Goal: Task Accomplishment & Management: Manage account settings

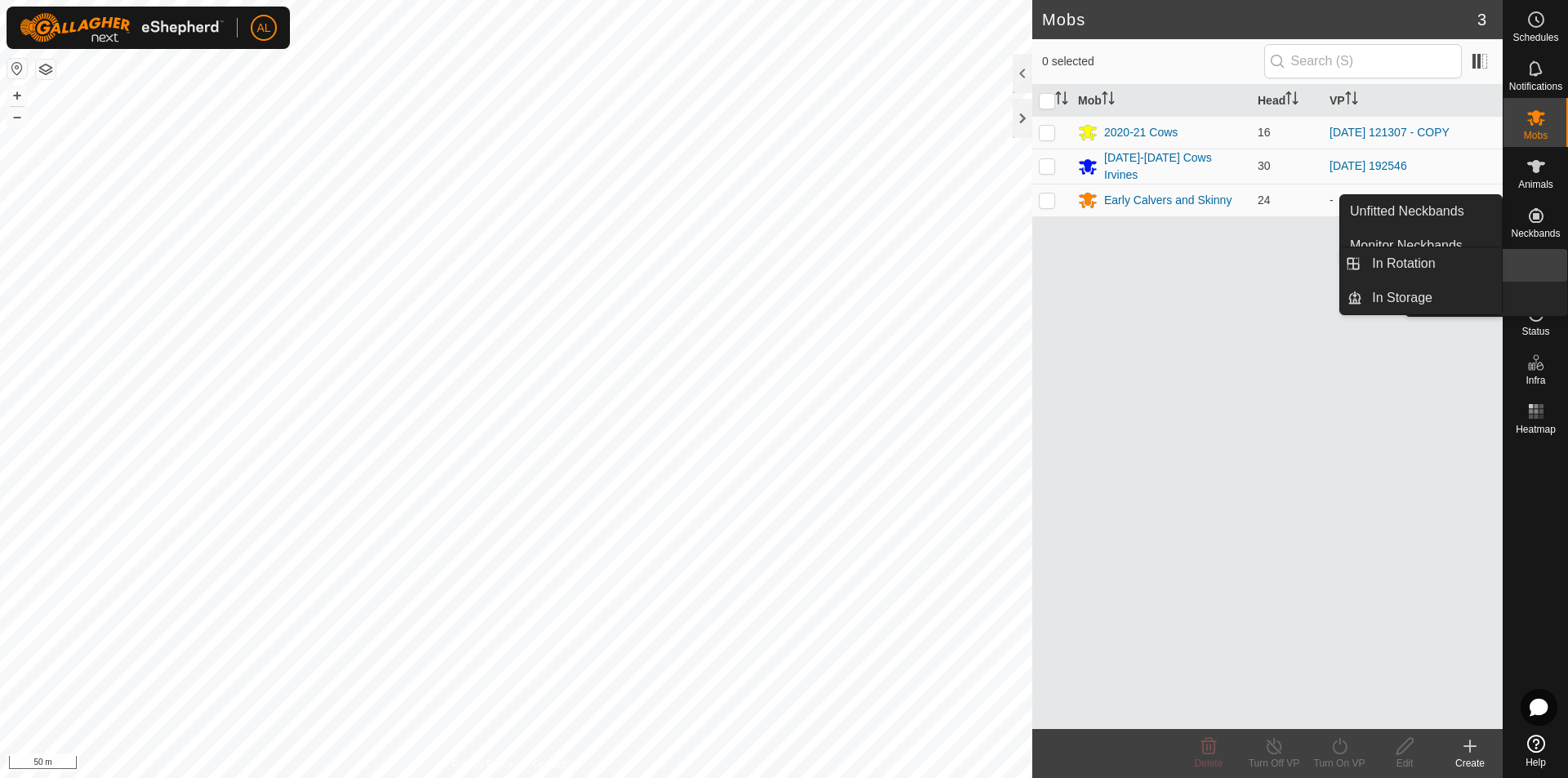
click at [1544, 270] on icon at bounding box center [1535, 264] width 20 height 20
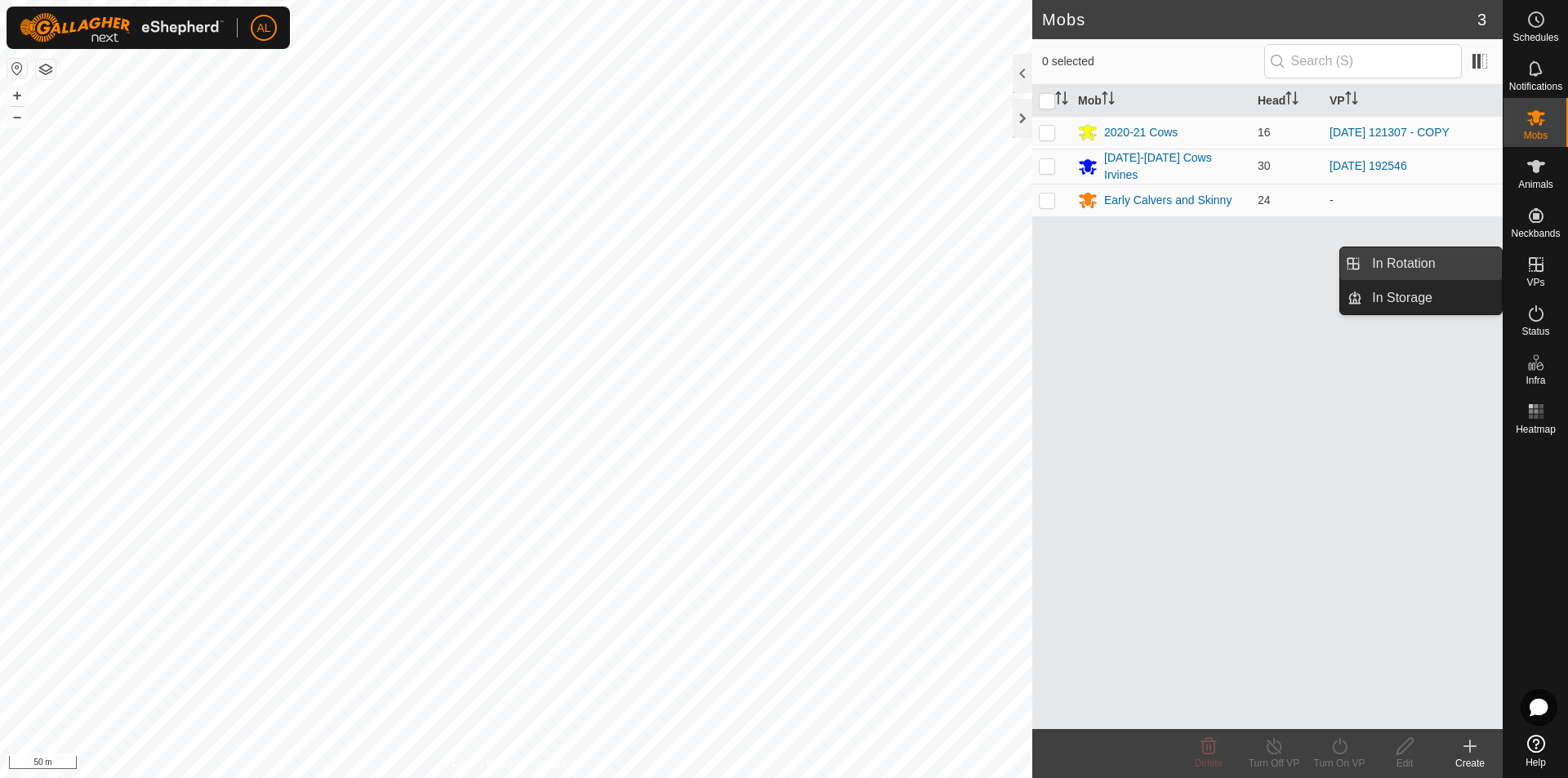
click at [1420, 257] on link "In Rotation" at bounding box center [1432, 263] width 140 height 33
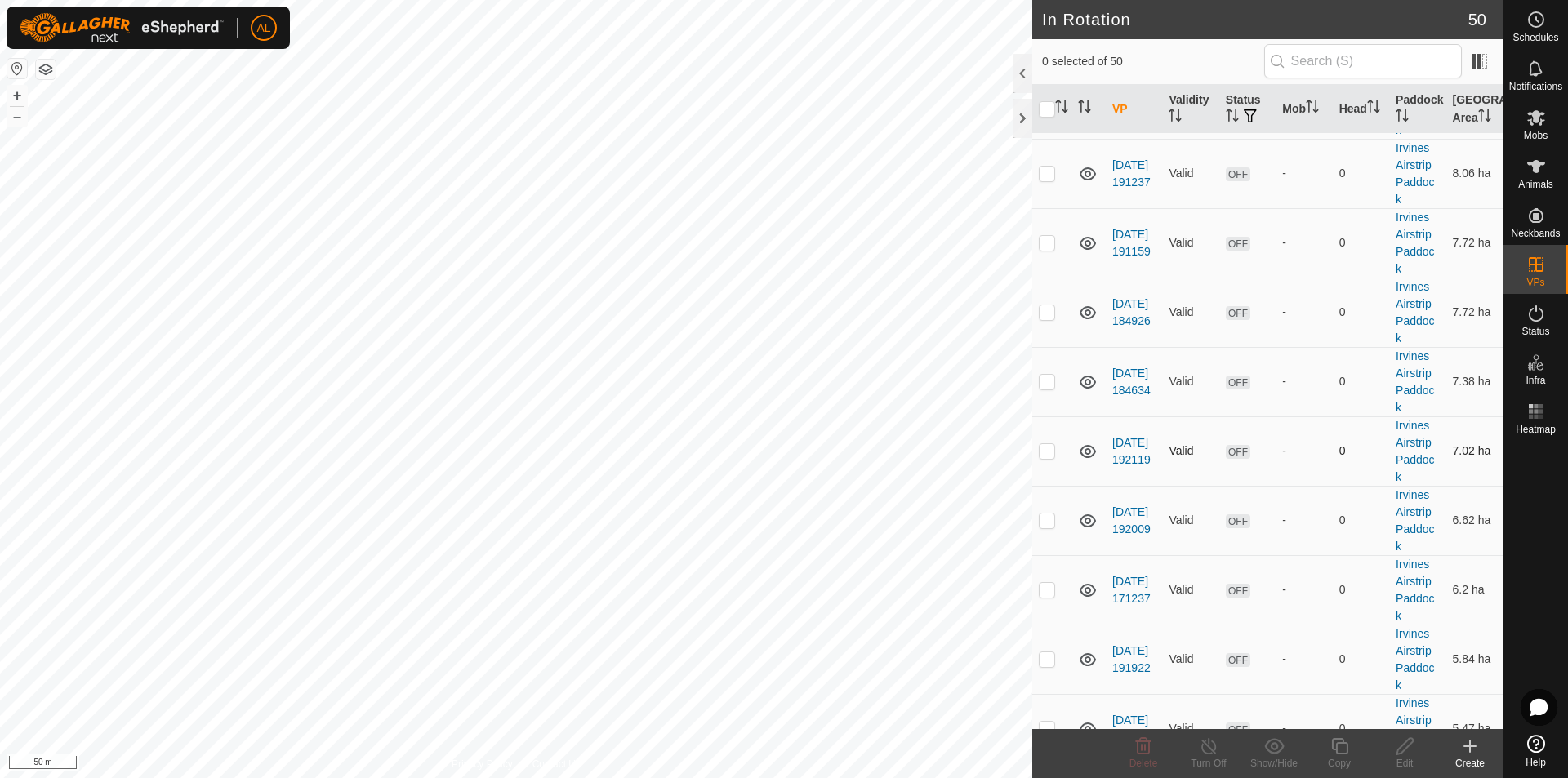
scroll to position [408, 0]
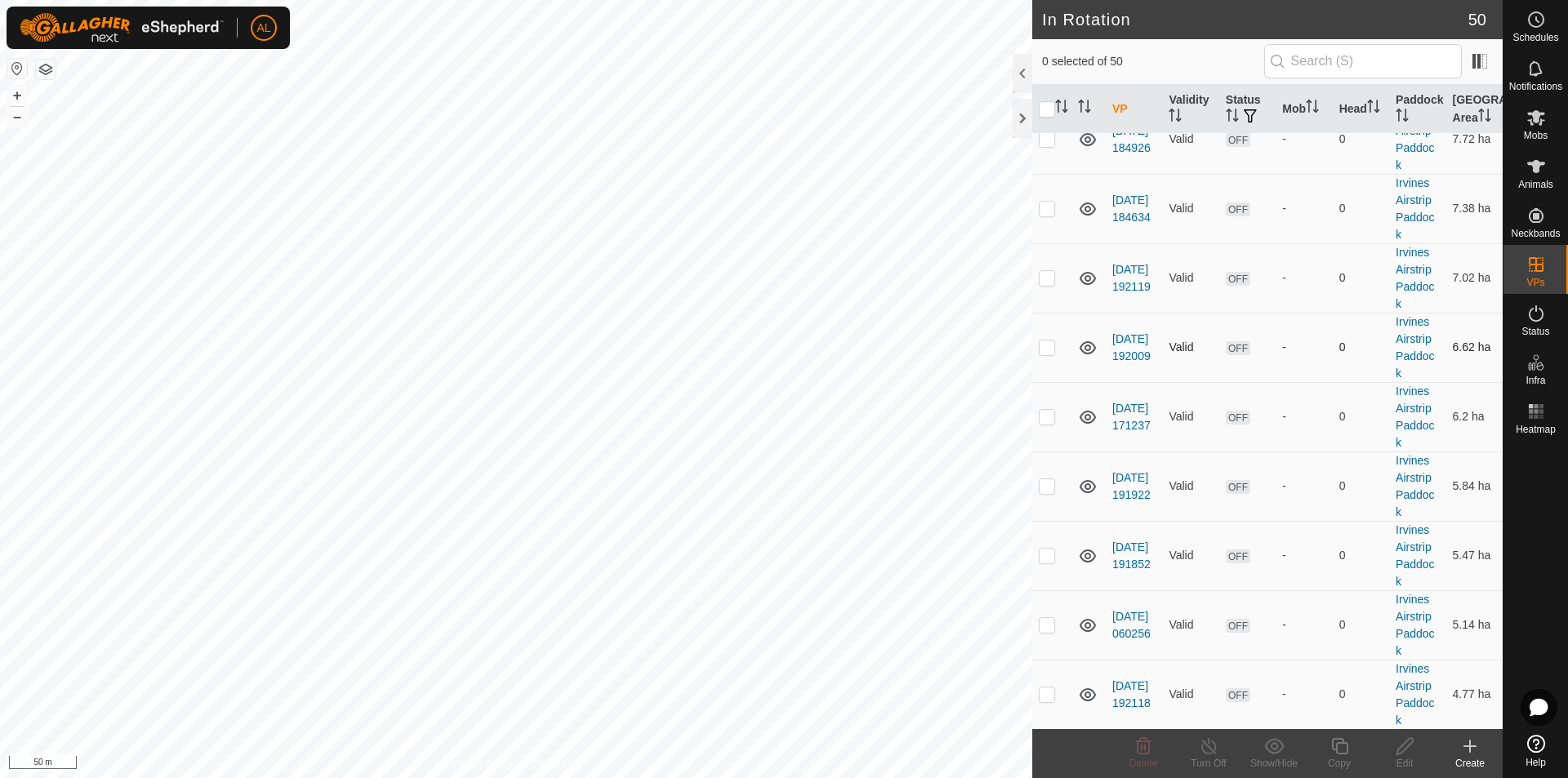
click at [1048, 341] on p-checkbox at bounding box center [1046, 347] width 16 height 13
checkbox input "true"
click at [1046, 493] on td at bounding box center [1052, 486] width 39 height 70
checkbox input "true"
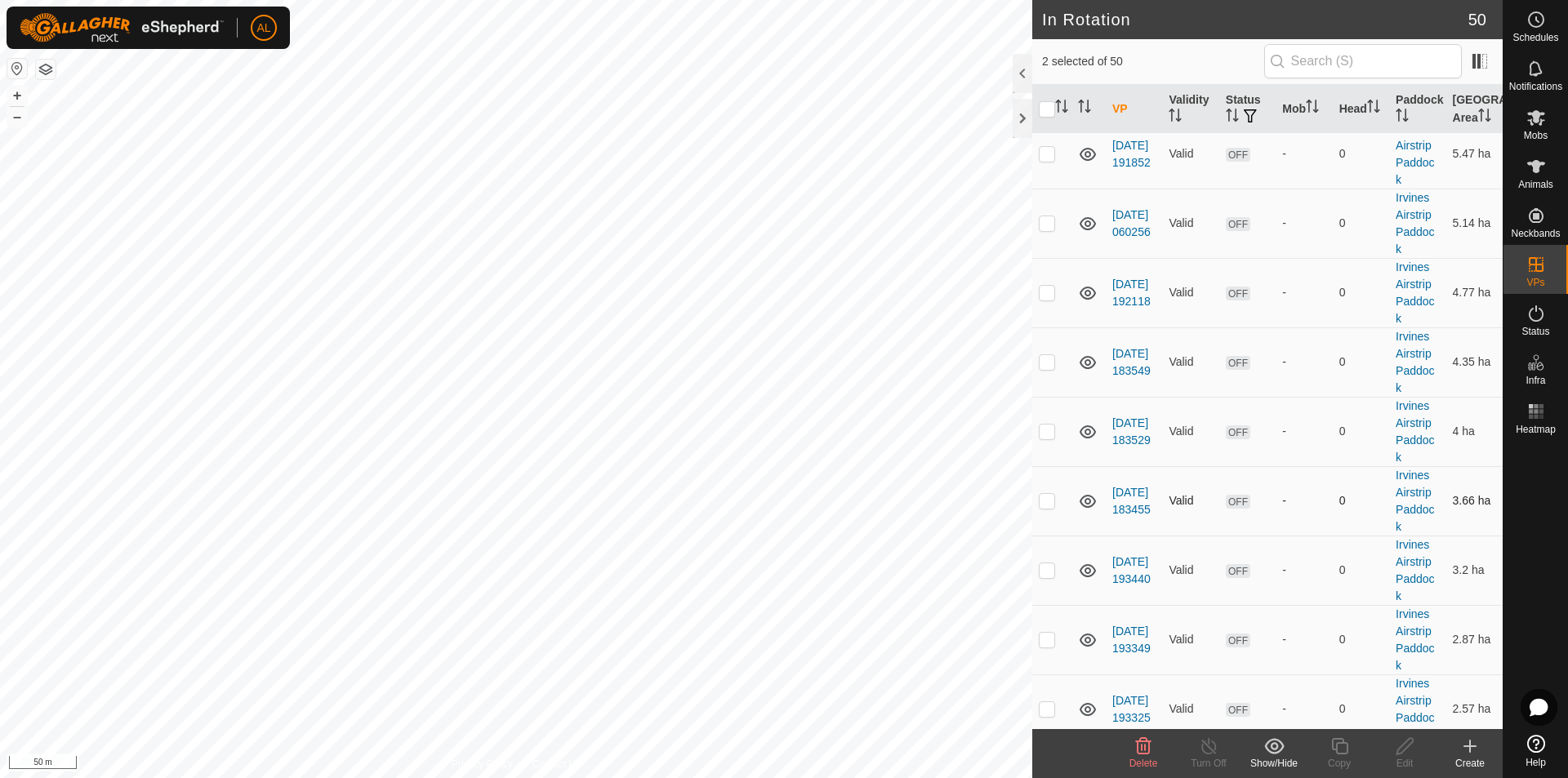
scroll to position [817, 0]
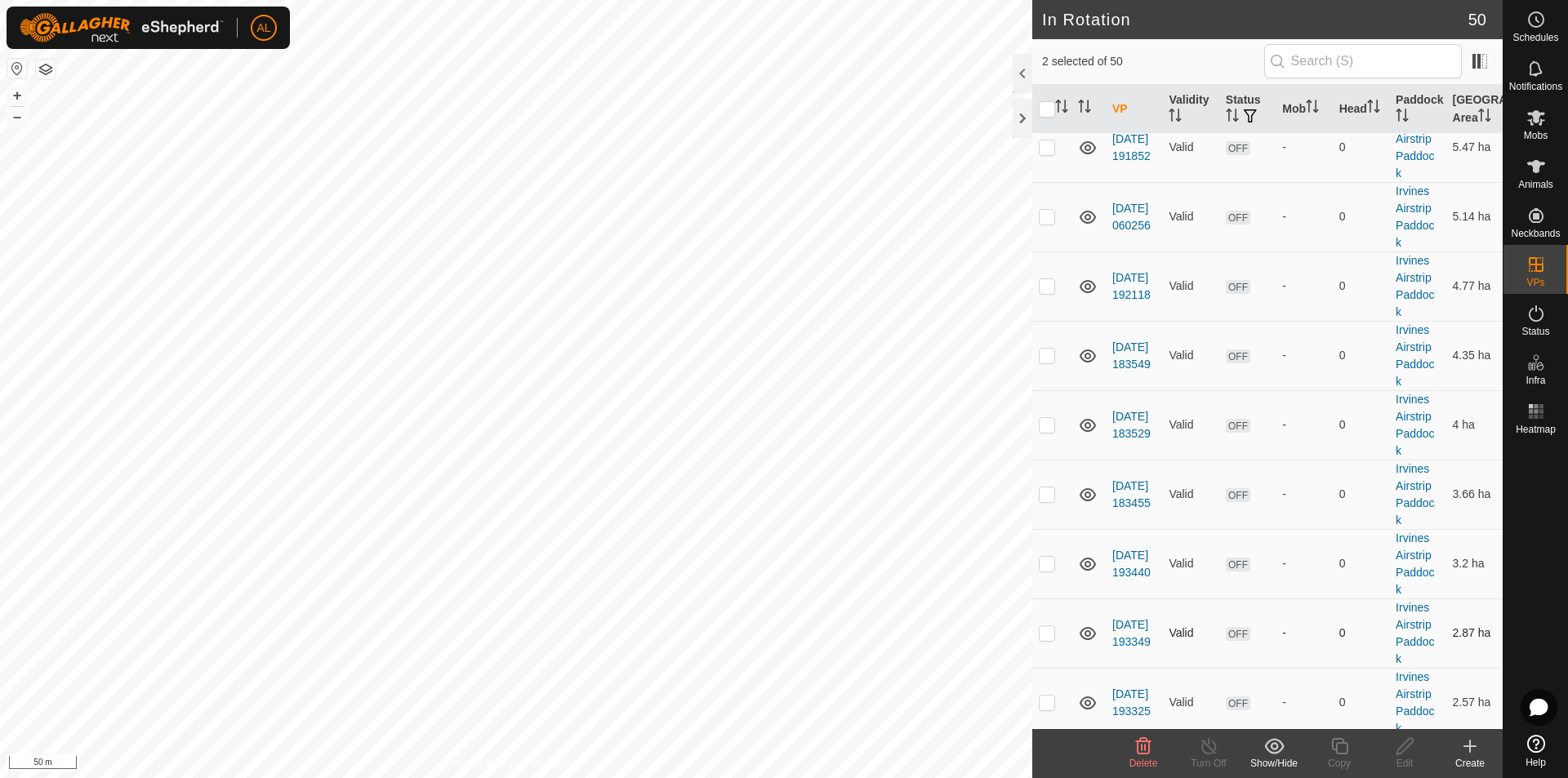
click at [1039, 630] on p-checkbox at bounding box center [1046, 632] width 16 height 13
checkbox input "true"
click at [1046, 555] on td at bounding box center [1052, 564] width 39 height 70
checkbox input "true"
click at [1053, 482] on td at bounding box center [1052, 494] width 39 height 70
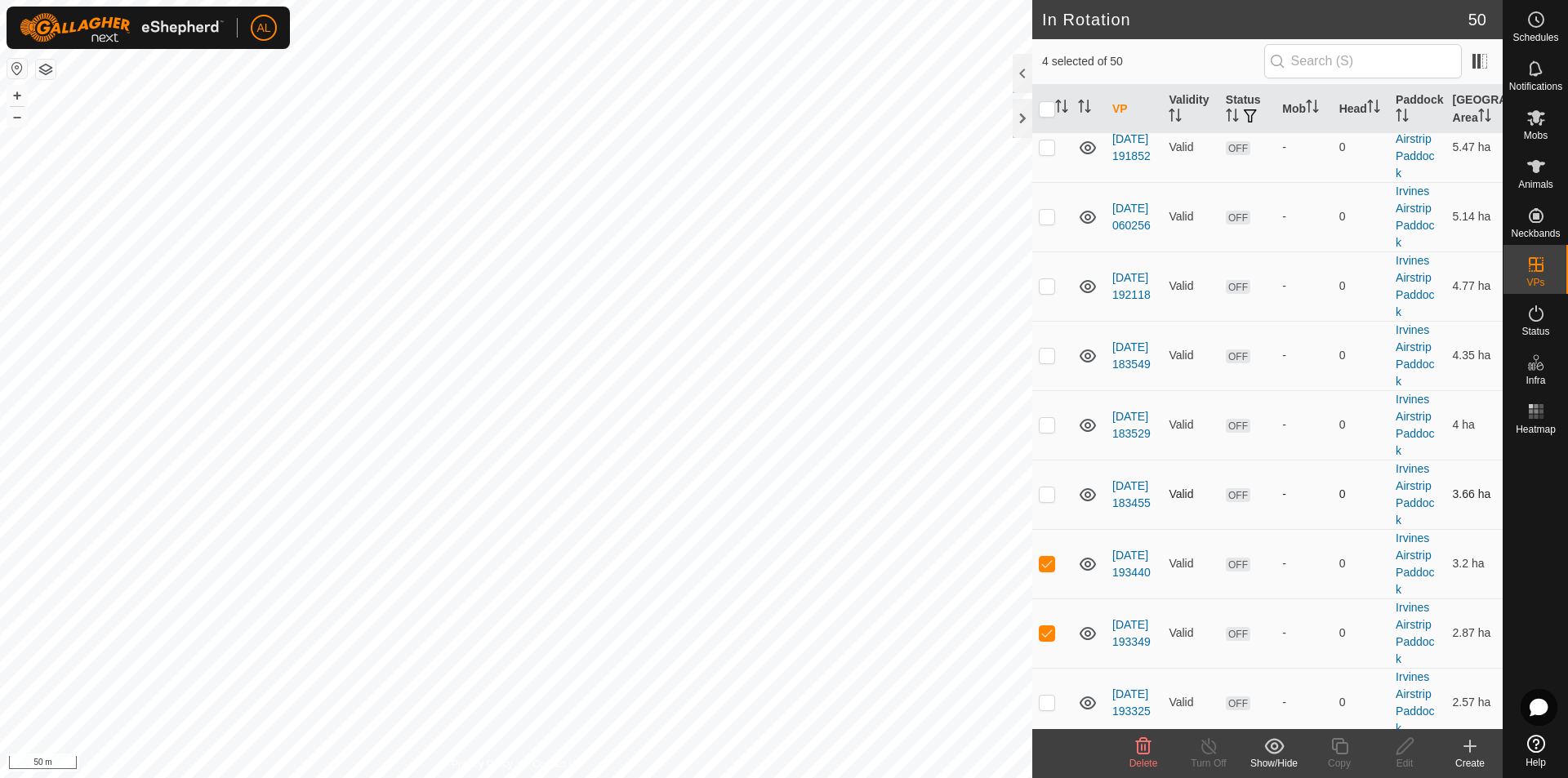
checkbox input "true"
click at [1044, 426] on p-checkbox at bounding box center [1046, 425] width 16 height 13
checkbox input "true"
click at [1048, 354] on p-checkbox at bounding box center [1046, 355] width 16 height 13
checkbox input "true"
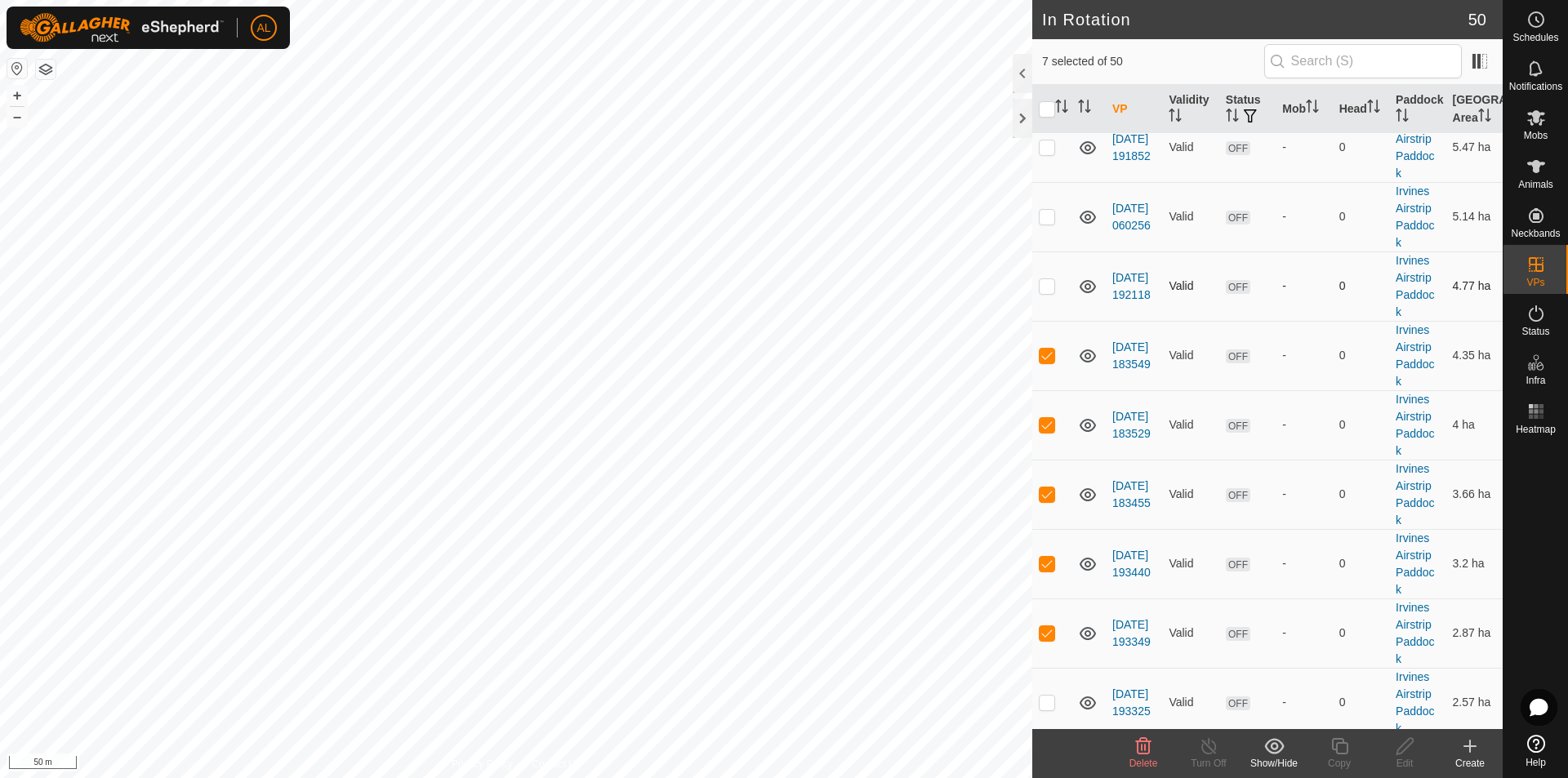
click at [1043, 281] on p-checkbox at bounding box center [1046, 286] width 16 height 13
checkbox input "true"
click at [1051, 212] on p-checkbox at bounding box center [1046, 216] width 16 height 13
checkbox input "true"
click at [1049, 150] on p-checkbox at bounding box center [1046, 147] width 16 height 13
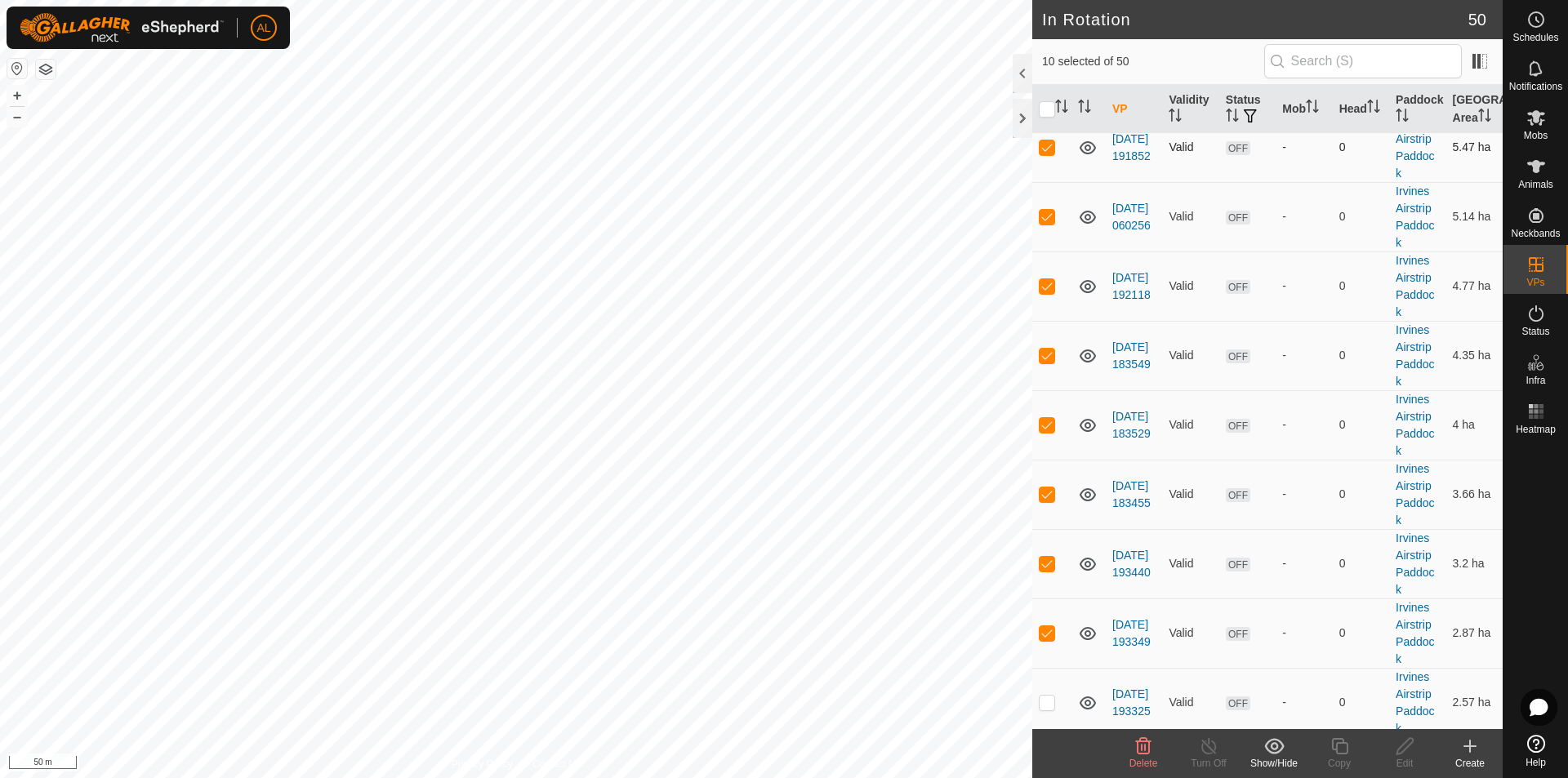
checkbox input "true"
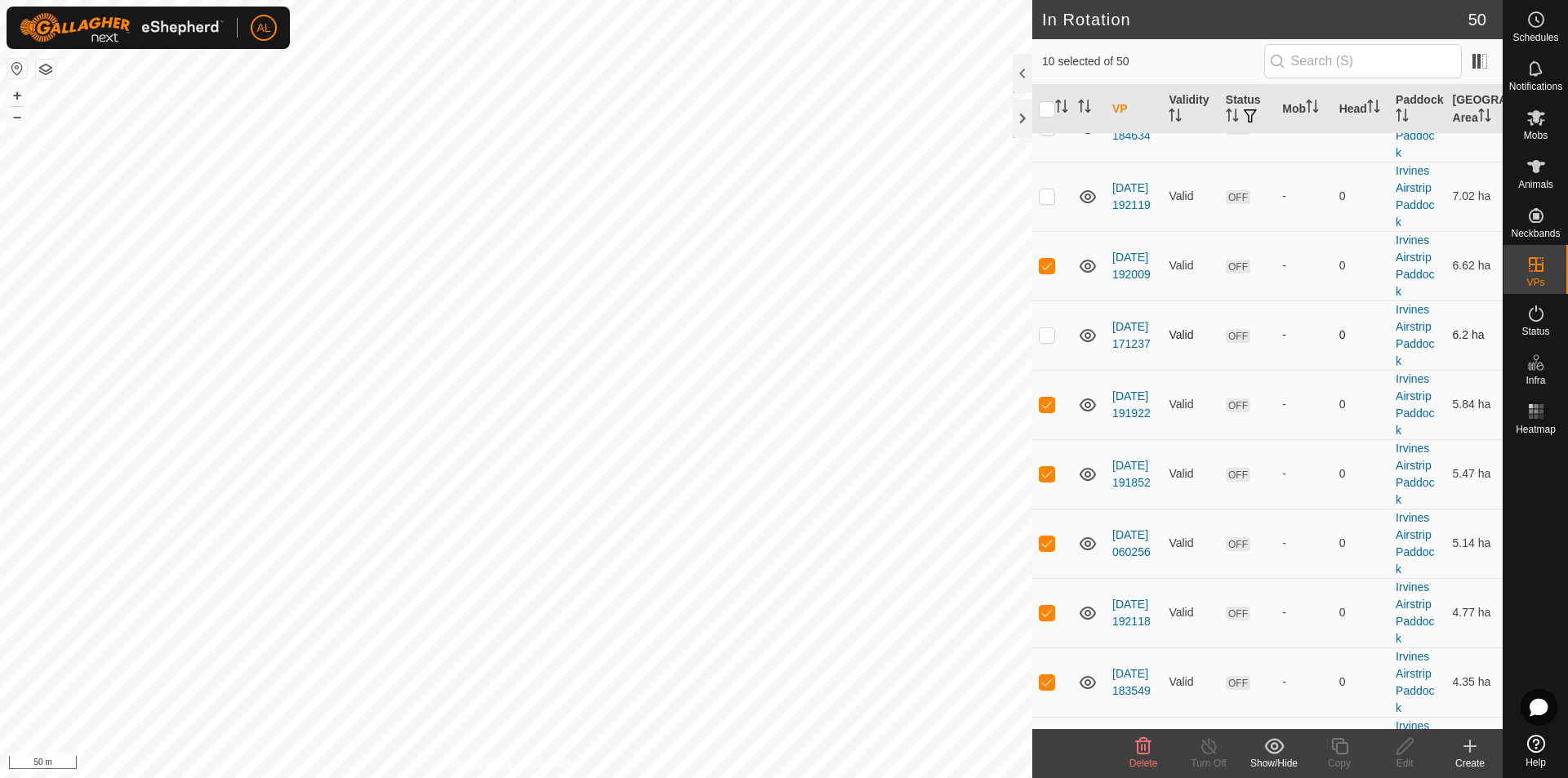
scroll to position [571, 0]
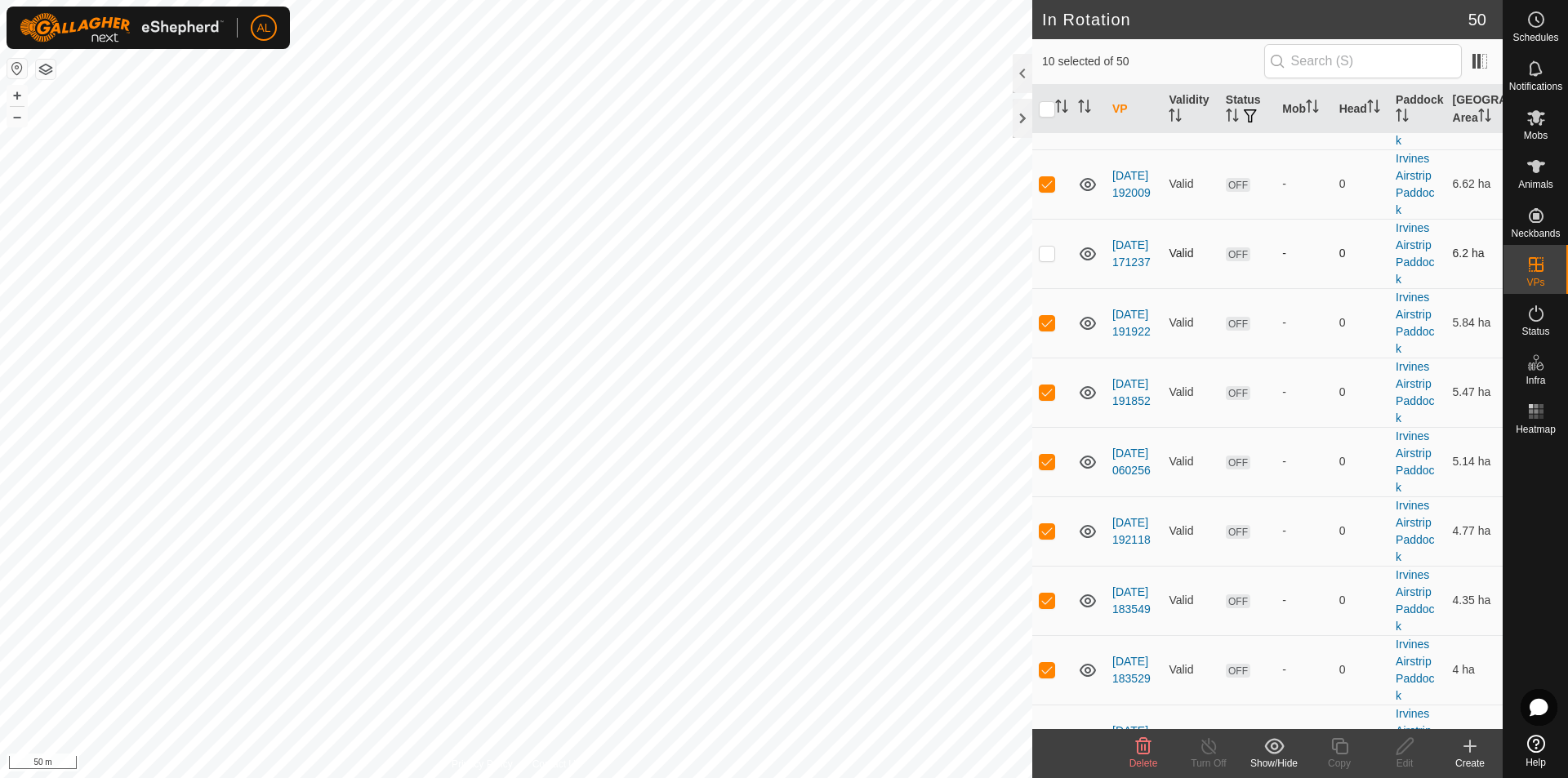
click at [1040, 247] on p-checkbox at bounding box center [1046, 253] width 16 height 13
checkbox input "true"
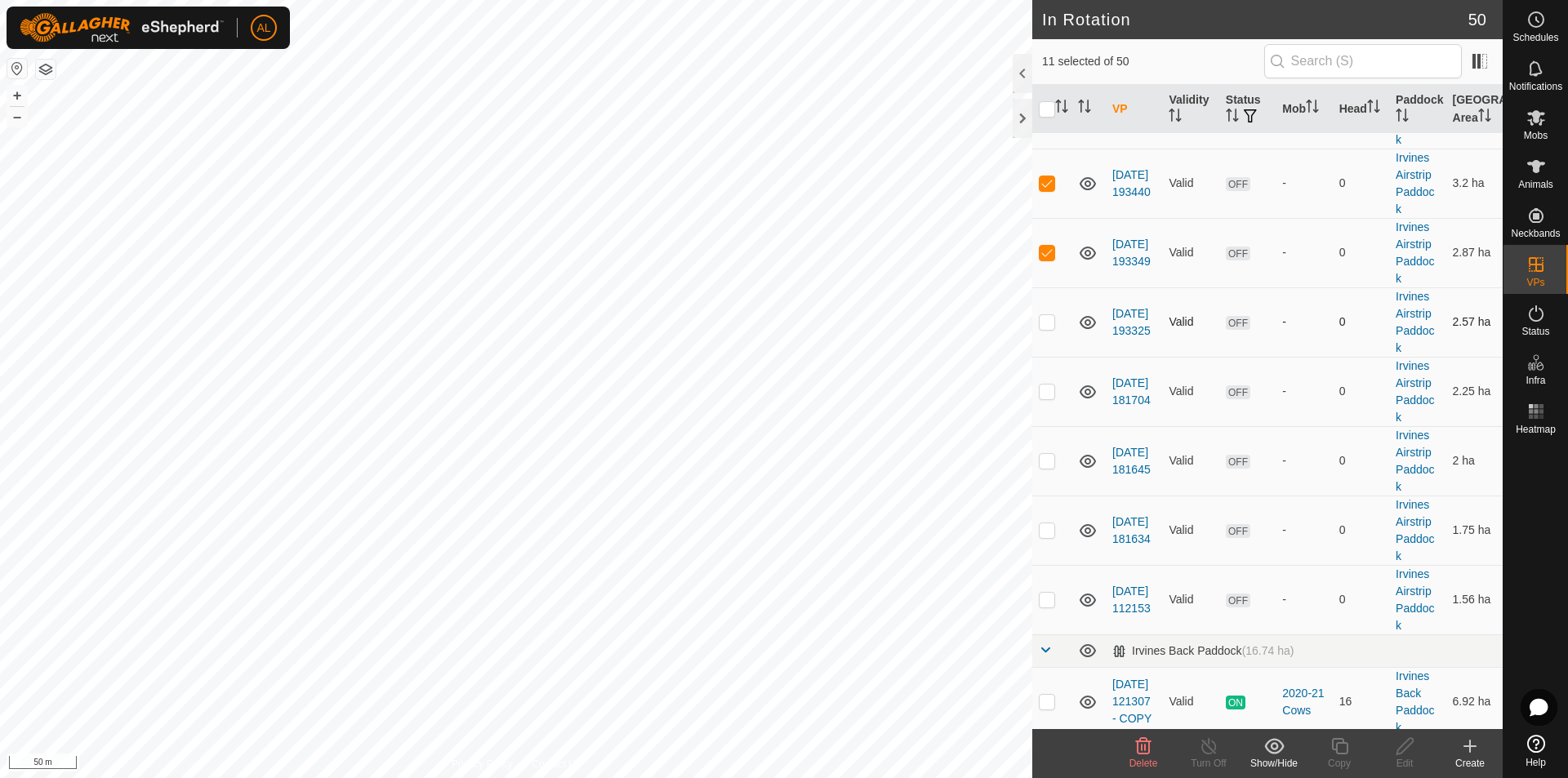
scroll to position [1224, 0]
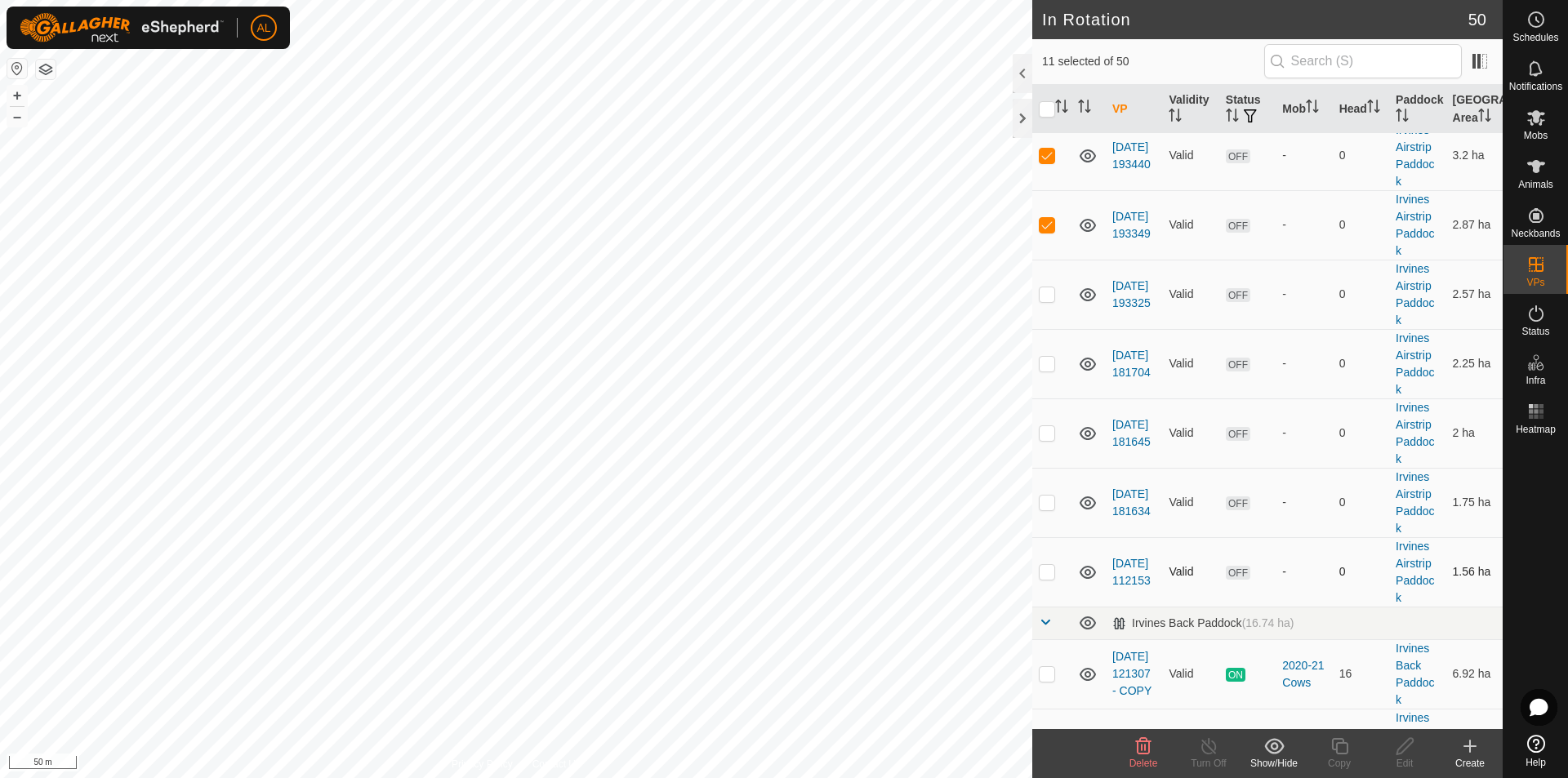
click at [1046, 570] on p-checkbox at bounding box center [1046, 571] width 16 height 13
checkbox input "true"
click at [1043, 506] on p-checkbox at bounding box center [1046, 502] width 16 height 13
click at [1041, 506] on p-checkbox at bounding box center [1046, 502] width 16 height 13
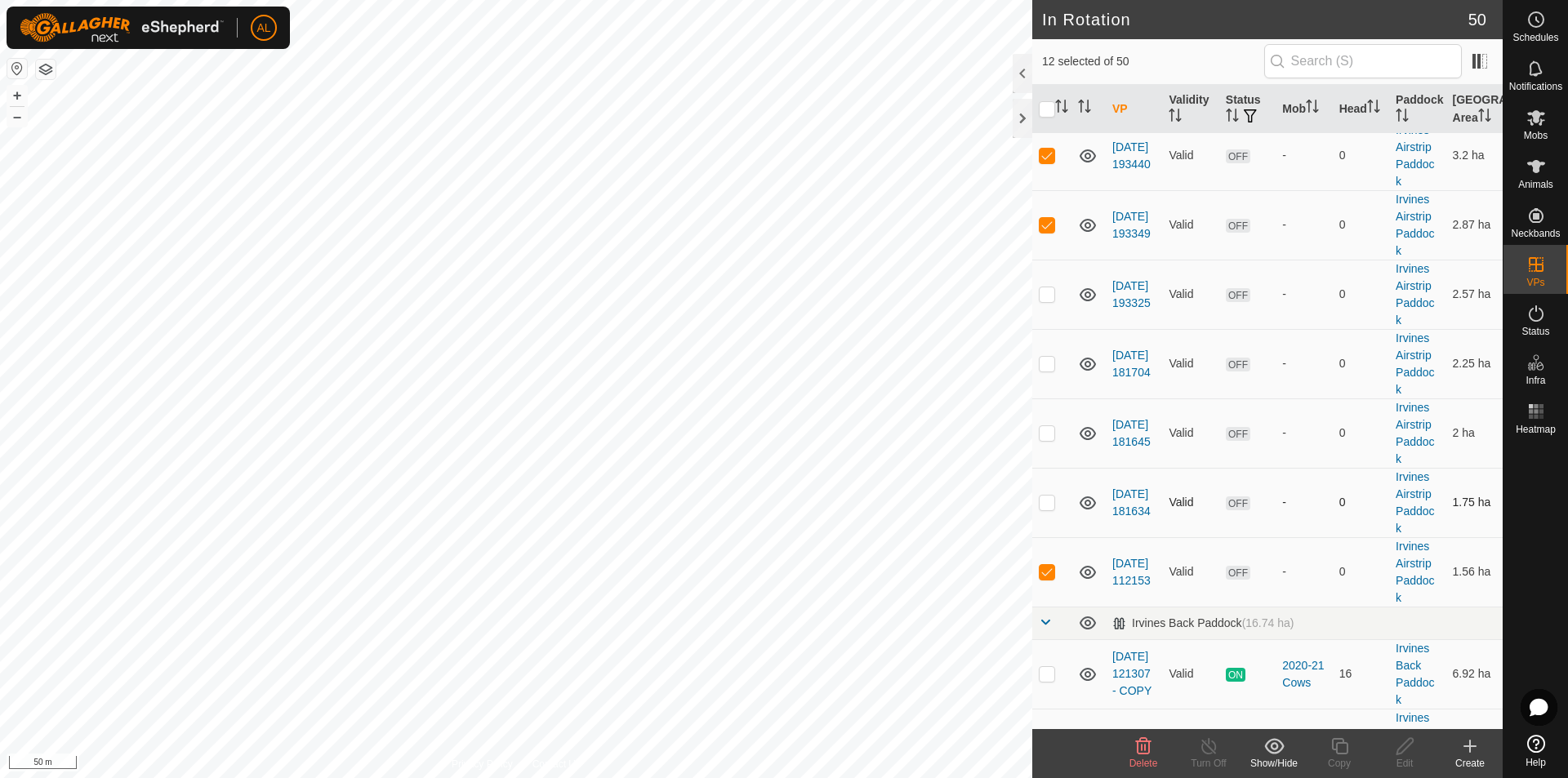
checkbox input "true"
click at [1049, 426] on td at bounding box center [1052, 433] width 39 height 70
checkbox input "true"
click at [1043, 356] on td at bounding box center [1052, 364] width 39 height 70
checkbox input "true"
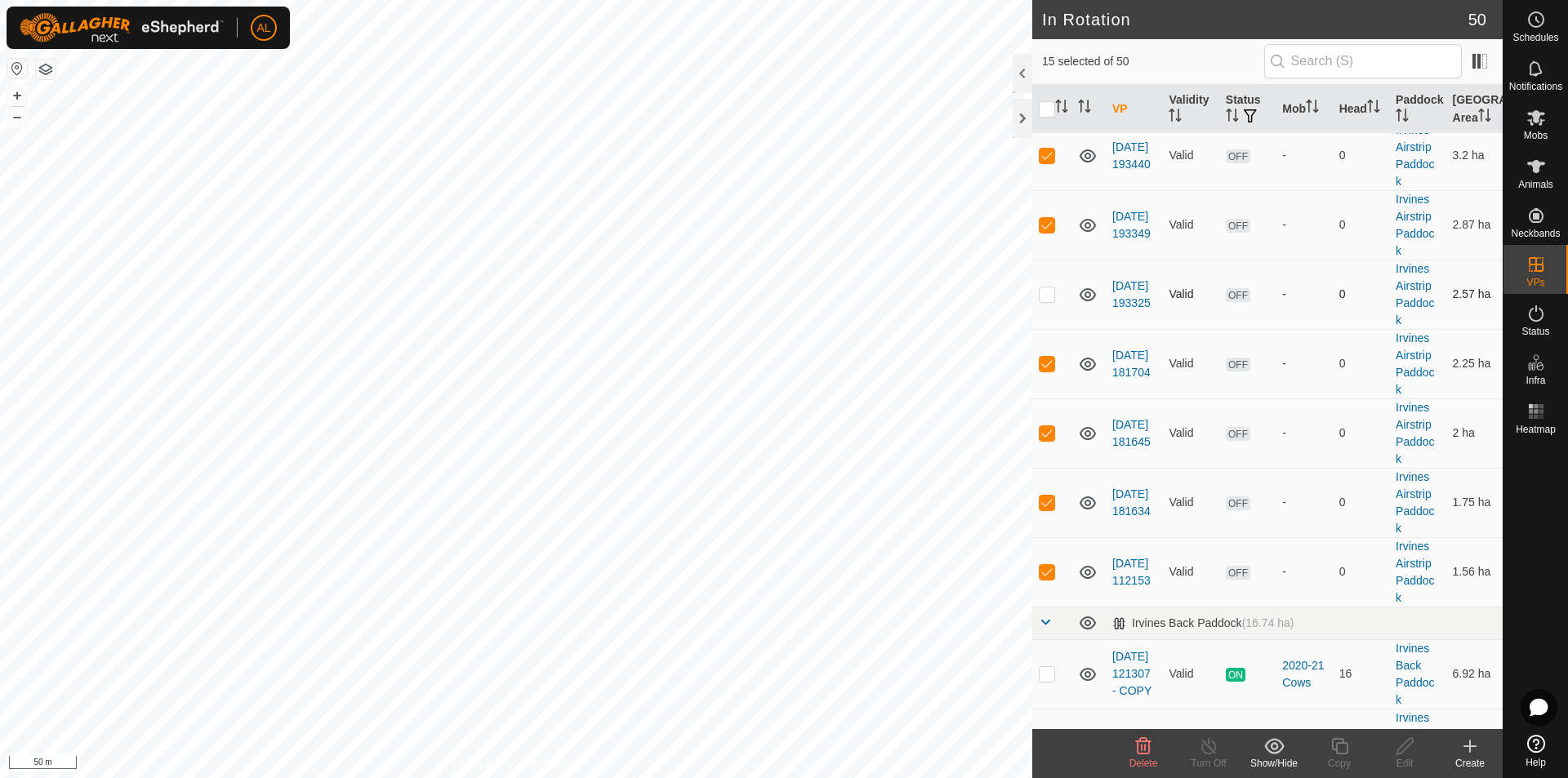
click at [1047, 291] on p-checkbox at bounding box center [1046, 294] width 16 height 13
checkbox input "true"
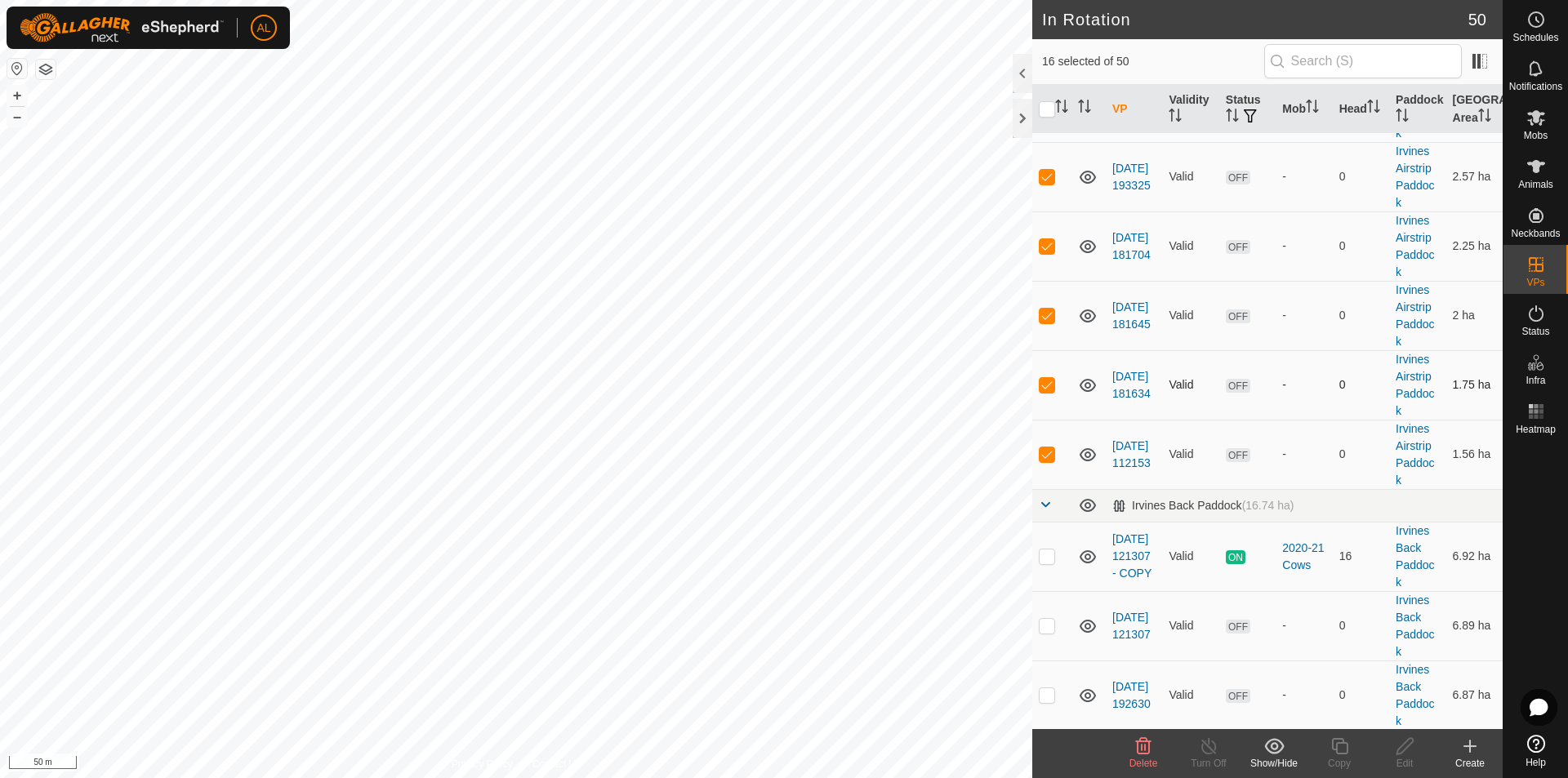
scroll to position [1306, 0]
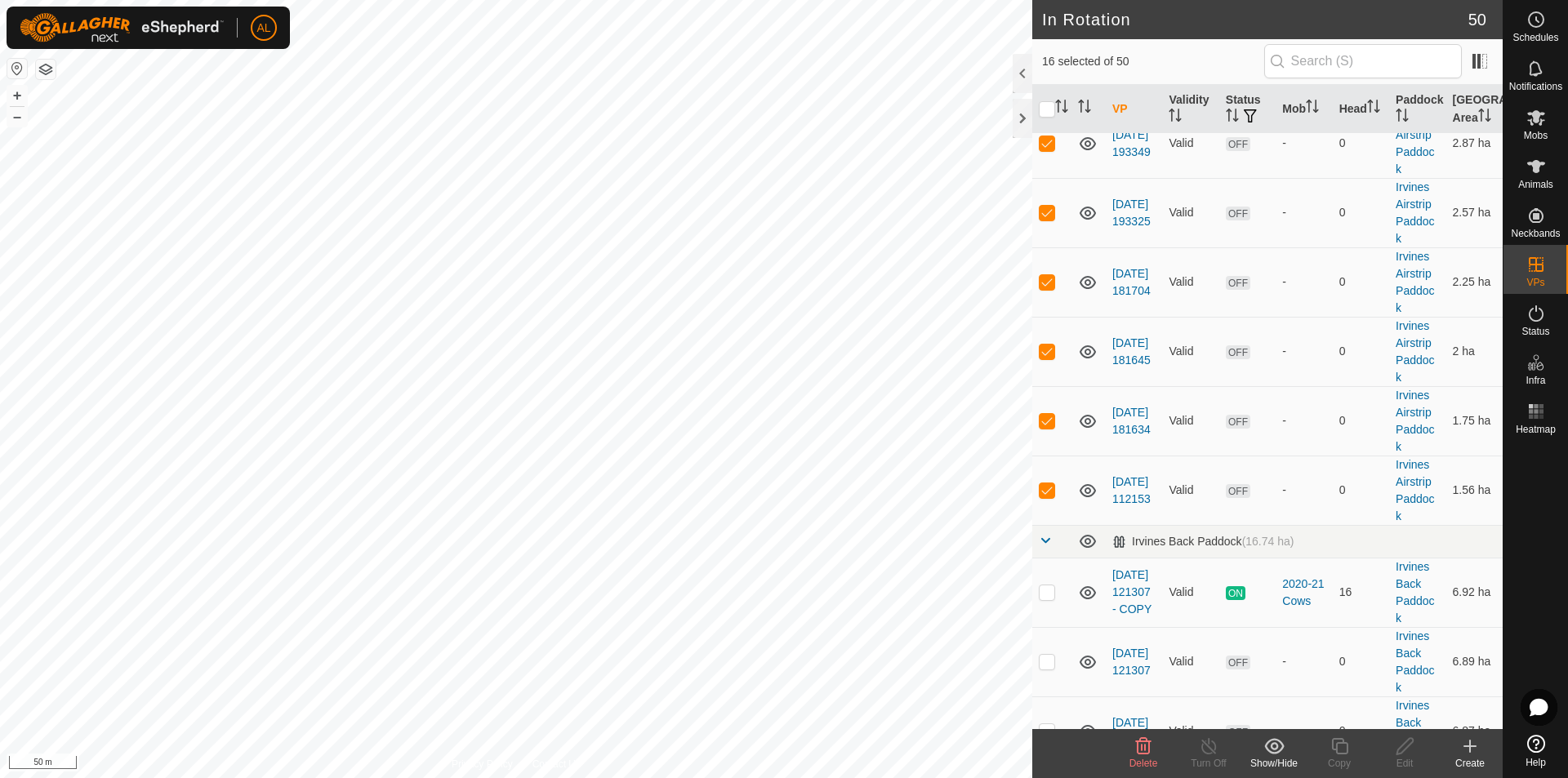
click at [1271, 755] on icon at bounding box center [1275, 745] width 21 height 20
click at [1310, 700] on span "Move to 'In Storage'" at bounding box center [1335, 709] width 115 height 20
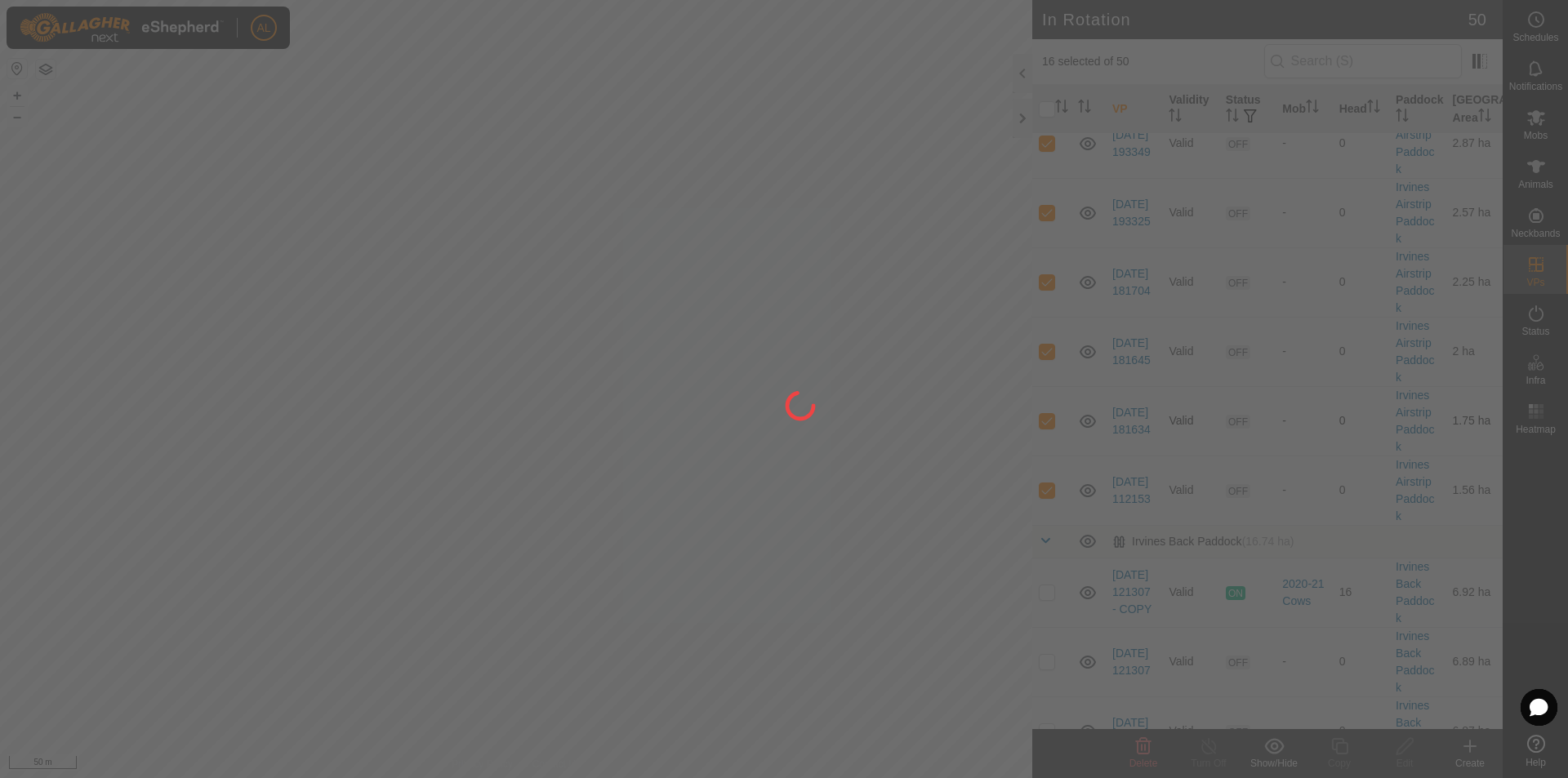
checkbox input "false"
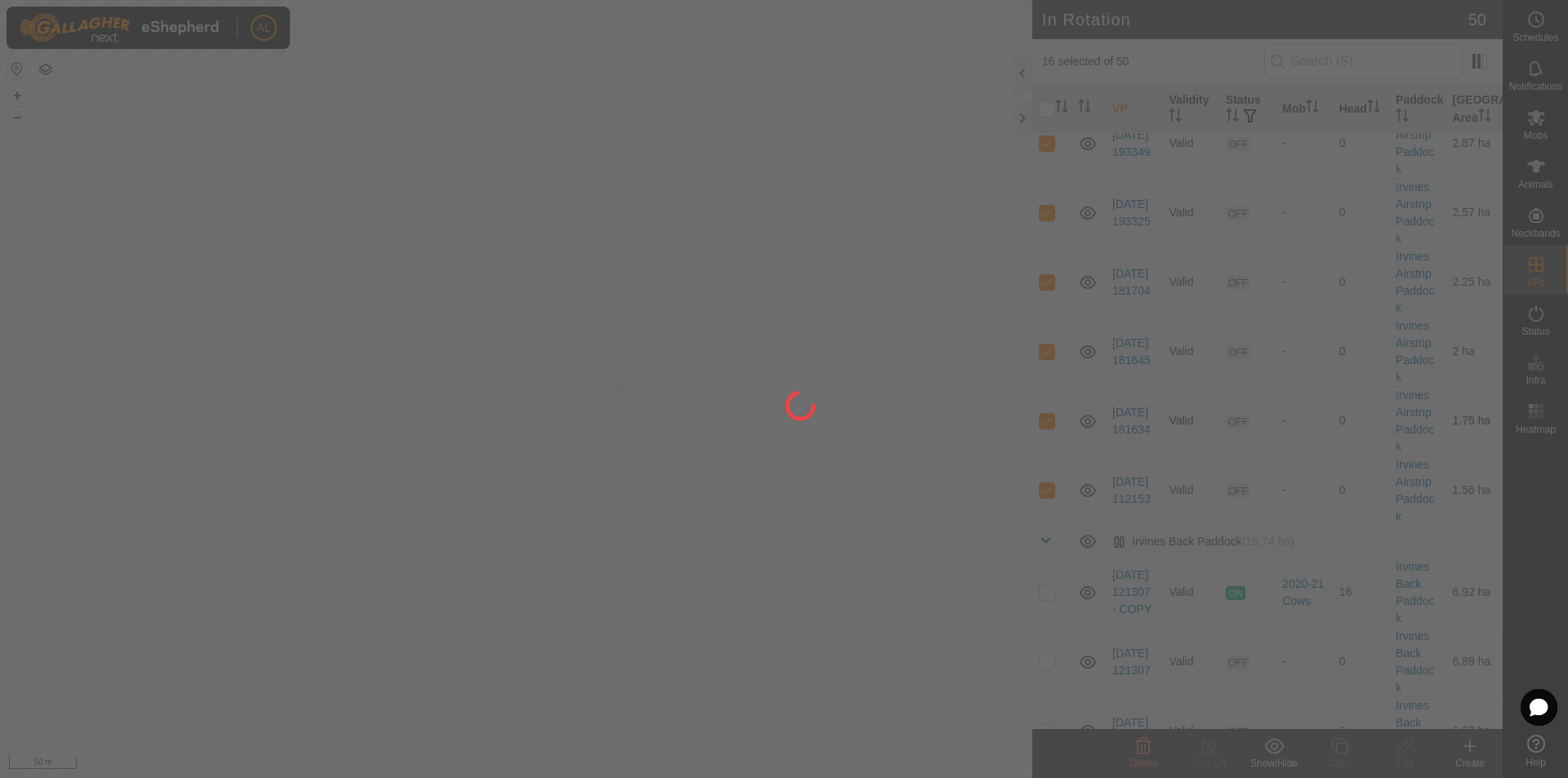
checkbox input "false"
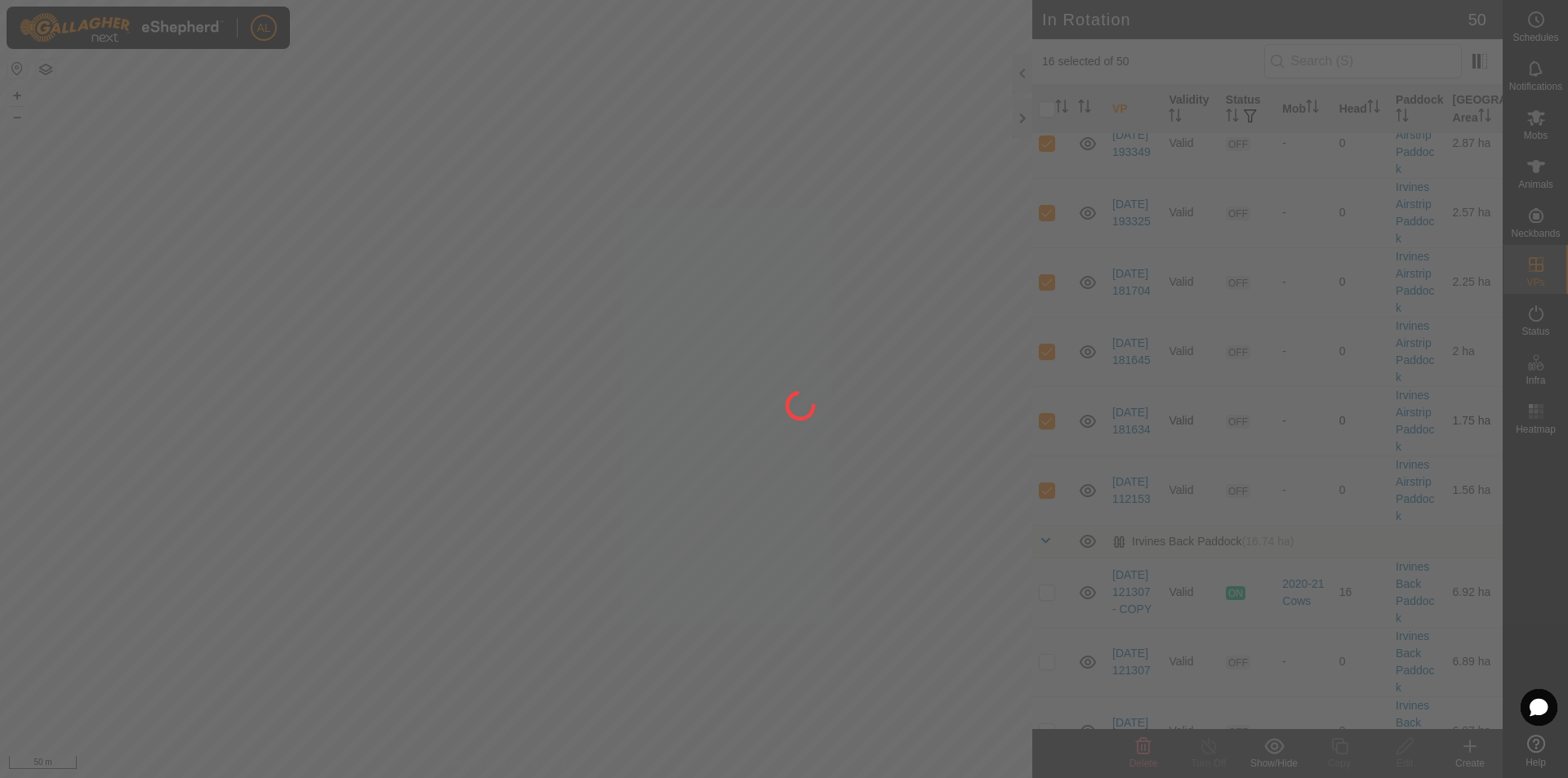
checkbox input "false"
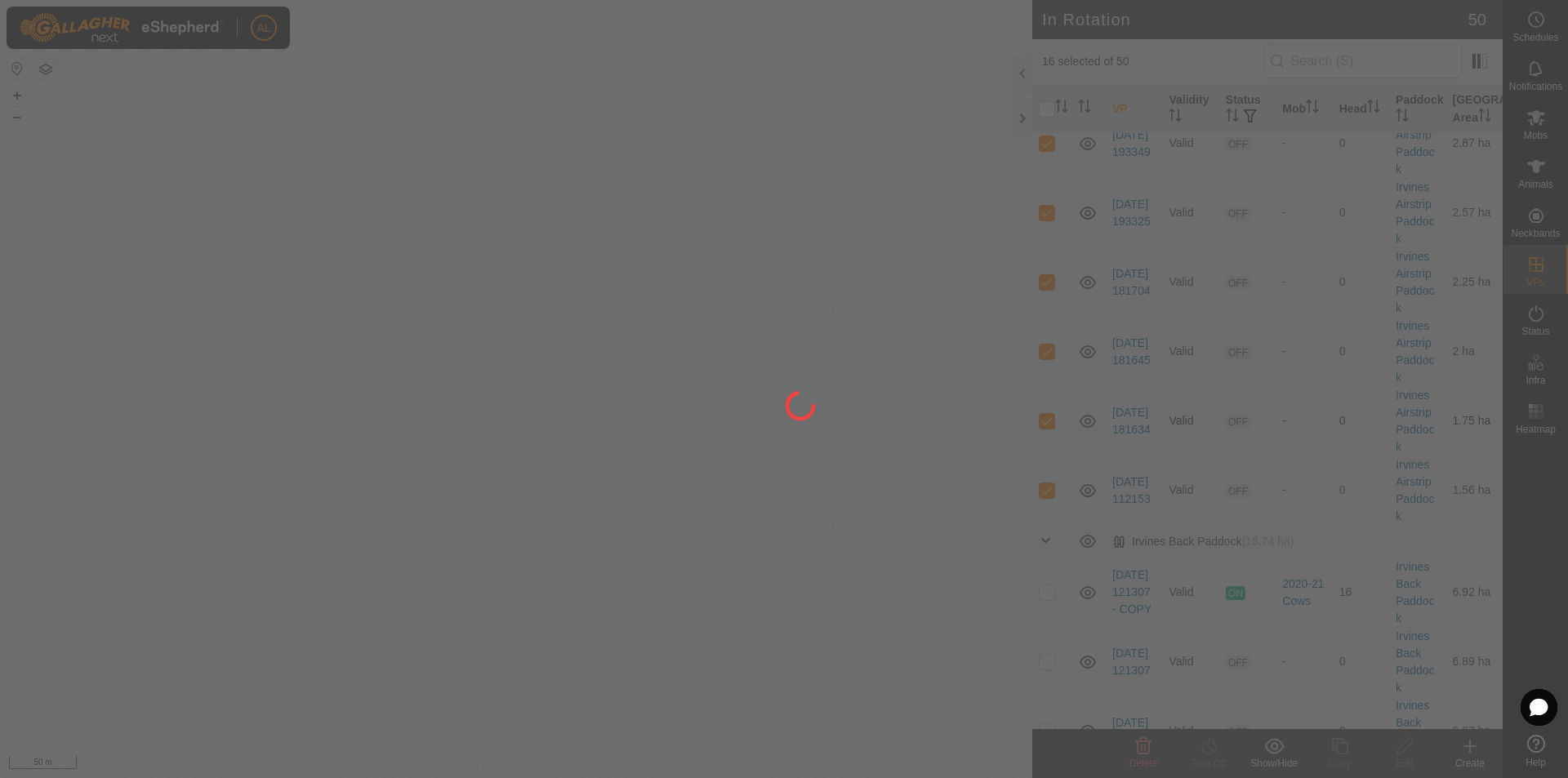
checkbox input "false"
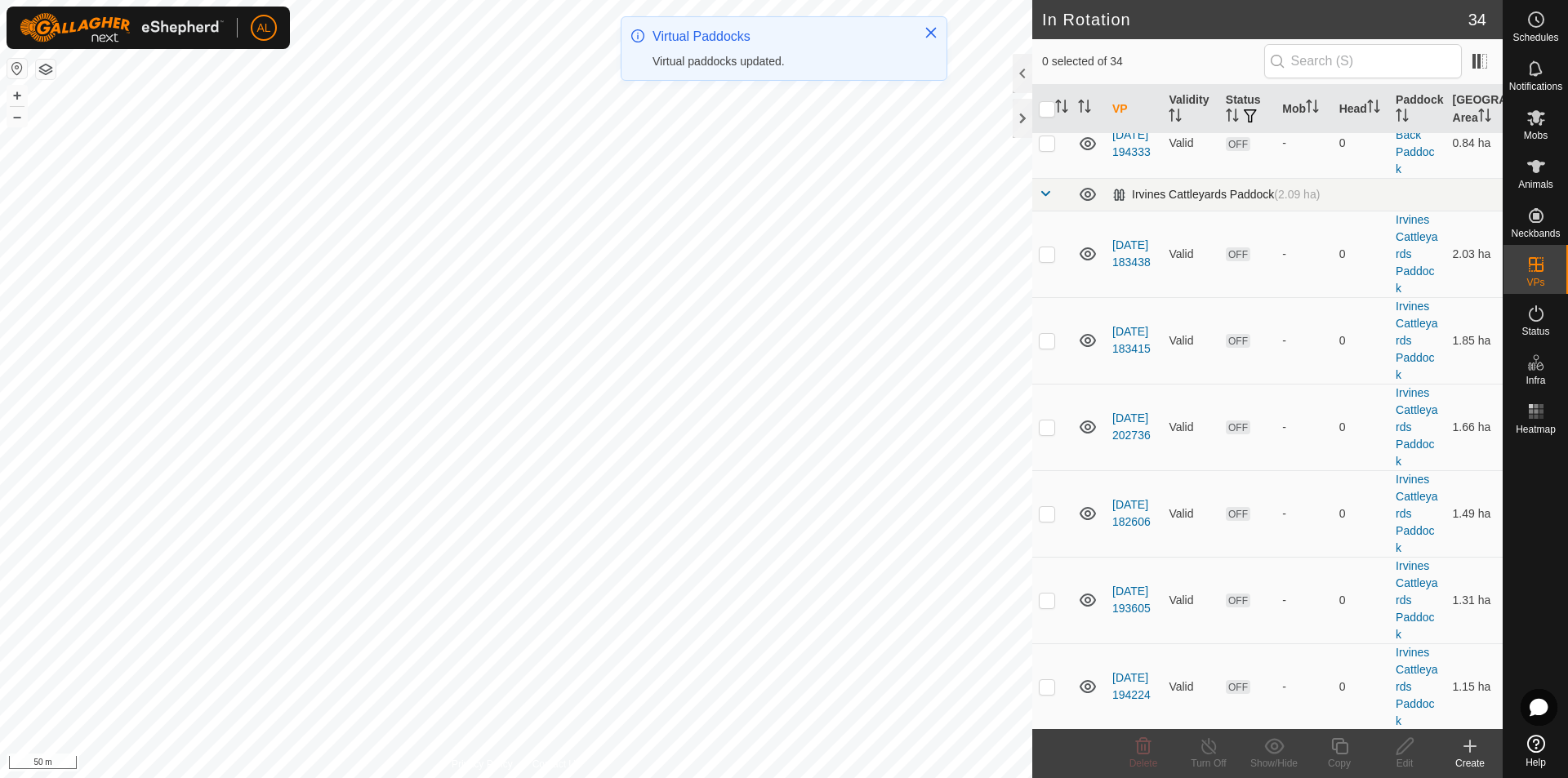
scroll to position [1965, 0]
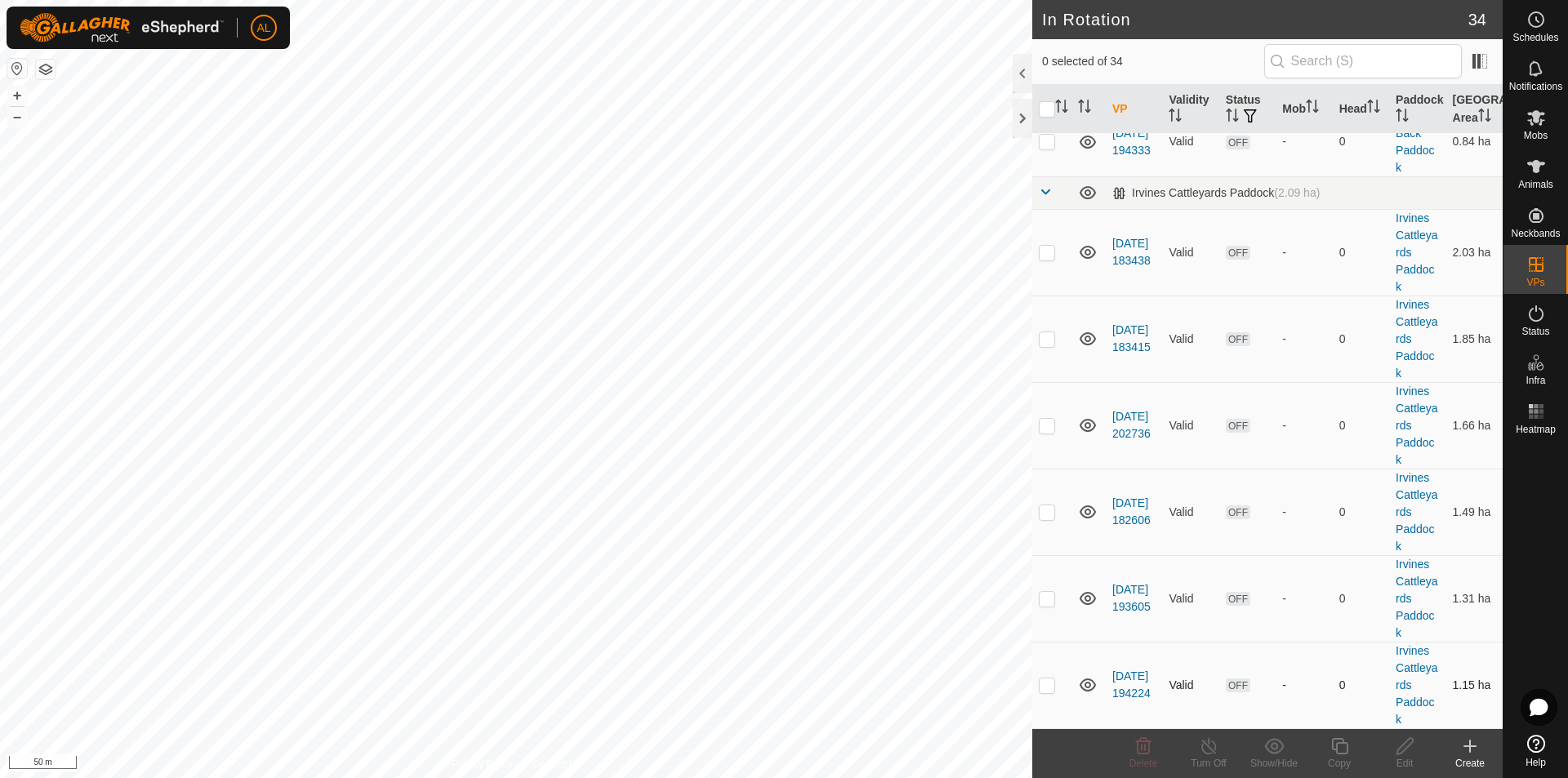
click at [1047, 689] on p-checkbox at bounding box center [1046, 685] width 16 height 13
checkbox input "true"
click at [1043, 598] on p-checkbox at bounding box center [1046, 599] width 16 height 13
checkbox input "true"
drag, startPoint x: 1046, startPoint y: 506, endPoint x: 1052, endPoint y: 458, distance: 48.4
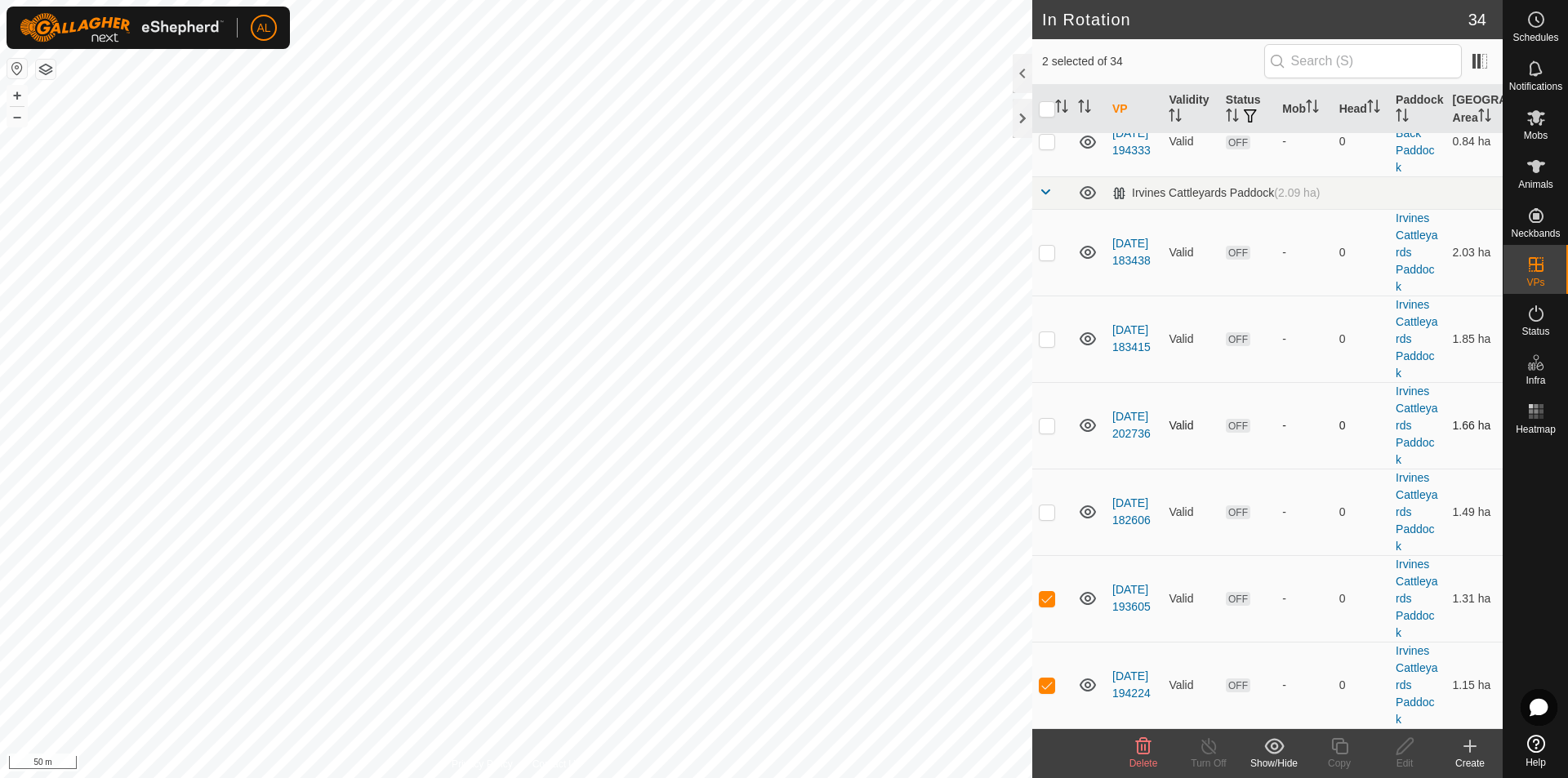
click at [1046, 506] on p-tablecheckbox at bounding box center [1046, 512] width 16 height 13
checkbox input "true"
drag, startPoint x: 1052, startPoint y: 424, endPoint x: 1053, endPoint y: 362, distance: 62.0
click at [1052, 423] on p-checkbox at bounding box center [1046, 426] width 16 height 13
checkbox input "true"
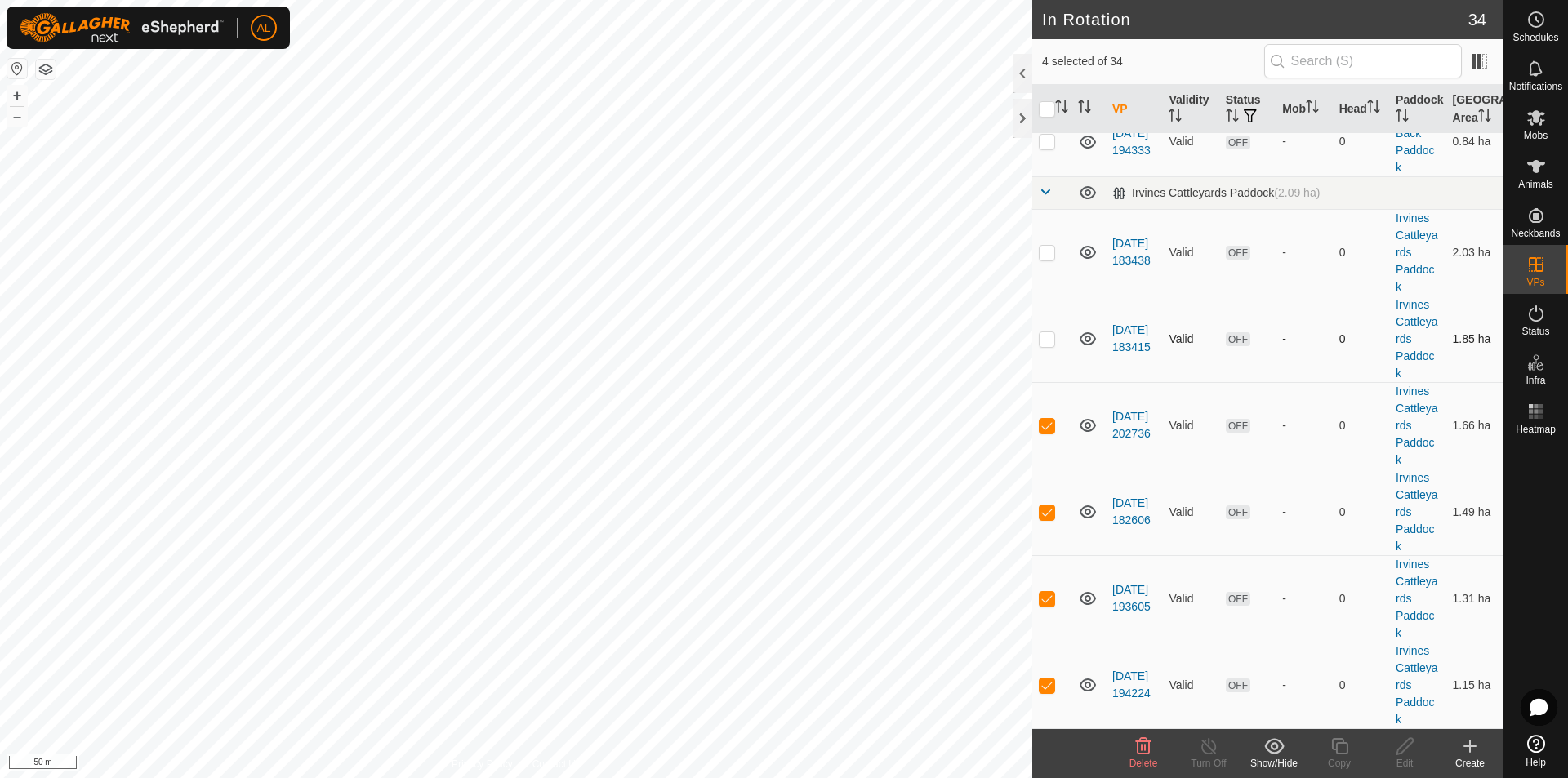
click at [1049, 338] on p-checkbox at bounding box center [1046, 338] width 16 height 13
checkbox input "true"
click at [1053, 238] on td at bounding box center [1052, 252] width 39 height 86
click at [1273, 742] on icon at bounding box center [1274, 745] width 20 height 16
click at [1283, 710] on link "Move to 'In Storage'" at bounding box center [1323, 709] width 162 height 33
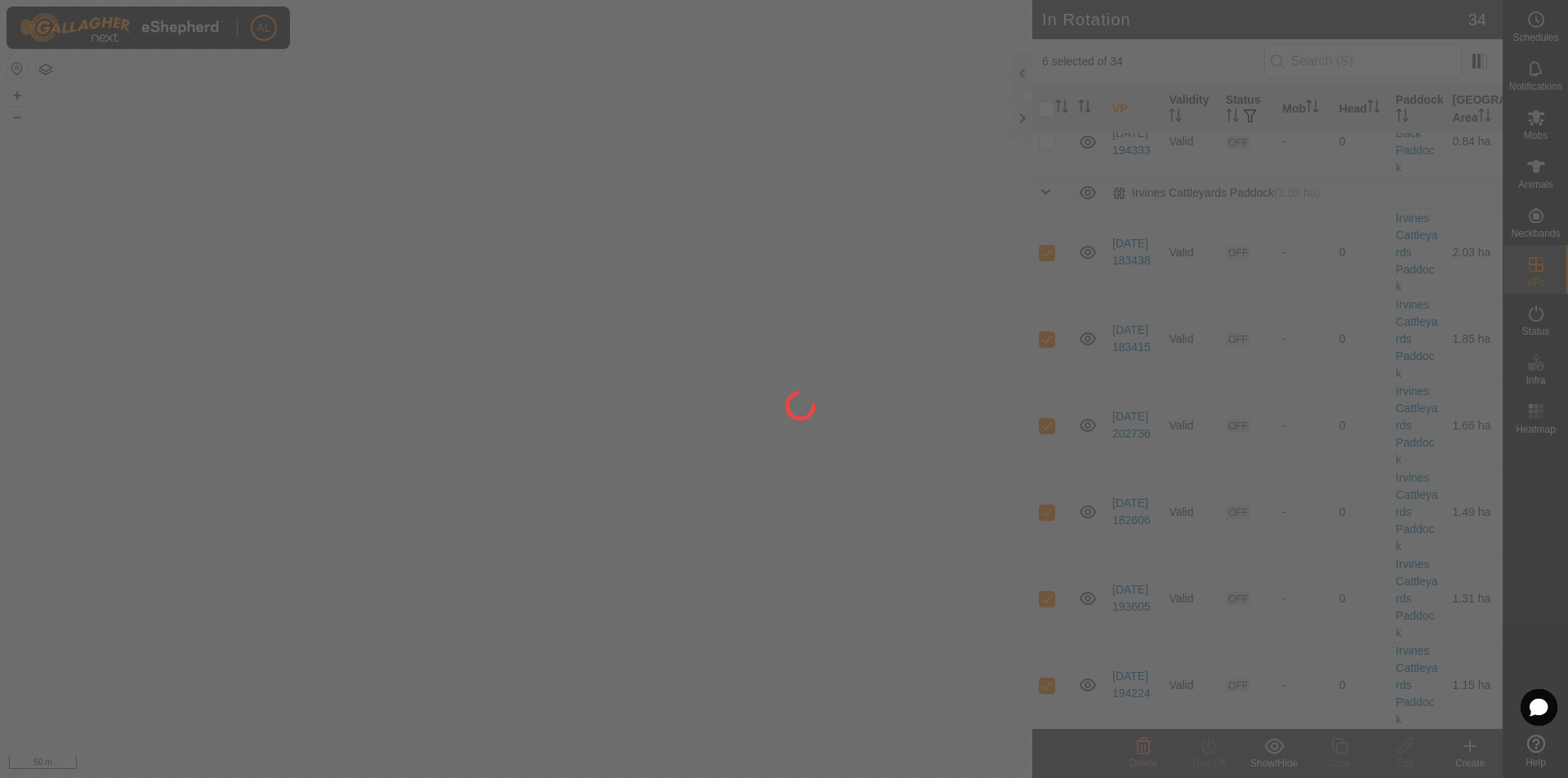
checkbox input "false"
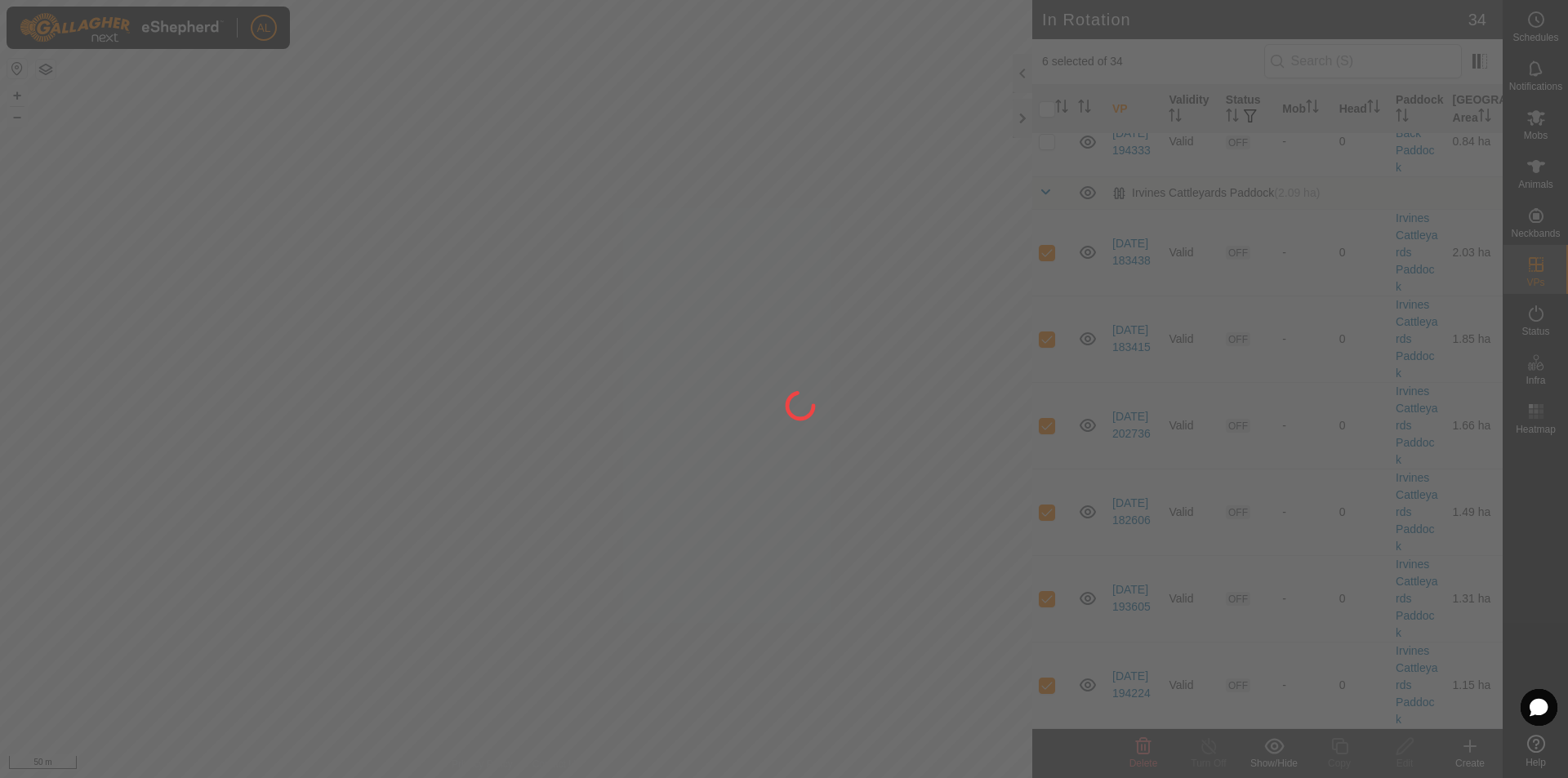
checkbox input "false"
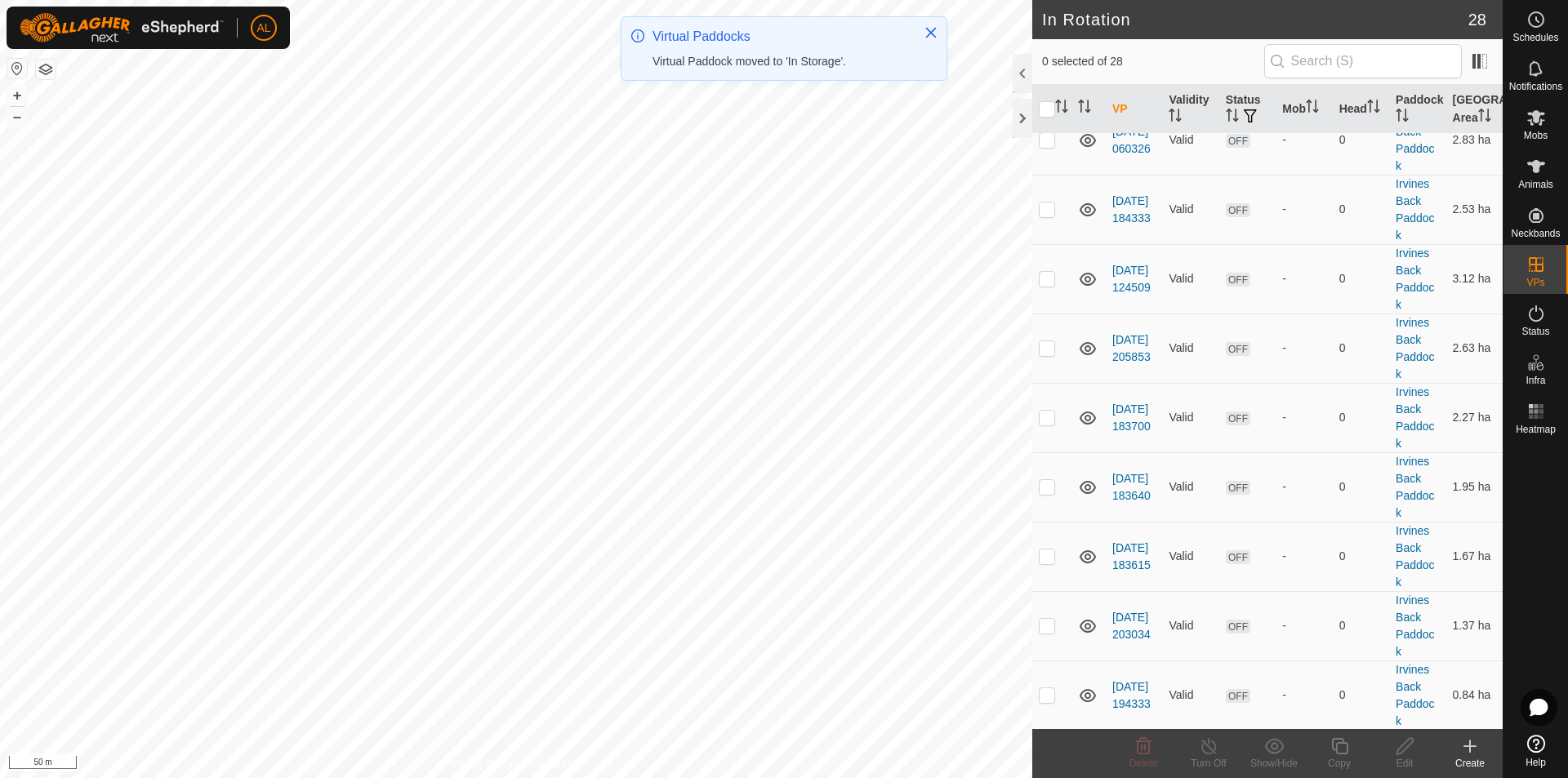
scroll to position [1412, 0]
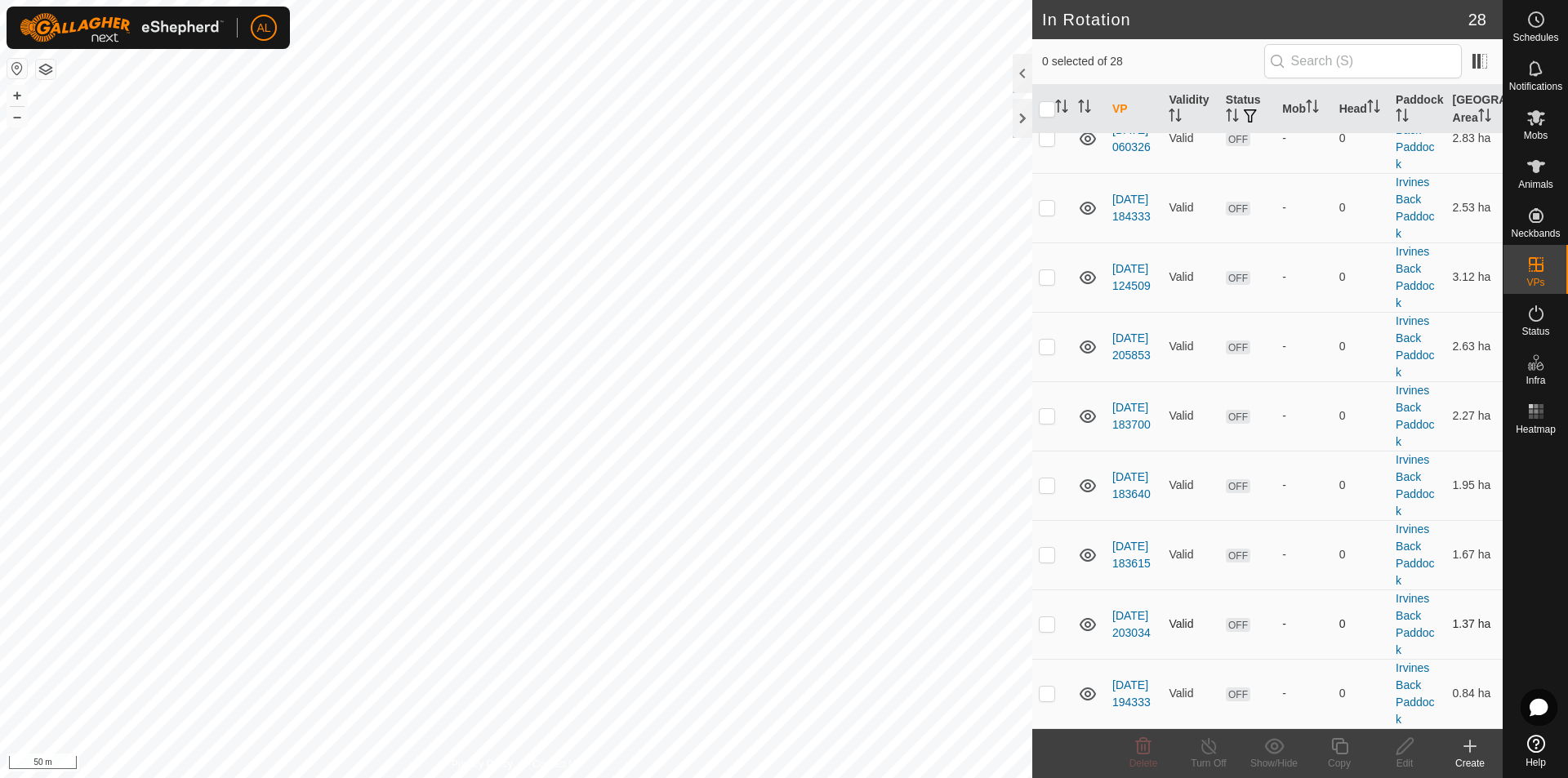
drag, startPoint x: 1043, startPoint y: 695, endPoint x: 1044, endPoint y: 630, distance: 65.0
click at [1043, 694] on p-checkbox at bounding box center [1046, 692] width 16 height 13
checkbox input "true"
click at [1043, 618] on p-checkbox at bounding box center [1046, 624] width 16 height 13
checkbox input "true"
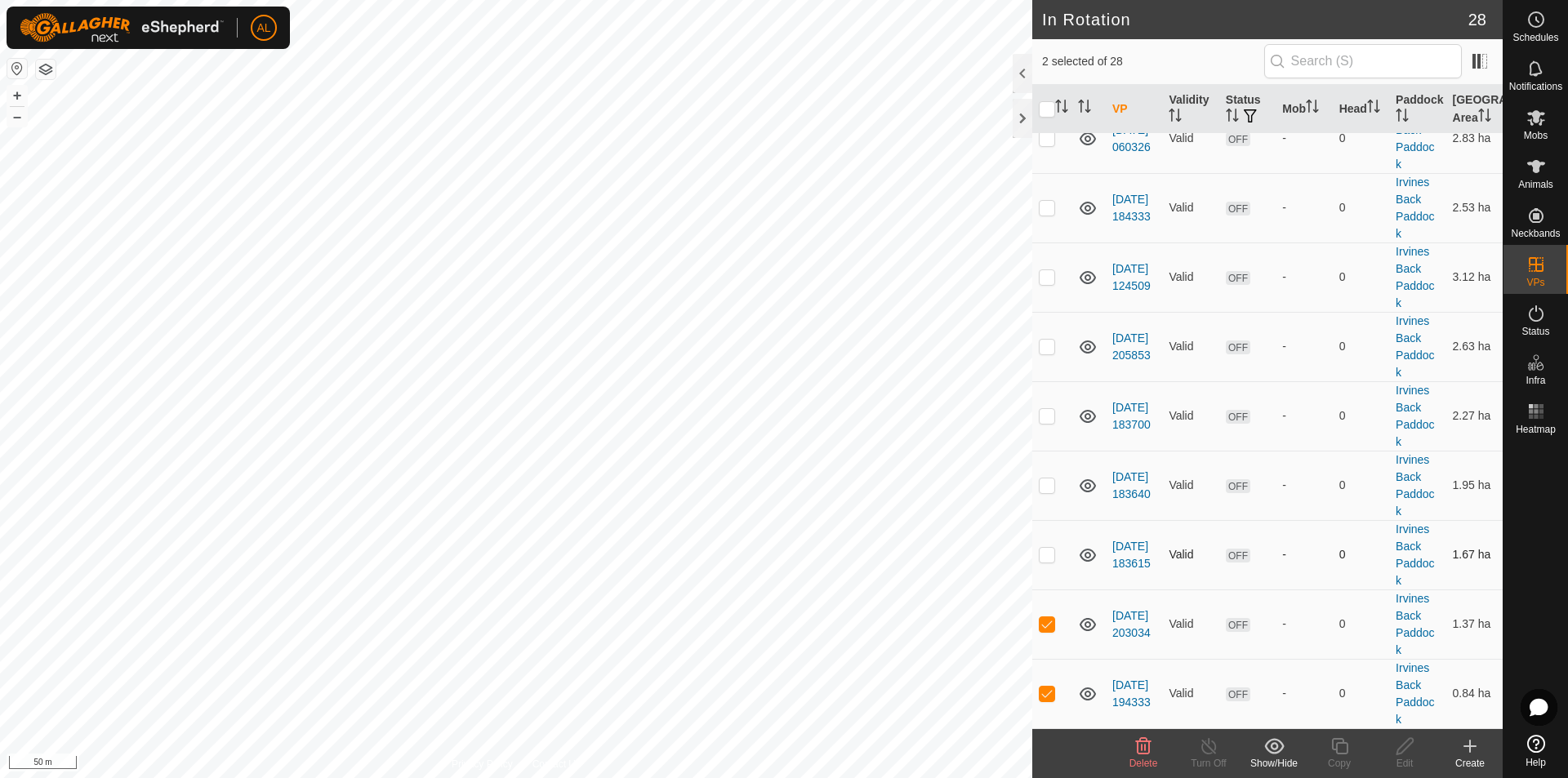
click at [1041, 543] on td at bounding box center [1052, 554] width 39 height 70
checkbox input "true"
drag, startPoint x: 1043, startPoint y: 475, endPoint x: 1043, endPoint y: 465, distance: 10.0
click at [1043, 475] on td at bounding box center [1052, 485] width 39 height 70
checkbox input "true"
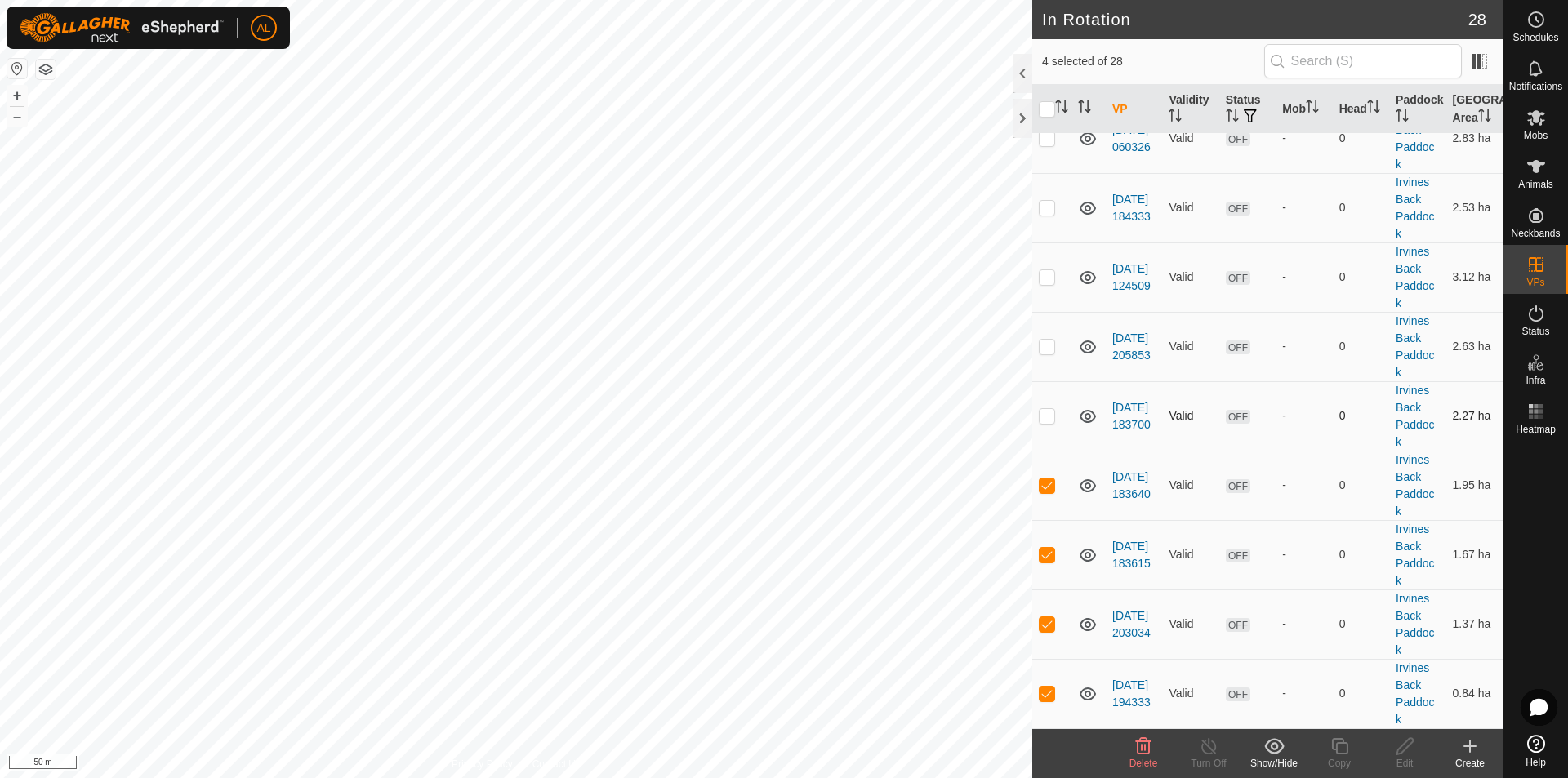
click at [1043, 407] on td at bounding box center [1052, 416] width 39 height 70
checkbox input "true"
click at [1049, 356] on td at bounding box center [1052, 347] width 39 height 70
checkbox input "true"
drag, startPoint x: 1049, startPoint y: 275, endPoint x: 1052, endPoint y: 212, distance: 63.1
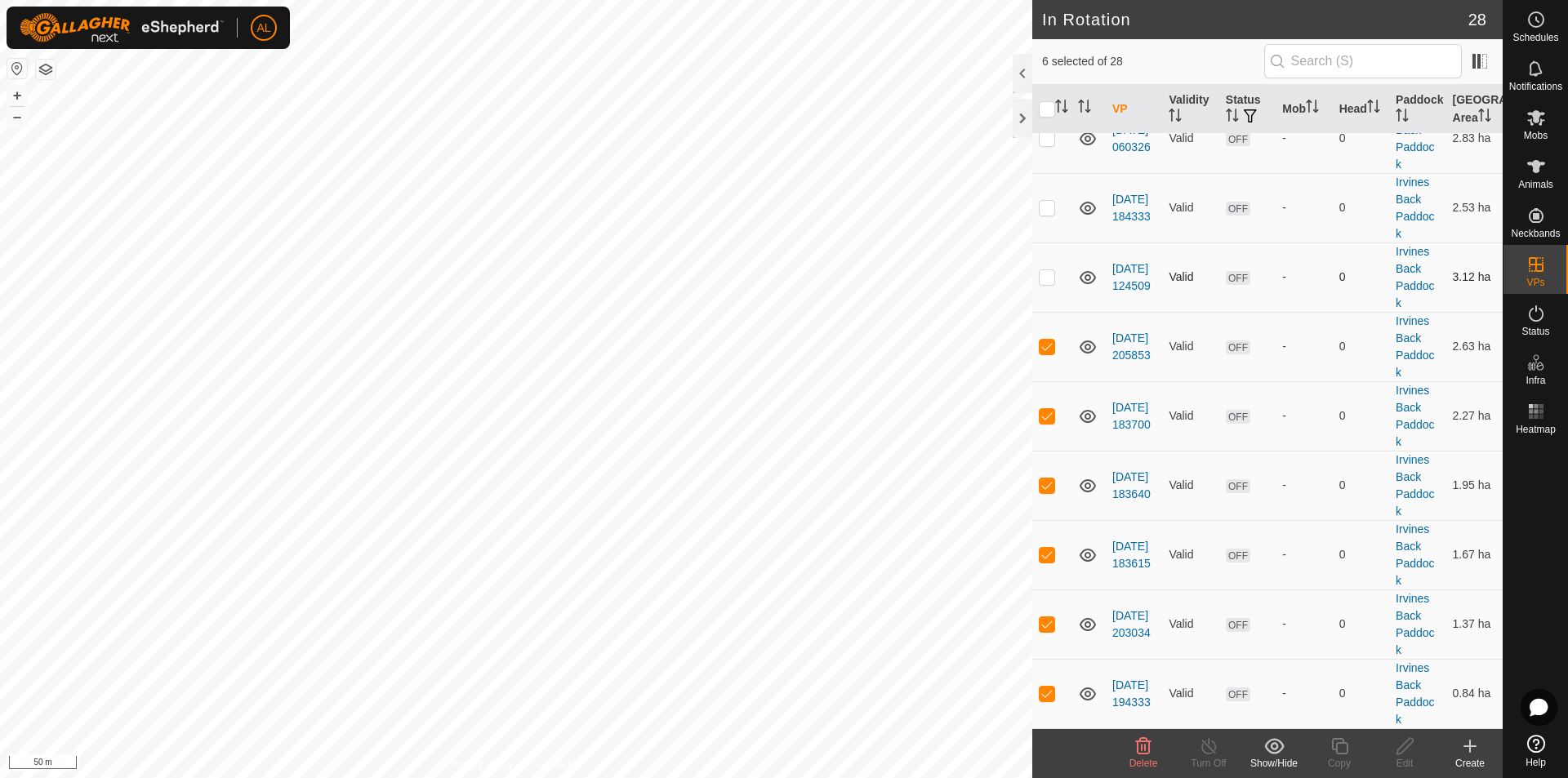
click at [1049, 274] on p-checkbox at bounding box center [1046, 276] width 16 height 13
checkbox input "true"
click at [1053, 205] on p-checkbox at bounding box center [1046, 208] width 16 height 13
checkbox input "true"
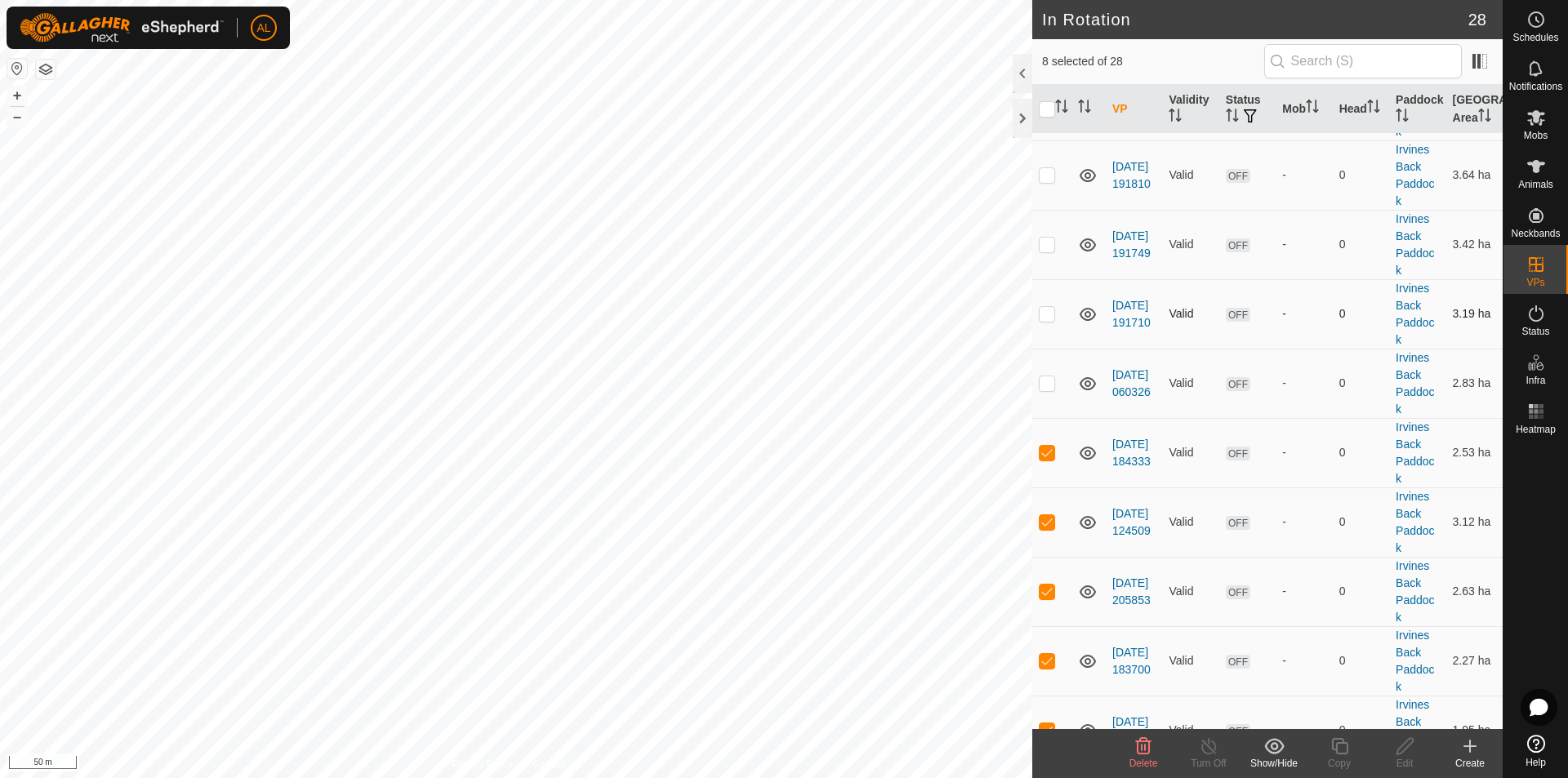
click at [1045, 303] on td at bounding box center [1052, 314] width 39 height 70
checkbox input "true"
click at [1044, 243] on p-checkbox at bounding box center [1046, 244] width 16 height 13
checkbox input "true"
click at [1048, 381] on p-checkbox at bounding box center [1046, 382] width 16 height 13
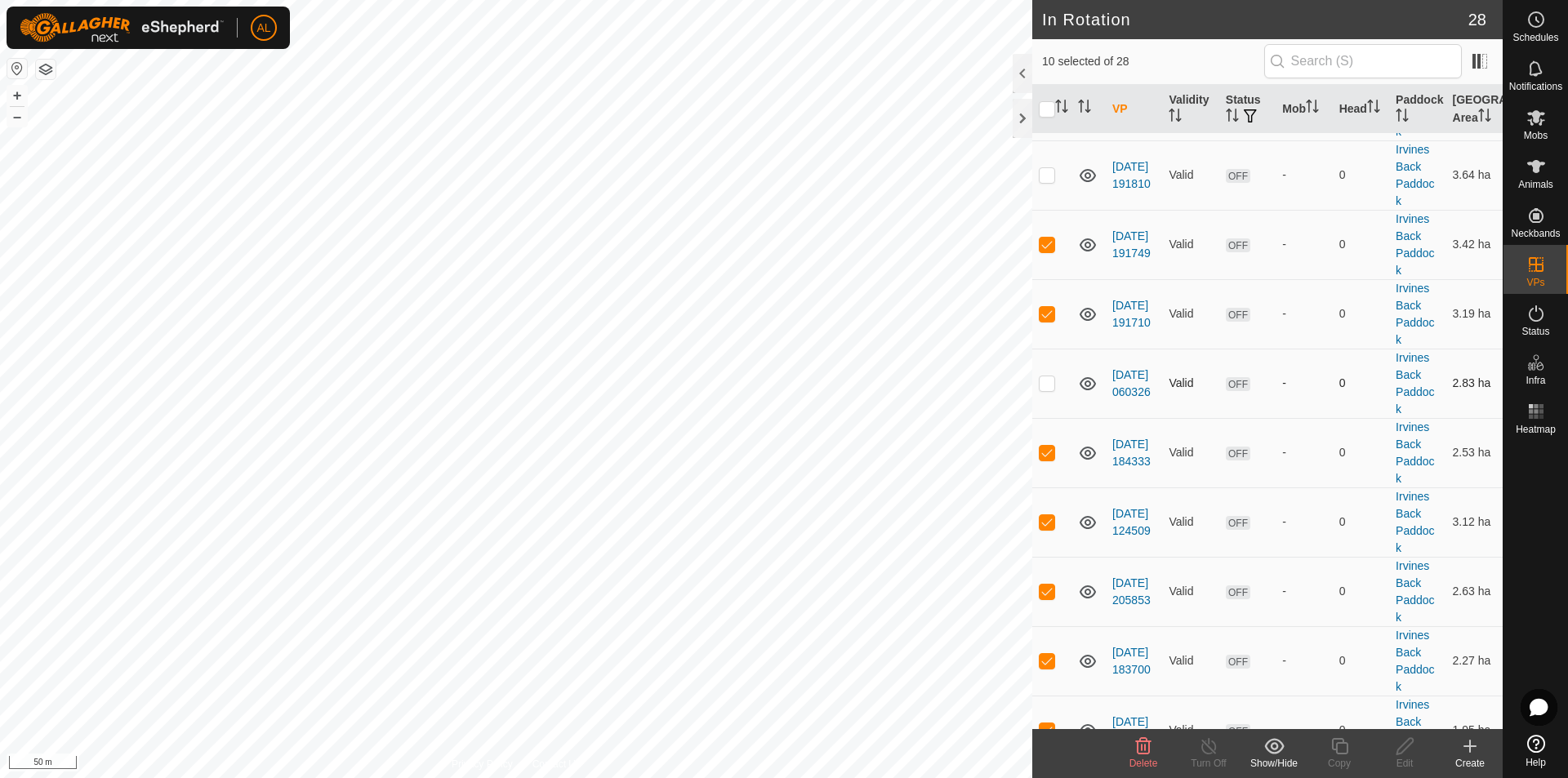
checkbox input "true"
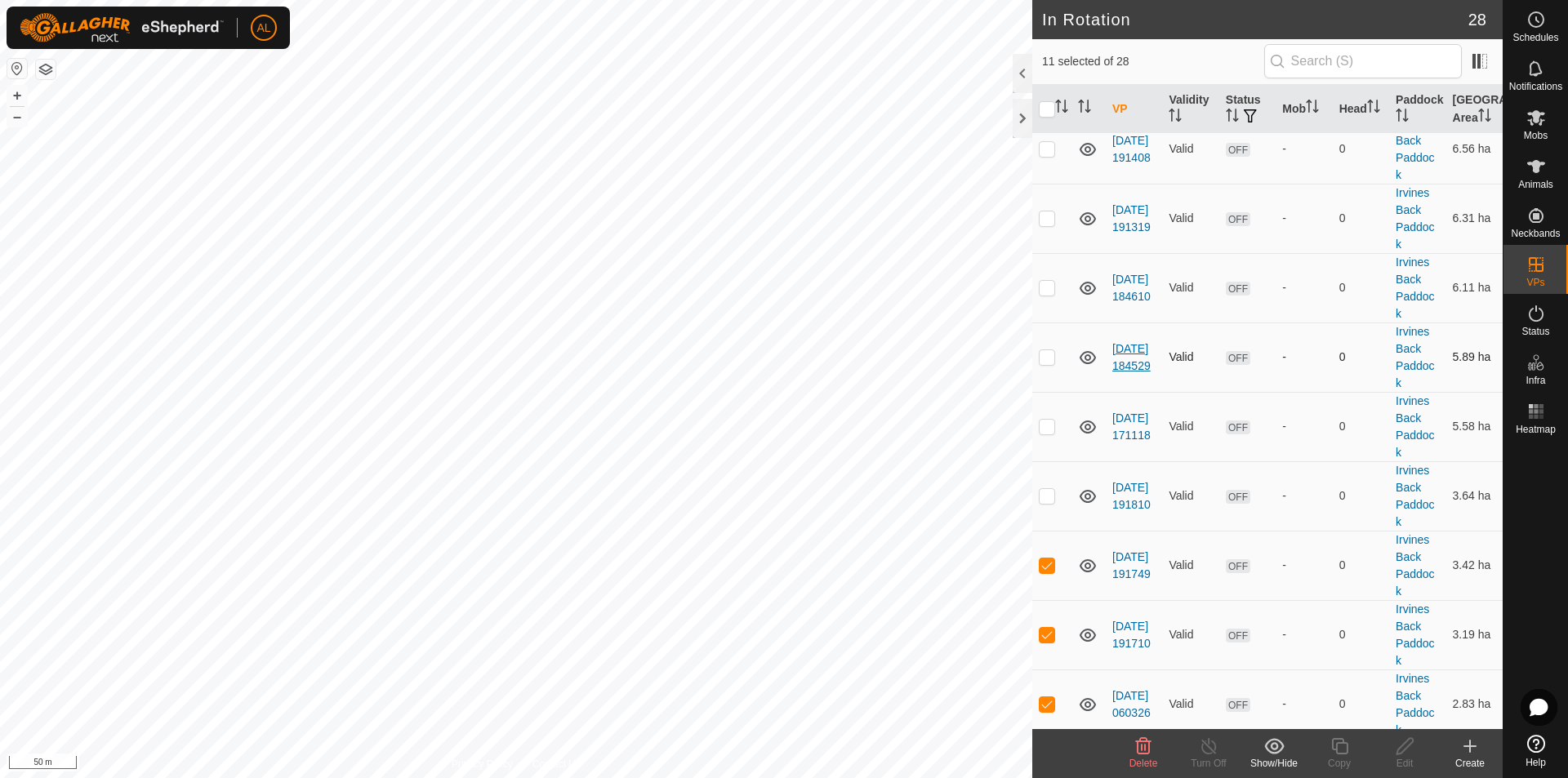
scroll to position [841, 0]
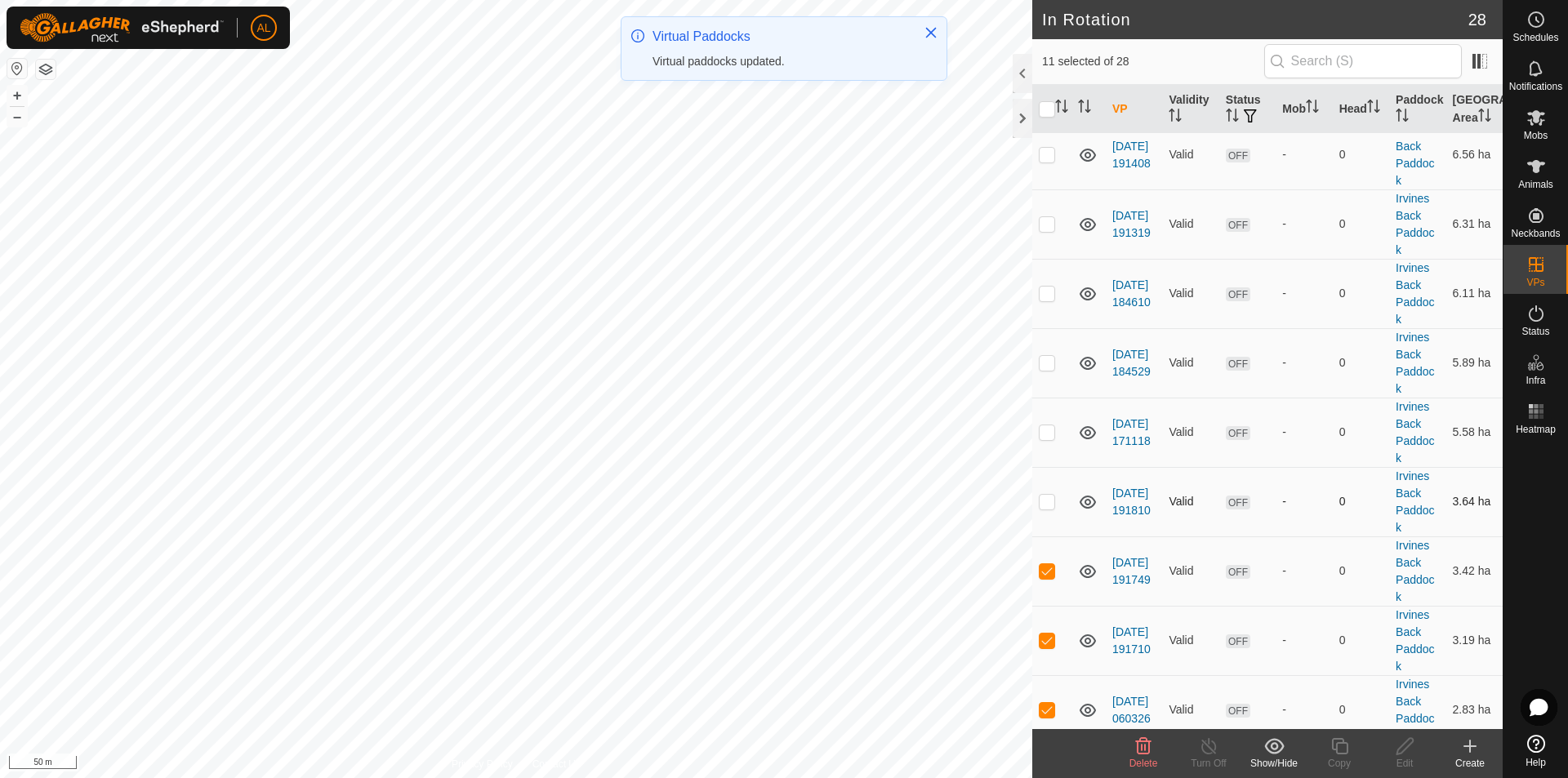
click at [1048, 501] on p-checkbox at bounding box center [1046, 501] width 16 height 13
checkbox input "true"
click at [1043, 429] on p-checkbox at bounding box center [1046, 432] width 16 height 13
checkbox input "true"
click at [1041, 292] on p-checkbox at bounding box center [1046, 293] width 16 height 13
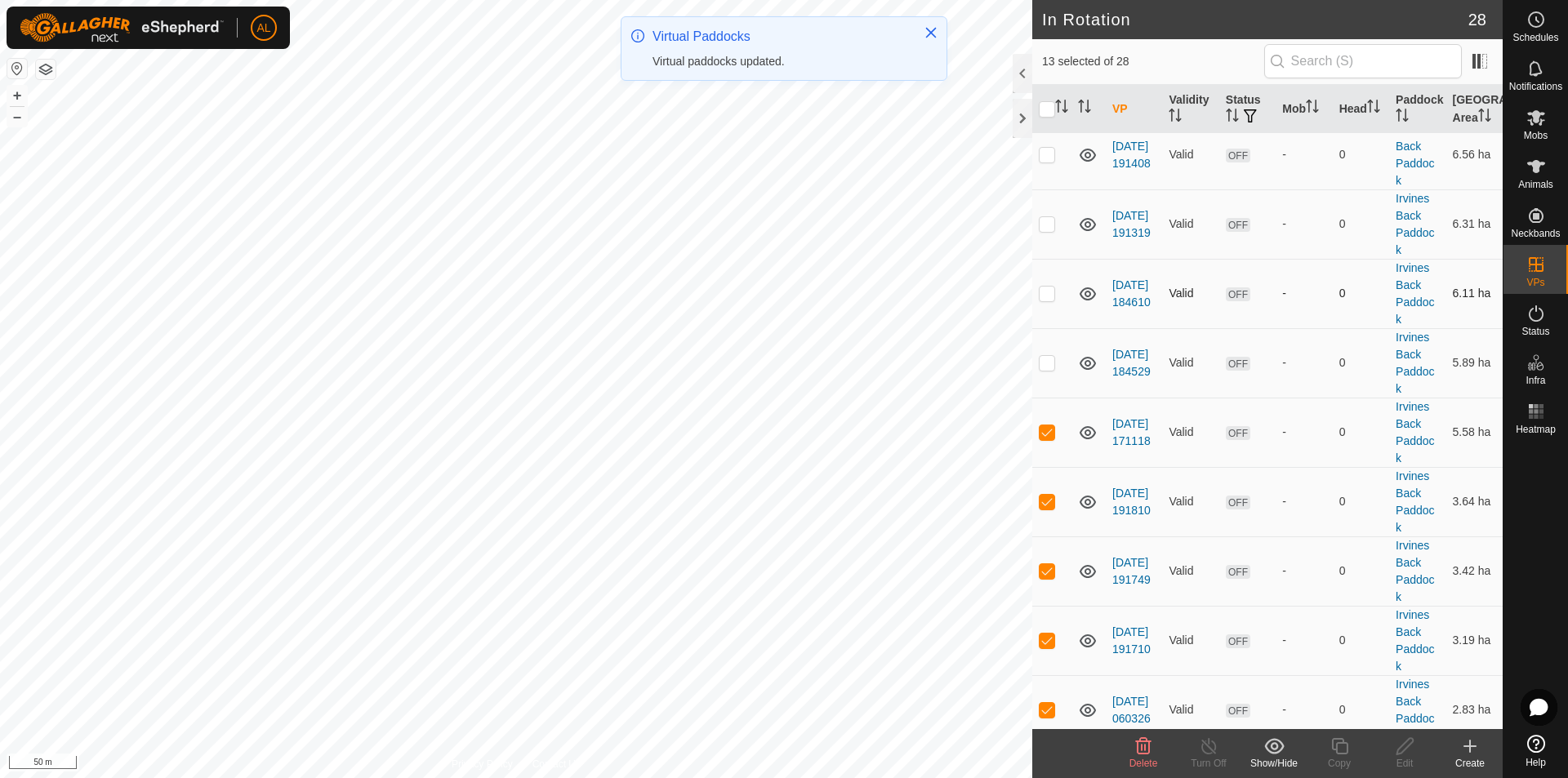
checkbox input "true"
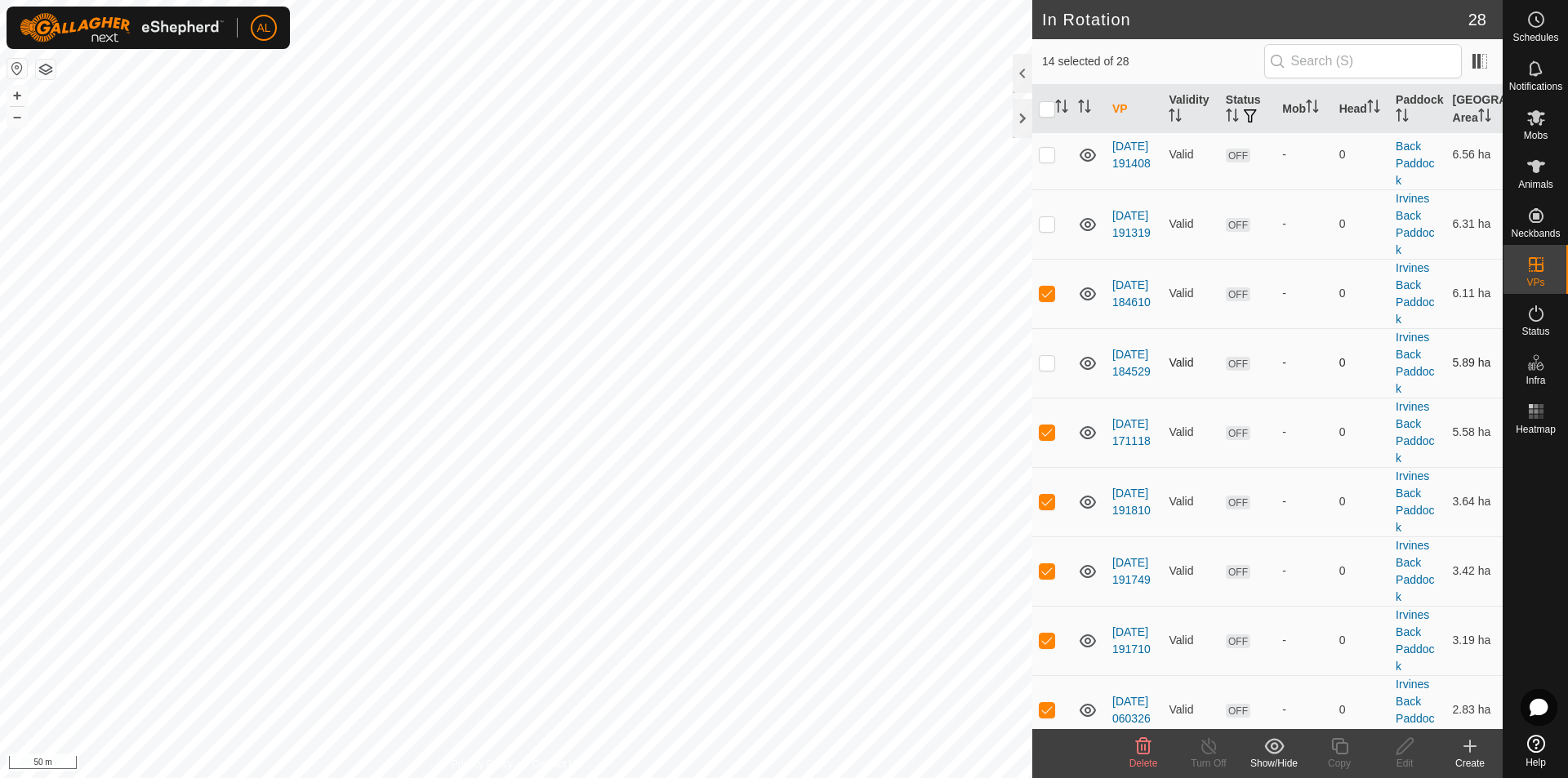
click at [1045, 357] on p-checkbox at bounding box center [1046, 363] width 16 height 13
click at [1278, 758] on div "Show/Hide" at bounding box center [1273, 763] width 65 height 15
click at [1052, 367] on p-checkbox at bounding box center [1046, 363] width 16 height 13
checkbox input "true"
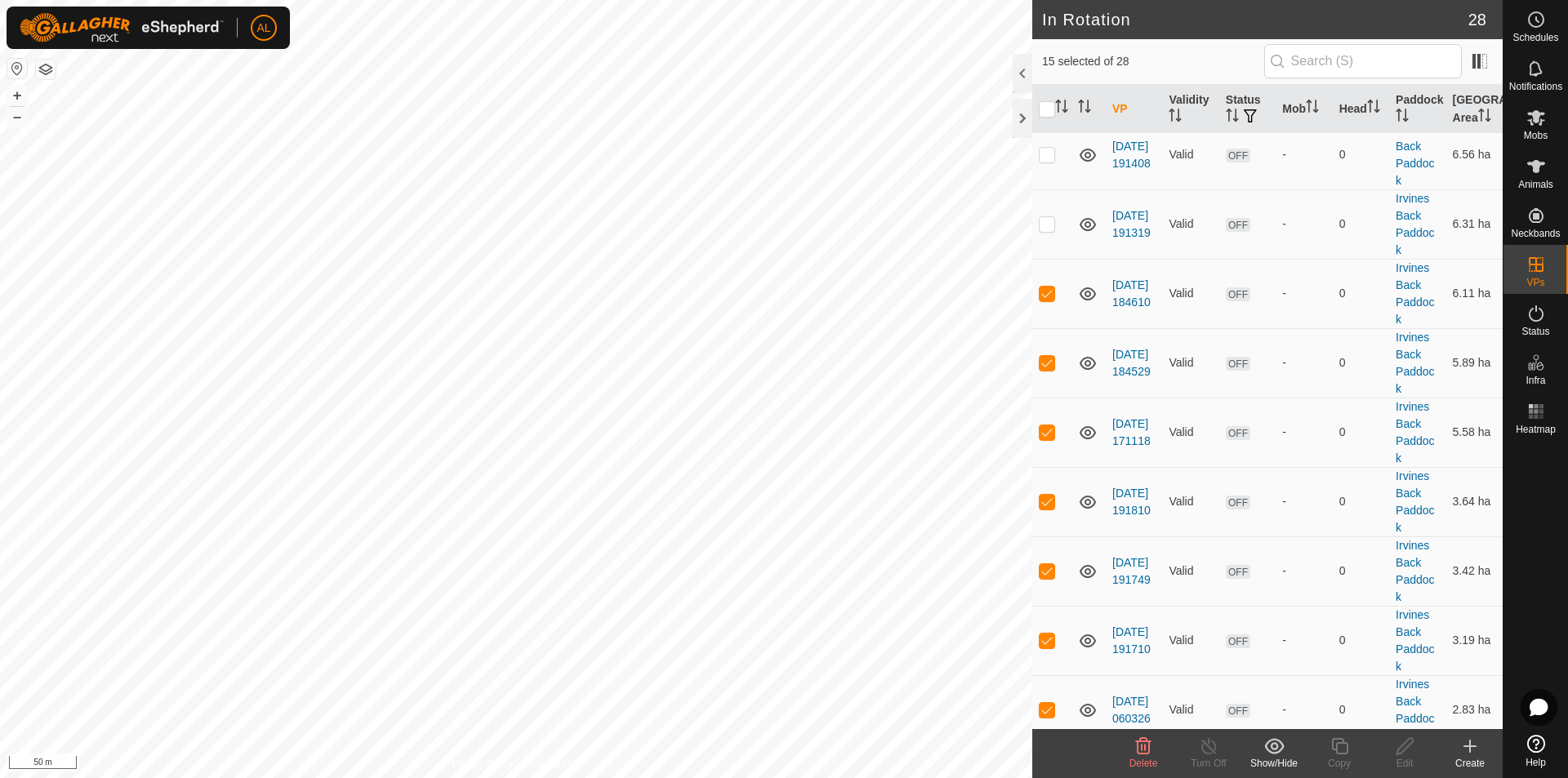
click at [1270, 763] on div "Show/Hide" at bounding box center [1273, 763] width 65 height 15
click at [1318, 711] on link "Move to 'In Storage'" at bounding box center [1323, 709] width 162 height 33
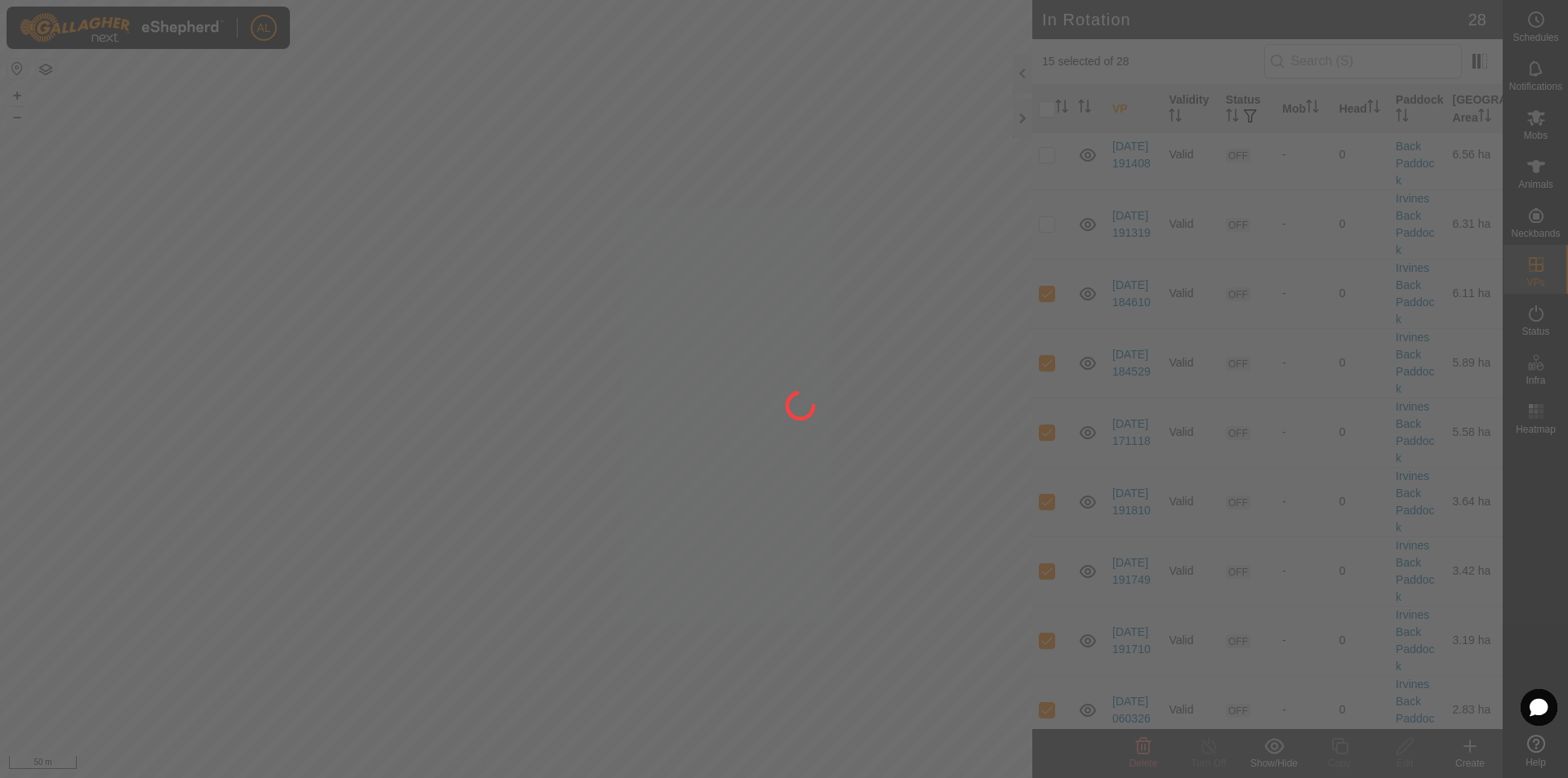
checkbox input "false"
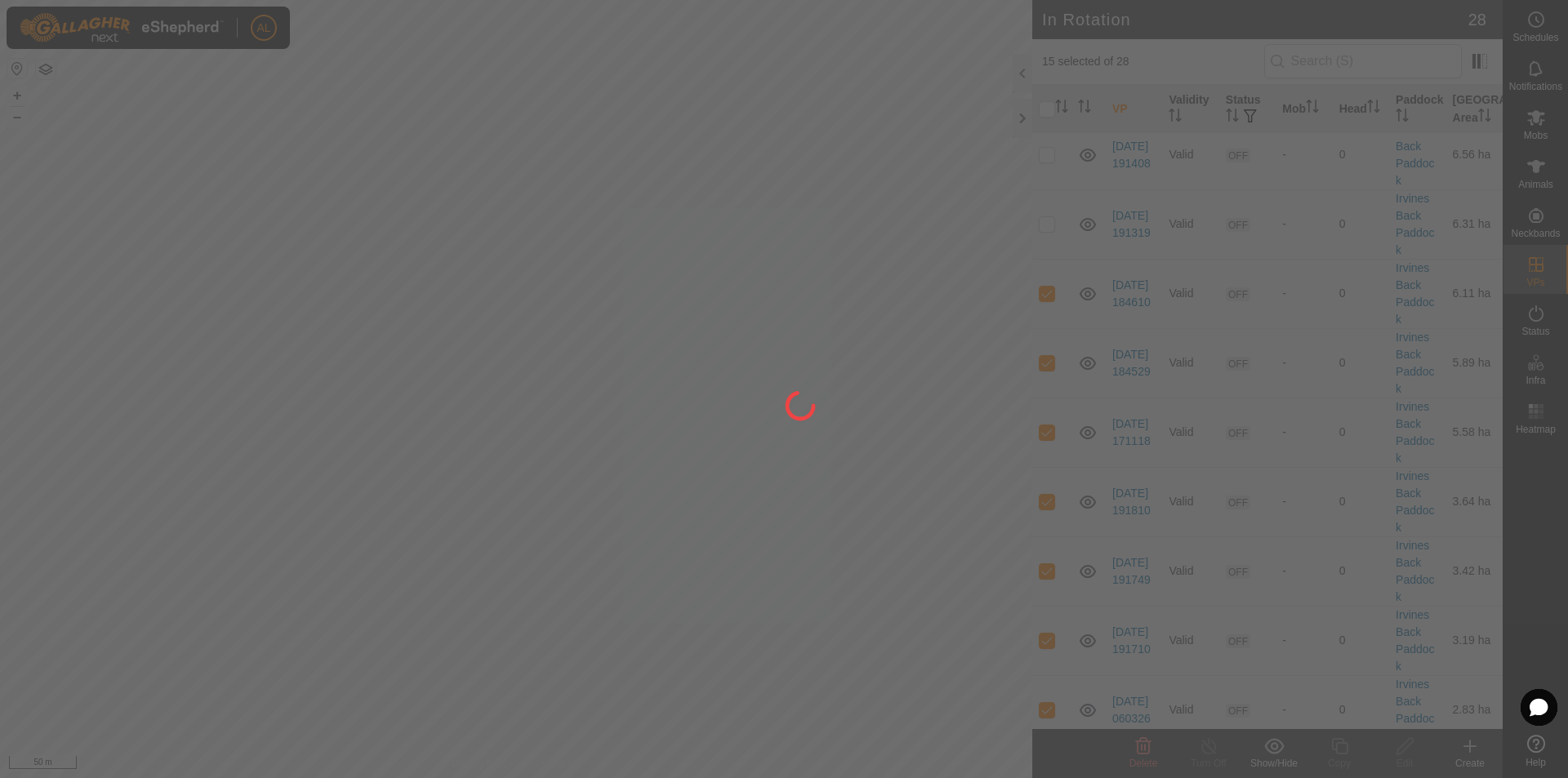
checkbox input "false"
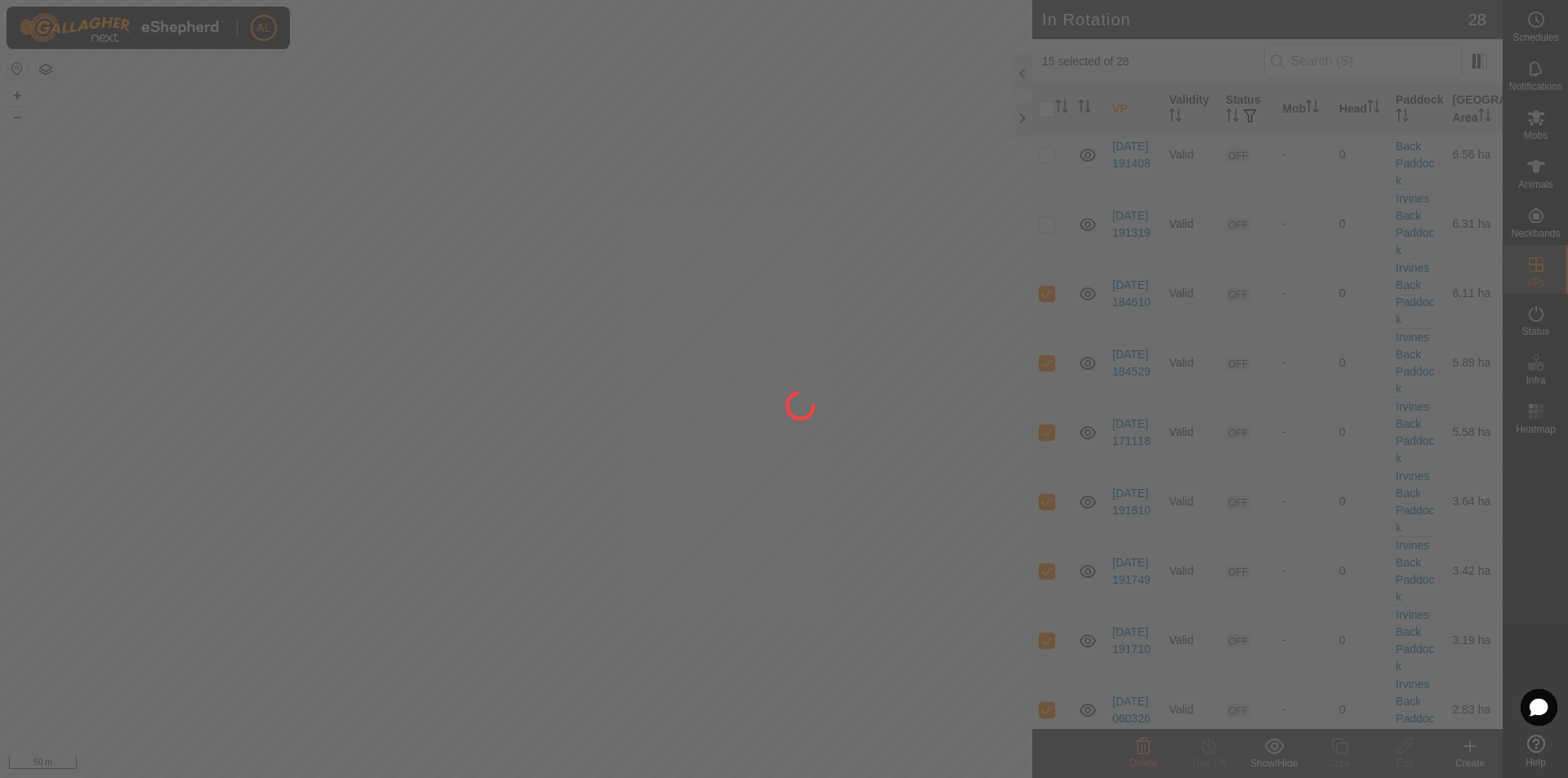
checkbox input "false"
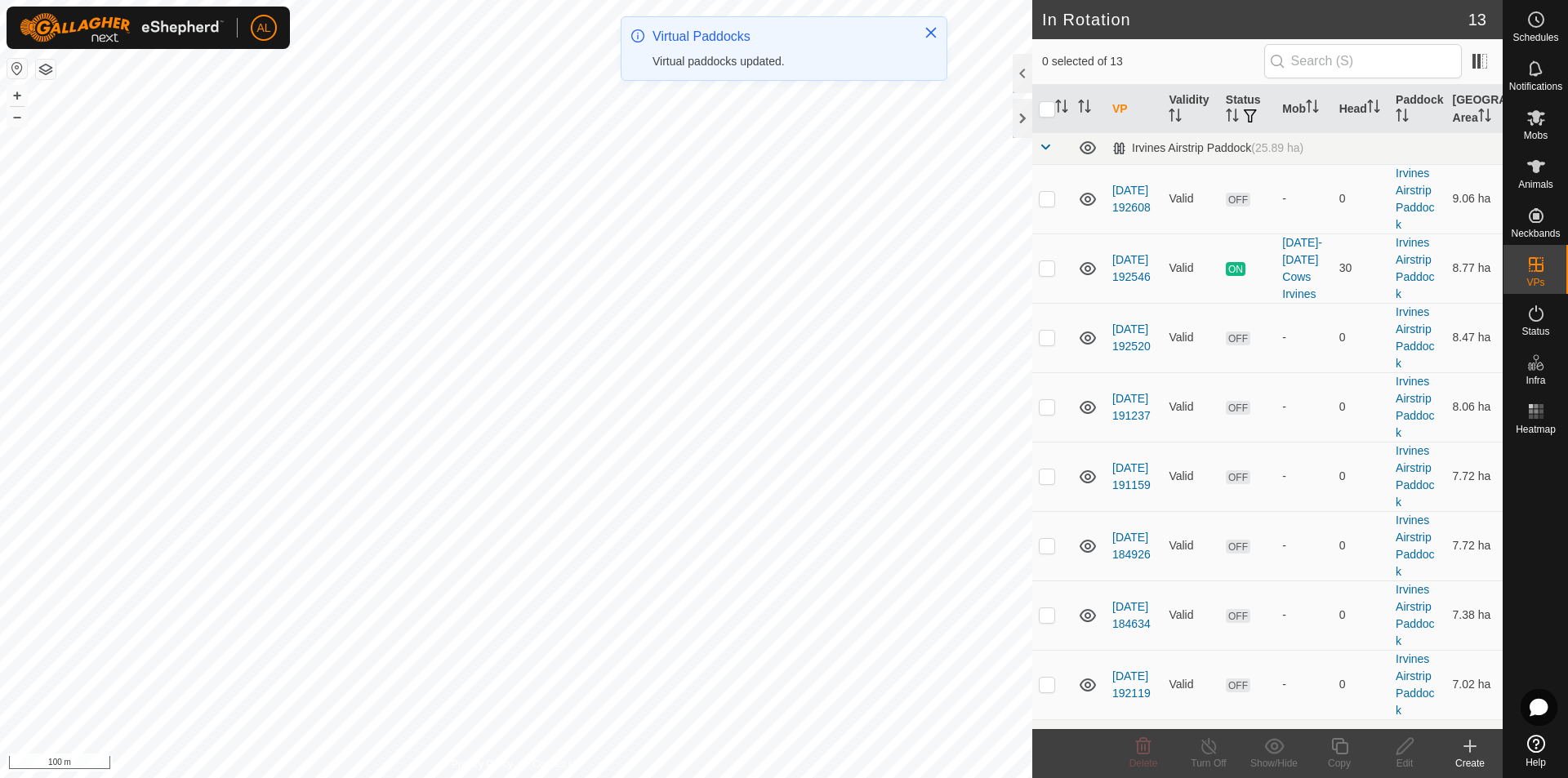
scroll to position [0, 0]
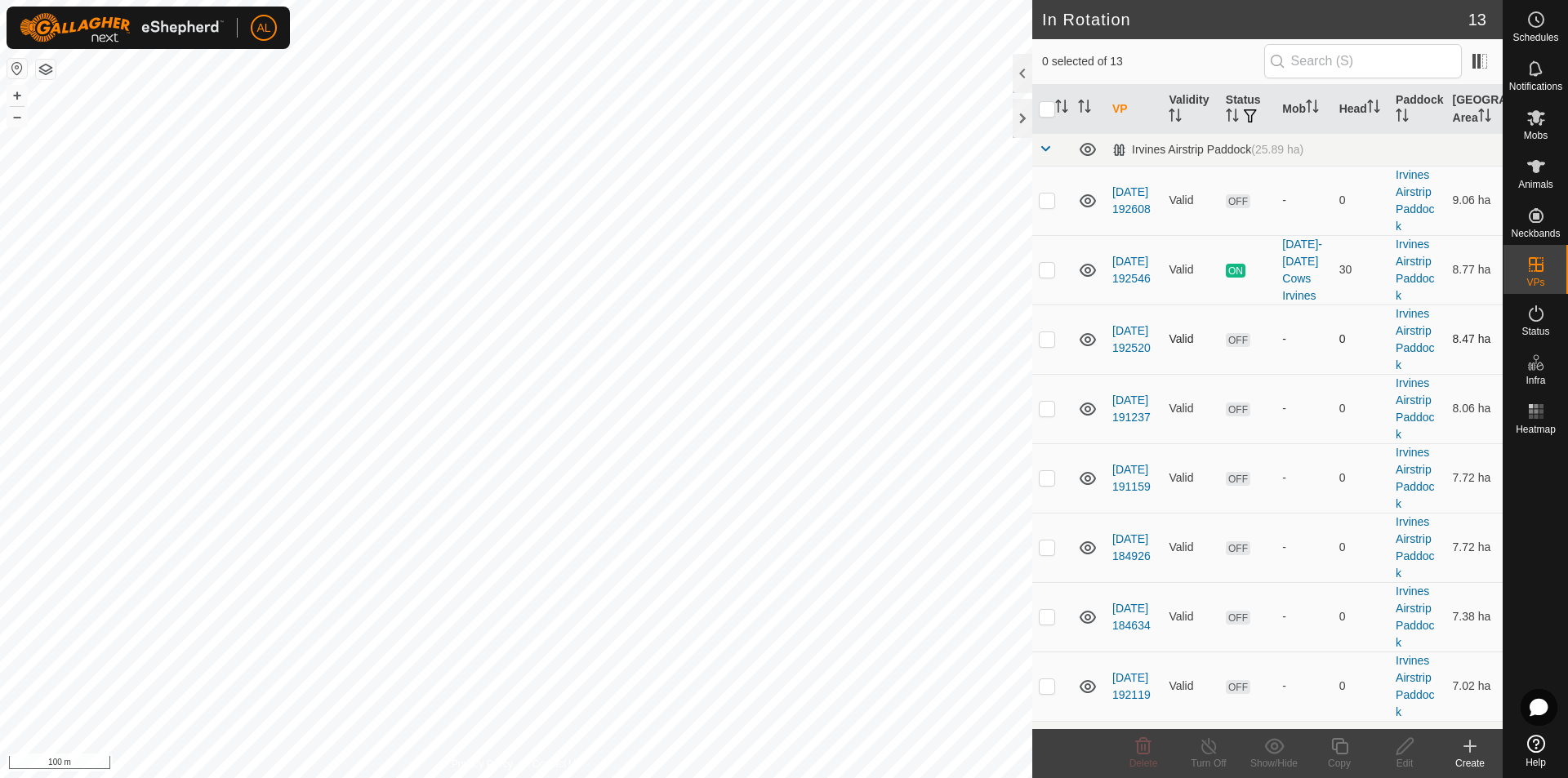
click at [1046, 335] on p-checkbox at bounding box center [1046, 338] width 16 height 13
click at [1050, 346] on td at bounding box center [1052, 339] width 39 height 70
checkbox input "false"
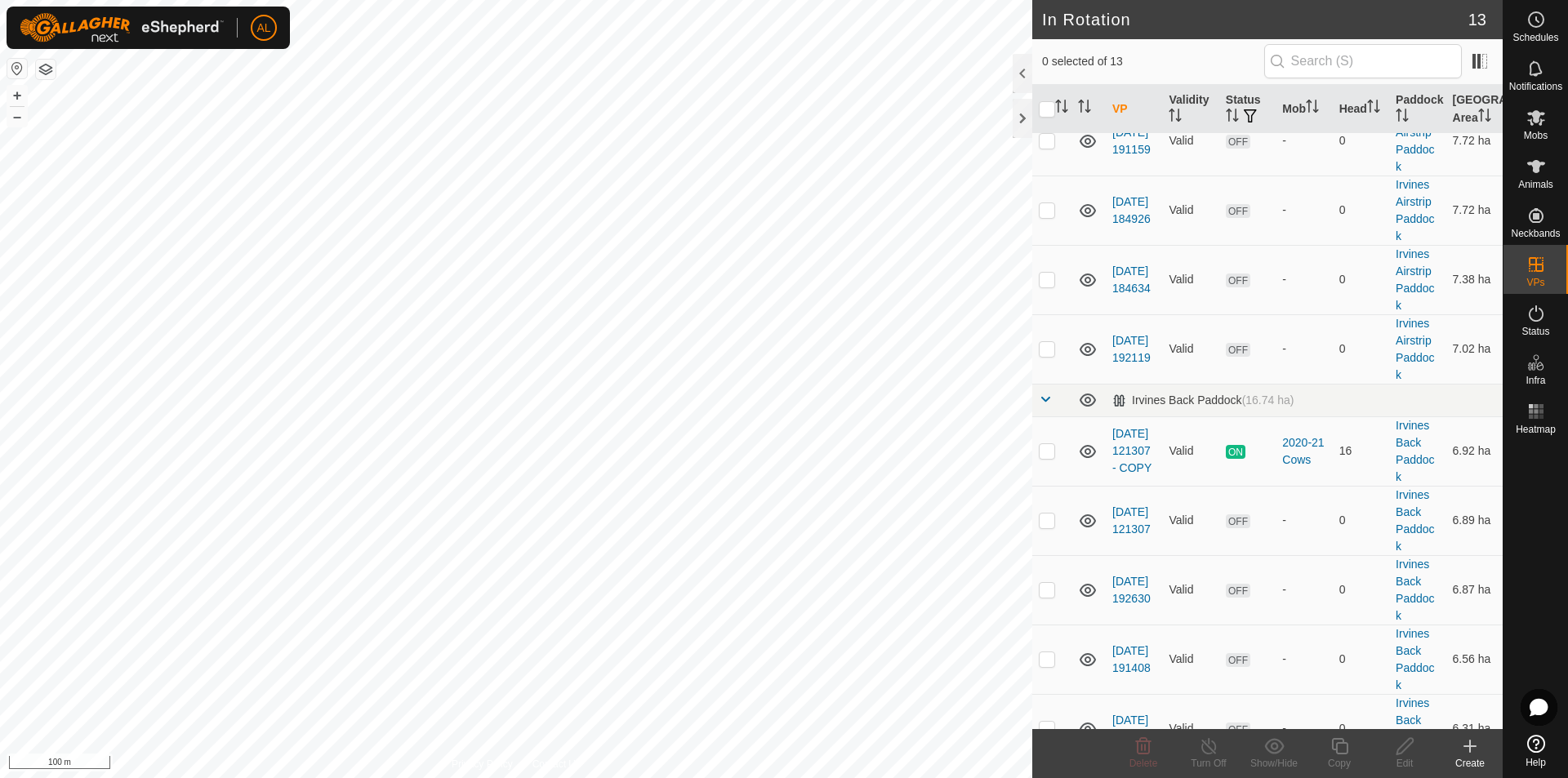
scroll to position [372, 0]
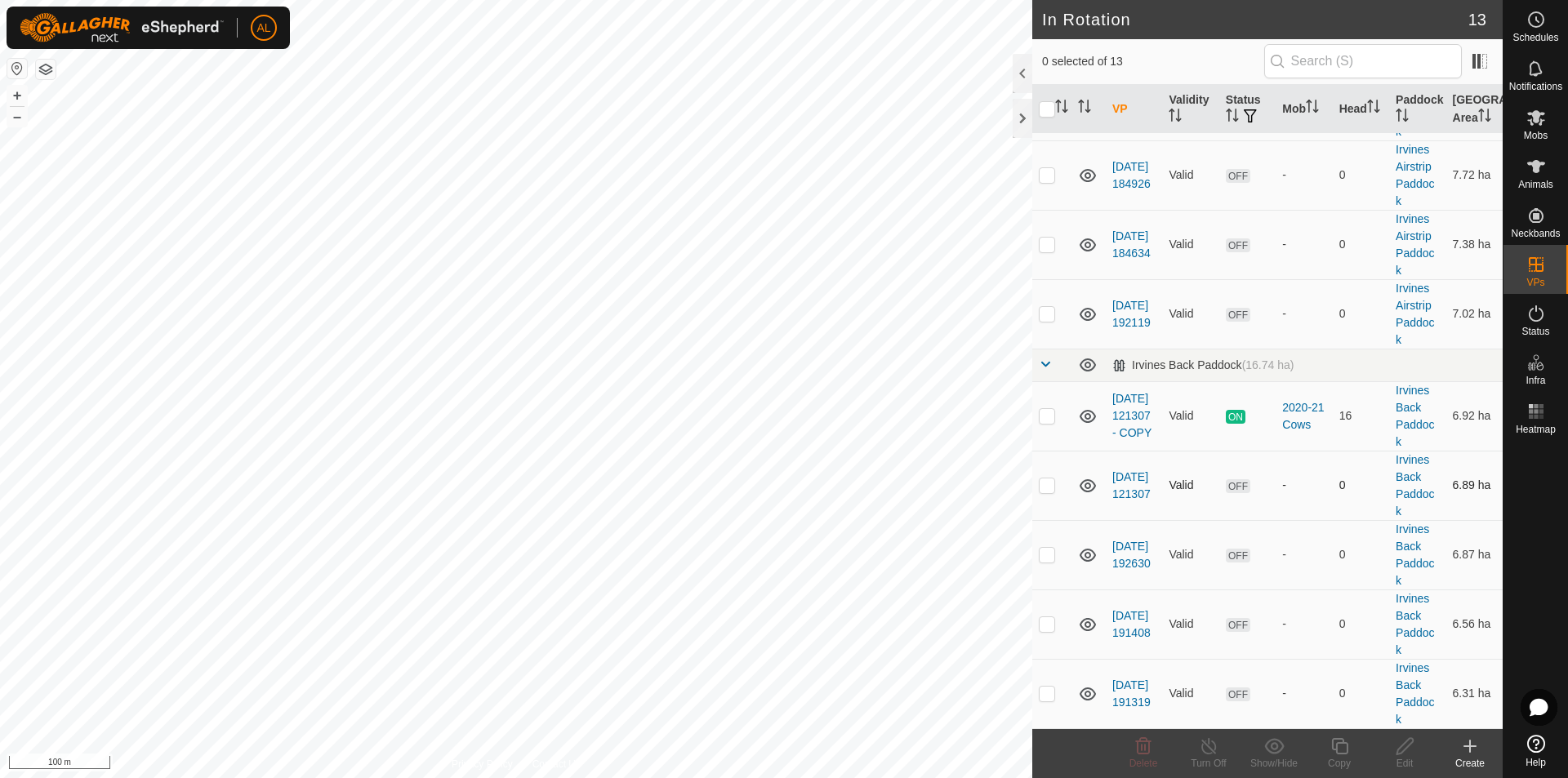
click at [1043, 488] on p-checkbox at bounding box center [1046, 485] width 16 height 13
checkbox input "false"
click at [1043, 553] on p-checkbox at bounding box center [1046, 554] width 16 height 13
checkbox input "true"
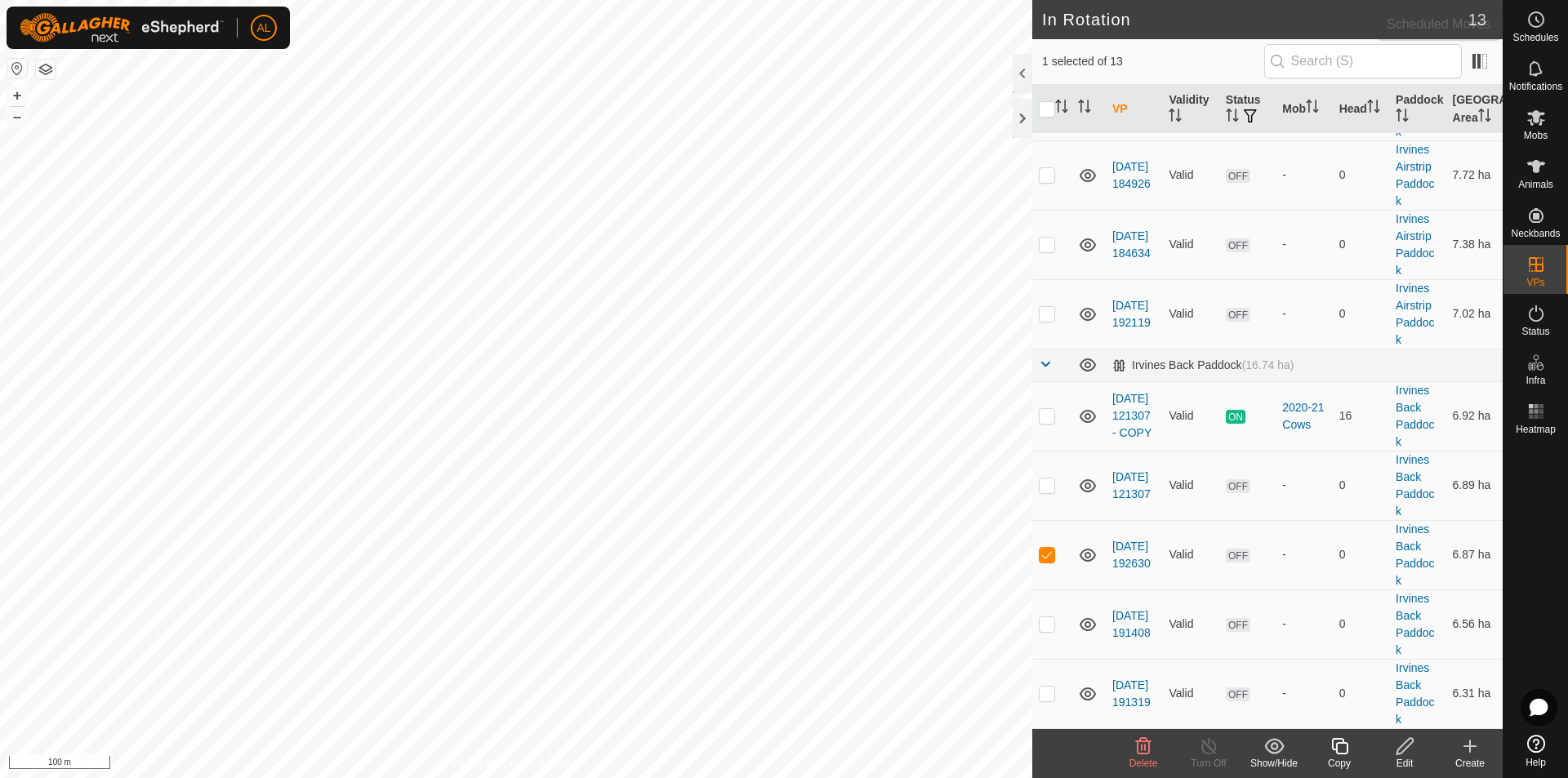
click at [1539, 33] on span "Schedules" at bounding box center [1535, 38] width 46 height 9
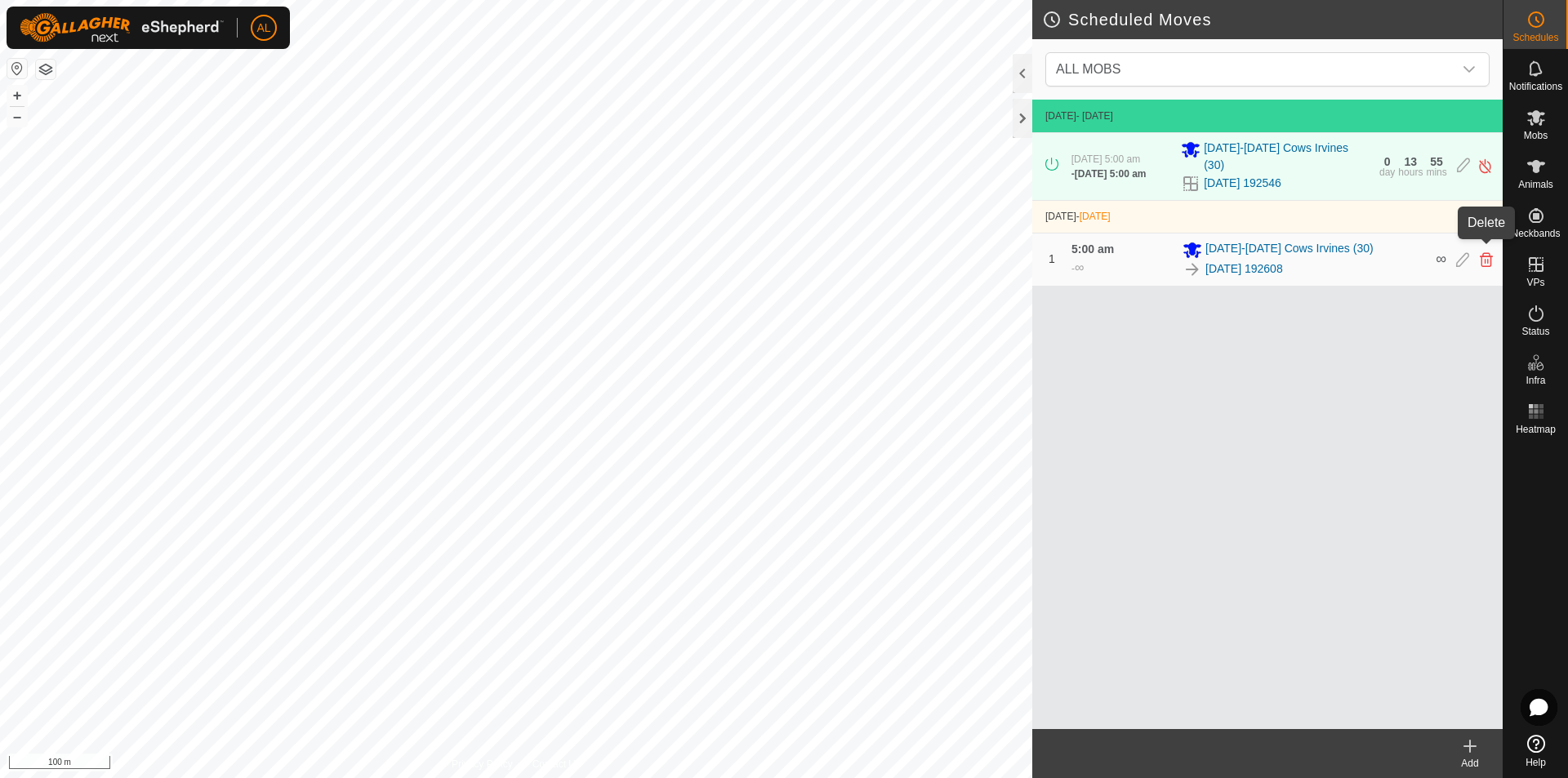
click at [1487, 252] on icon at bounding box center [1486, 259] width 13 height 15
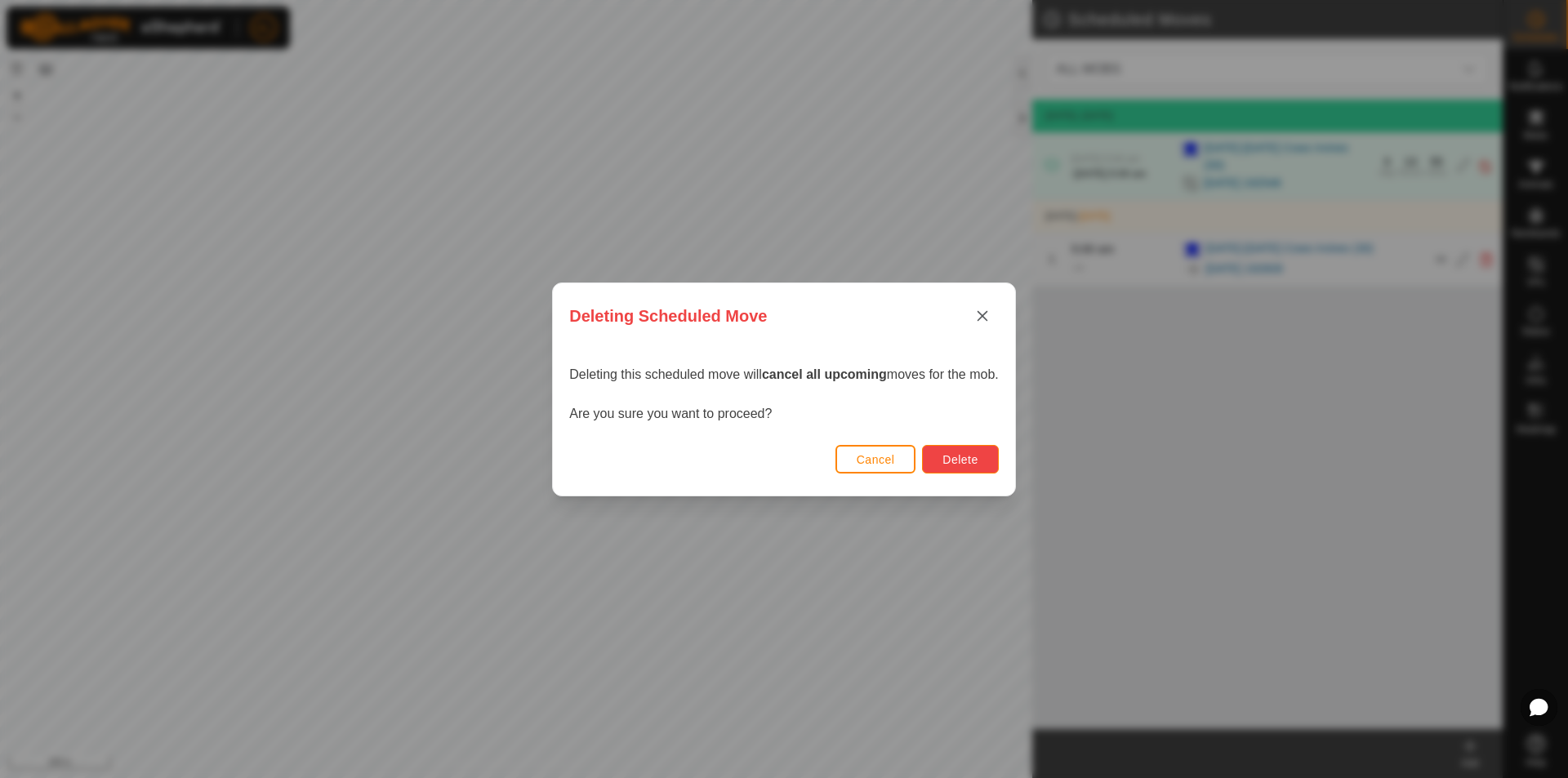
click at [948, 453] on span "Delete" at bounding box center [959, 459] width 35 height 13
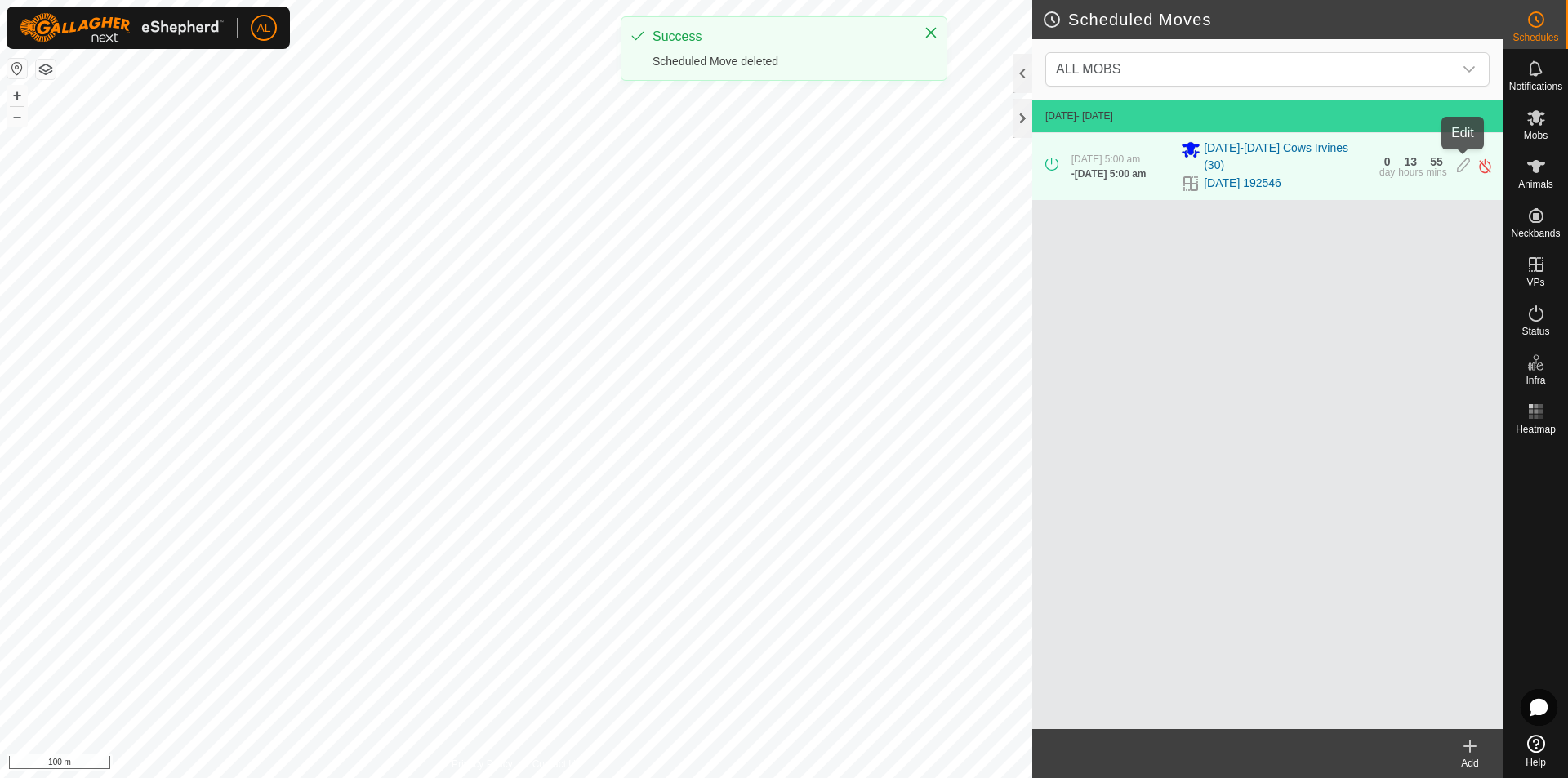
click at [1466, 163] on icon at bounding box center [1463, 166] width 13 height 17
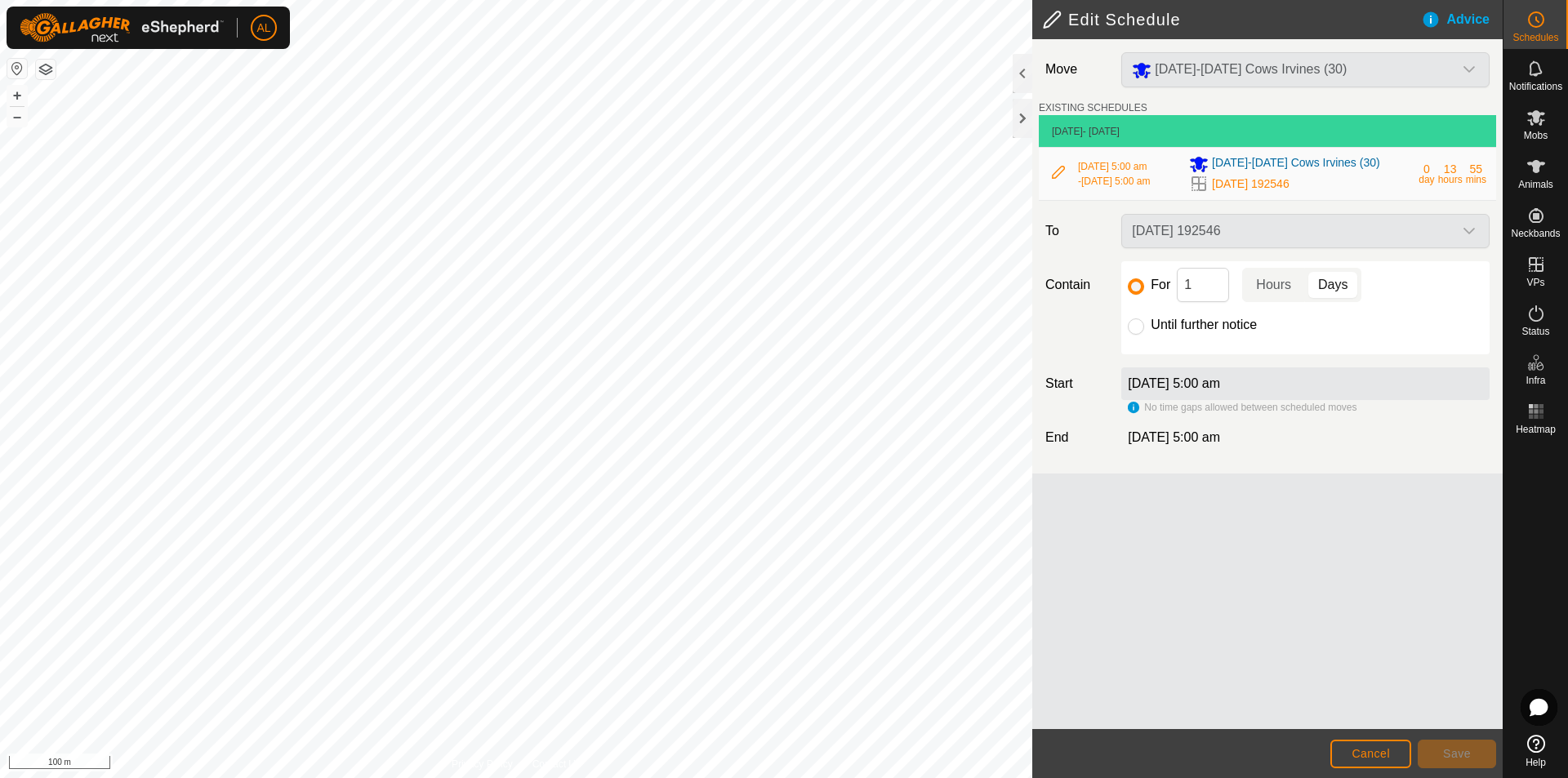
click at [1197, 342] on div "For 1 Hours Days Until further notice" at bounding box center [1306, 307] width 368 height 93
click at [1196, 332] on label "Until further notice" at bounding box center [1203, 325] width 106 height 13
click at [1144, 334] on input "Until further notice" at bounding box center [1135, 326] width 16 height 16
radio input "true"
click at [1443, 758] on span "Save" at bounding box center [1457, 754] width 28 height 13
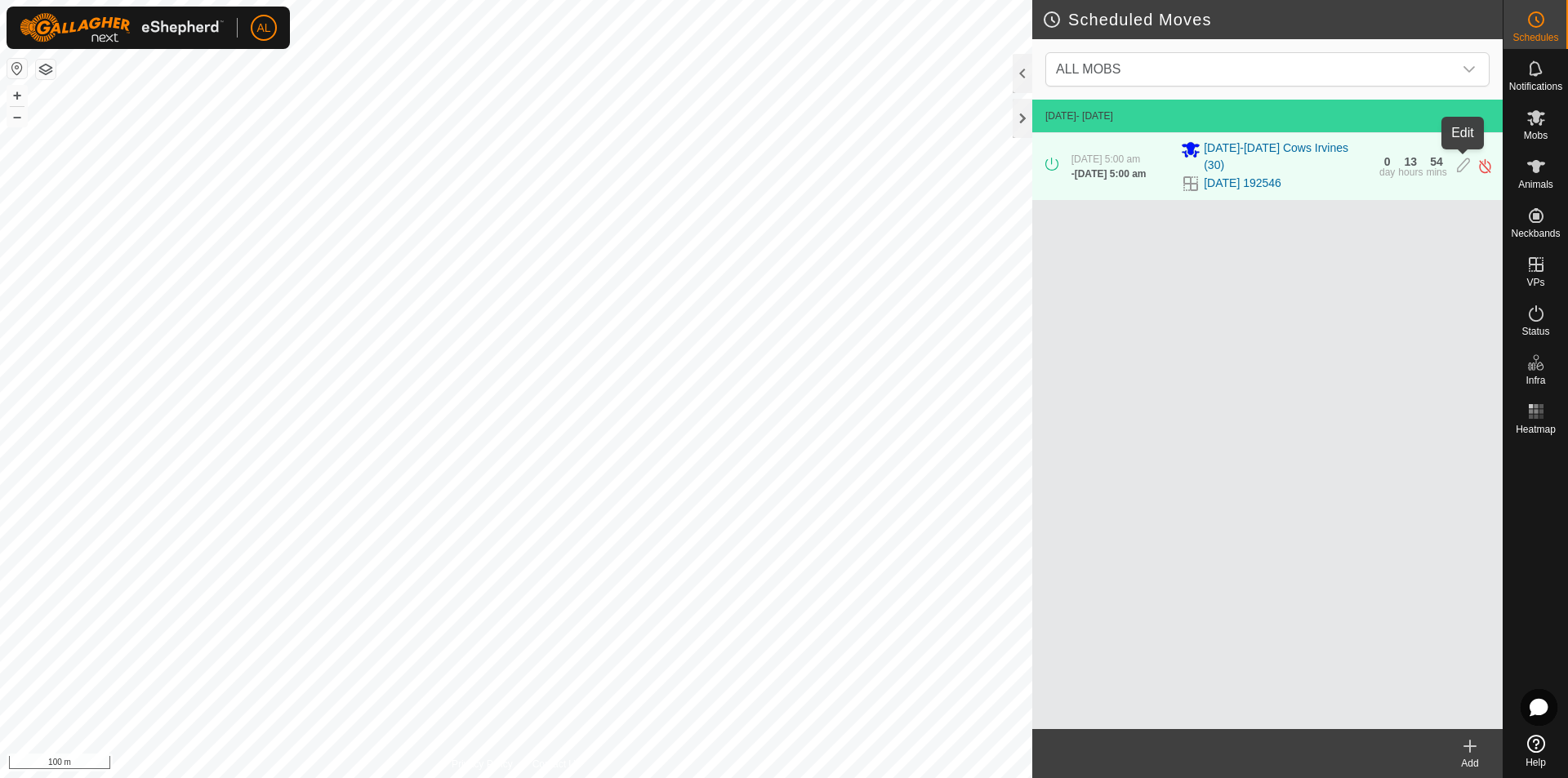
click at [1459, 168] on icon at bounding box center [1463, 166] width 13 height 17
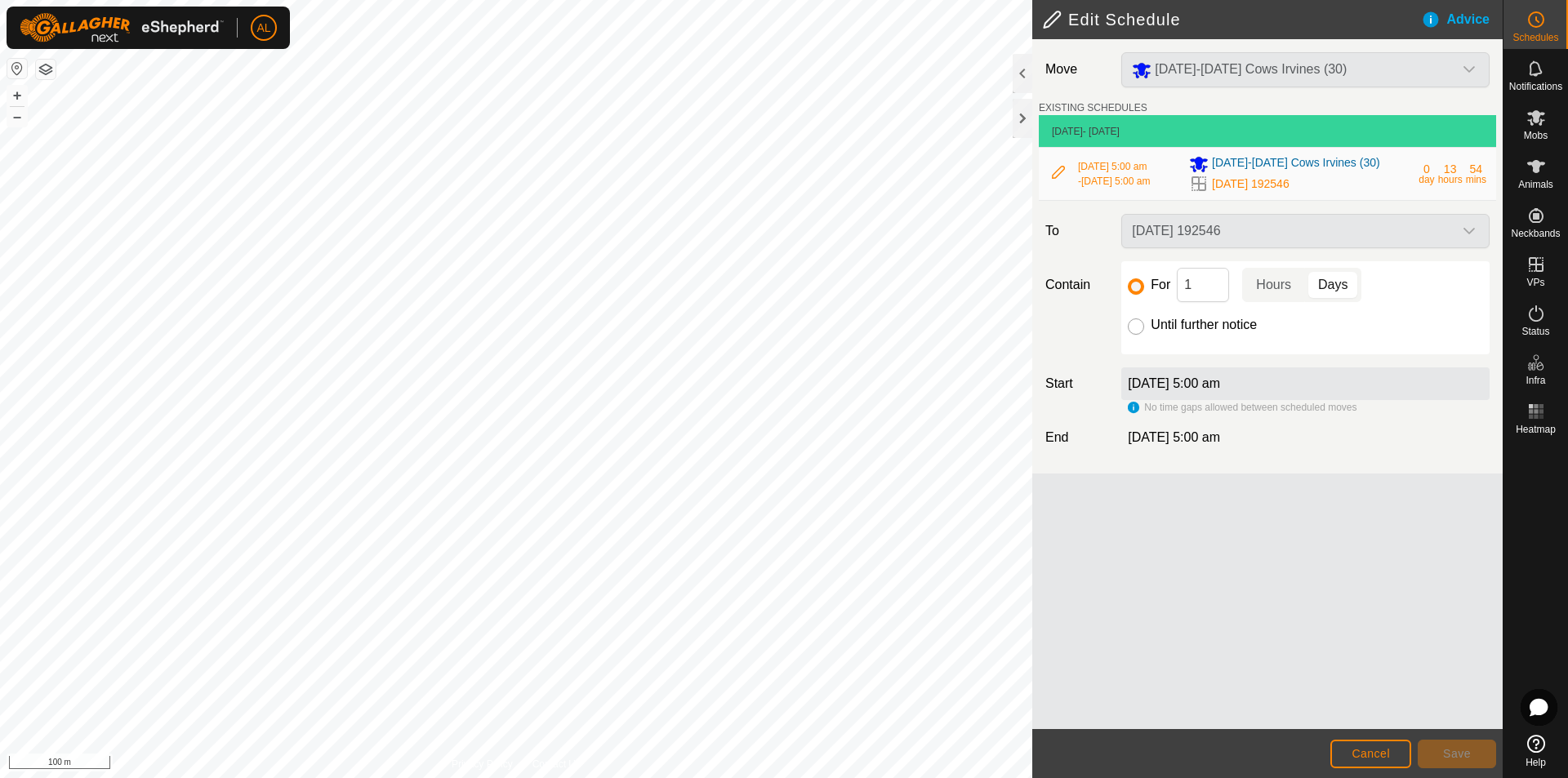
click at [1135, 332] on input "Until further notice" at bounding box center [1135, 326] width 16 height 16
radio input "true"
click at [1440, 743] on button "Save" at bounding box center [1456, 754] width 78 height 28
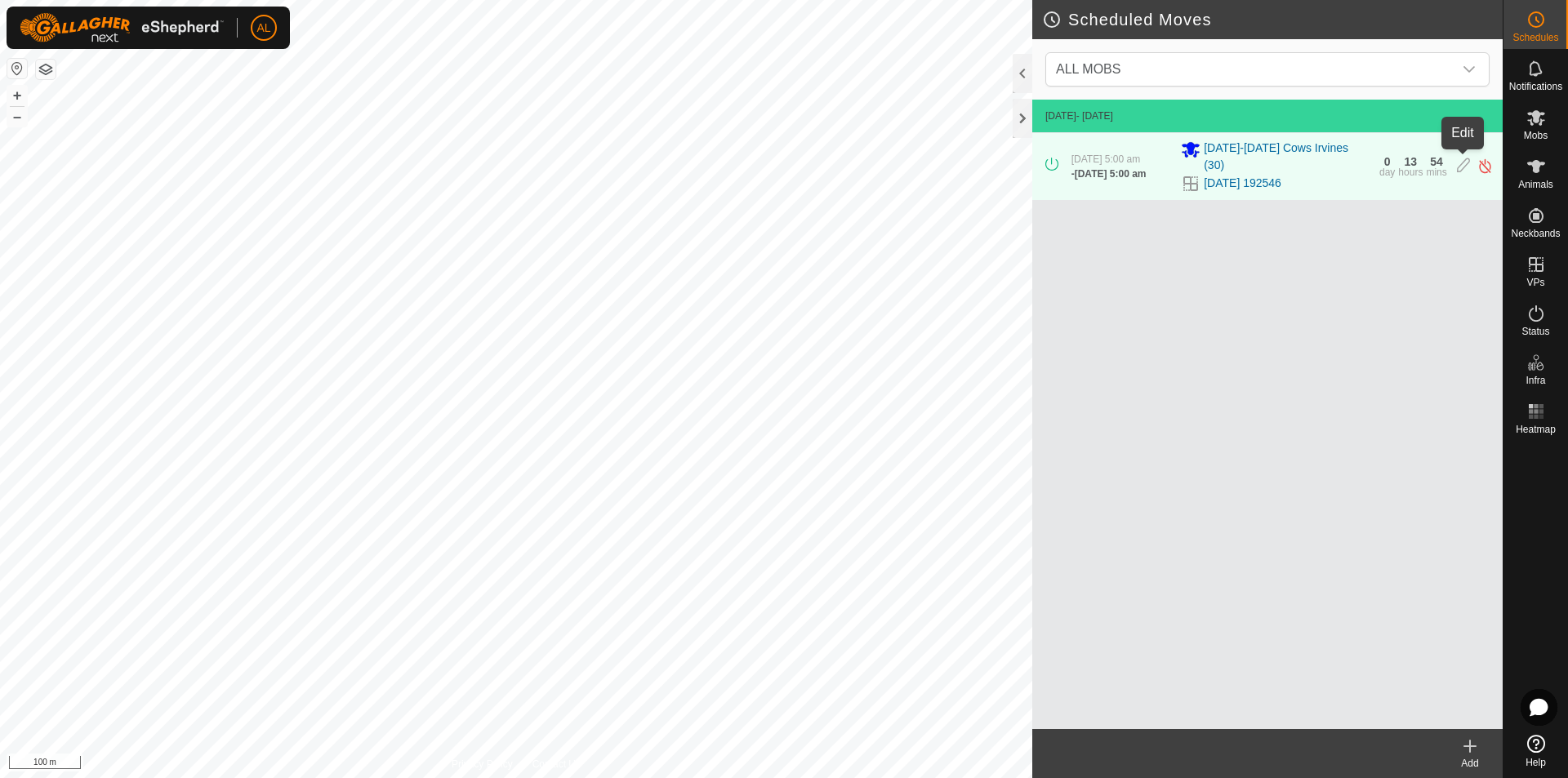
click at [1463, 162] on icon at bounding box center [1463, 166] width 13 height 17
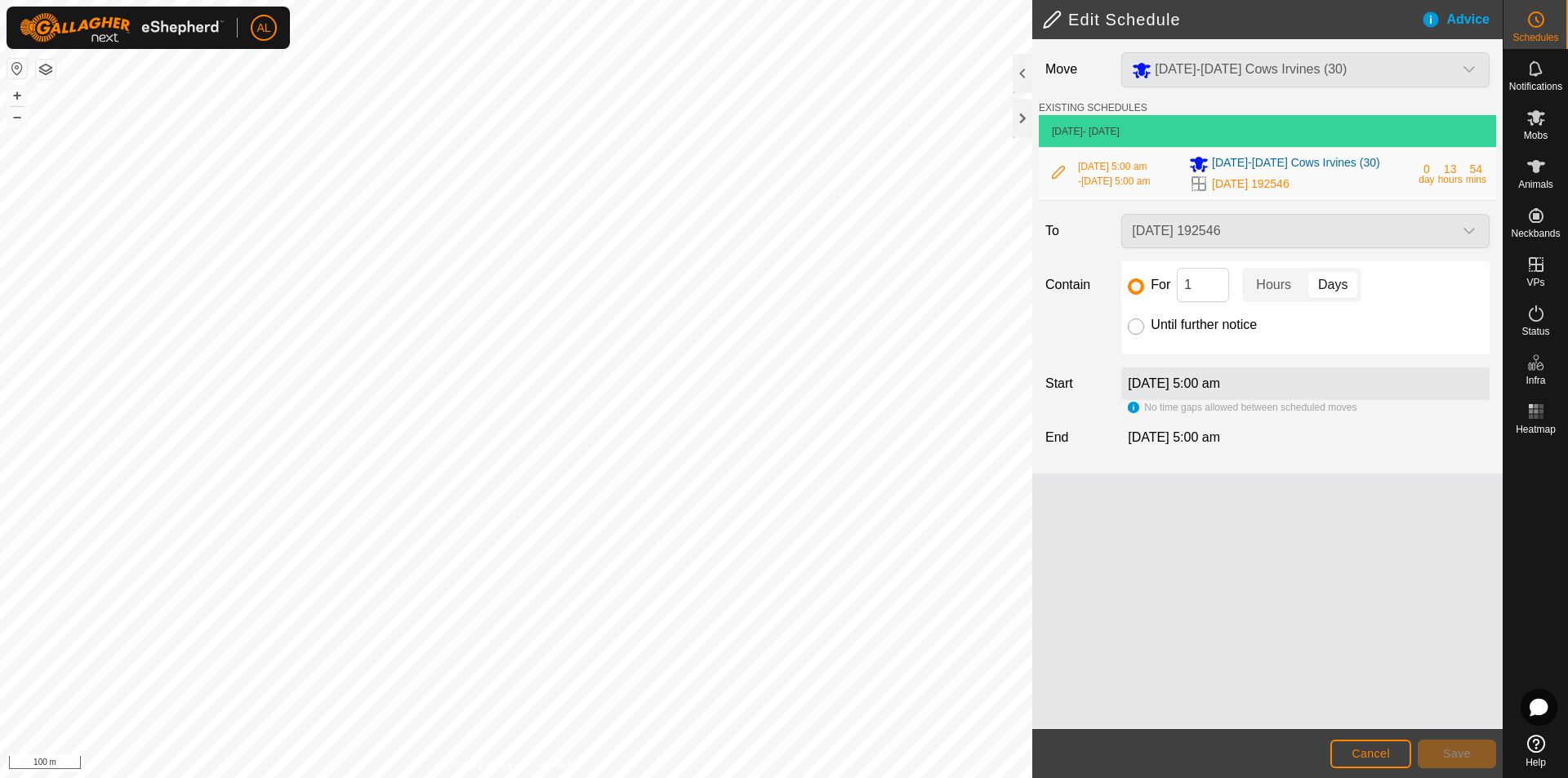
click at [1137, 332] on input "Until further notice" at bounding box center [1135, 326] width 16 height 16
radio input "true"
click at [1450, 752] on span "Save" at bounding box center [1457, 754] width 28 height 13
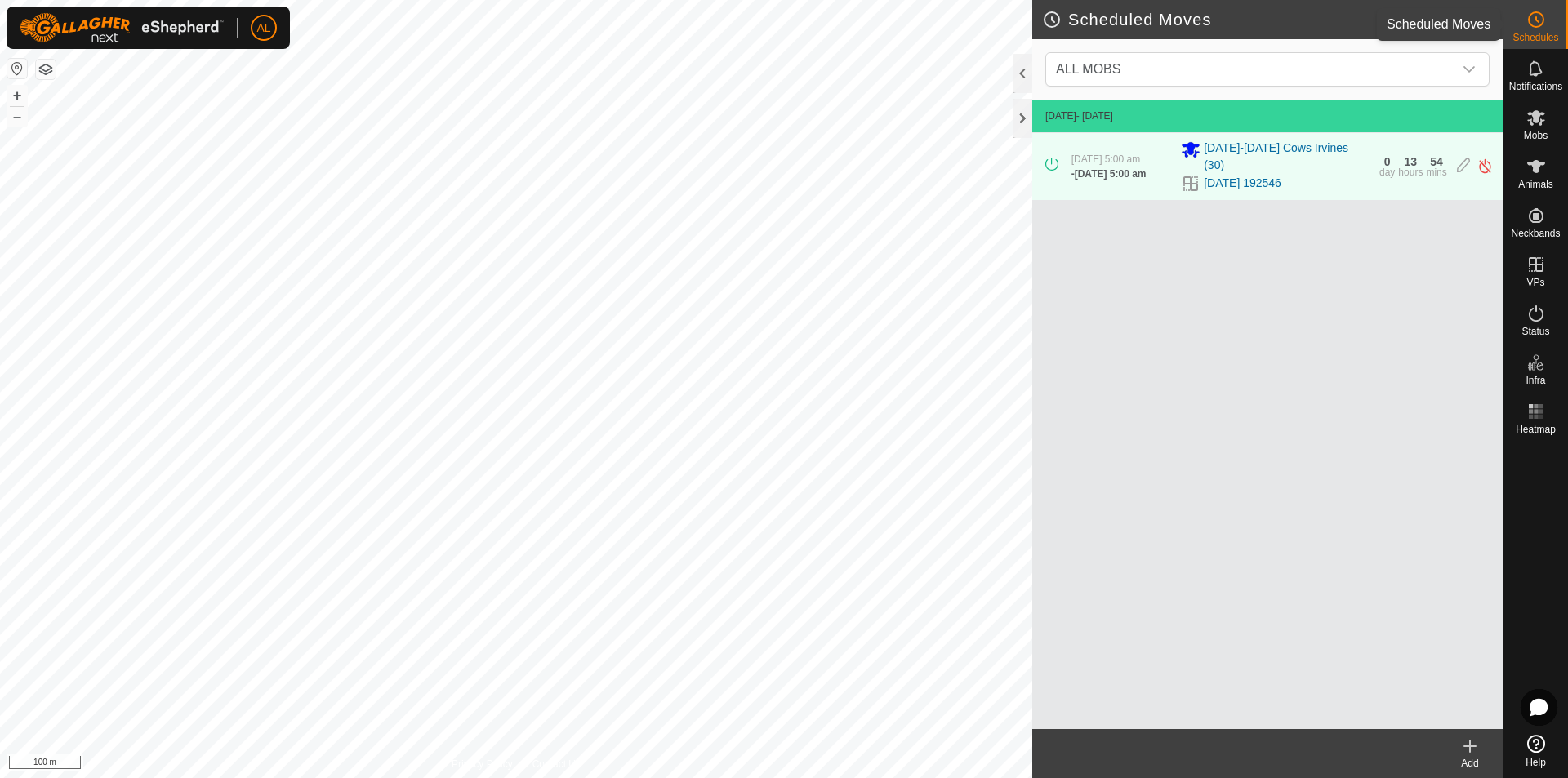
click at [1544, 23] on icon at bounding box center [1535, 19] width 20 height 20
click at [1487, 757] on div "Add" at bounding box center [1469, 763] width 65 height 15
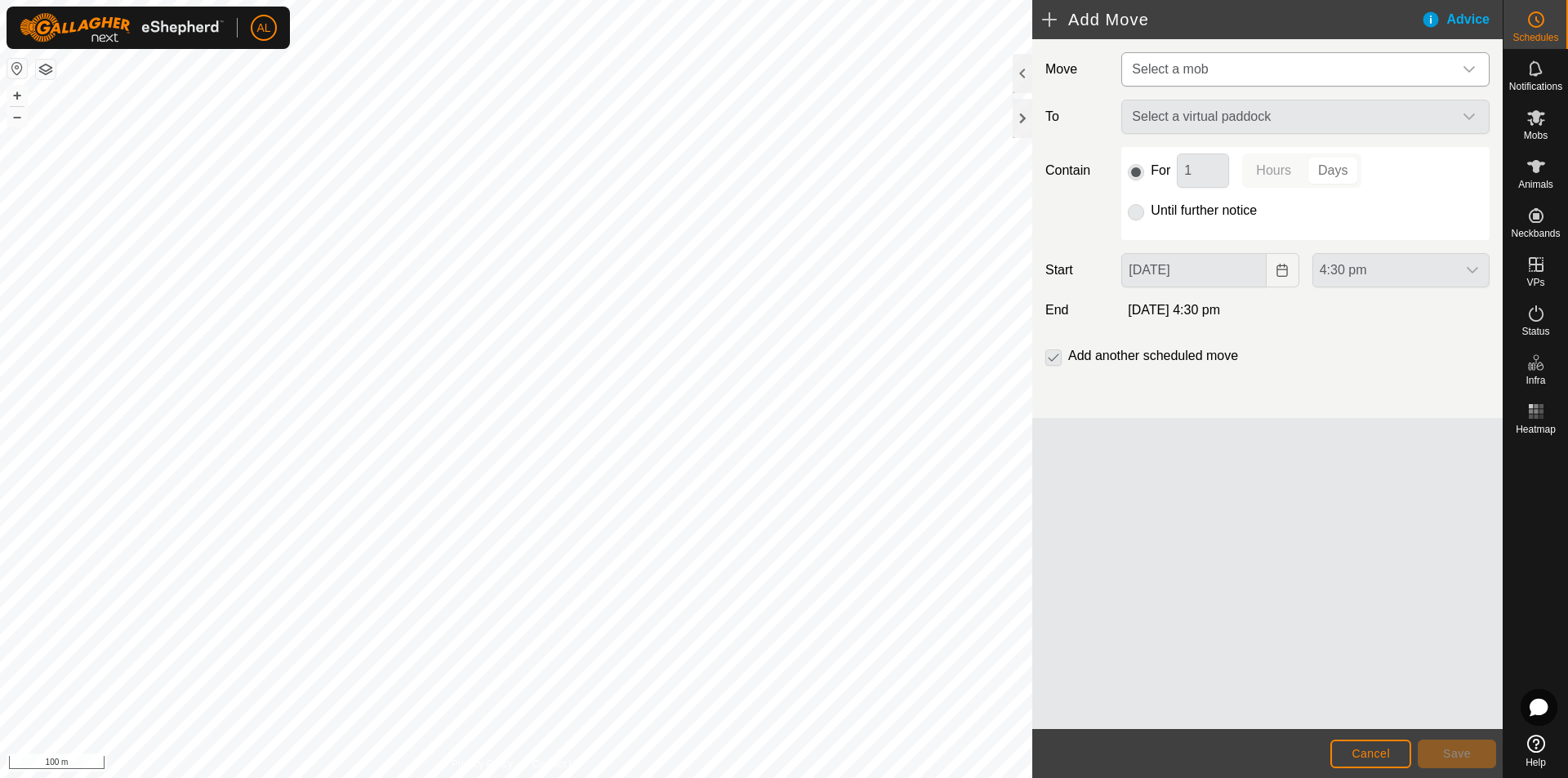
click at [1230, 71] on span "Select a mob" at bounding box center [1289, 69] width 327 height 33
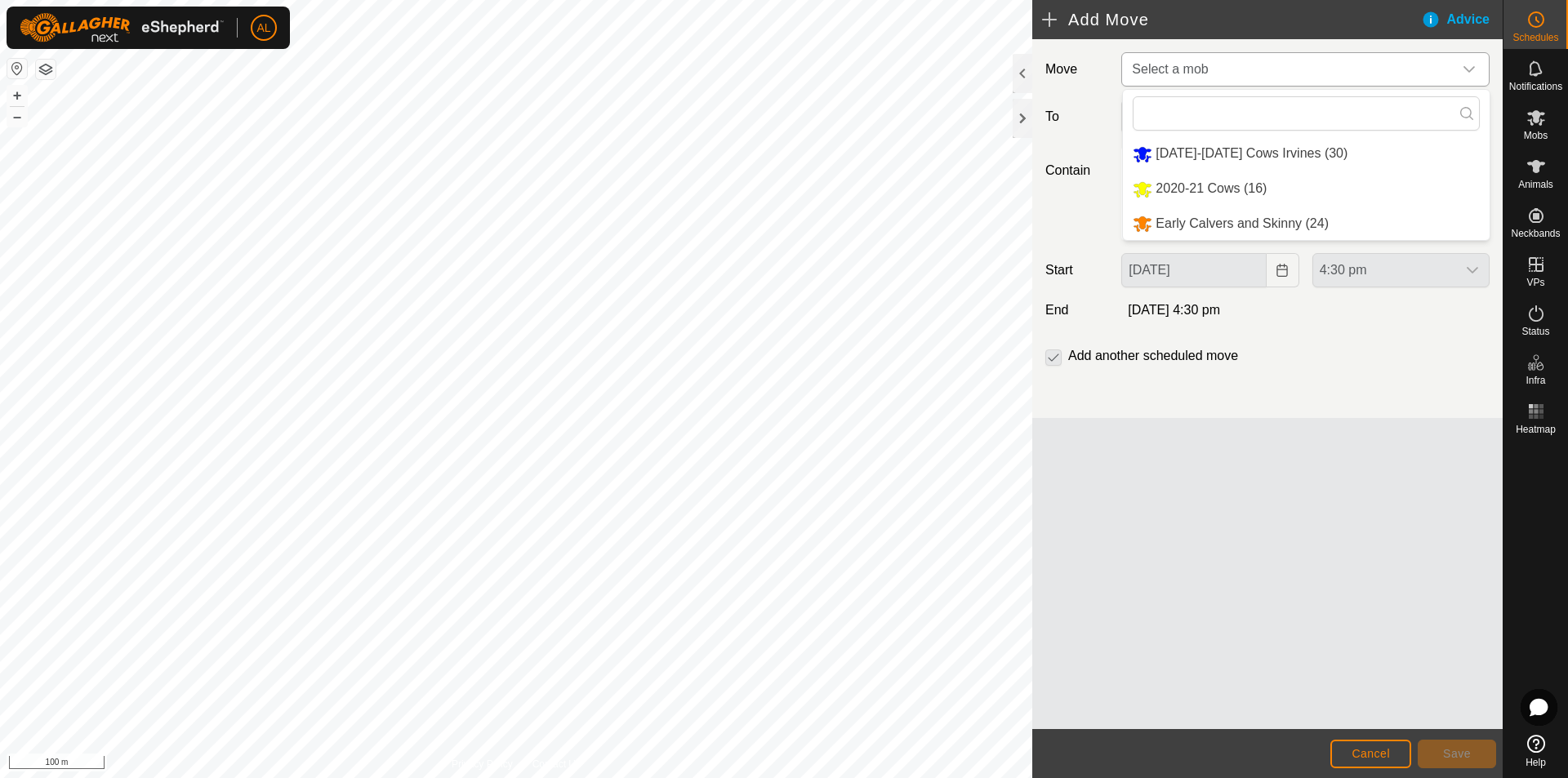
click at [1213, 154] on li "[DATE]-[DATE] Cows Irvines (30)" at bounding box center [1306, 154] width 367 height 34
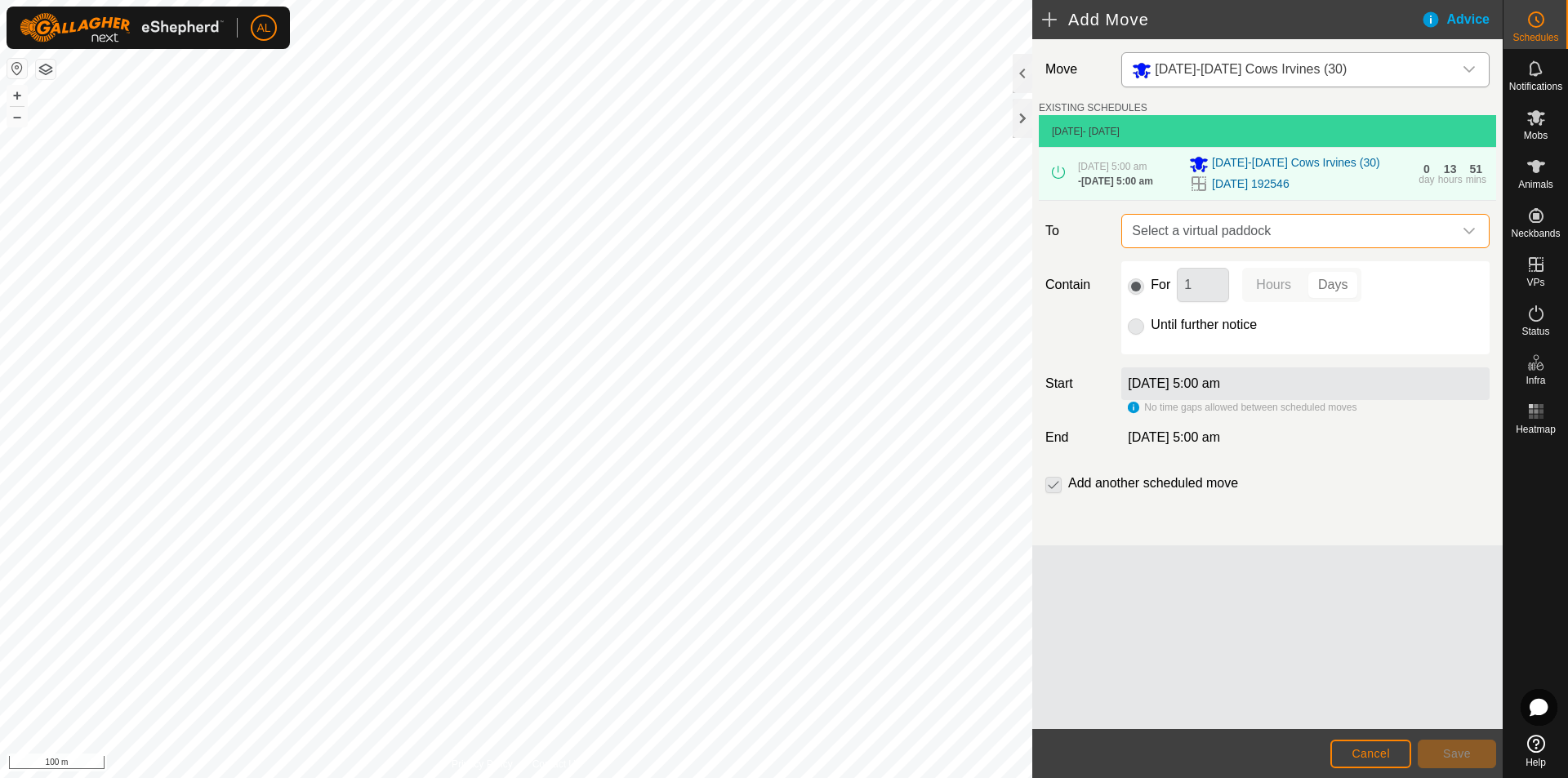
click at [1220, 235] on span "Select a virtual paddock" at bounding box center [1289, 230] width 327 height 33
click at [1206, 245] on span "Select a virtual paddock" at bounding box center [1289, 230] width 327 height 33
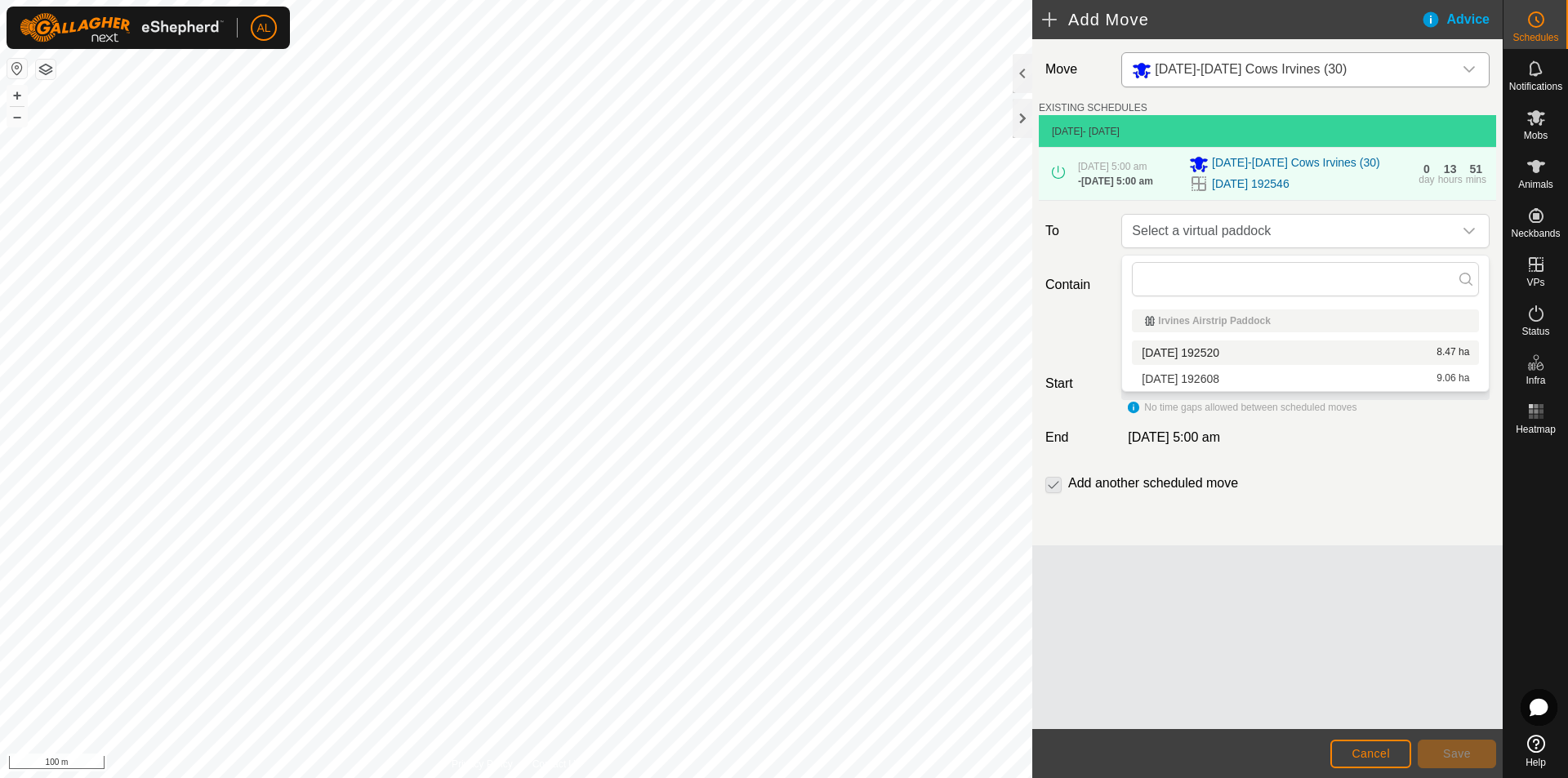
click at [1204, 255] on div "Irvines Airstrip Paddock [DATE] 192520 8.47 ha [DATE] 192608 9.06 ha" at bounding box center [1306, 323] width 368 height 137
click at [1233, 220] on span "Select a virtual paddock" at bounding box center [1289, 230] width 327 height 33
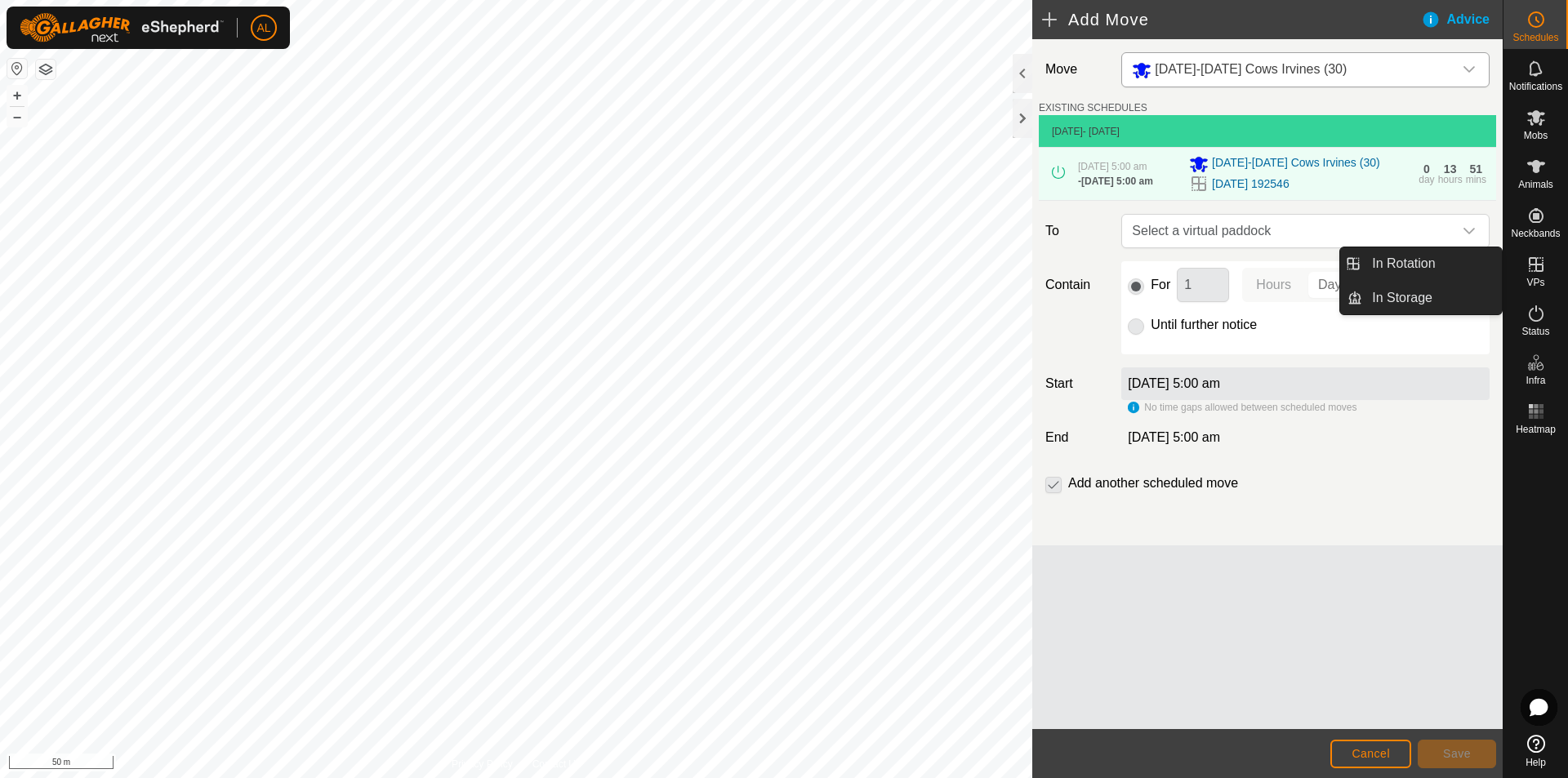
click at [1532, 261] on icon at bounding box center [1535, 264] width 20 height 20
click at [1450, 268] on link "In Rotation" at bounding box center [1432, 263] width 140 height 33
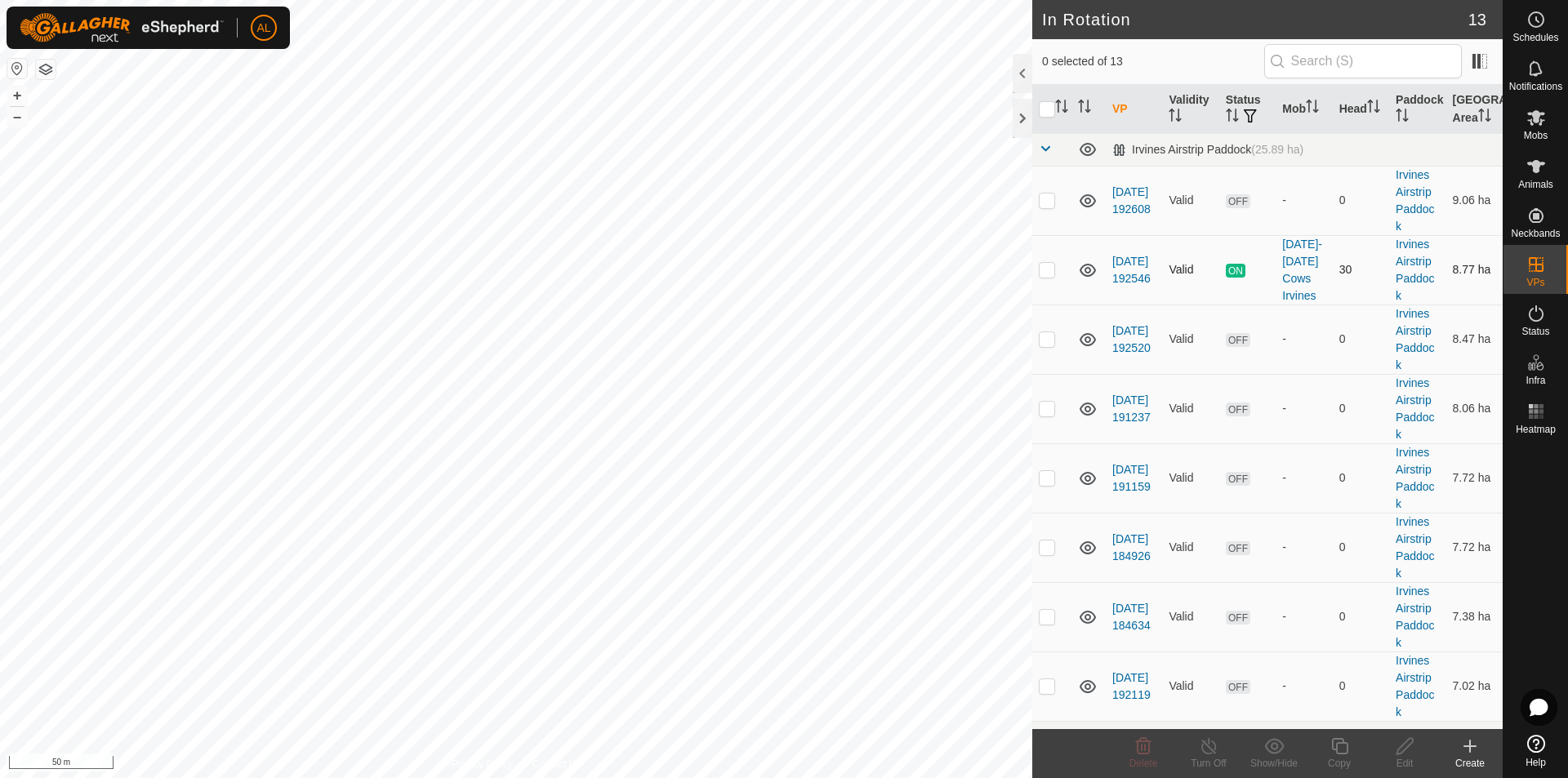
click at [1043, 268] on p-checkbox at bounding box center [1046, 270] width 16 height 13
checkbox input "true"
click at [1346, 755] on icon at bounding box center [1340, 745] width 21 height 20
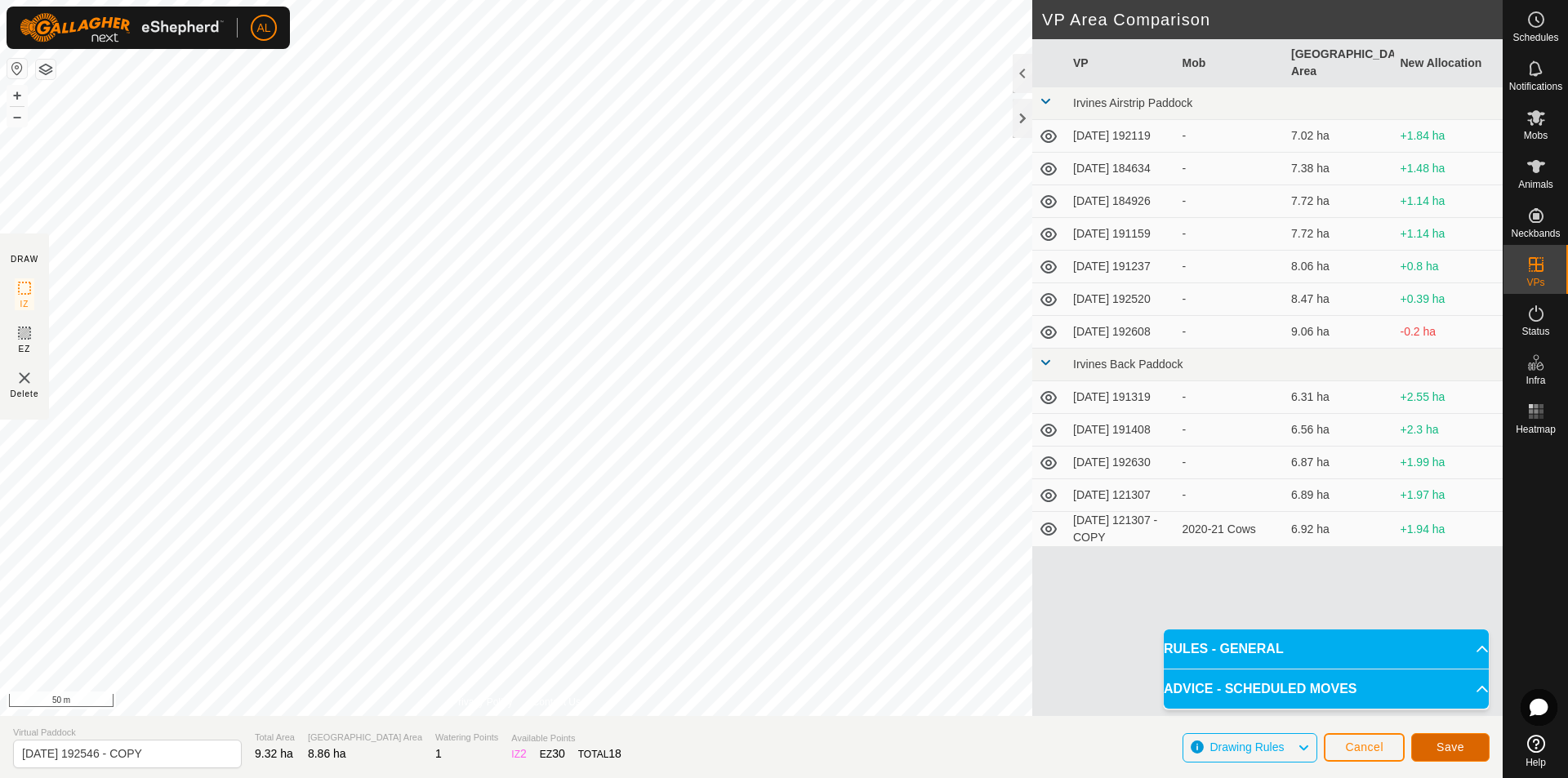
click at [1454, 750] on span "Save" at bounding box center [1450, 747] width 28 height 13
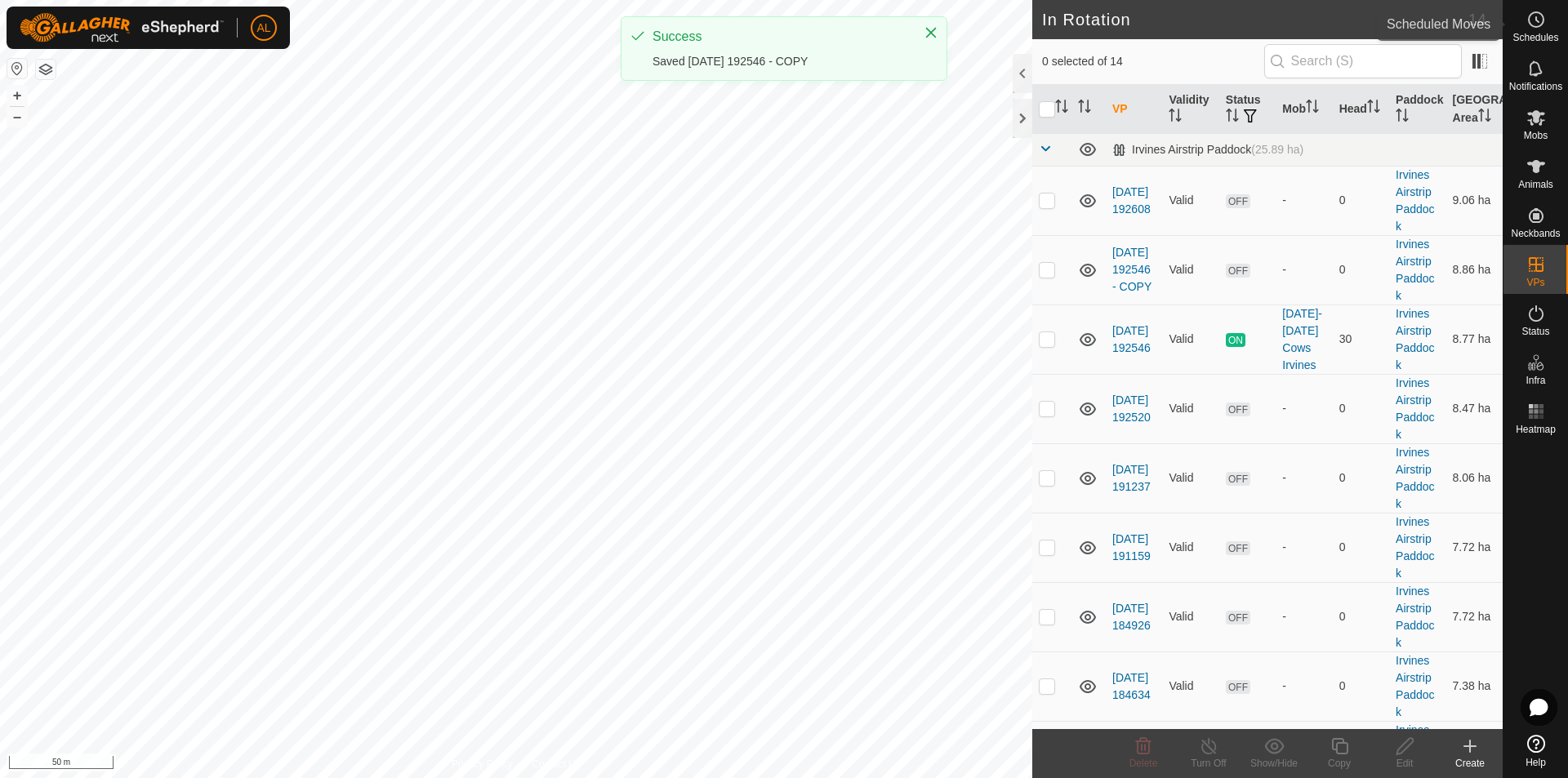
click at [1549, 25] on div "Schedules" at bounding box center [1535, 24] width 65 height 49
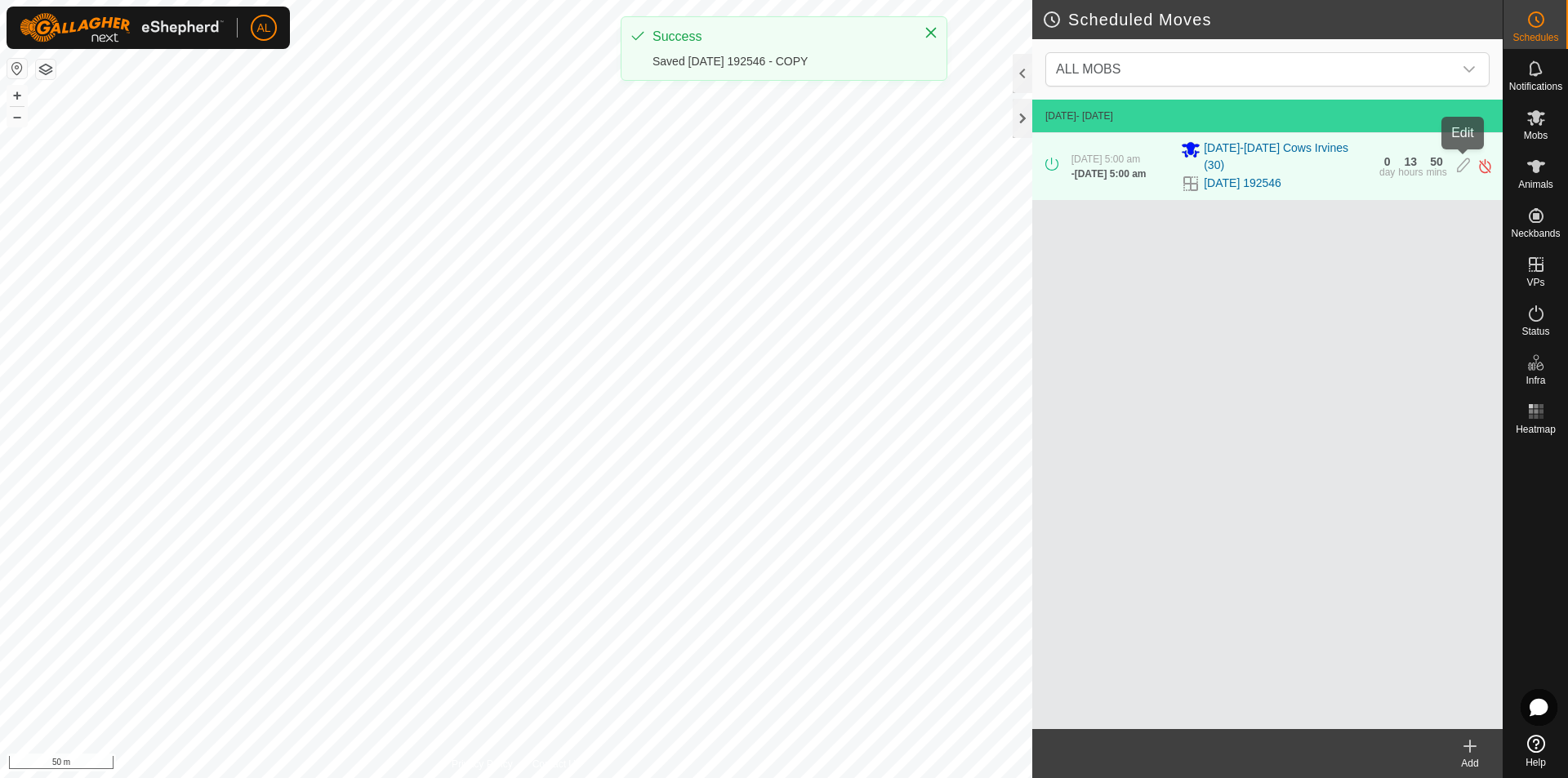
click at [1456, 164] on icon at bounding box center [1463, 166] width 13 height 17
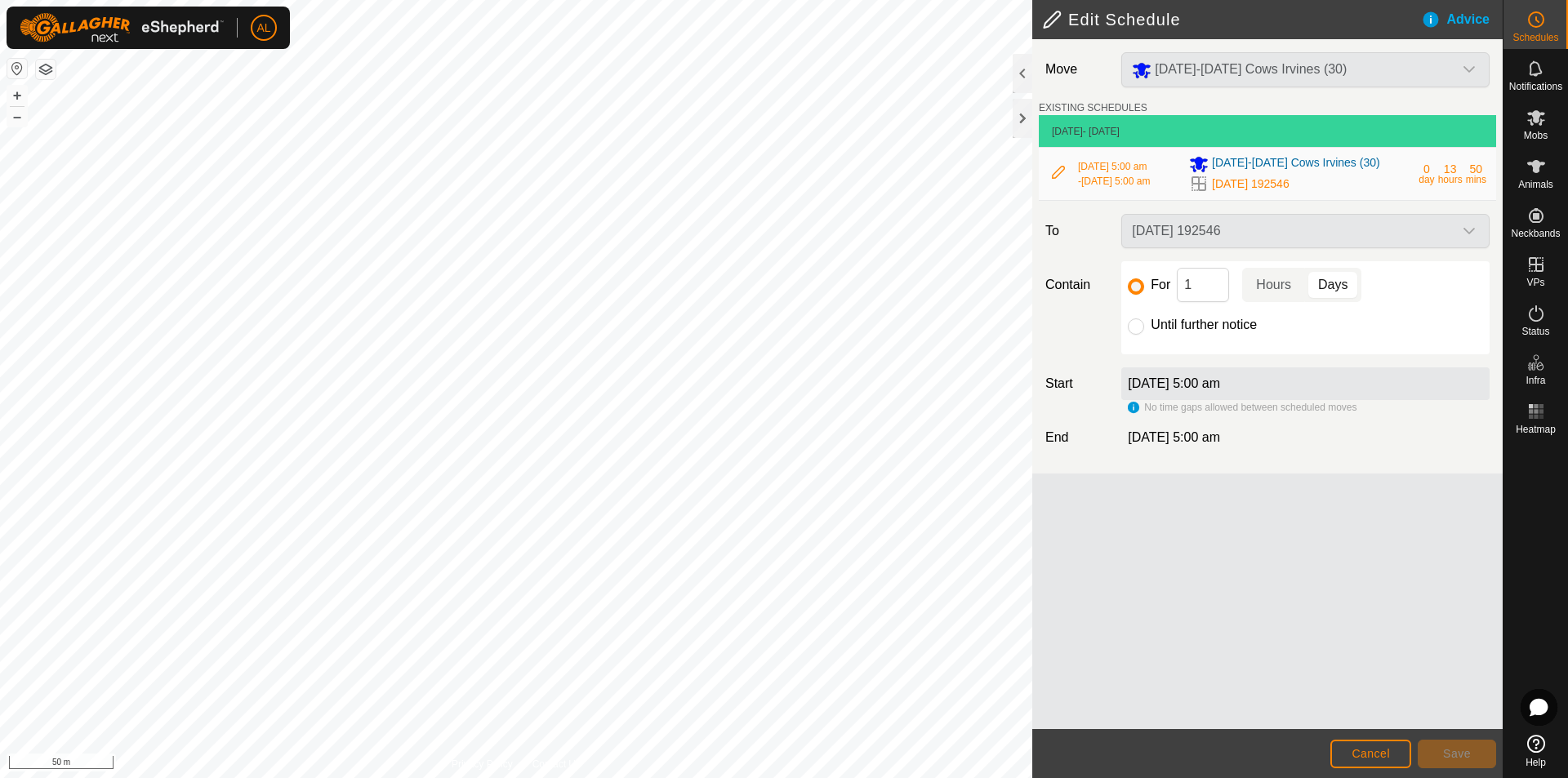
click at [1366, 236] on div "[DATE] 192546" at bounding box center [1306, 231] width 382 height 34
click at [1361, 751] on span "Cancel" at bounding box center [1370, 754] width 39 height 13
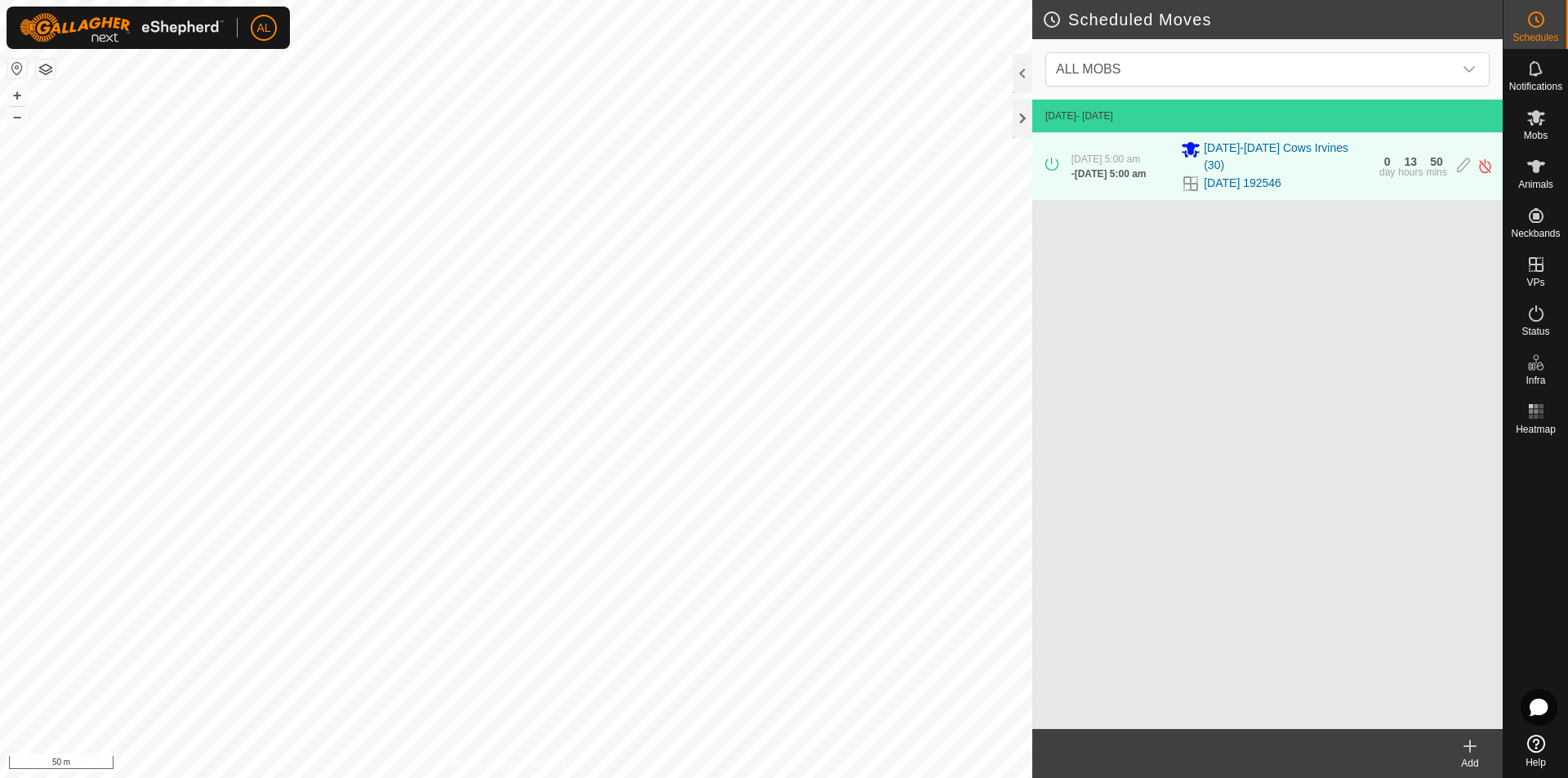
click at [1467, 752] on icon at bounding box center [1469, 745] width 20 height 20
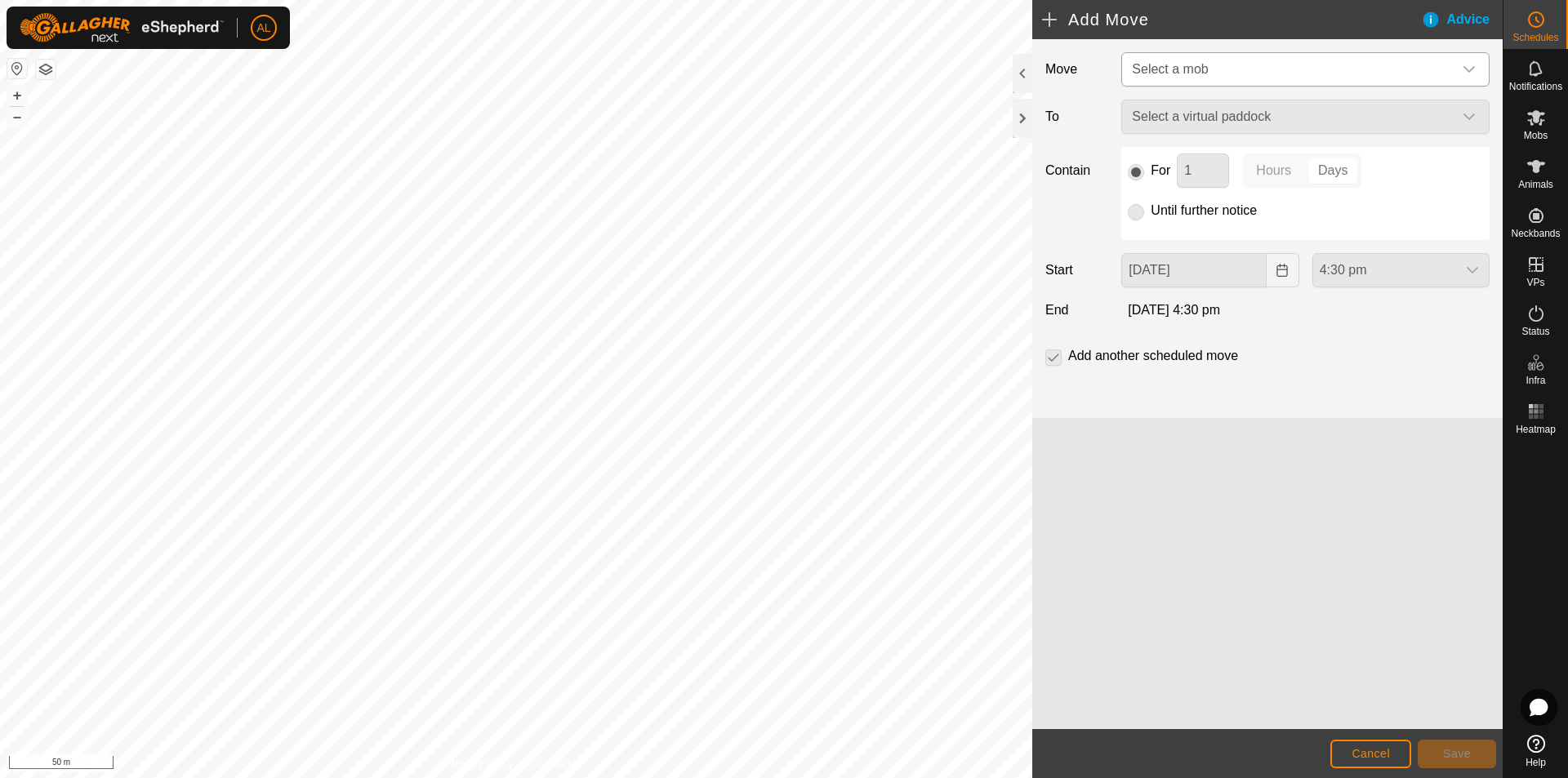
click at [1231, 67] on span "Select a mob" at bounding box center [1289, 69] width 327 height 33
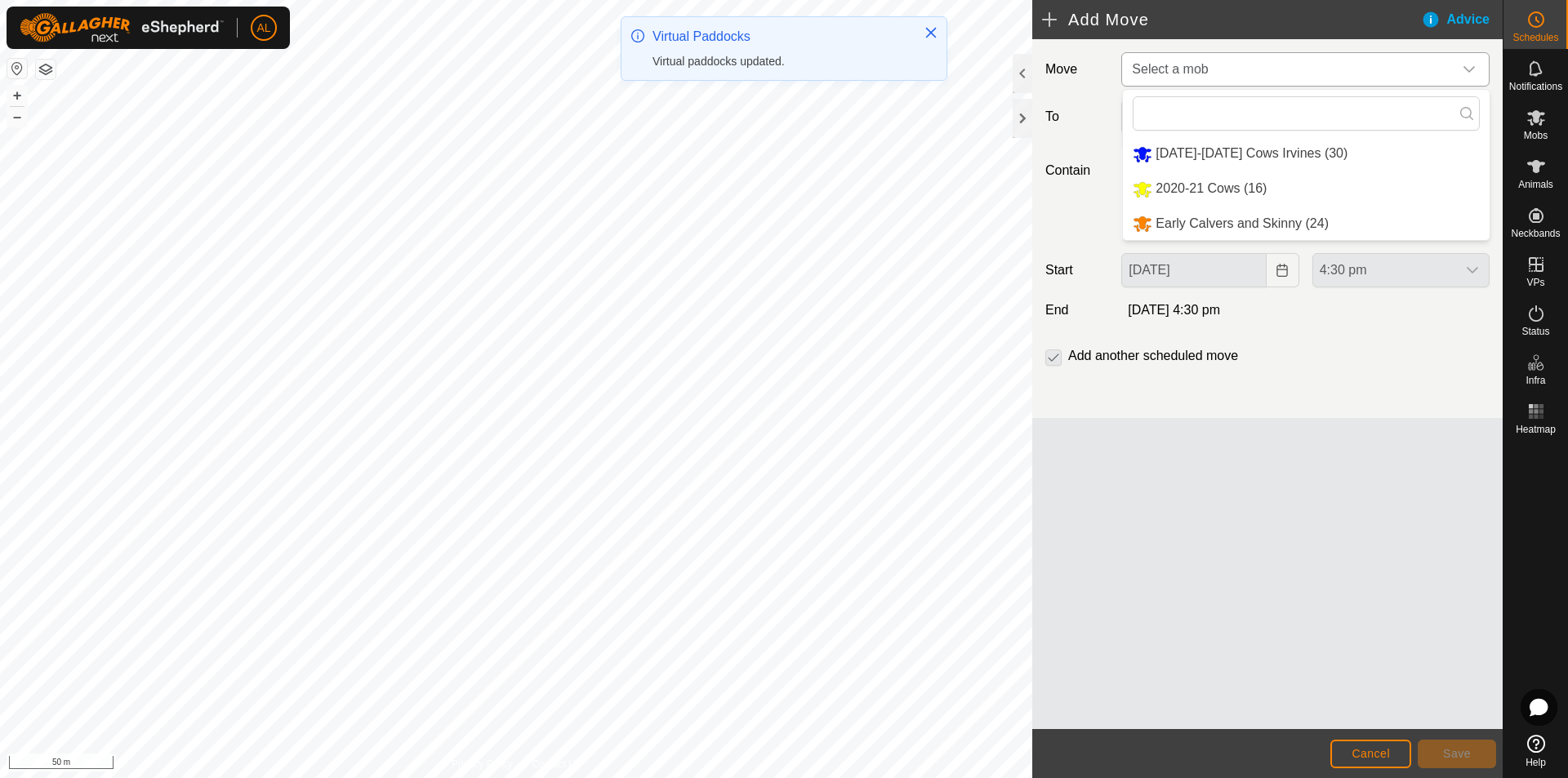
click at [1214, 153] on li "[DATE]-[DATE] Cows Irvines (30)" at bounding box center [1306, 154] width 367 height 34
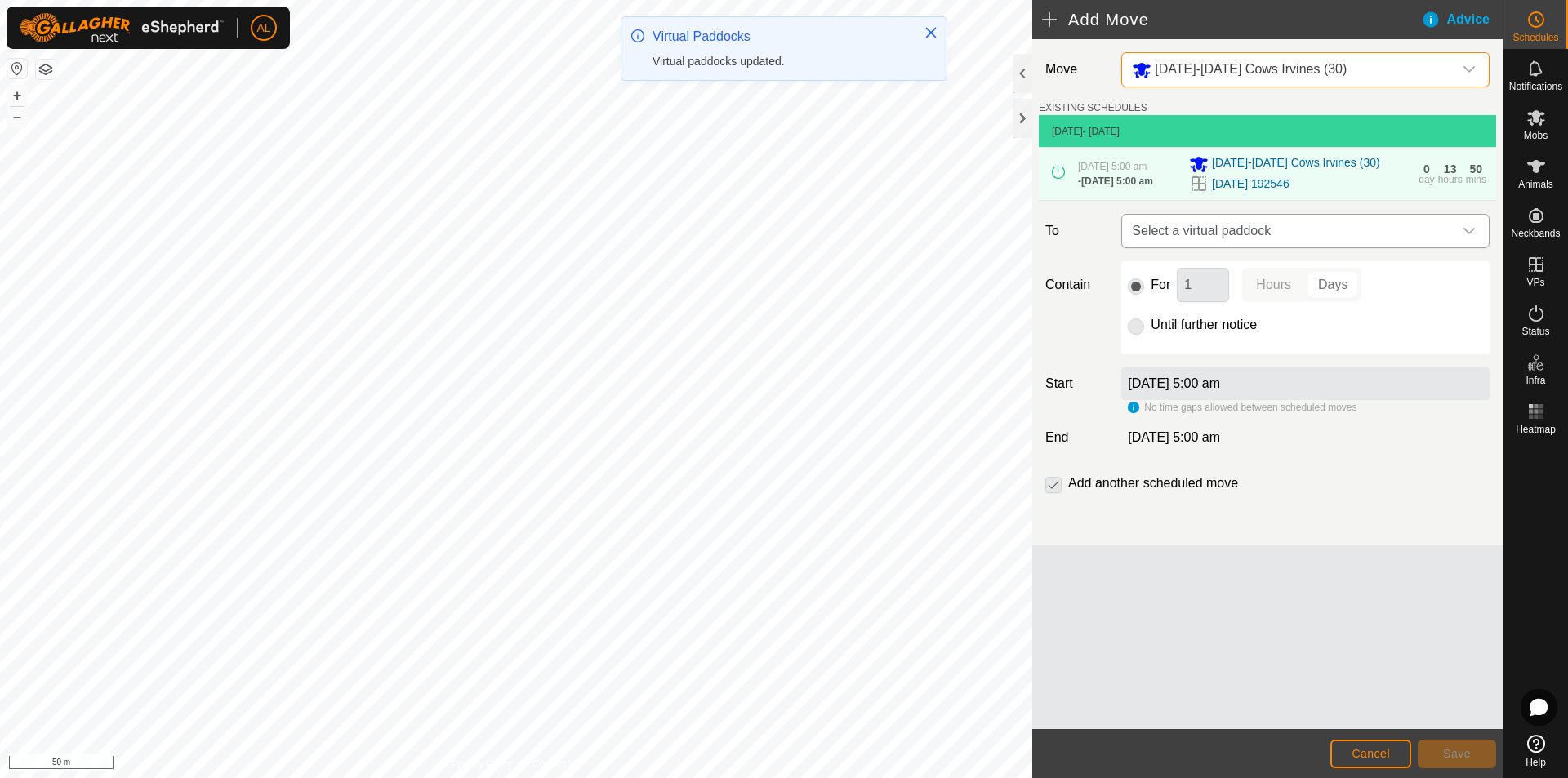
click at [1242, 235] on span "Select a virtual paddock" at bounding box center [1289, 230] width 327 height 33
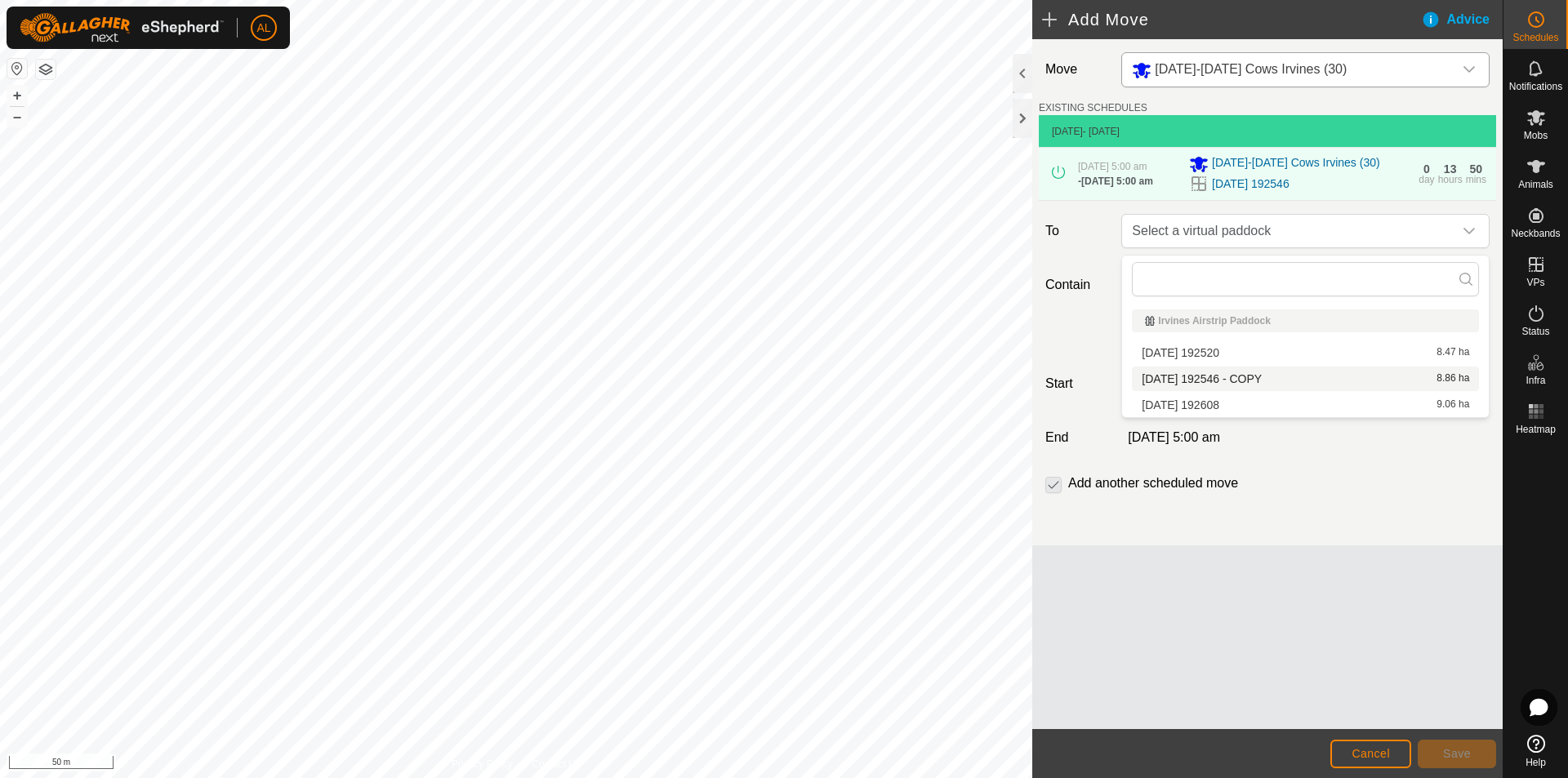
click at [1244, 379] on li "[DATE] 192546 - COPY 8.86 ha" at bounding box center [1305, 379] width 347 height 24
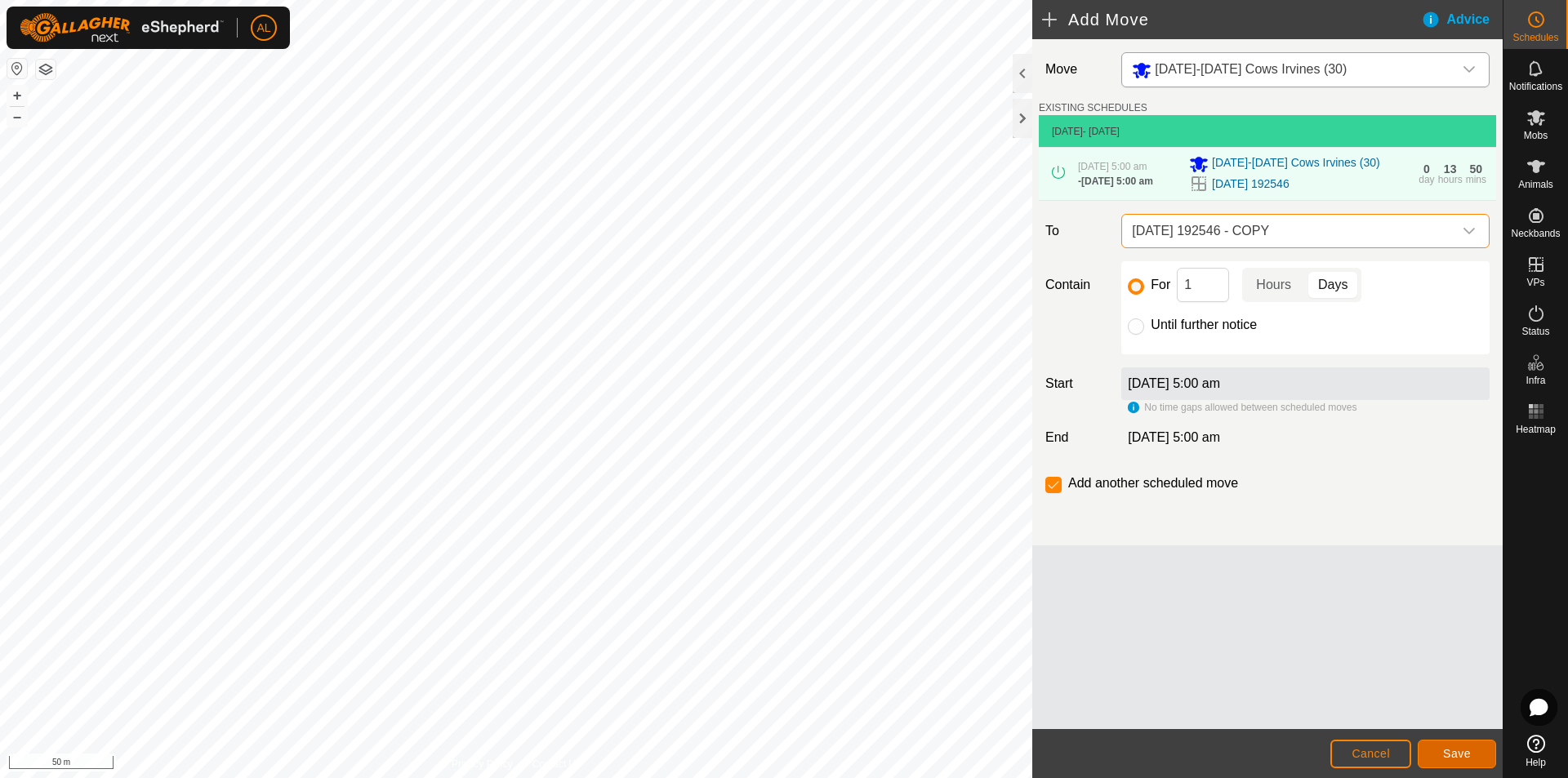
click at [1438, 752] on button "Save" at bounding box center [1456, 754] width 78 height 28
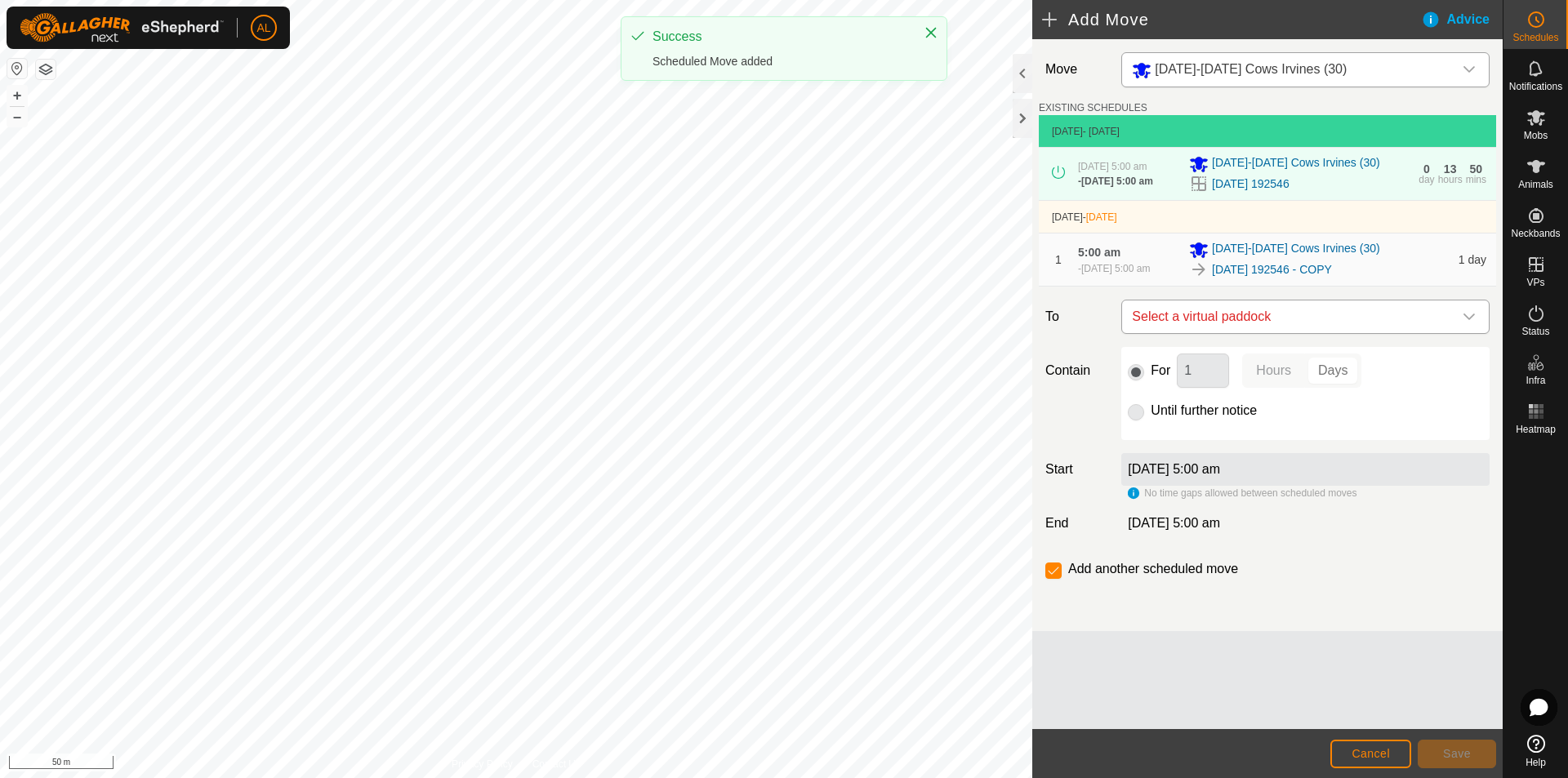
click at [1294, 327] on span "Select a virtual paddock" at bounding box center [1289, 317] width 327 height 33
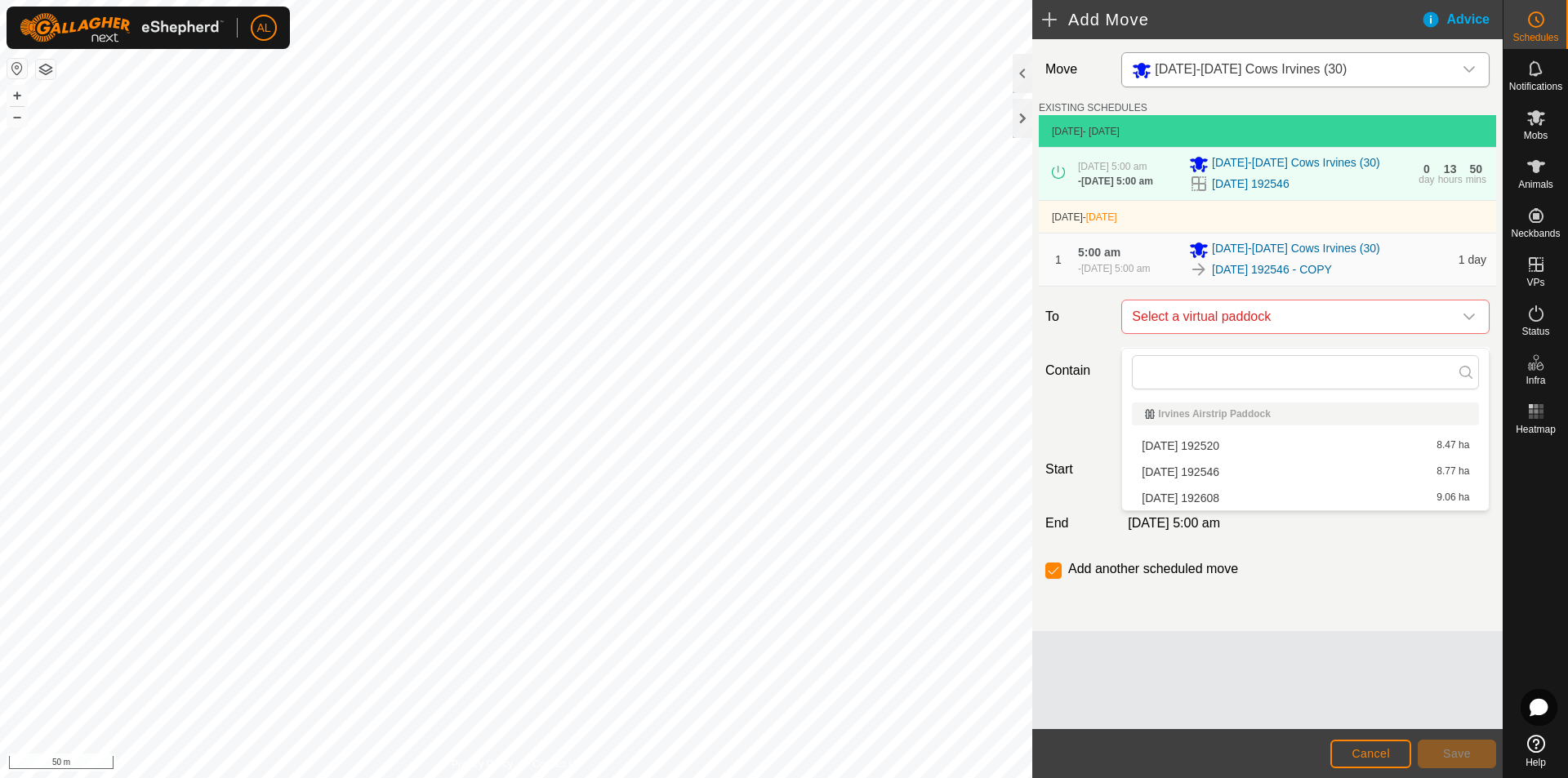
click at [1241, 500] on li "[DATE] 192608 9.06 ha" at bounding box center [1305, 498] width 347 height 24
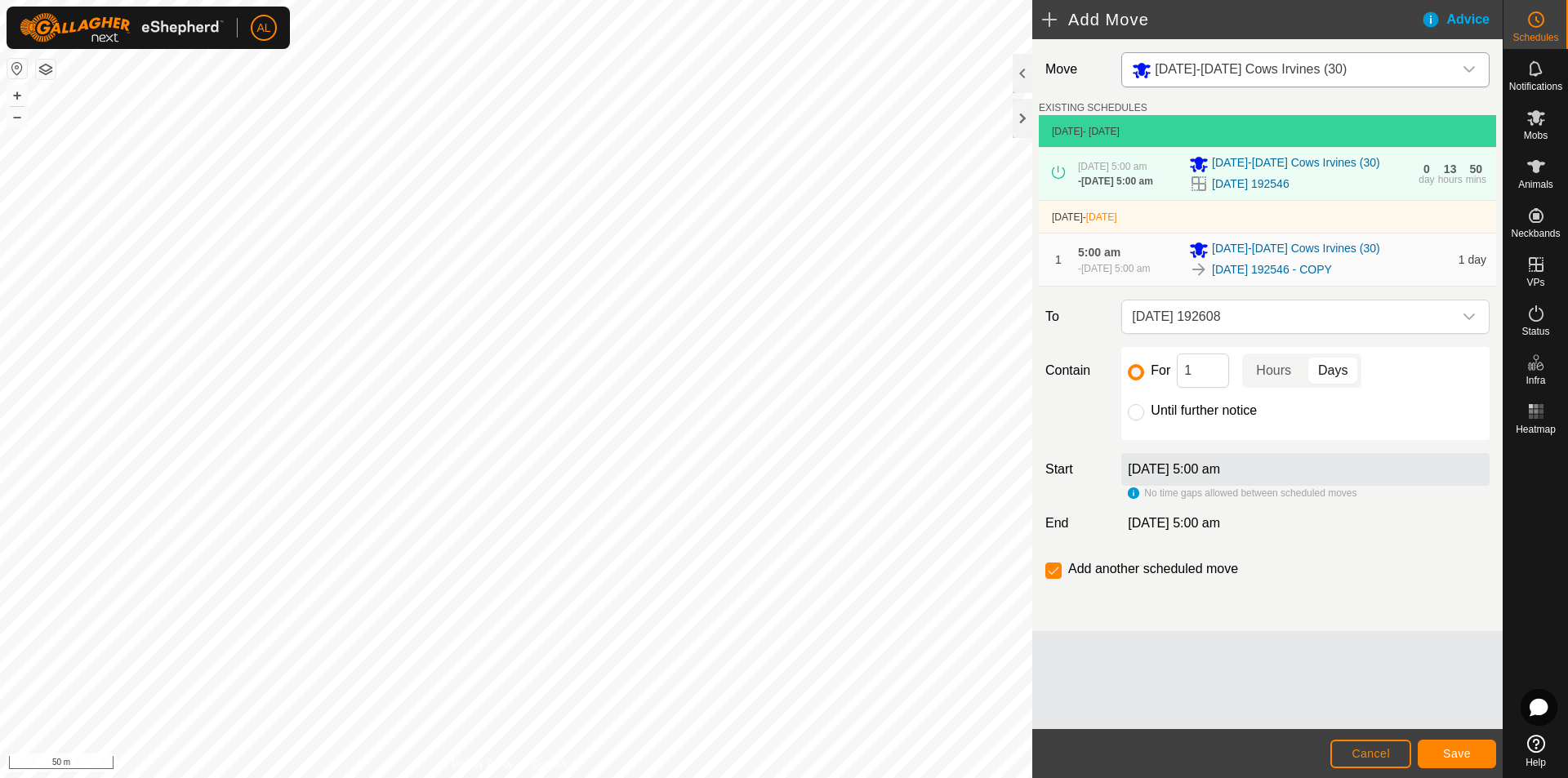
click at [1216, 420] on div "Until further notice" at bounding box center [1305, 410] width 355 height 20
click at [1215, 417] on label "Until further notice" at bounding box center [1203, 411] width 106 height 13
click at [1144, 418] on input "Until further notice" at bounding box center [1135, 412] width 16 height 16
radio input "true"
checkbox input "false"
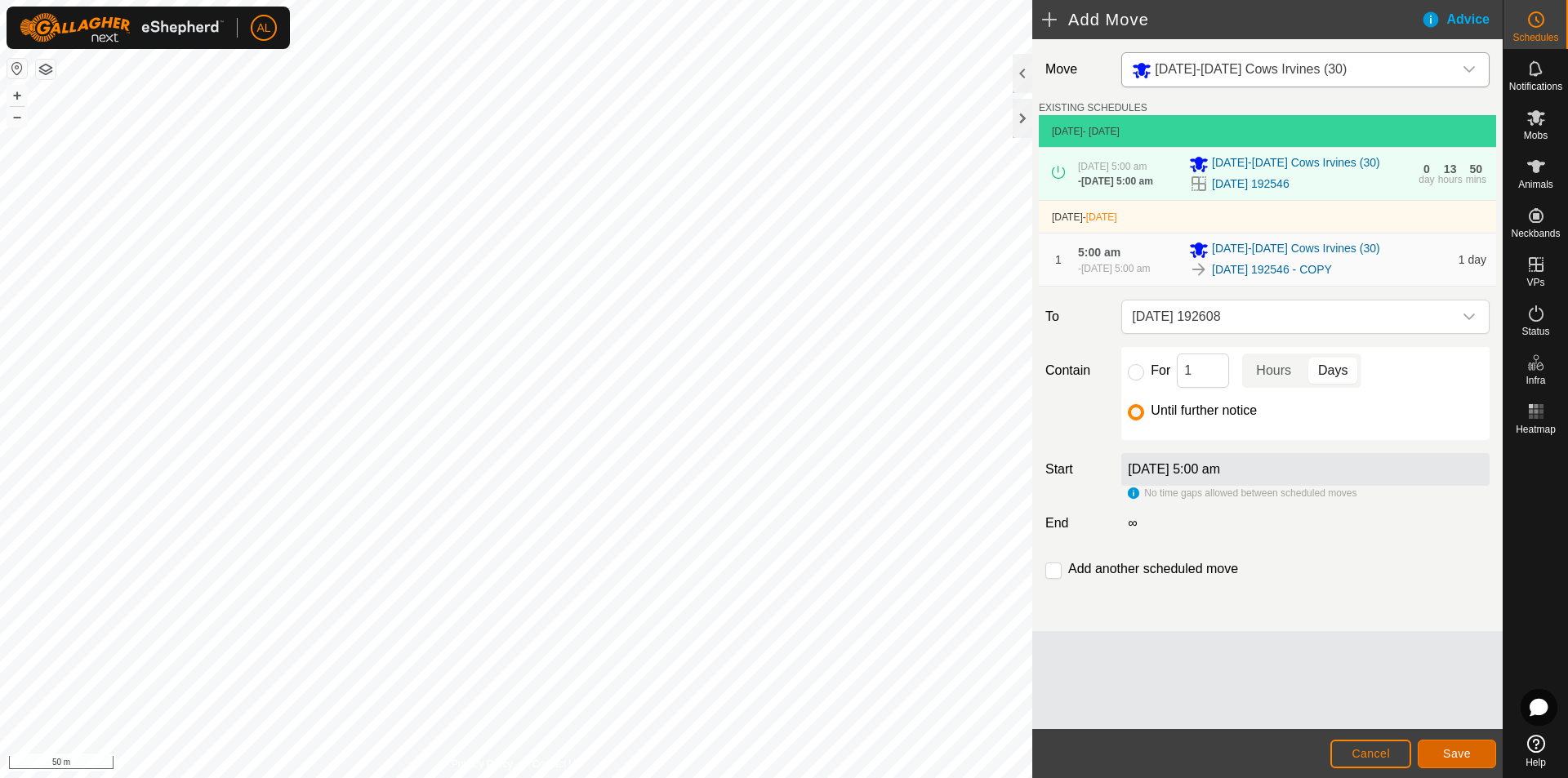
click at [1458, 758] on span "Save" at bounding box center [1457, 754] width 28 height 13
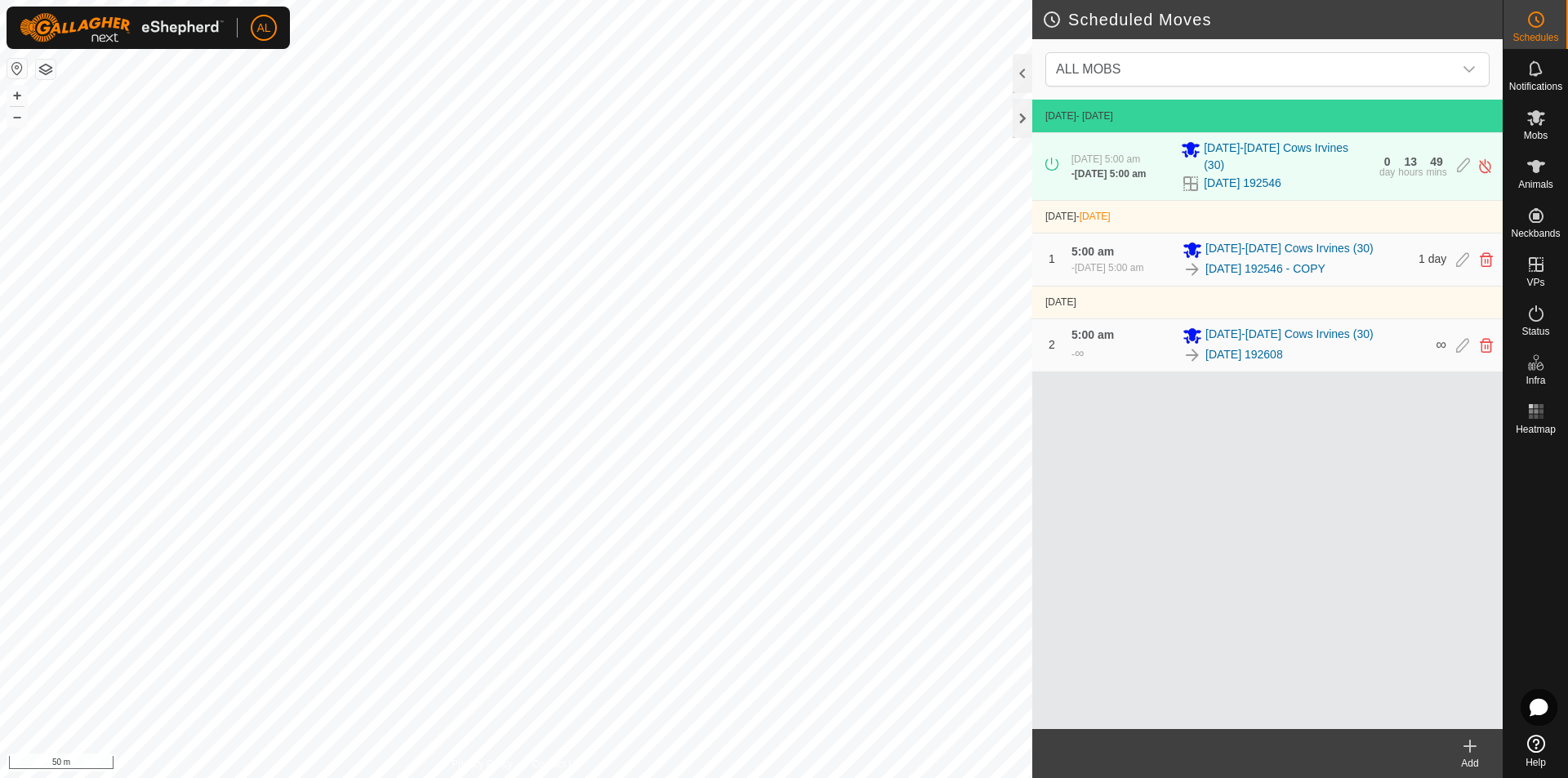
click at [656, 777] on html "AL Schedules Notifications Mobs Animals Neckbands VPs Status Infra Heatmap Help…" at bounding box center [784, 389] width 1568 height 778
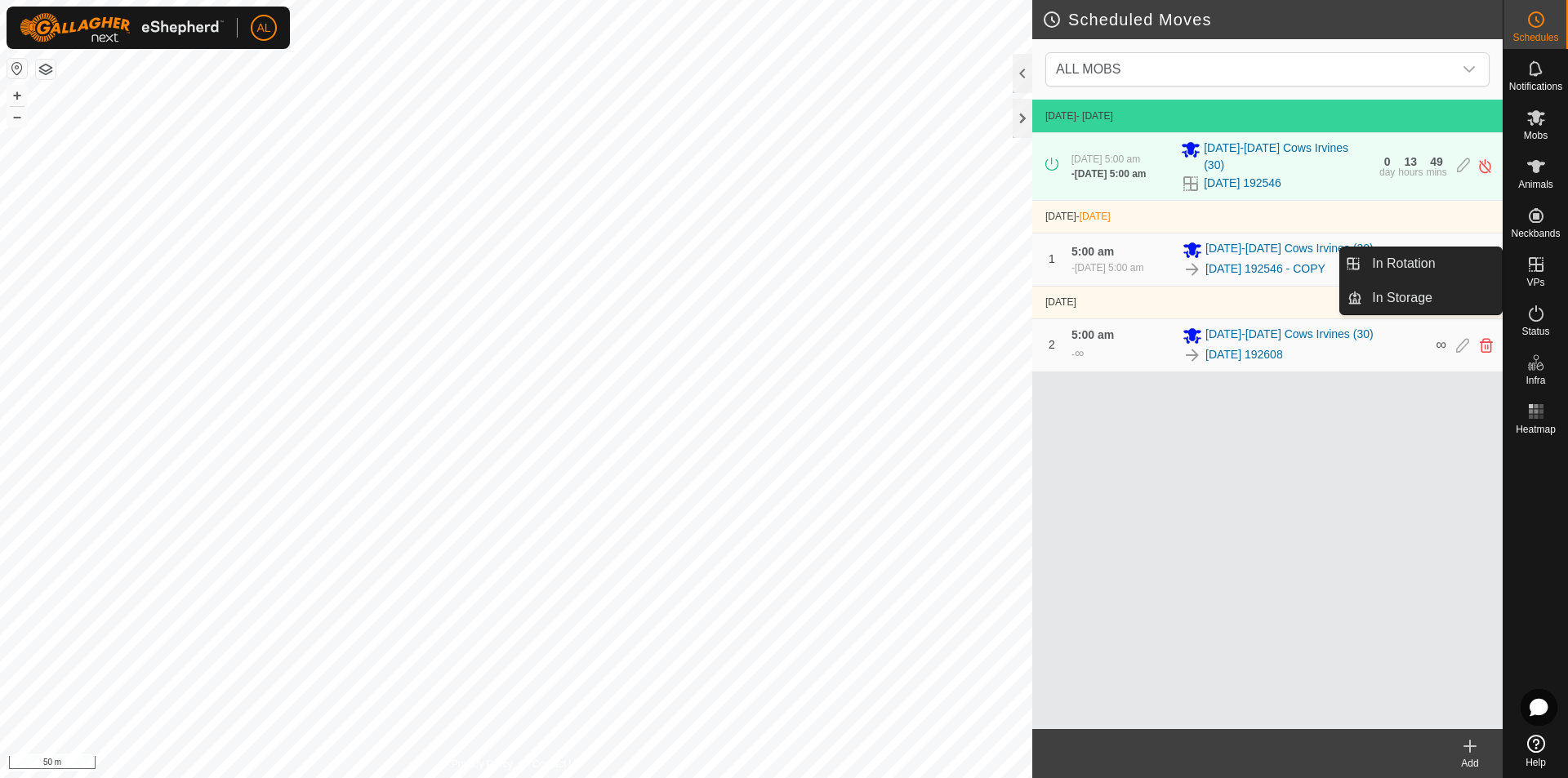
drag, startPoint x: 1534, startPoint y: 254, endPoint x: 1529, endPoint y: 273, distance: 19.6
click at [1529, 273] on icon at bounding box center [1535, 264] width 20 height 20
click at [1450, 262] on link "In Rotation" at bounding box center [1432, 263] width 140 height 33
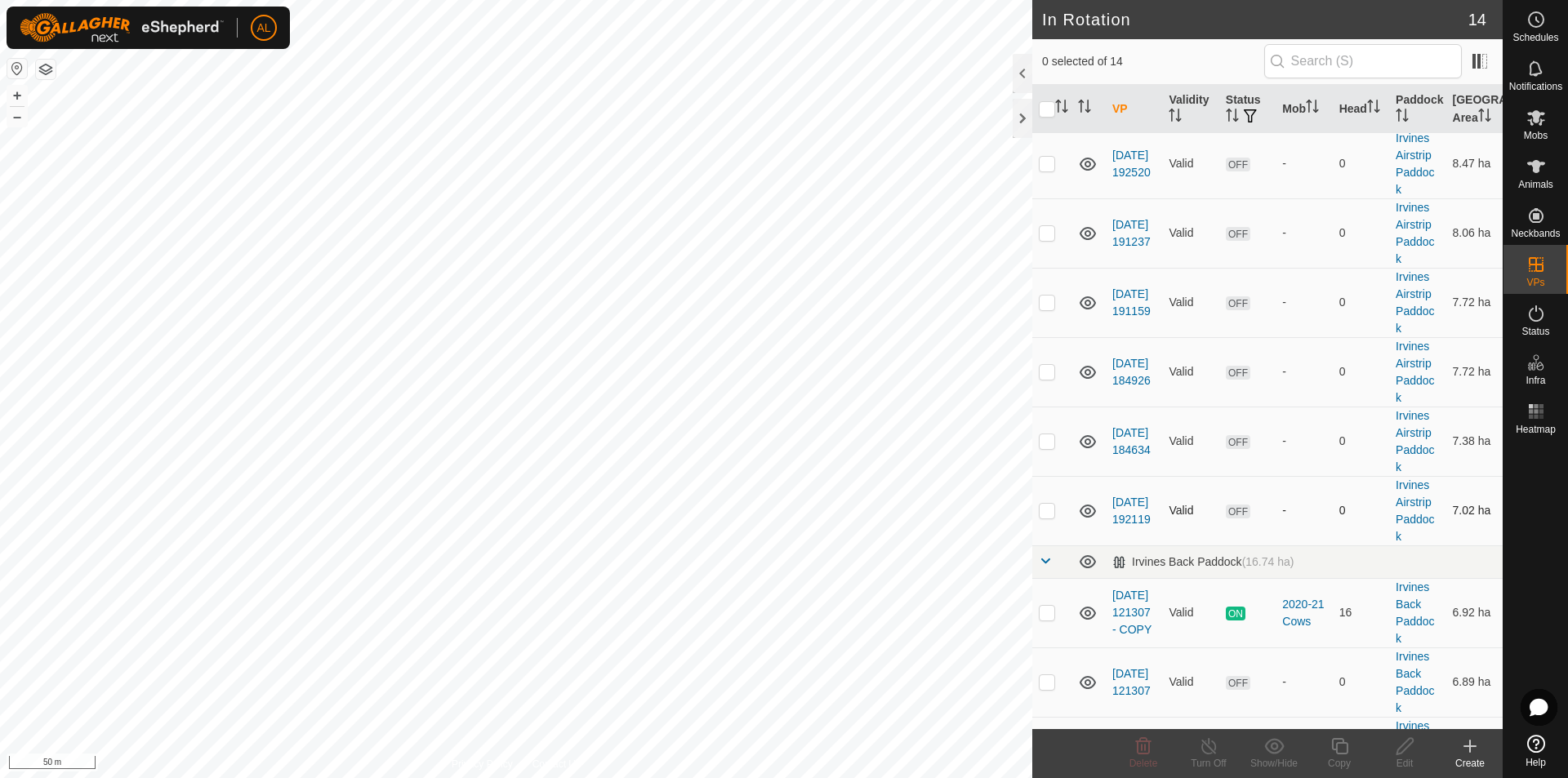
scroll to position [442, 0]
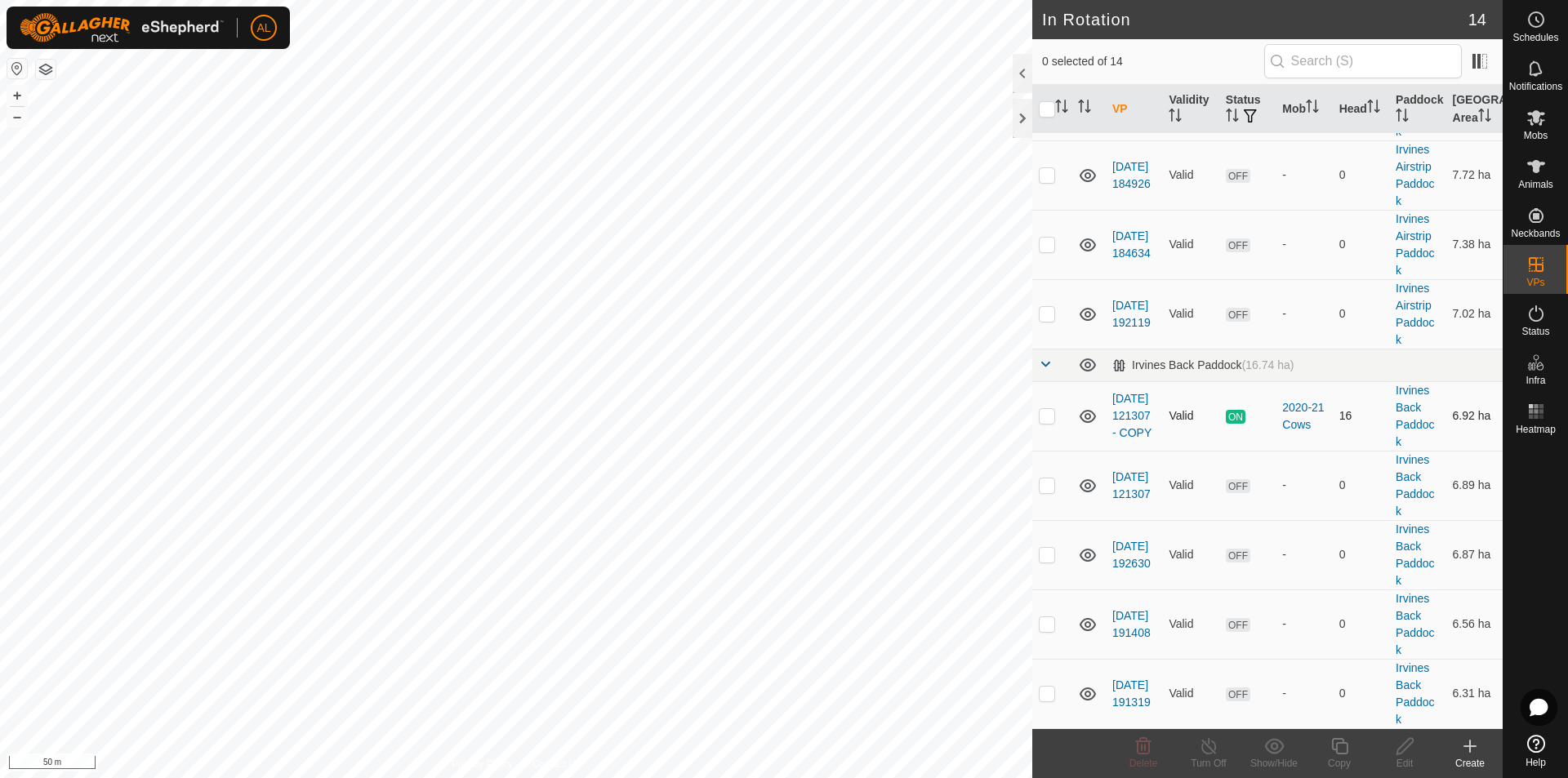
click at [1039, 418] on p-checkbox at bounding box center [1046, 415] width 16 height 13
checkbox input "true"
click at [1045, 487] on p-checkbox at bounding box center [1046, 485] width 16 height 13
checkbox input "true"
click at [1047, 414] on p-checkbox at bounding box center [1046, 415] width 16 height 13
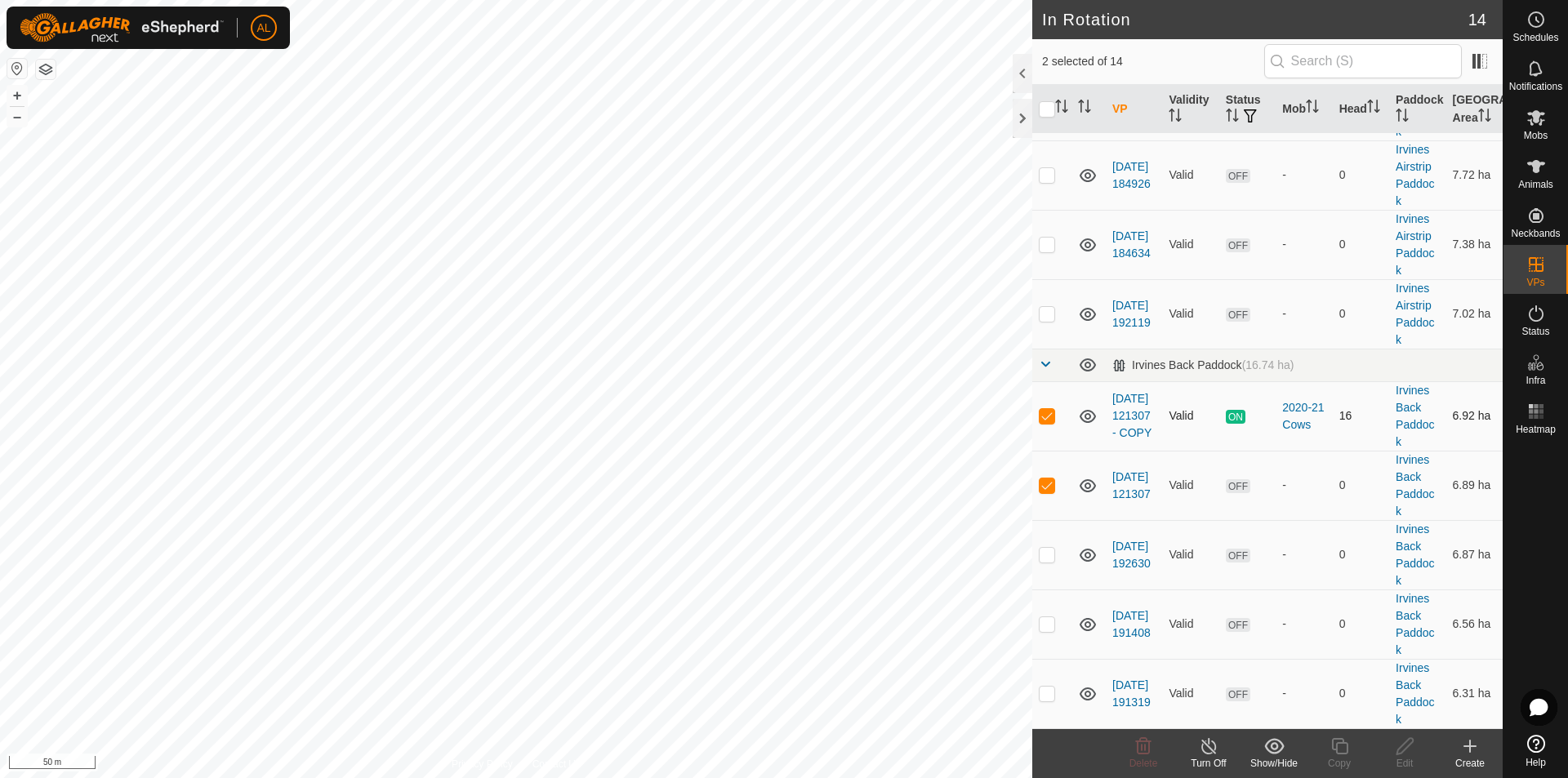
checkbox input "false"
drag, startPoint x: 1034, startPoint y: 471, endPoint x: 1043, endPoint y: 486, distance: 17.5
click at [1037, 474] on td at bounding box center [1052, 485] width 39 height 70
checkbox input "false"
click at [1051, 552] on p-checkbox at bounding box center [1046, 554] width 16 height 13
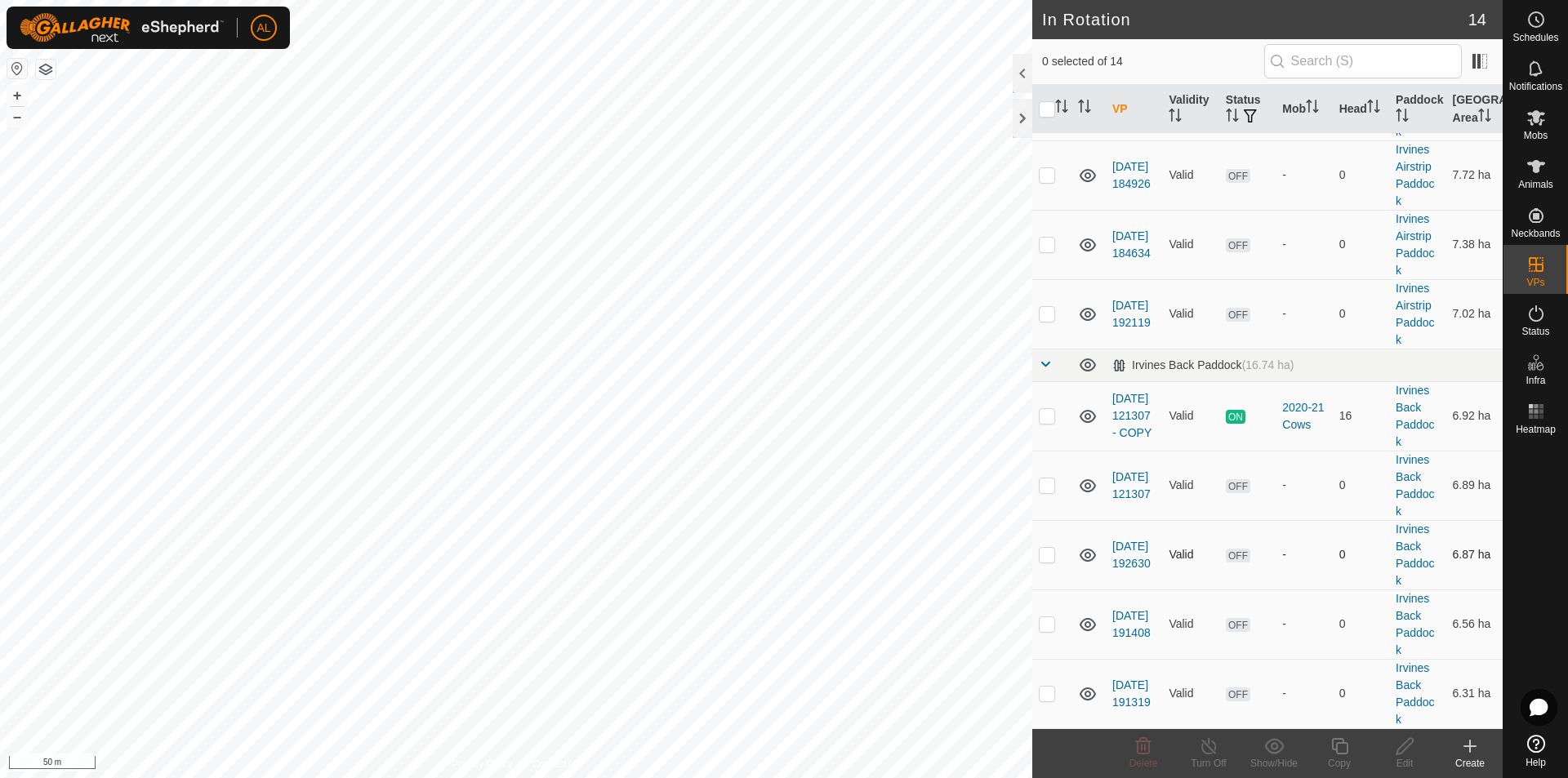
checkbox input "true"
click at [1351, 751] on copy-svg-icon at bounding box center [1339, 745] width 65 height 20
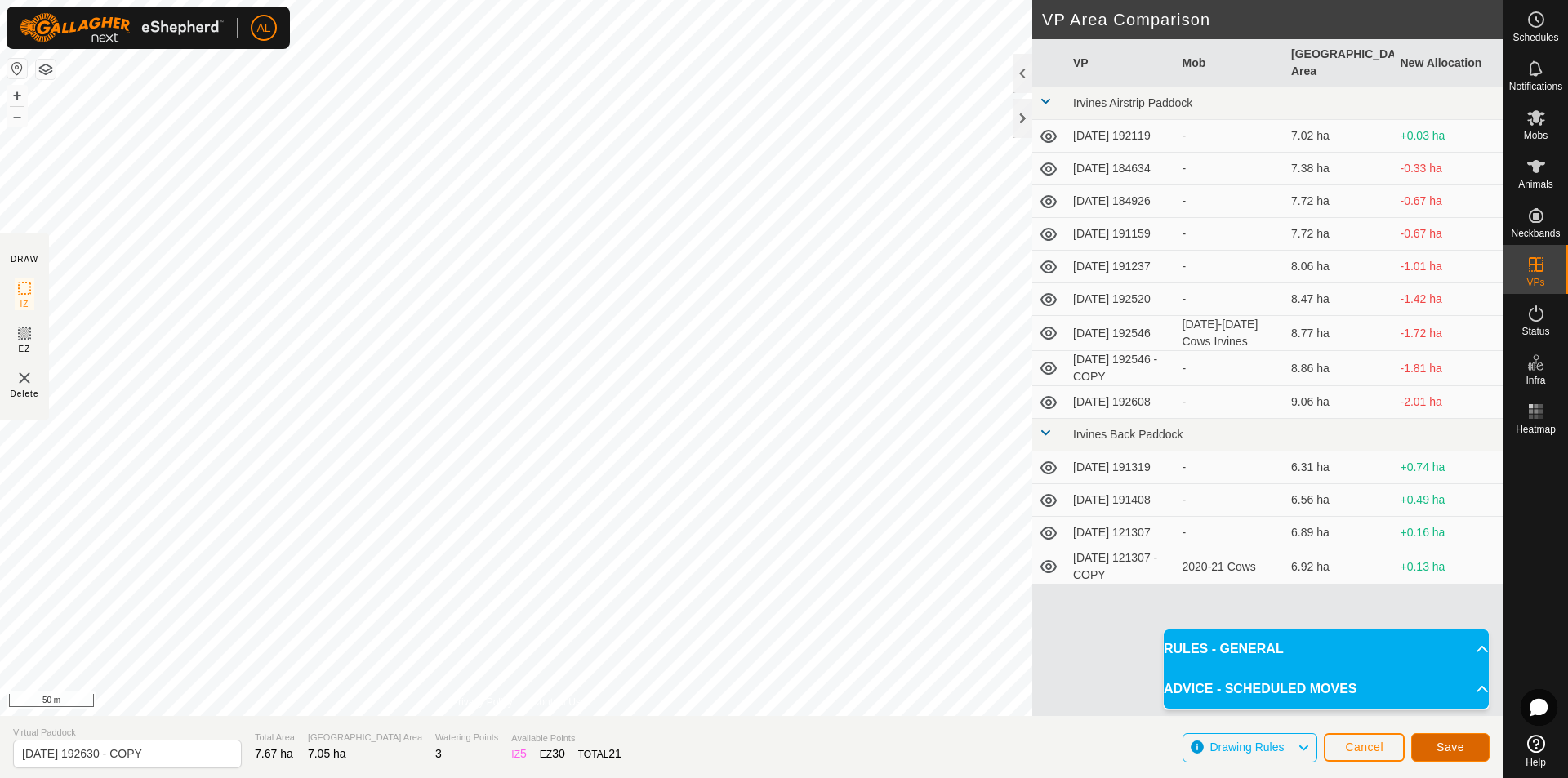
click at [1461, 745] on span "Save" at bounding box center [1450, 747] width 28 height 13
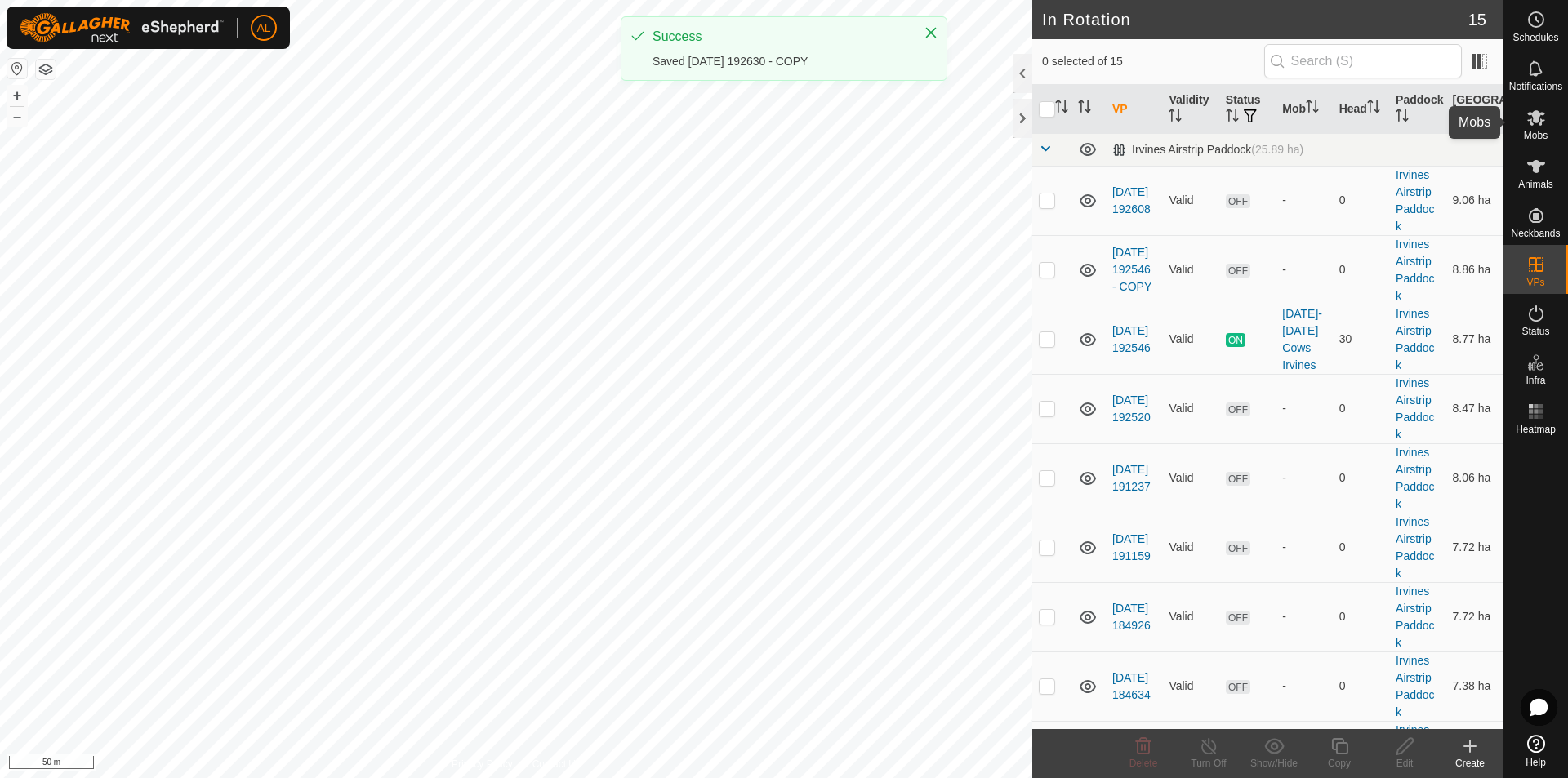
click at [1545, 117] on es-mob-svg-icon at bounding box center [1535, 117] width 29 height 26
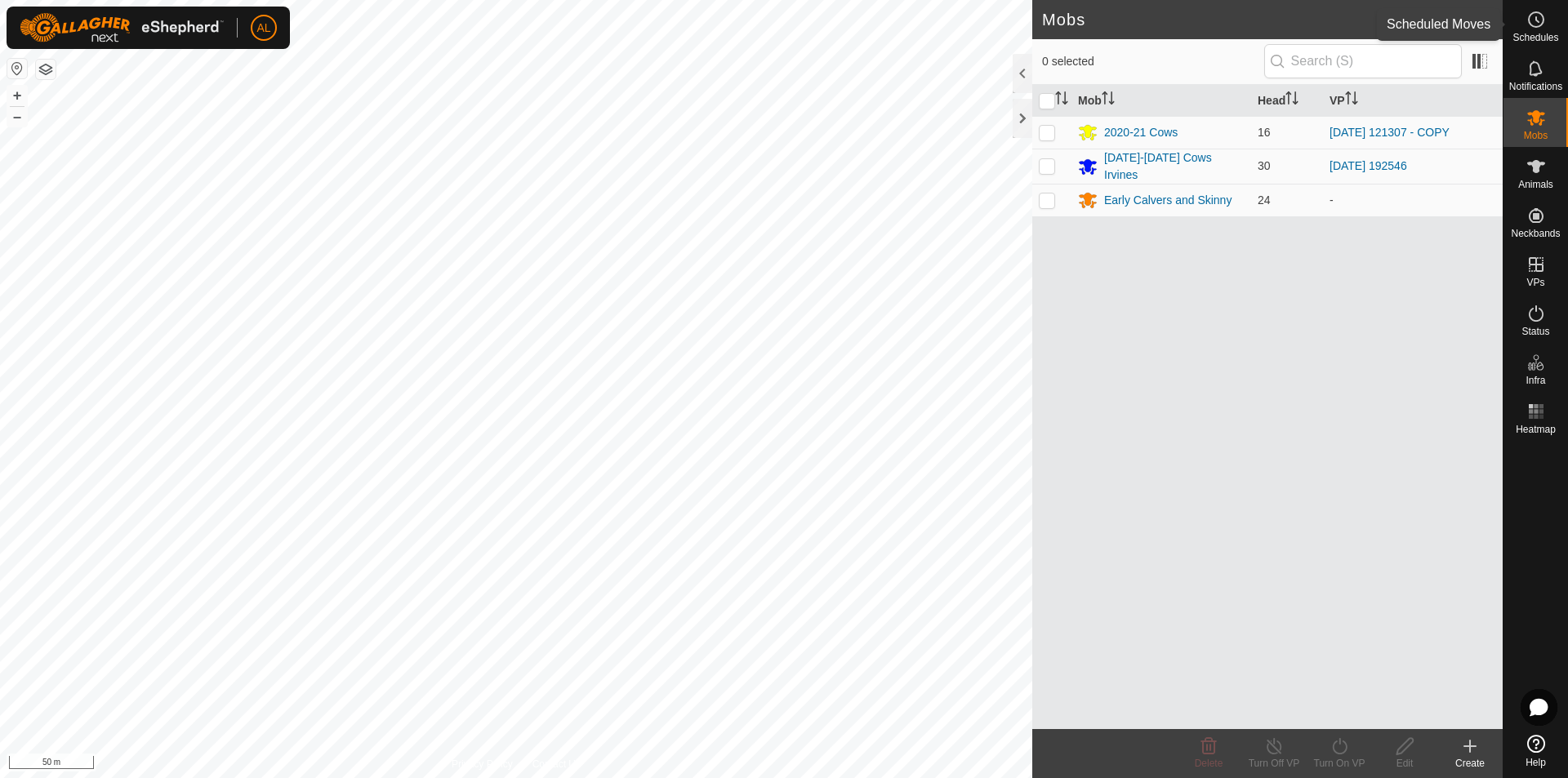
click at [1531, 19] on icon at bounding box center [1535, 19] width 20 height 20
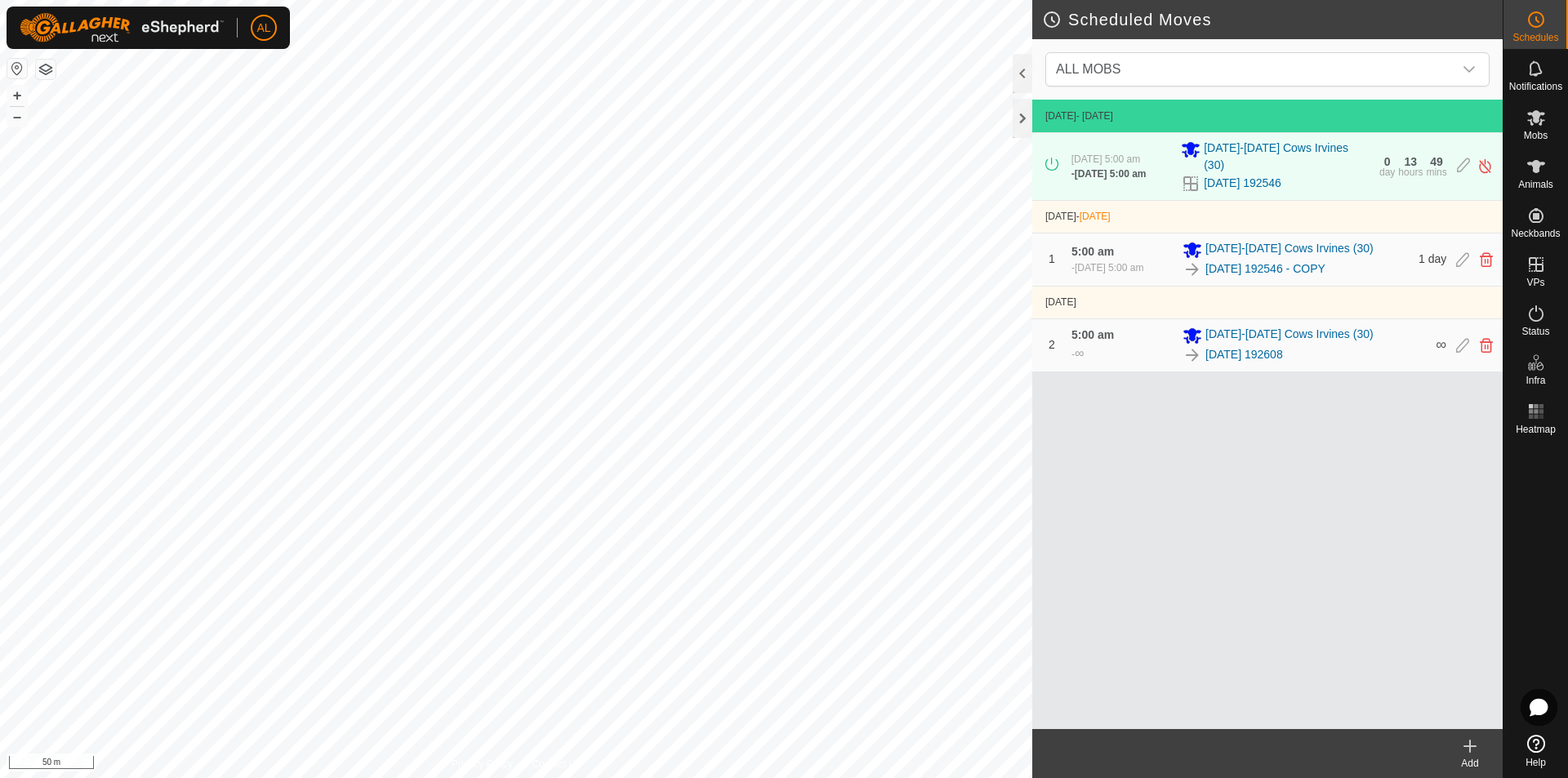
click at [1465, 746] on icon at bounding box center [1469, 746] width 11 height 0
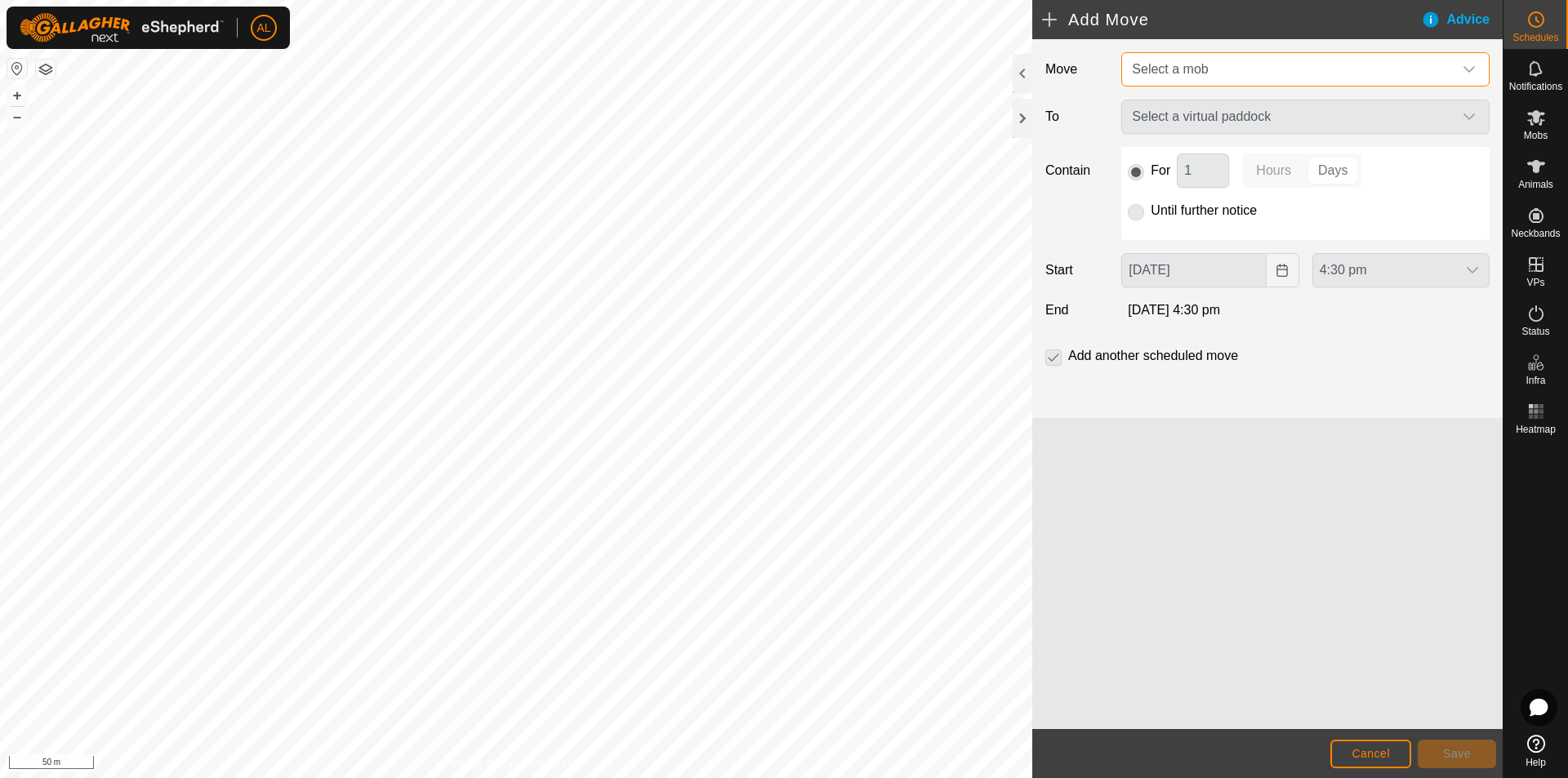
drag, startPoint x: 1231, startPoint y: 64, endPoint x: 1231, endPoint y: 86, distance: 22.0
click at [1231, 65] on span "Select a mob" at bounding box center [1289, 69] width 327 height 33
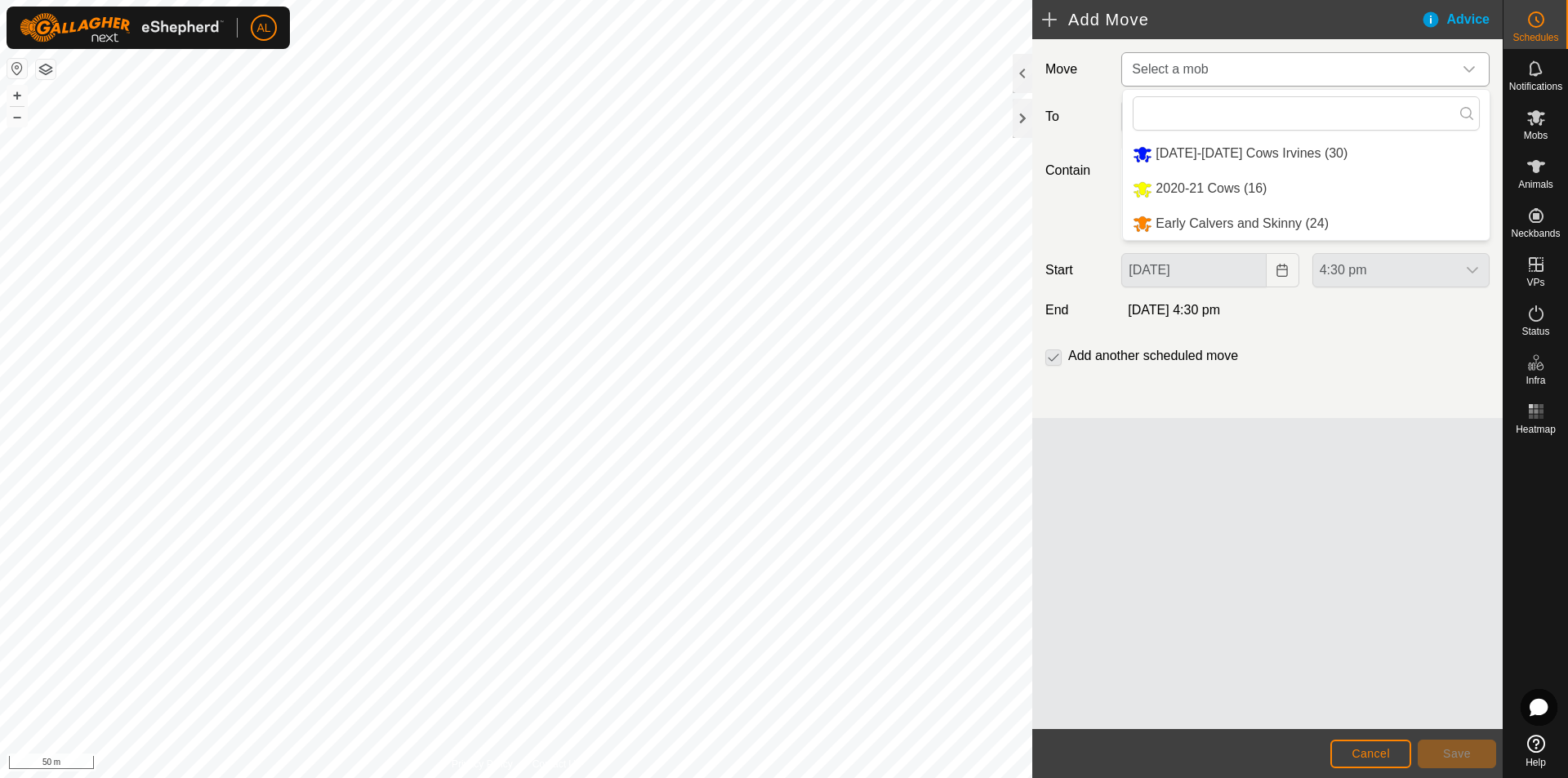
click at [1227, 187] on li "2020-21 Cows (16)" at bounding box center [1306, 189] width 367 height 34
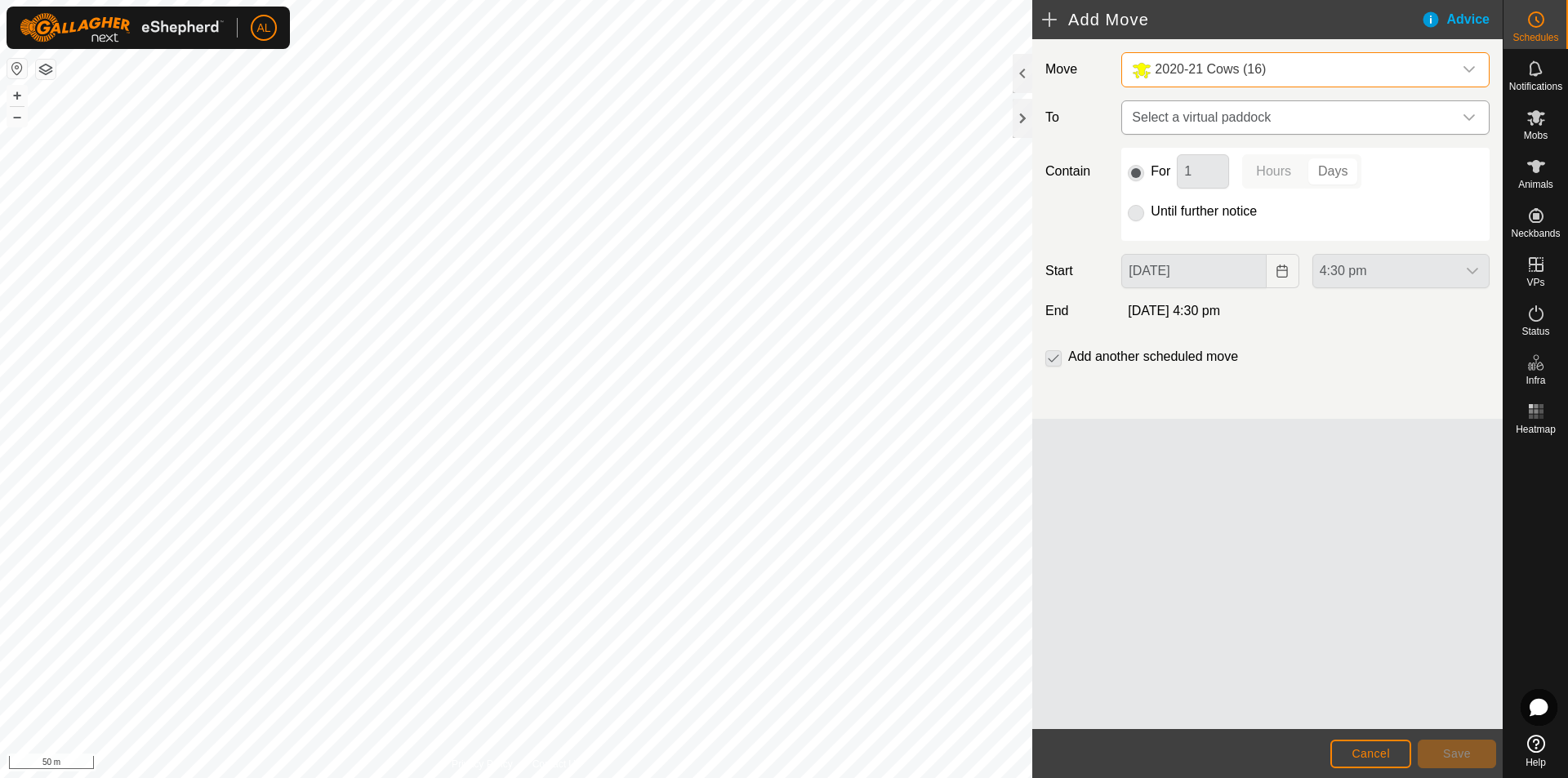
click at [1214, 124] on span "Select a virtual paddock" at bounding box center [1289, 117] width 327 height 33
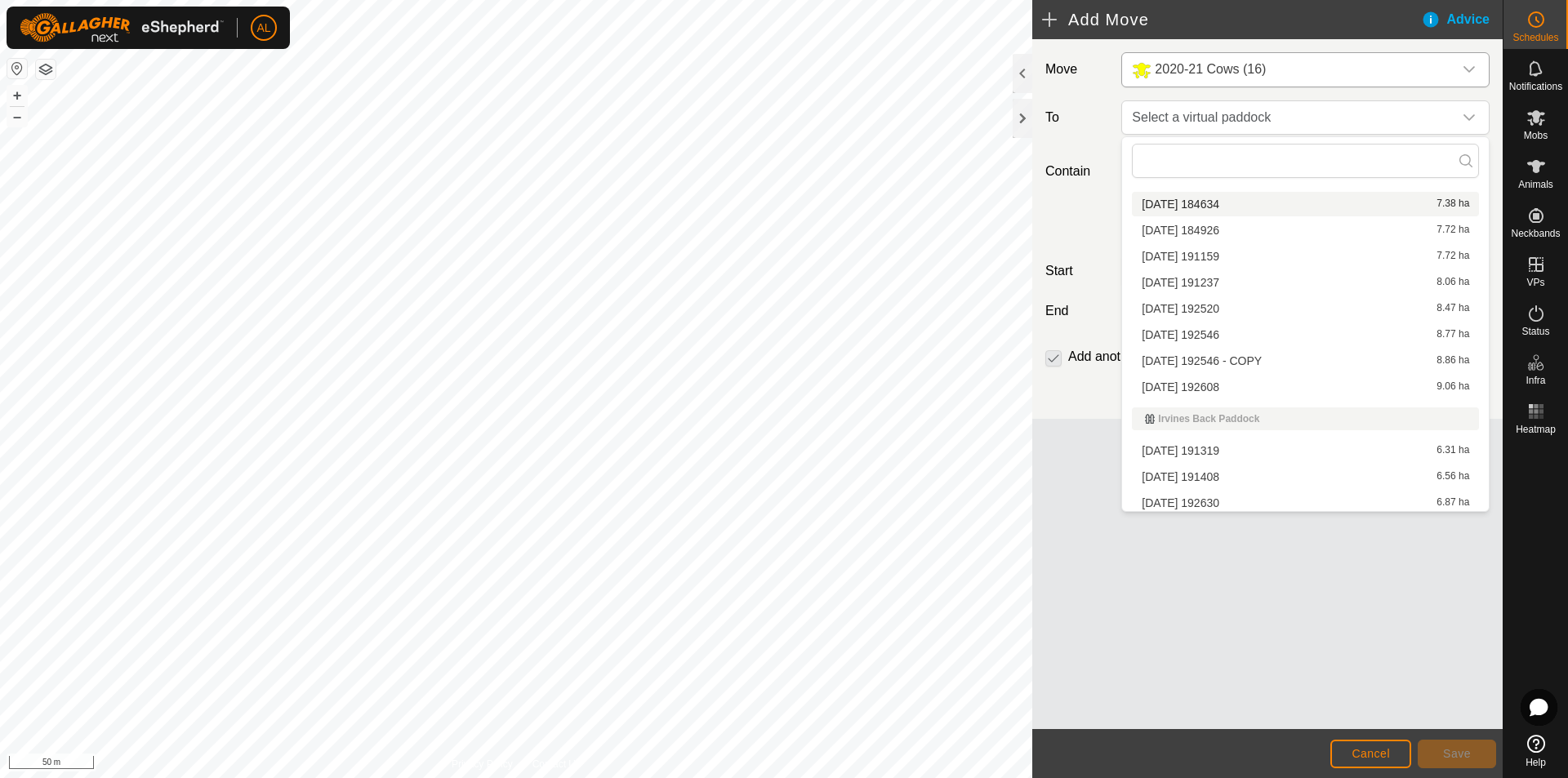
scroll to position [139, 0]
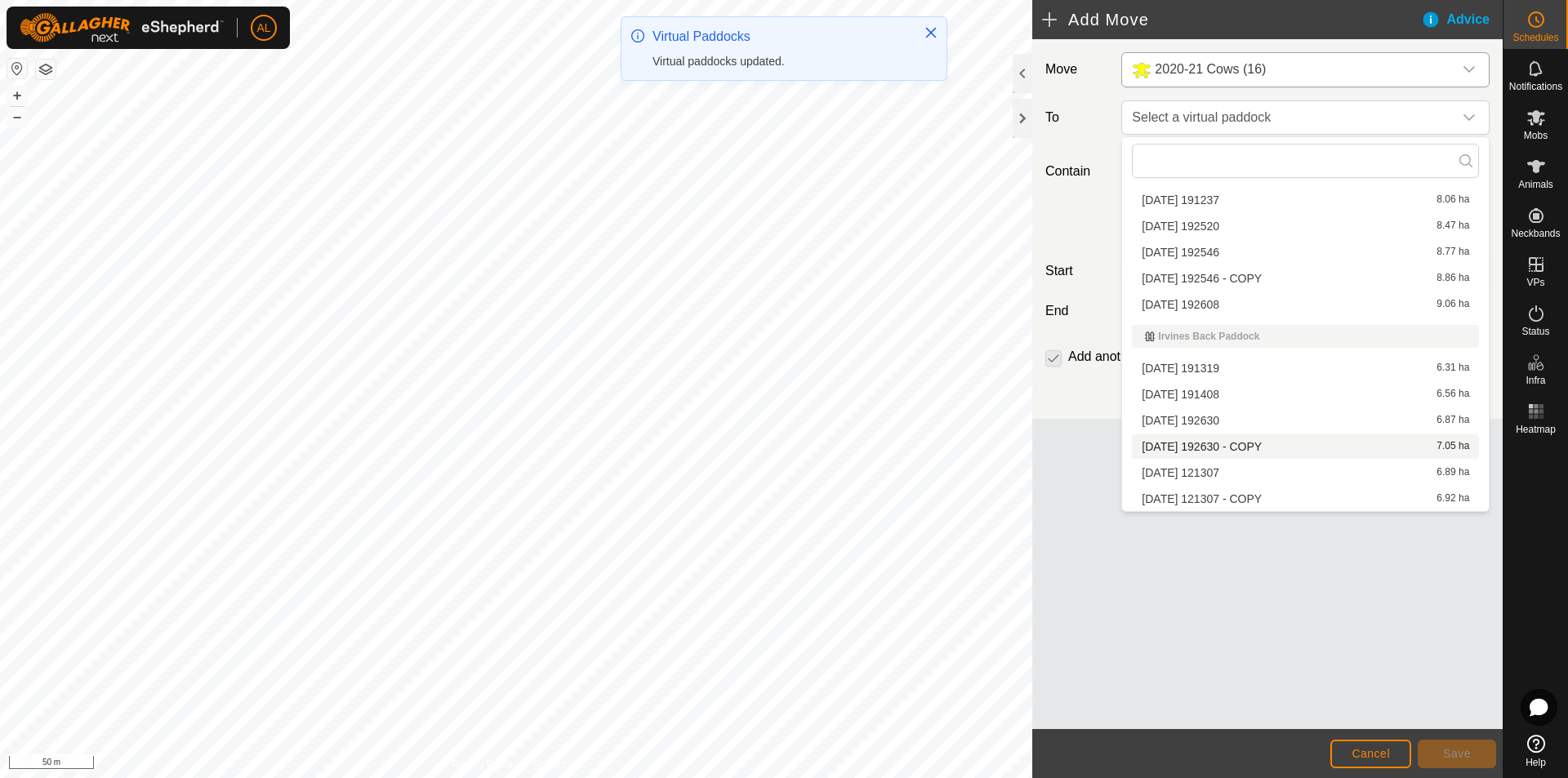
click at [1290, 444] on li "[DATE] 192630 - COPY 7.05 ha" at bounding box center [1305, 446] width 347 height 24
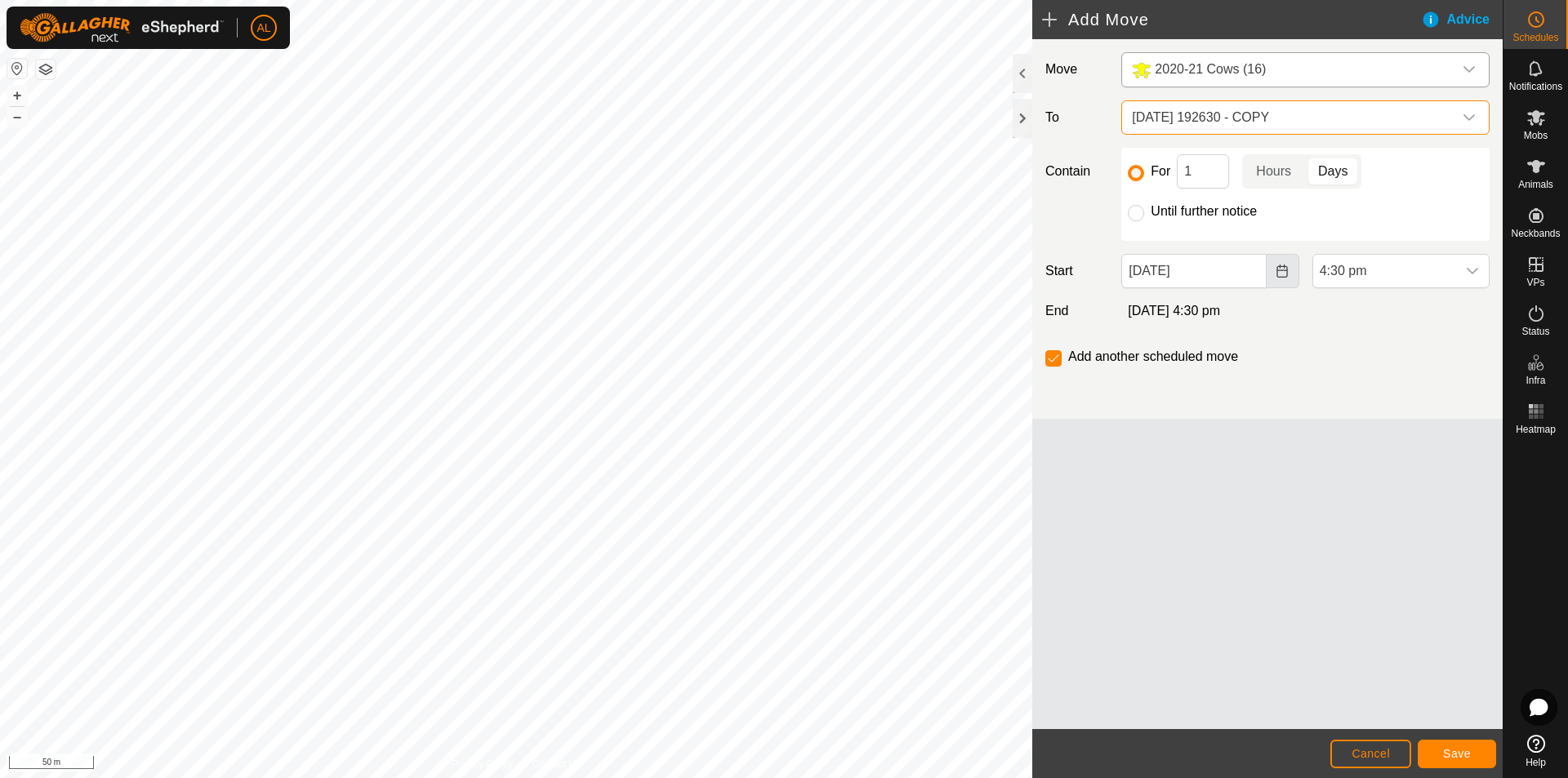
click at [1288, 276] on icon "Choose Date" at bounding box center [1282, 271] width 13 height 13
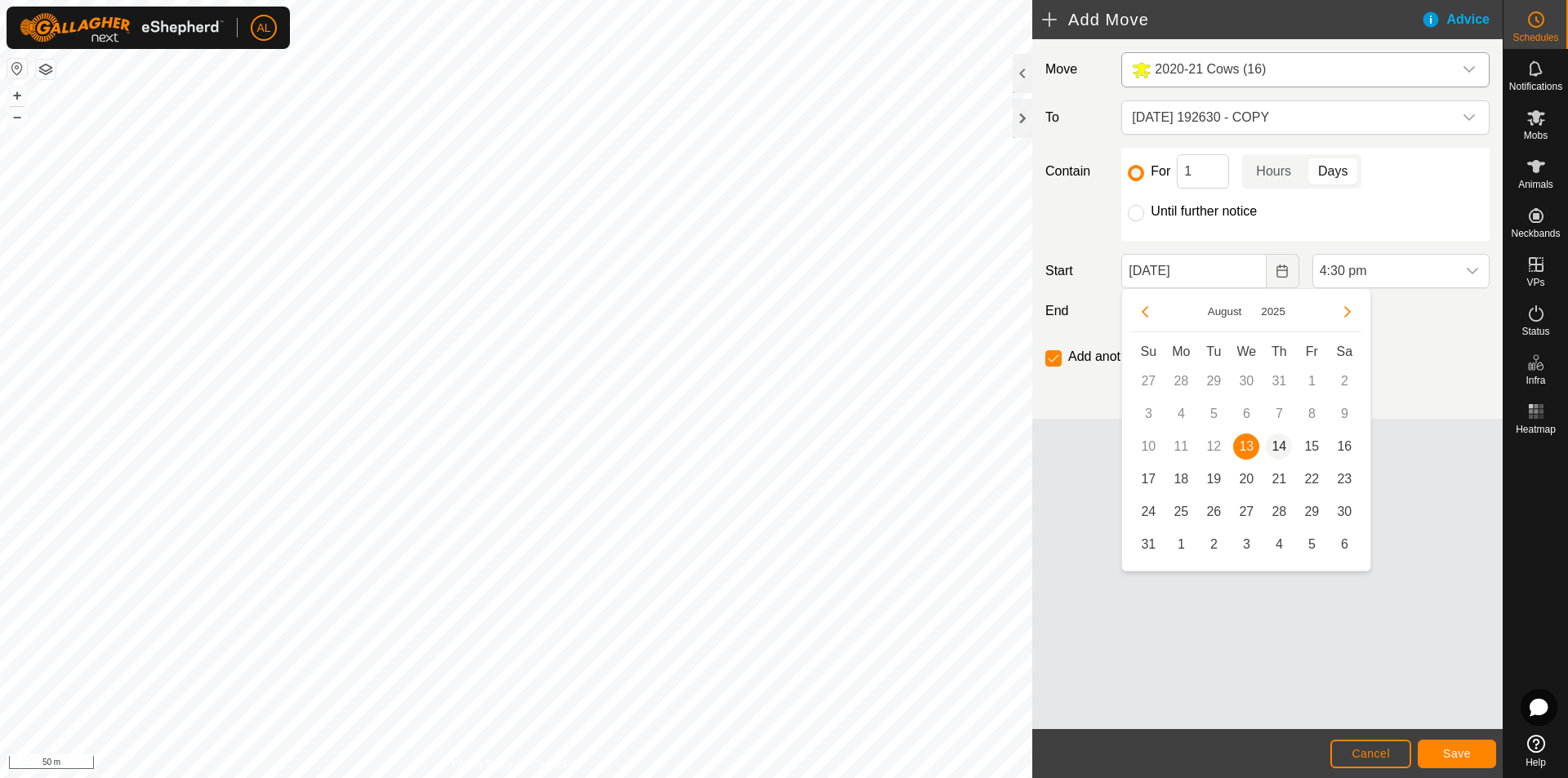
click at [1278, 445] on span "14" at bounding box center [1278, 446] width 26 height 26
type input "[DATE]"
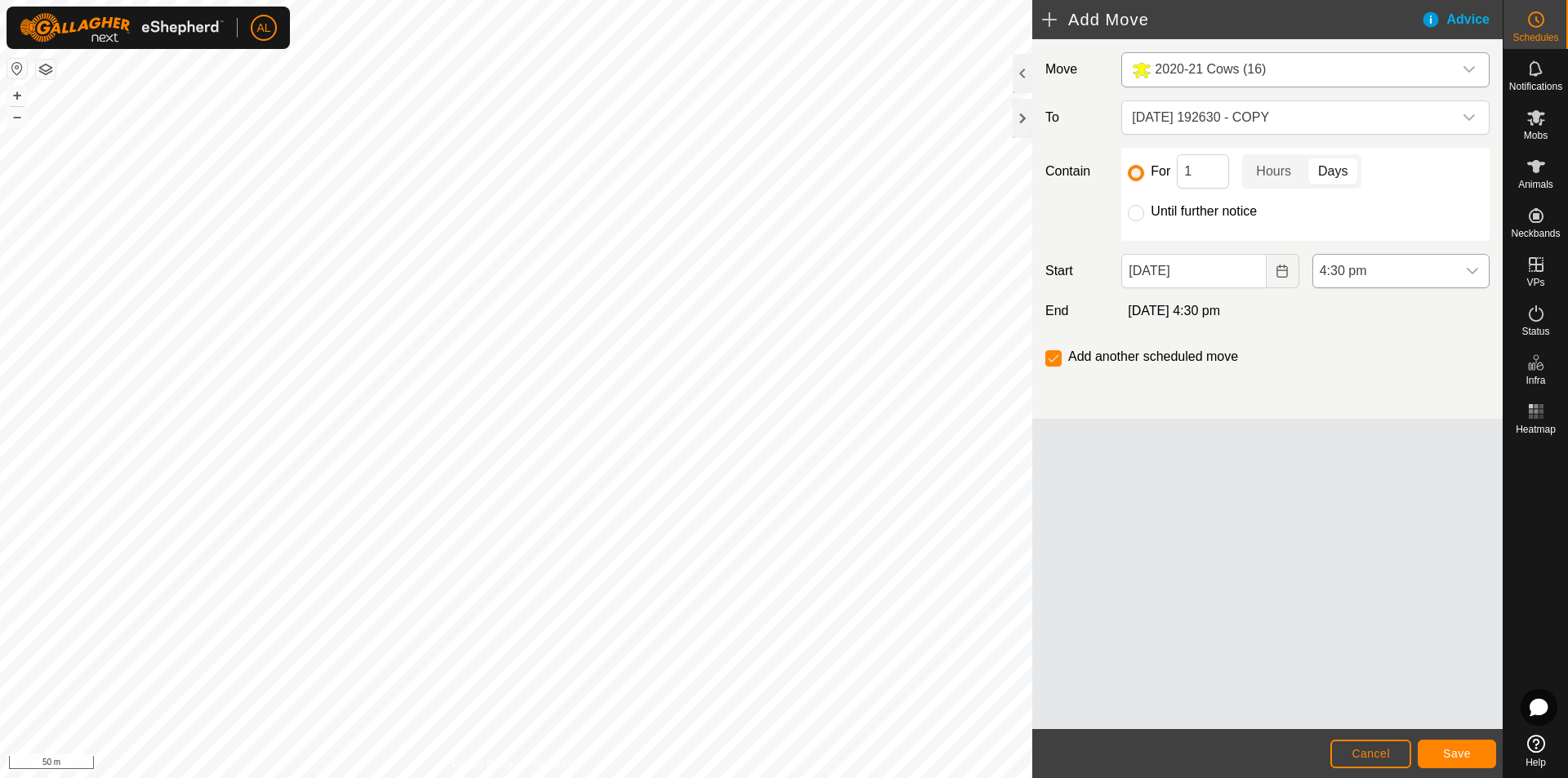
click at [1380, 265] on span "4:30 pm" at bounding box center [1385, 271] width 143 height 33
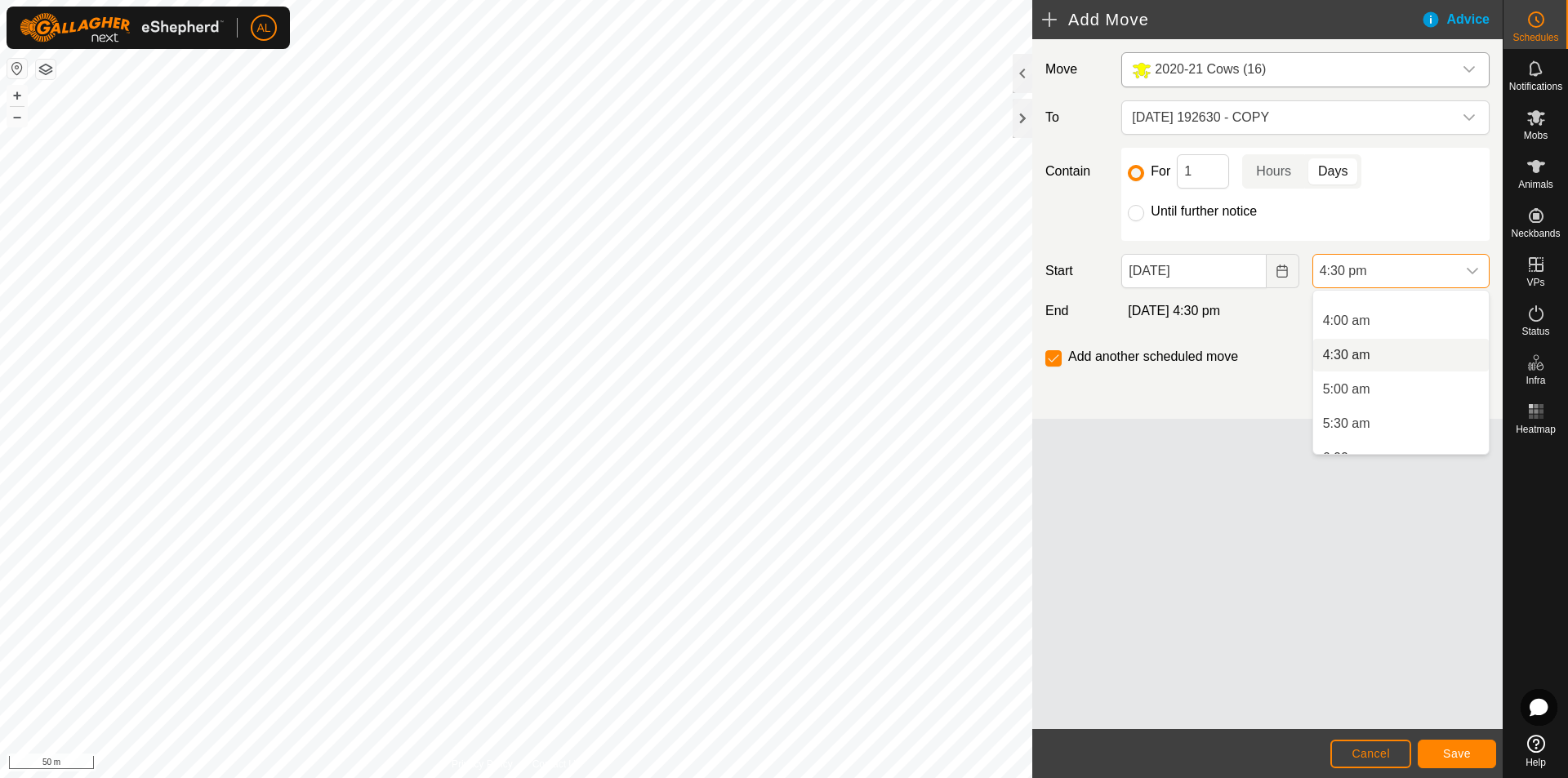
scroll to position [259, 0]
click at [1357, 392] on li "5:00 am" at bounding box center [1401, 390] width 176 height 33
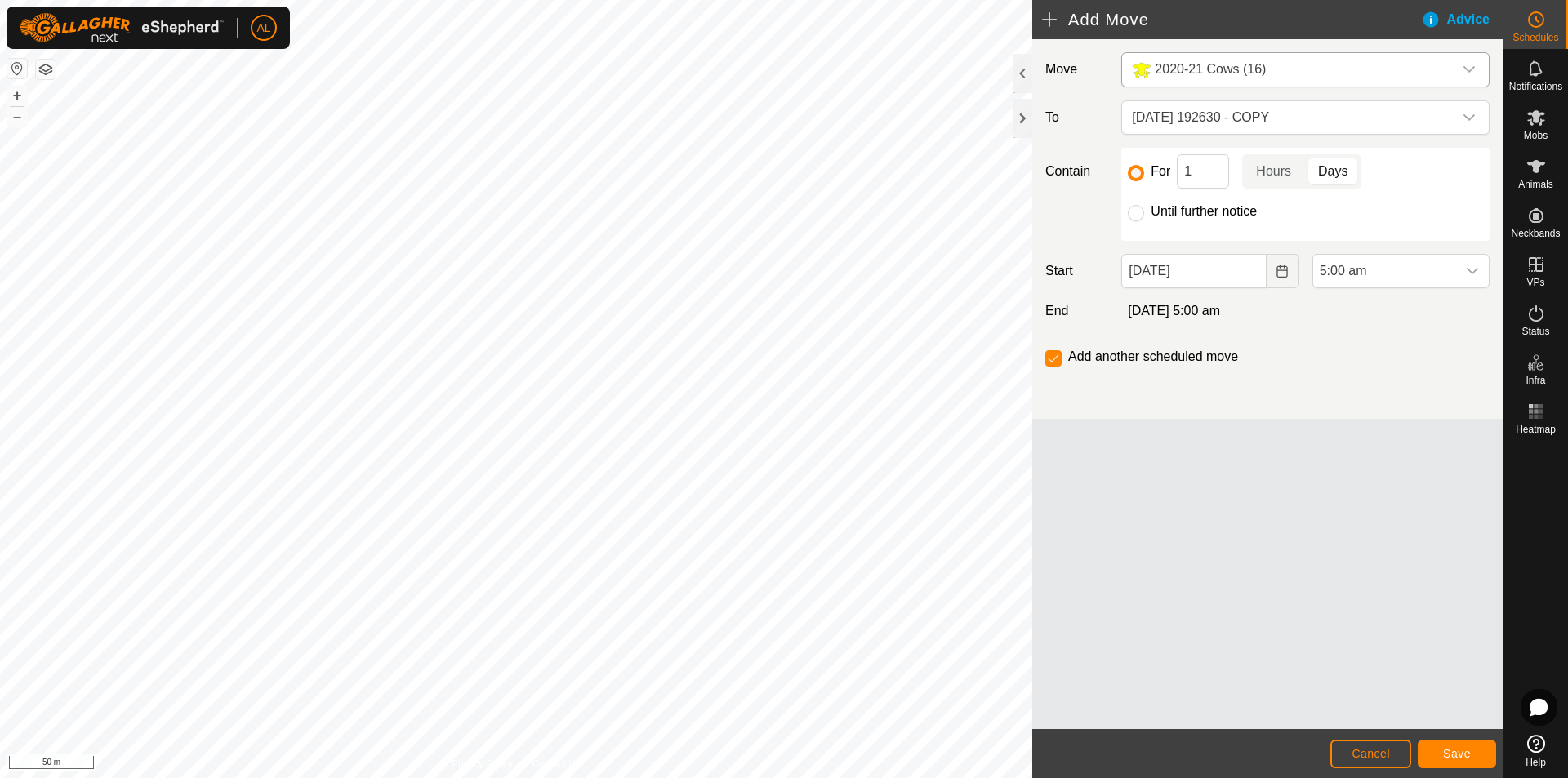
click at [1215, 226] on div "For 1 Hours Days Until further notice" at bounding box center [1306, 194] width 368 height 93
click at [1198, 210] on label "Until further notice" at bounding box center [1203, 211] width 106 height 13
click at [1144, 210] on input "Until further notice" at bounding box center [1135, 212] width 16 height 16
radio input "true"
checkbox input "false"
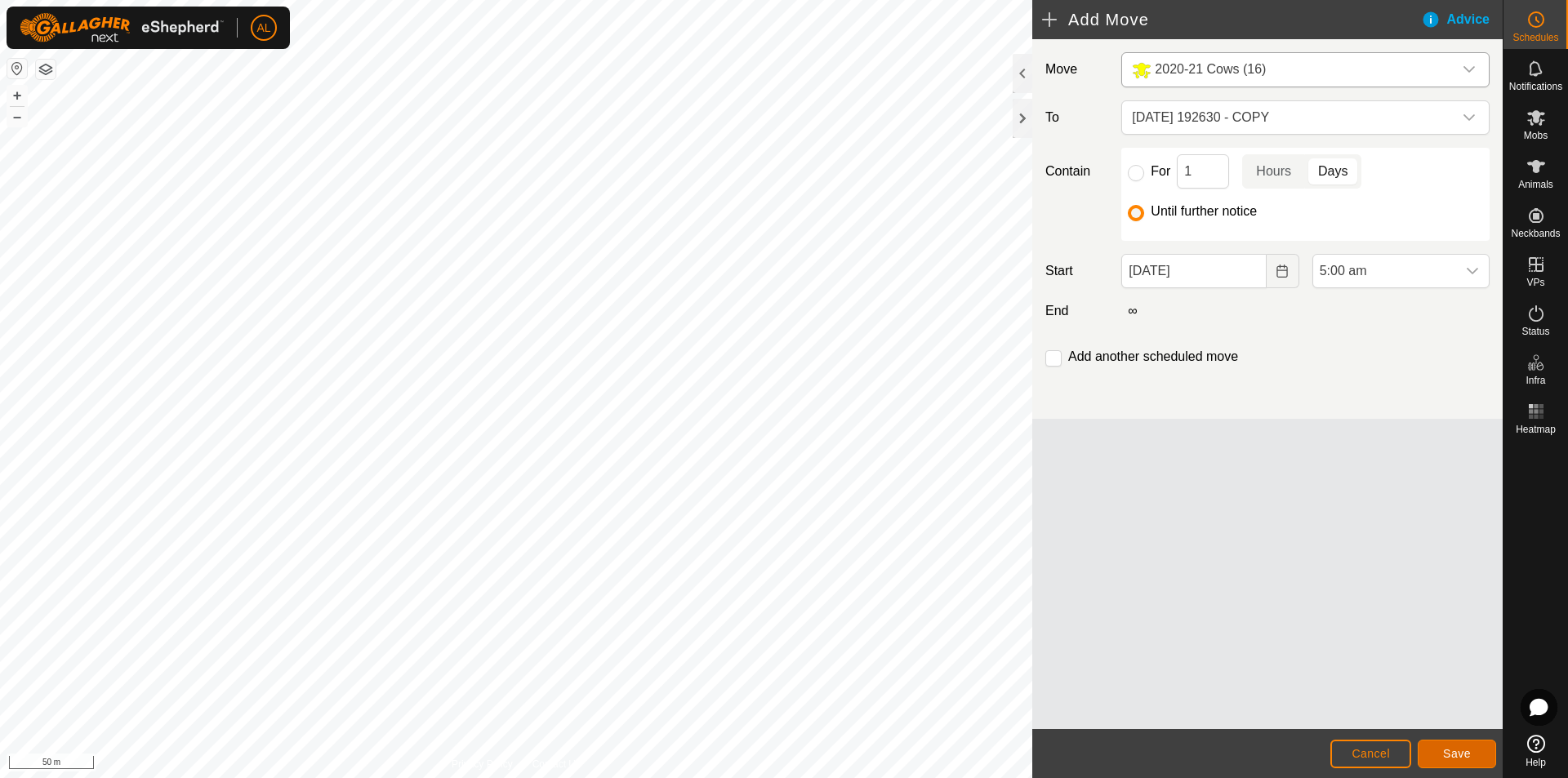
click at [1452, 755] on span "Save" at bounding box center [1457, 754] width 28 height 13
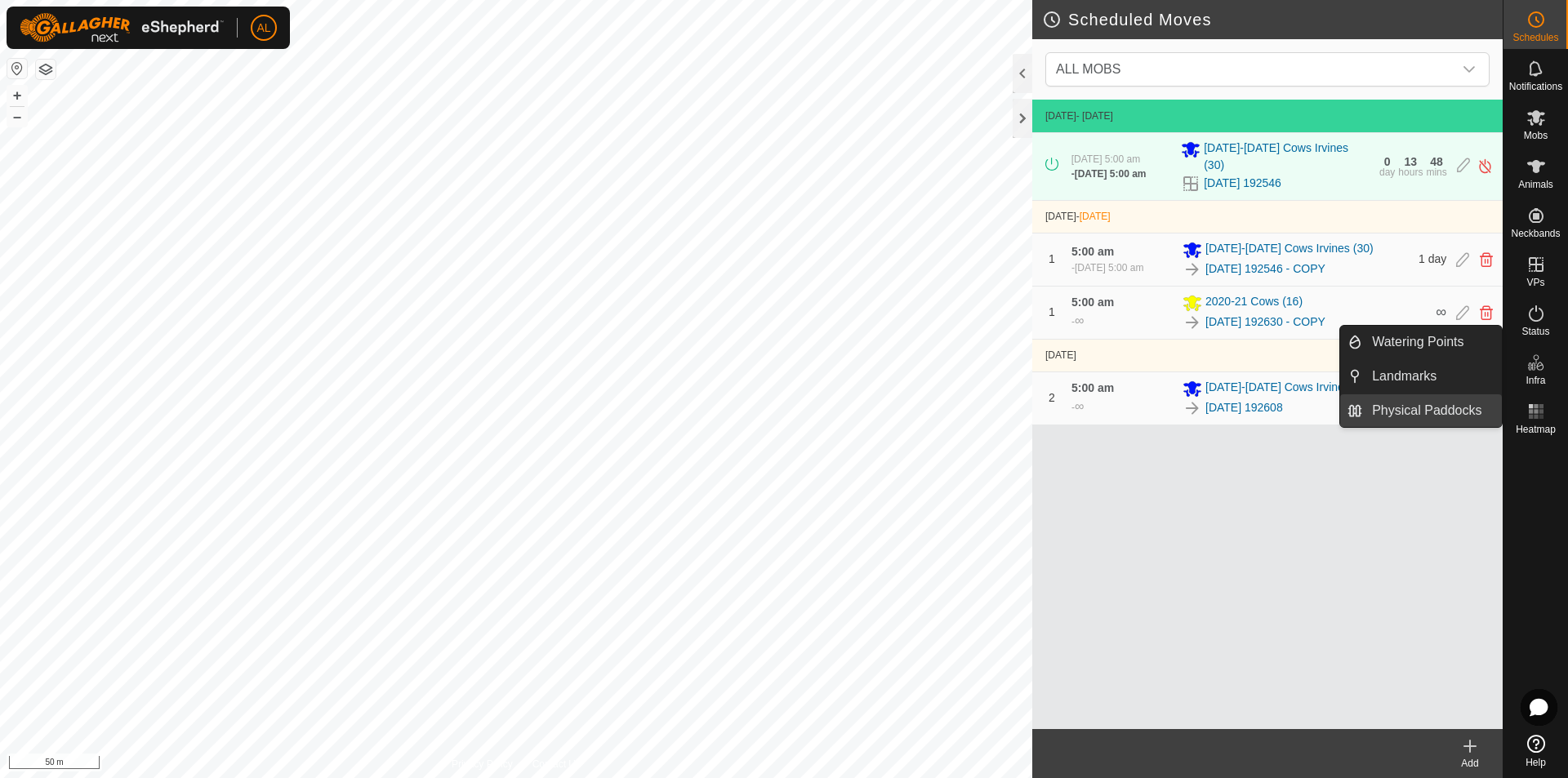
click at [1452, 400] on link "Physical Paddocks" at bounding box center [1432, 411] width 140 height 33
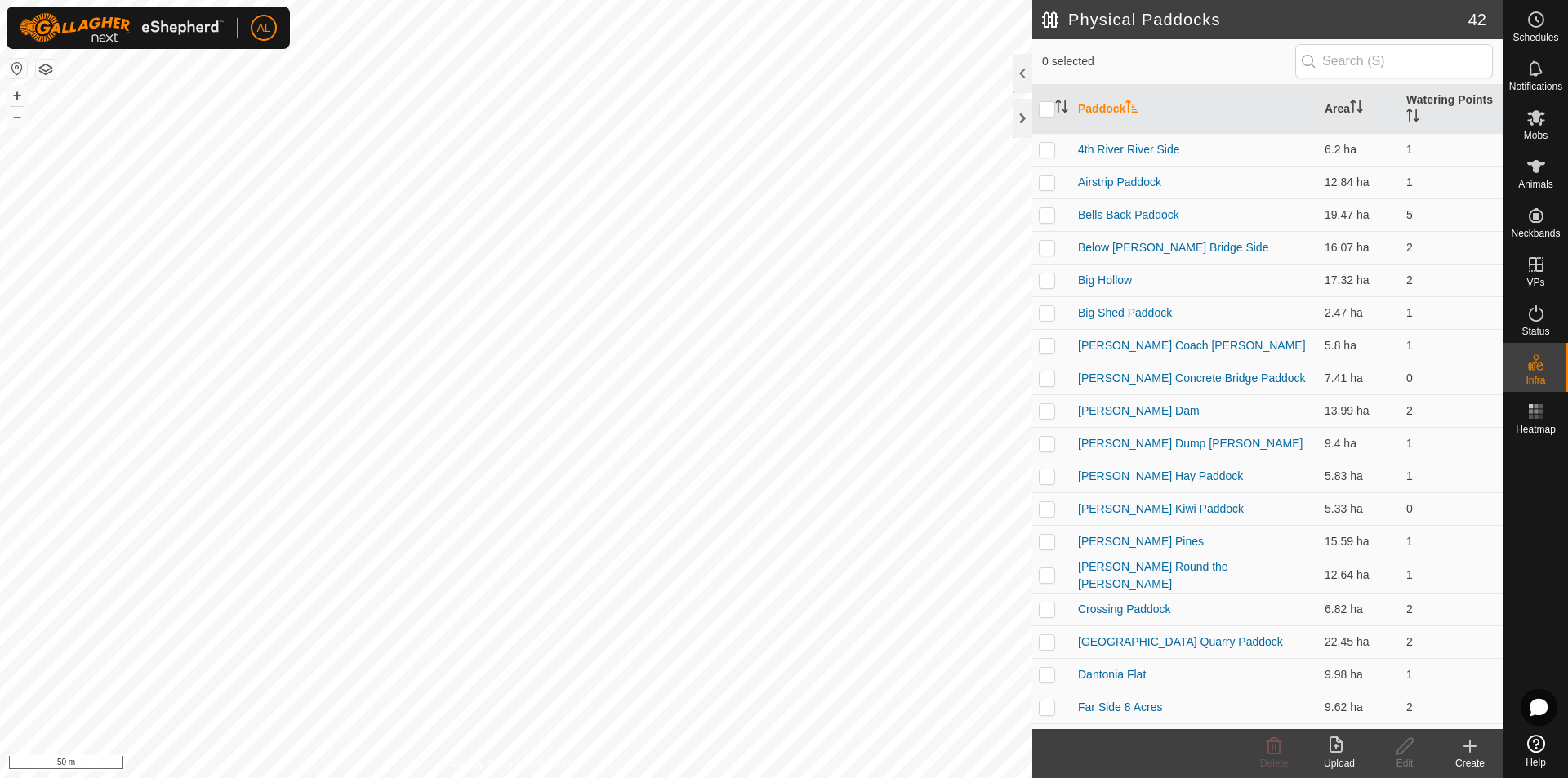
click at [1471, 763] on div "Create" at bounding box center [1469, 763] width 65 height 15
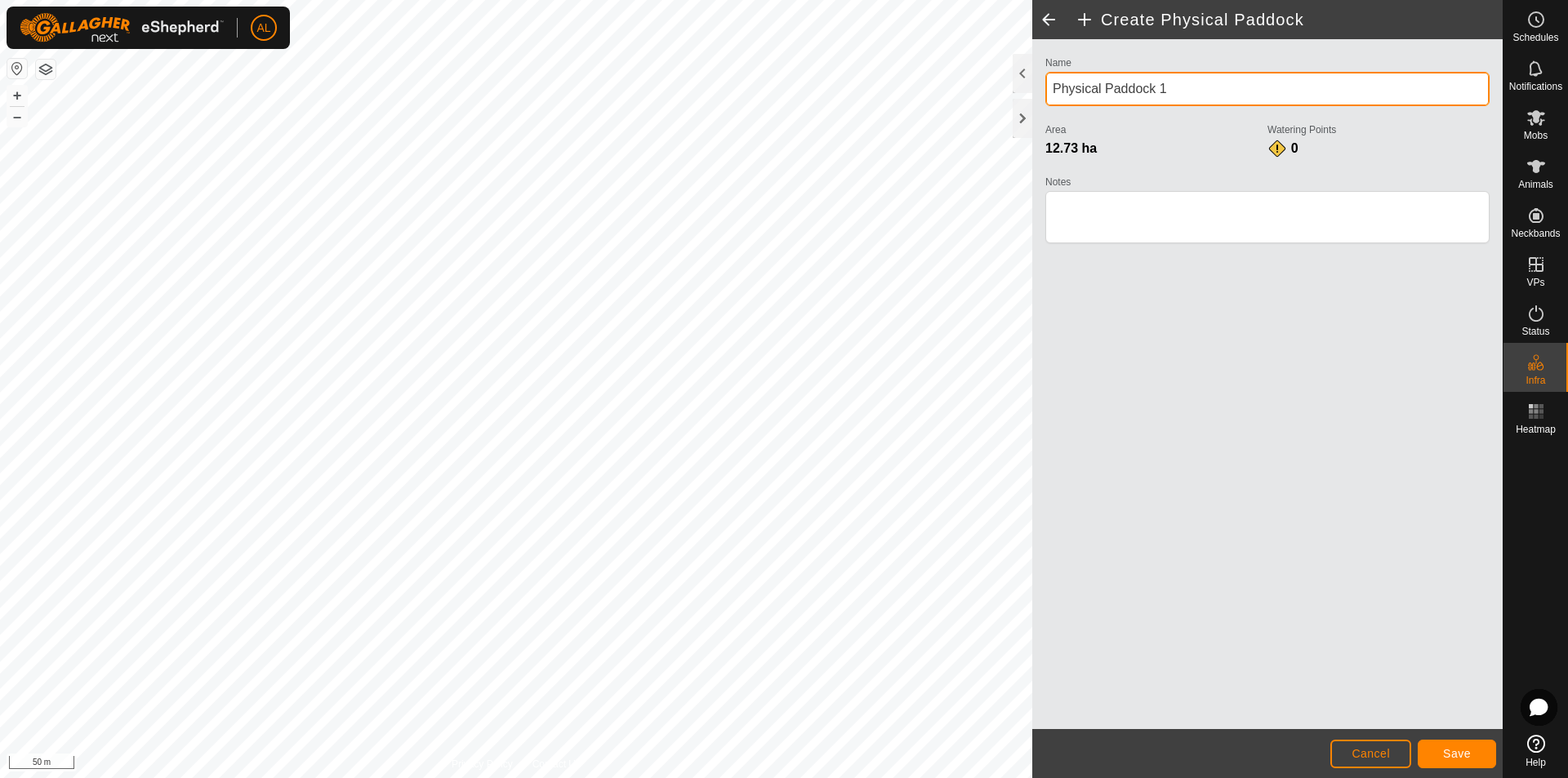
click at [827, 100] on div "Privacy Policy Contact Us 489 0769235752 Early Calvers and Skinny - + – ⇧ i 50 …" at bounding box center [751, 389] width 1502 height 778
type input "Killinghouse Paddock"
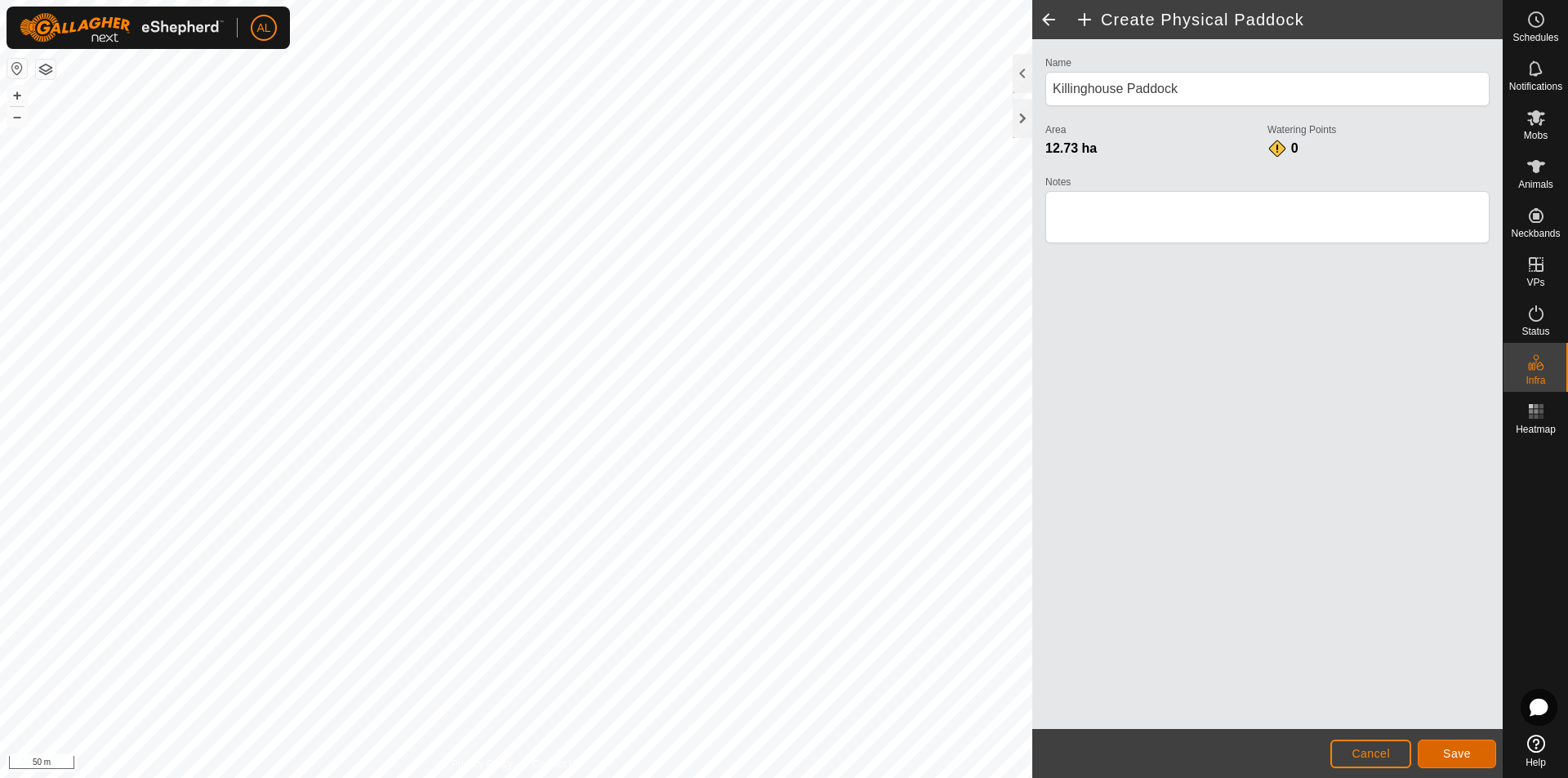
click at [1458, 763] on button "Save" at bounding box center [1456, 754] width 78 height 28
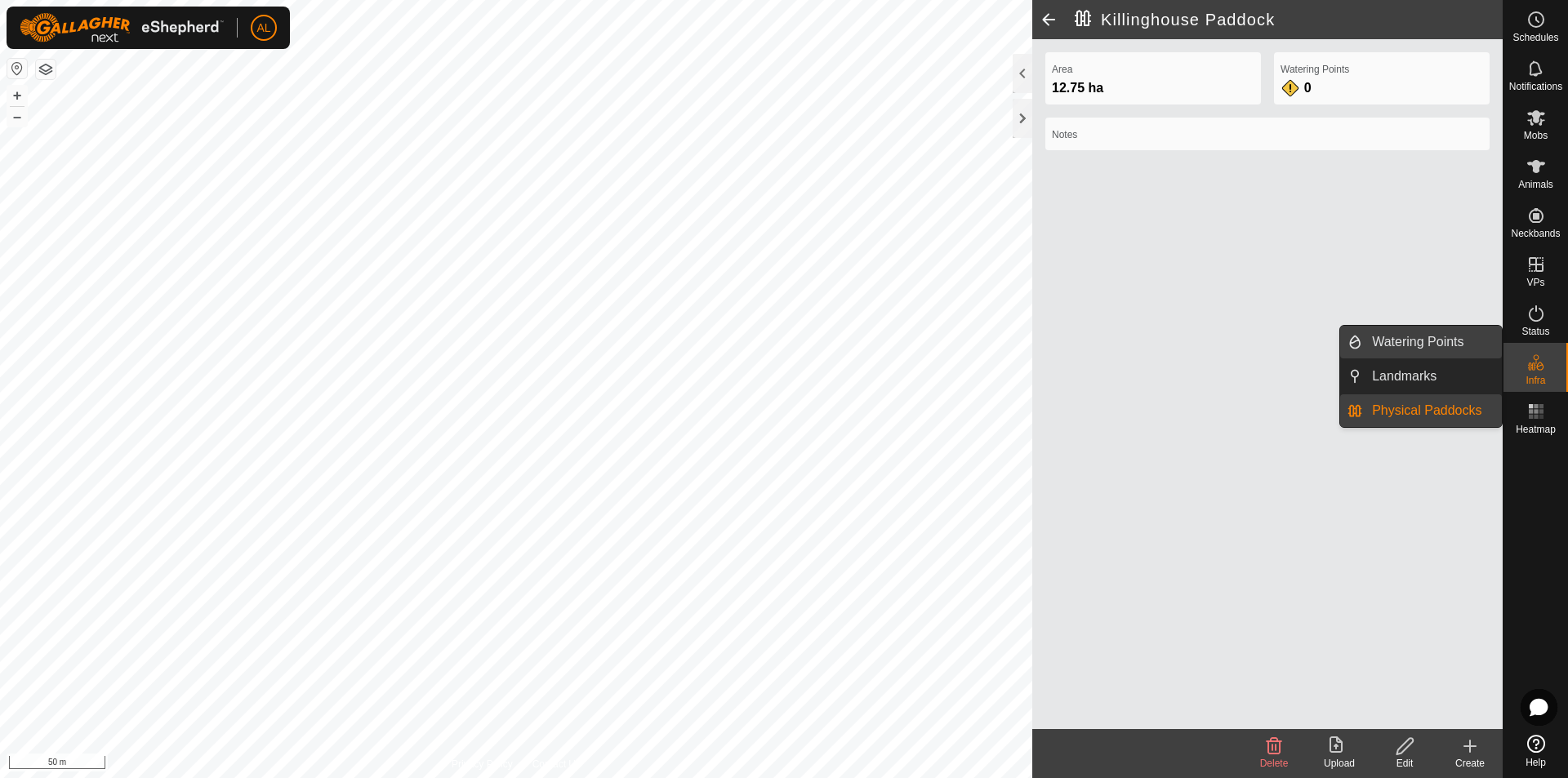
click at [1432, 337] on link "Watering Points" at bounding box center [1432, 342] width 140 height 33
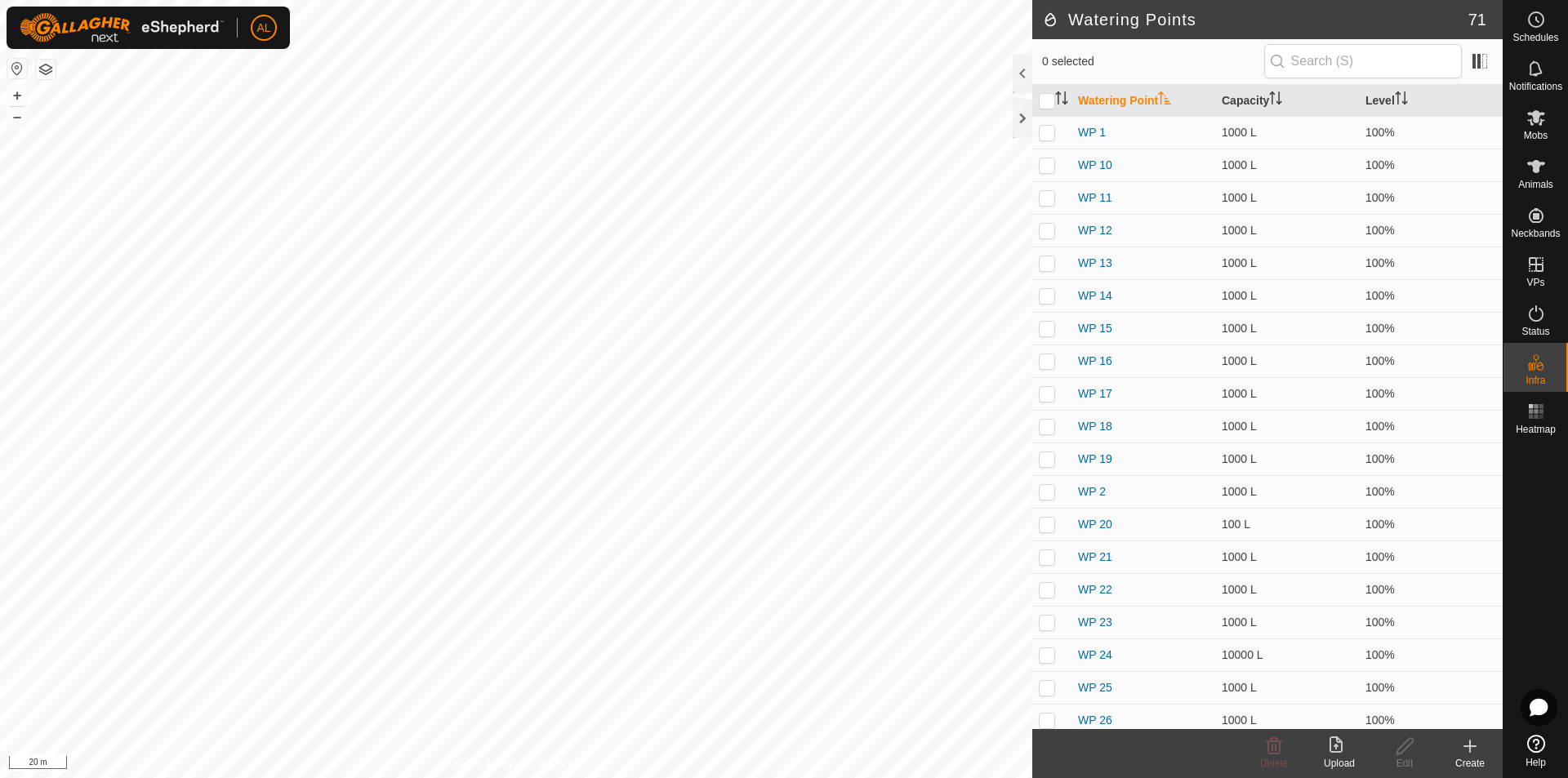
click at [1478, 749] on icon at bounding box center [1469, 745] width 20 height 20
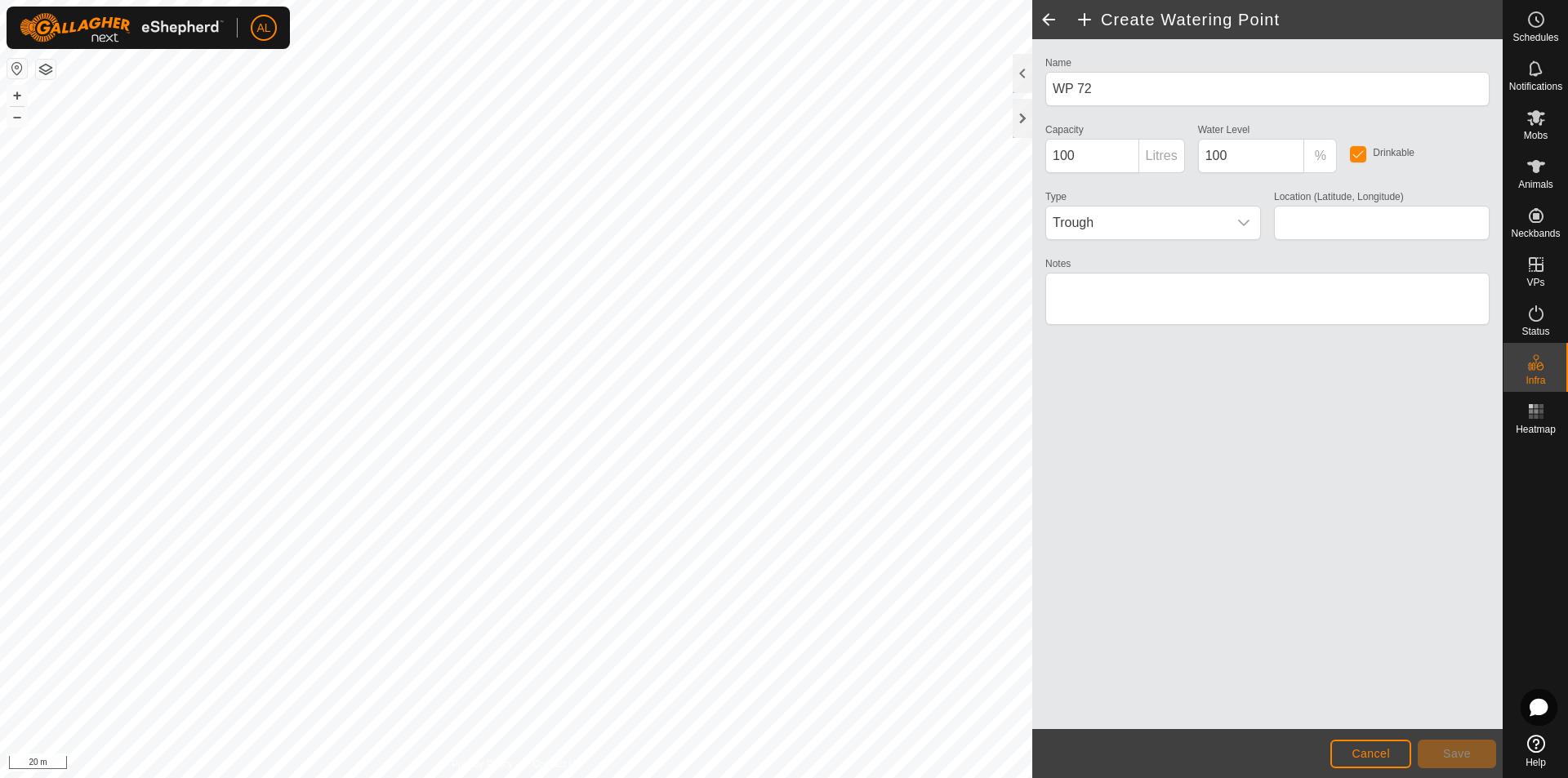
type input "-35.622832, 174.133367"
click at [1466, 755] on span "Save" at bounding box center [1457, 754] width 28 height 13
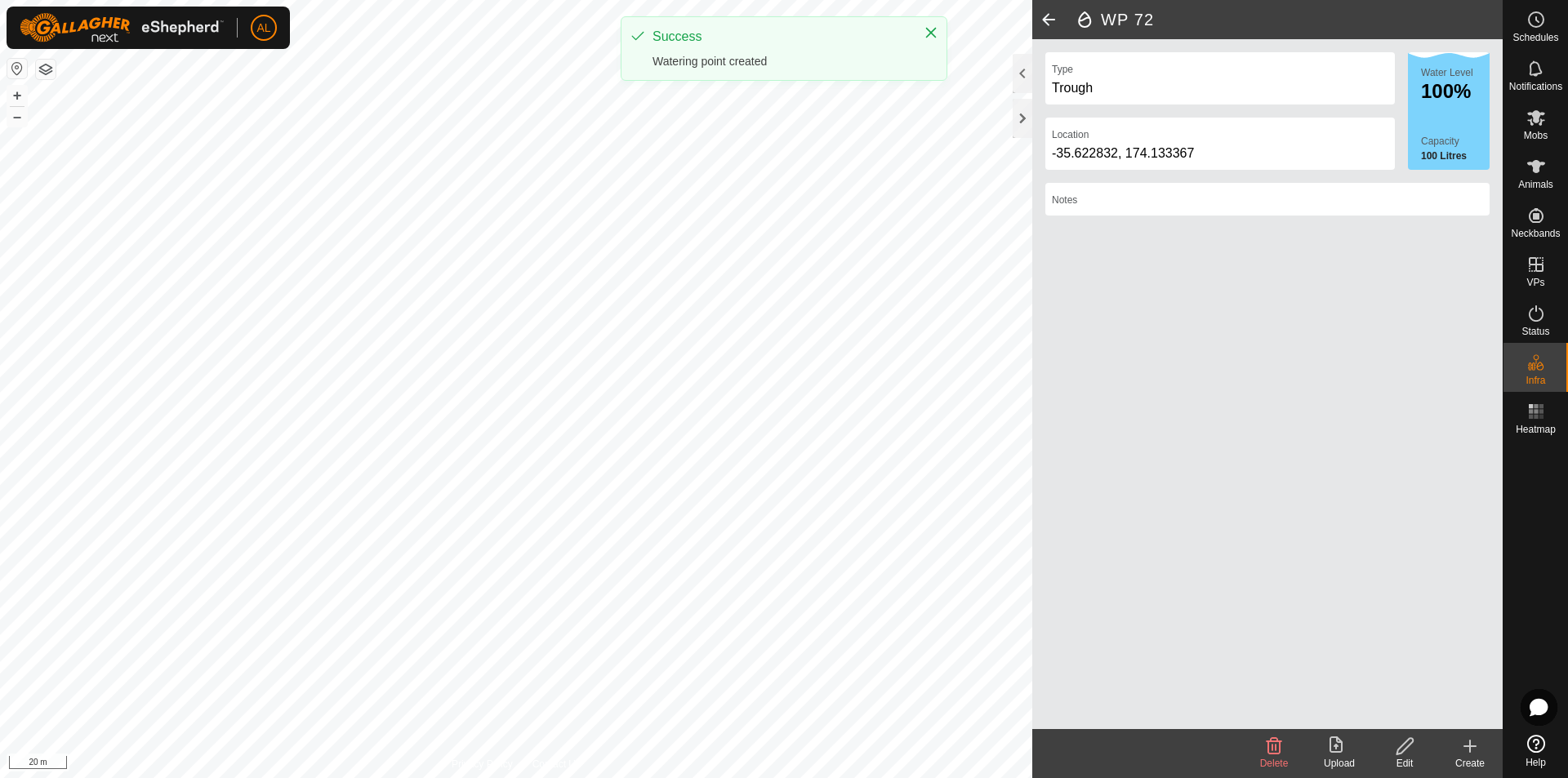
click at [1463, 760] on div "Create" at bounding box center [1469, 763] width 65 height 15
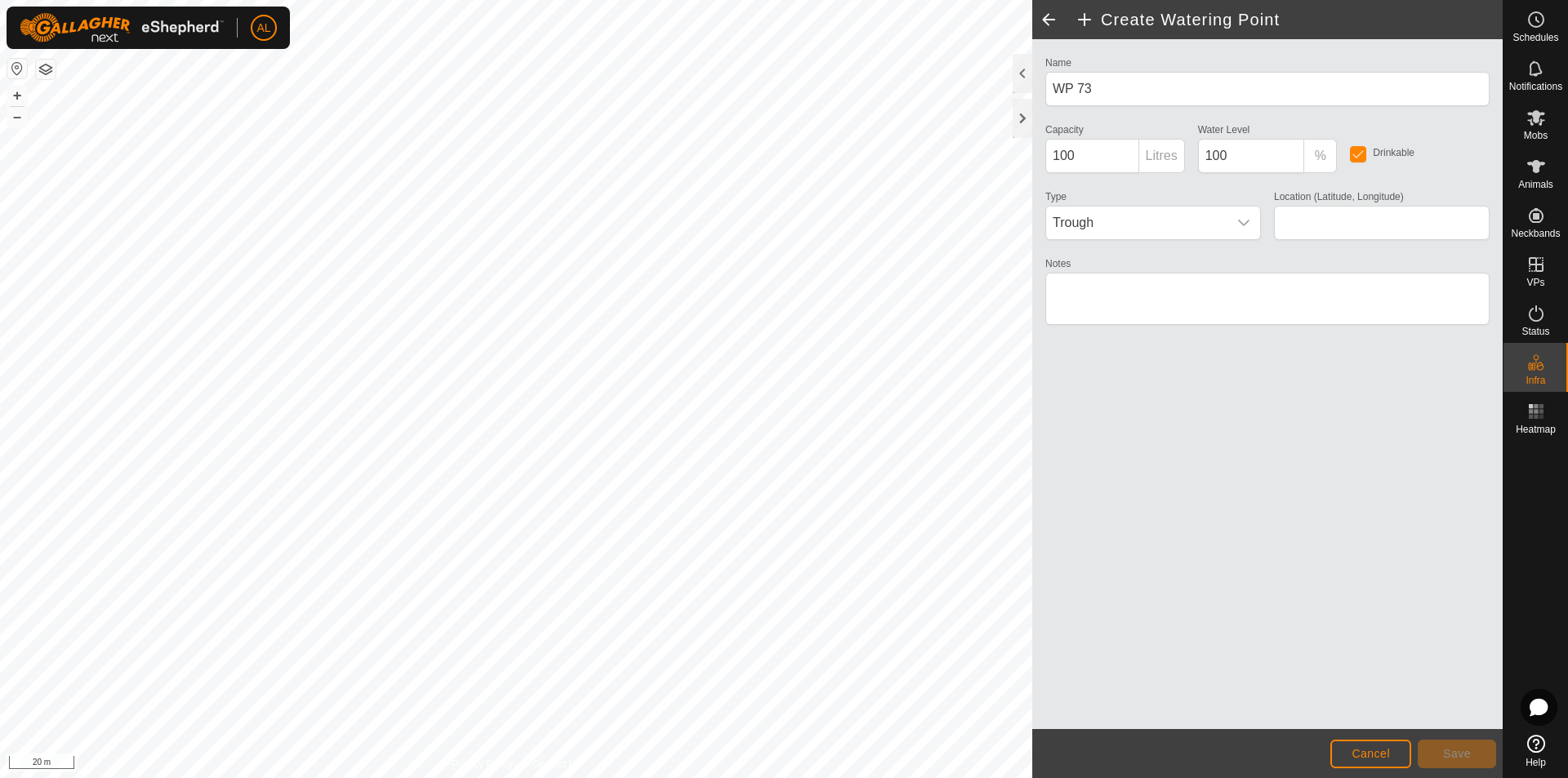
type input "-35.624367, 174.133589"
click at [1459, 755] on span "Save" at bounding box center [1457, 754] width 28 height 13
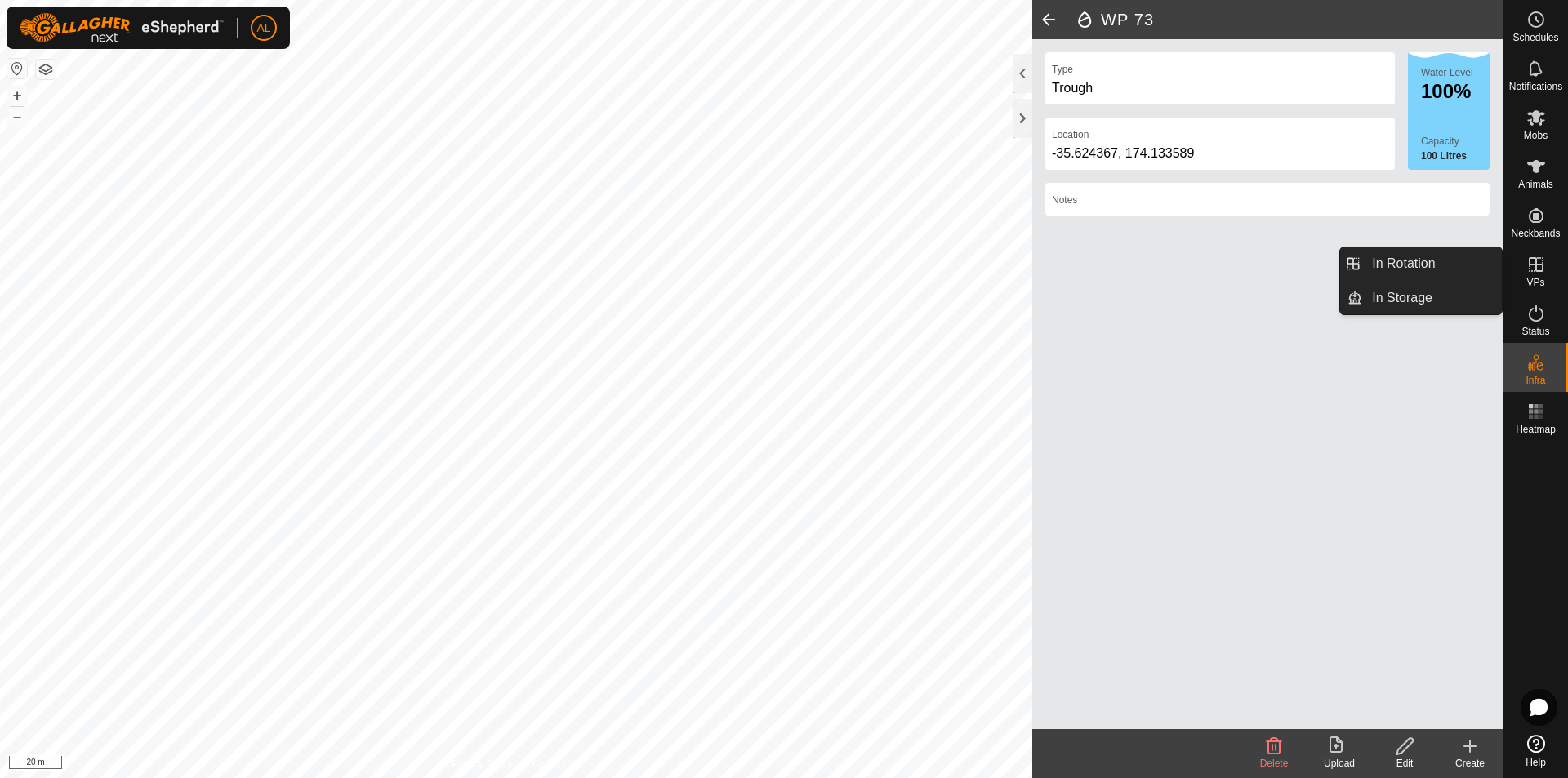
click at [1538, 277] on span "VPs" at bounding box center [1534, 282] width 18 height 9
click at [1413, 257] on link "In Rotation" at bounding box center [1432, 263] width 140 height 33
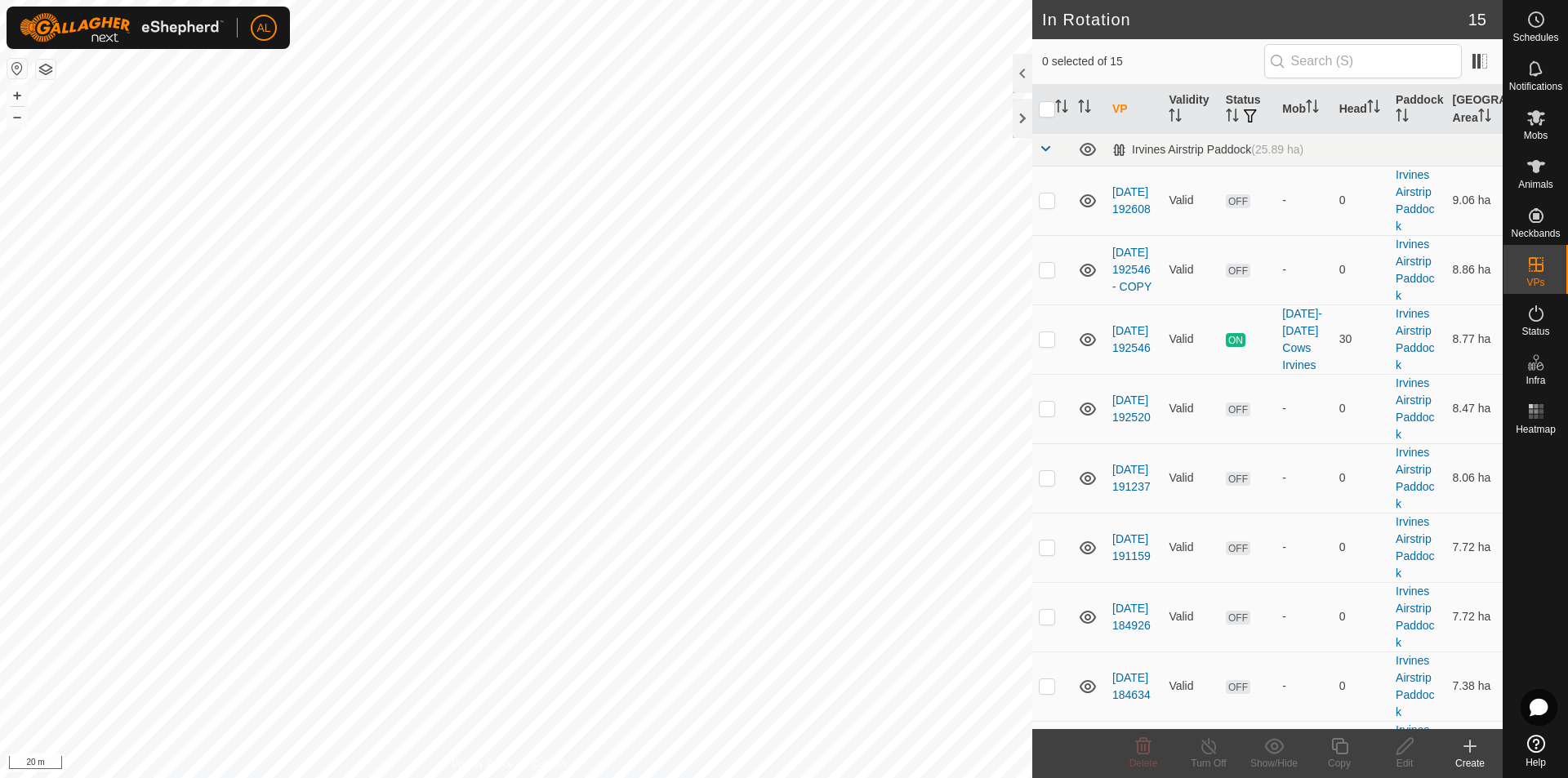
click at [1476, 742] on icon at bounding box center [1469, 745] width 20 height 20
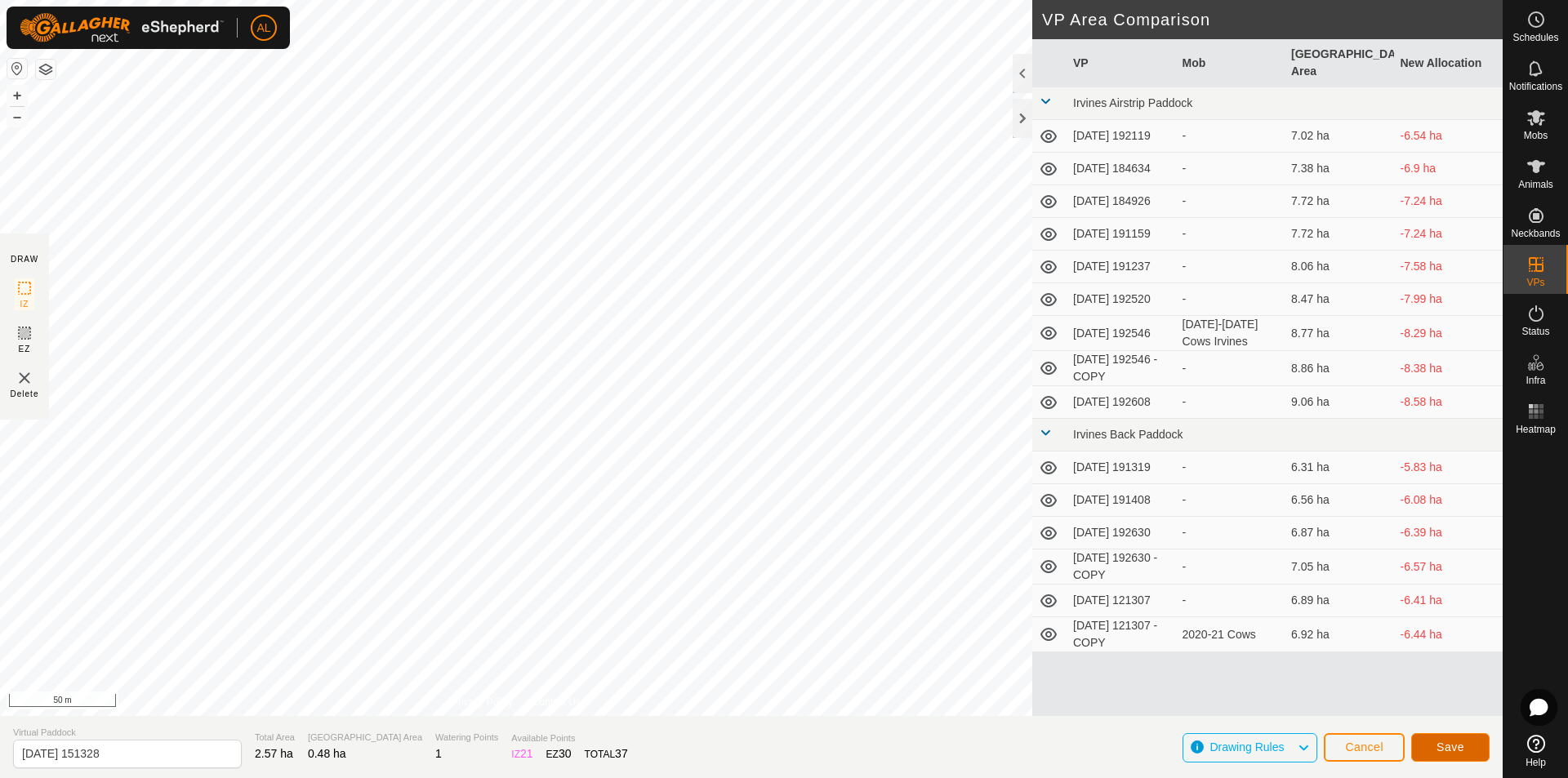
click at [1460, 739] on button "Save" at bounding box center [1450, 747] width 78 height 28
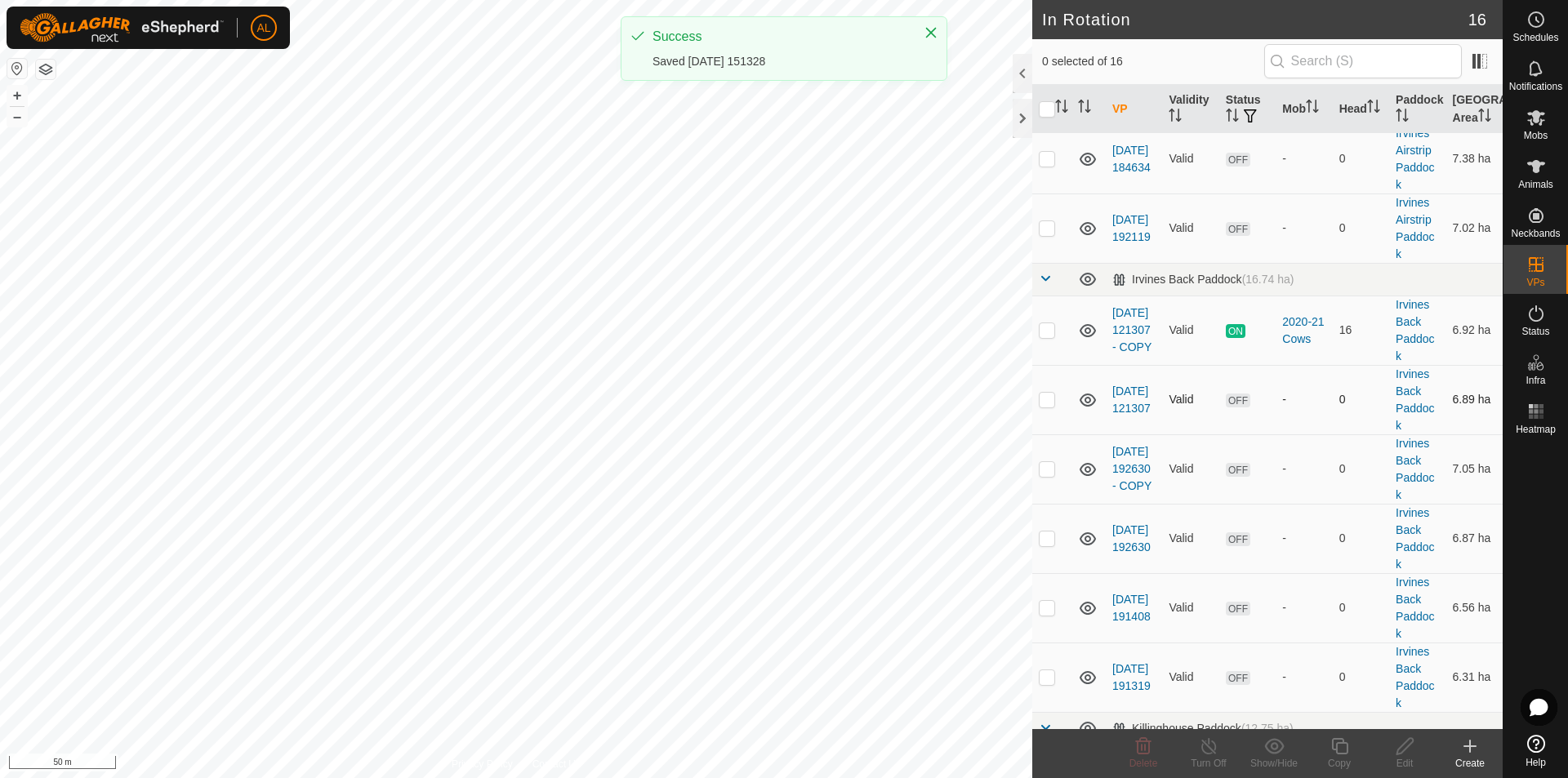
scroll to position [613, 0]
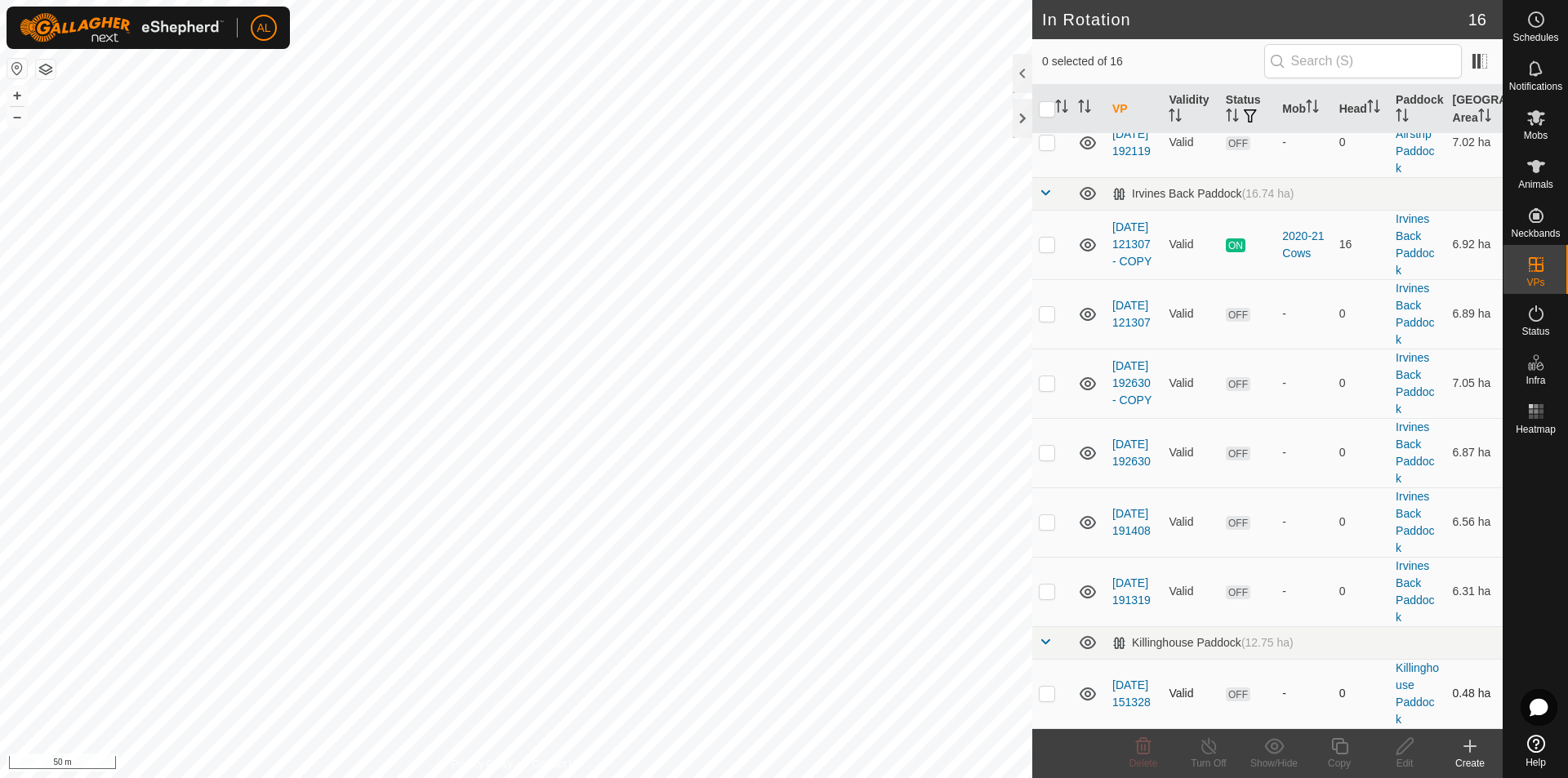
click at [1043, 692] on p-checkbox at bounding box center [1046, 692] width 16 height 13
click at [1049, 694] on p-checkbox at bounding box center [1046, 692] width 16 height 13
checkbox input "false"
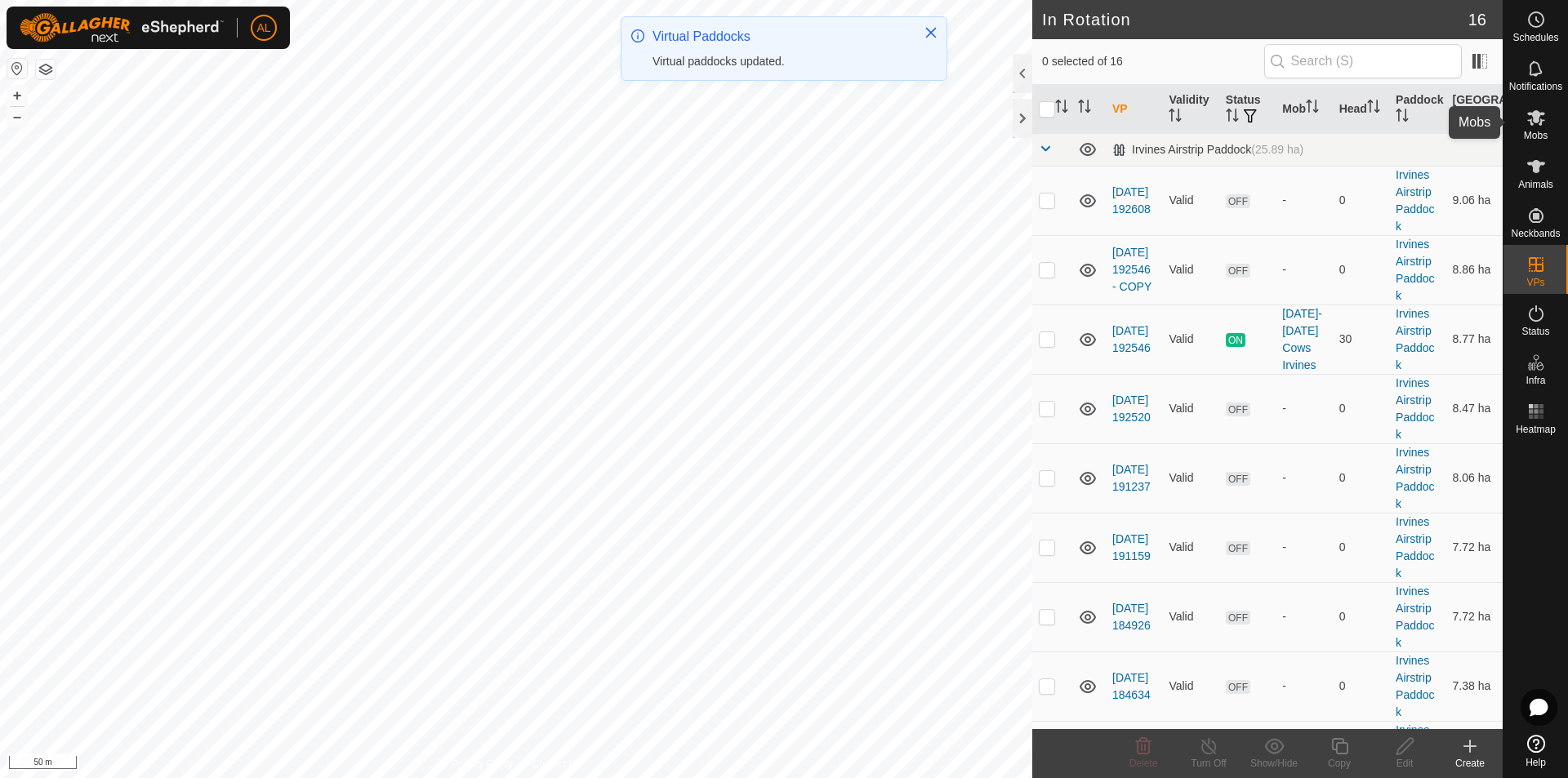
click at [1535, 134] on span "Mobs" at bounding box center [1535, 135] width 24 height 9
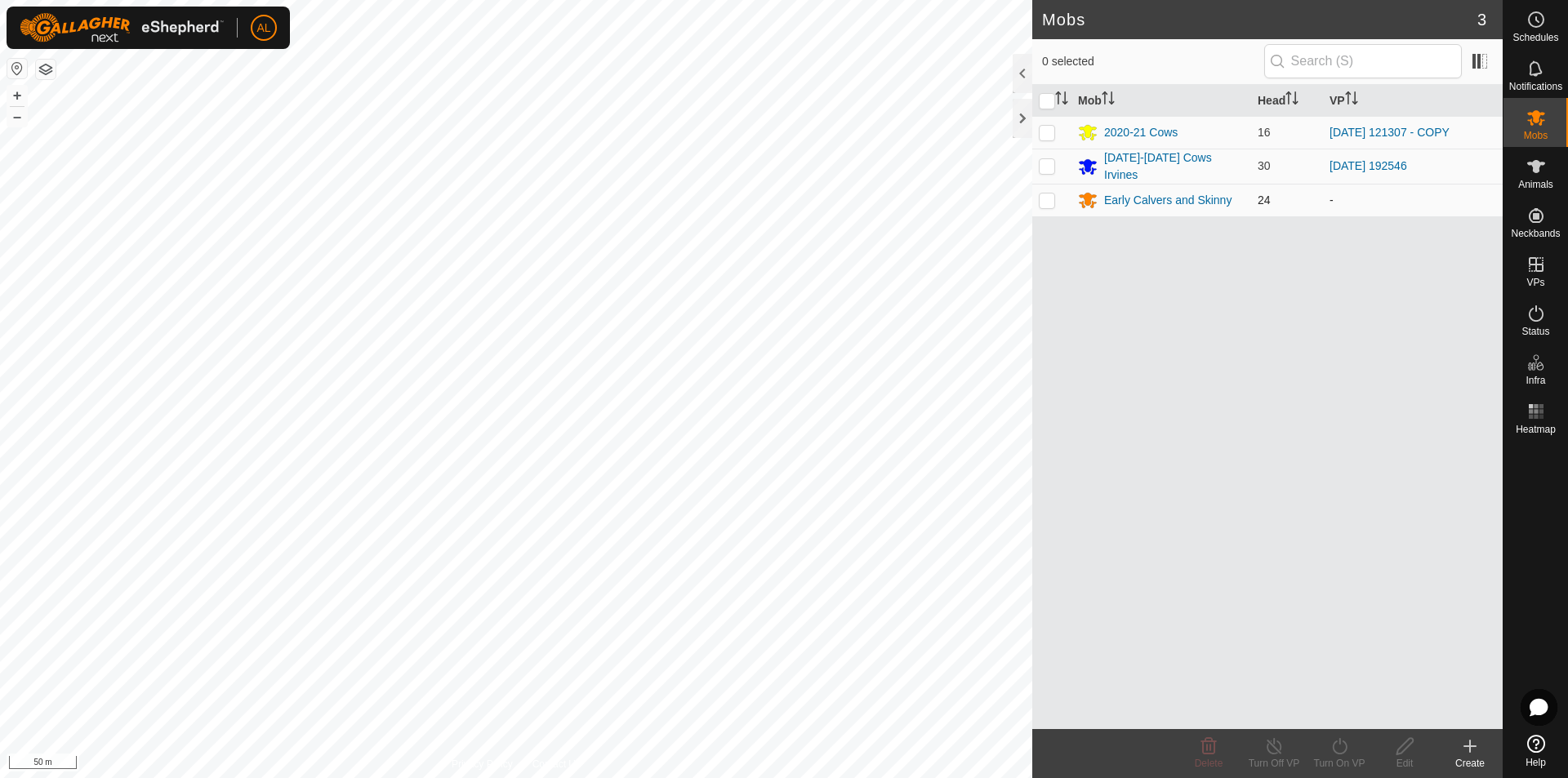
click at [1050, 202] on p-checkbox at bounding box center [1046, 200] width 16 height 13
checkbox input "true"
click at [1345, 754] on icon at bounding box center [1340, 745] width 21 height 20
click at [1347, 707] on link "Now" at bounding box center [1388, 709] width 162 height 33
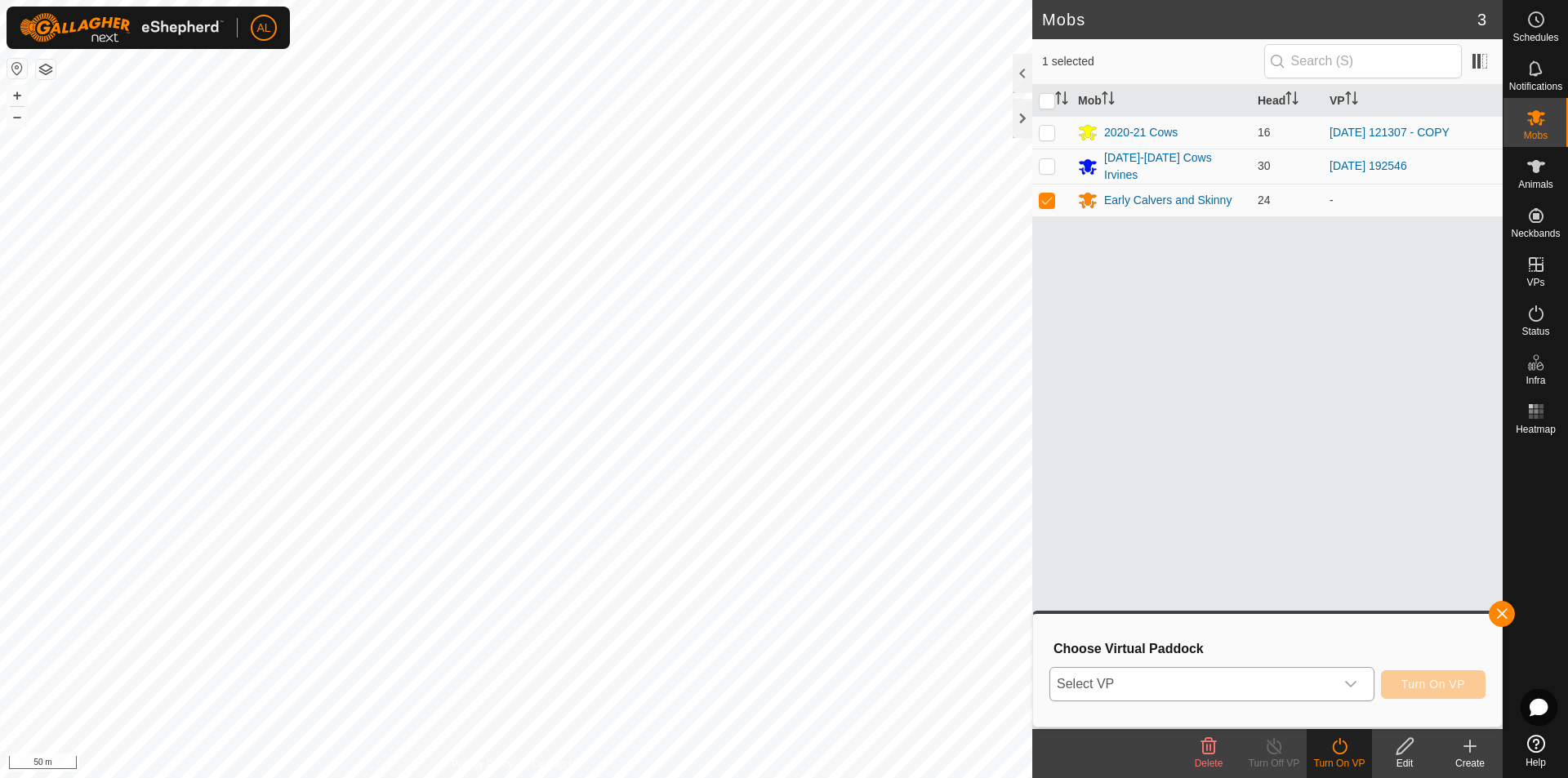
click at [1316, 680] on span "Select VP" at bounding box center [1192, 683] width 284 height 33
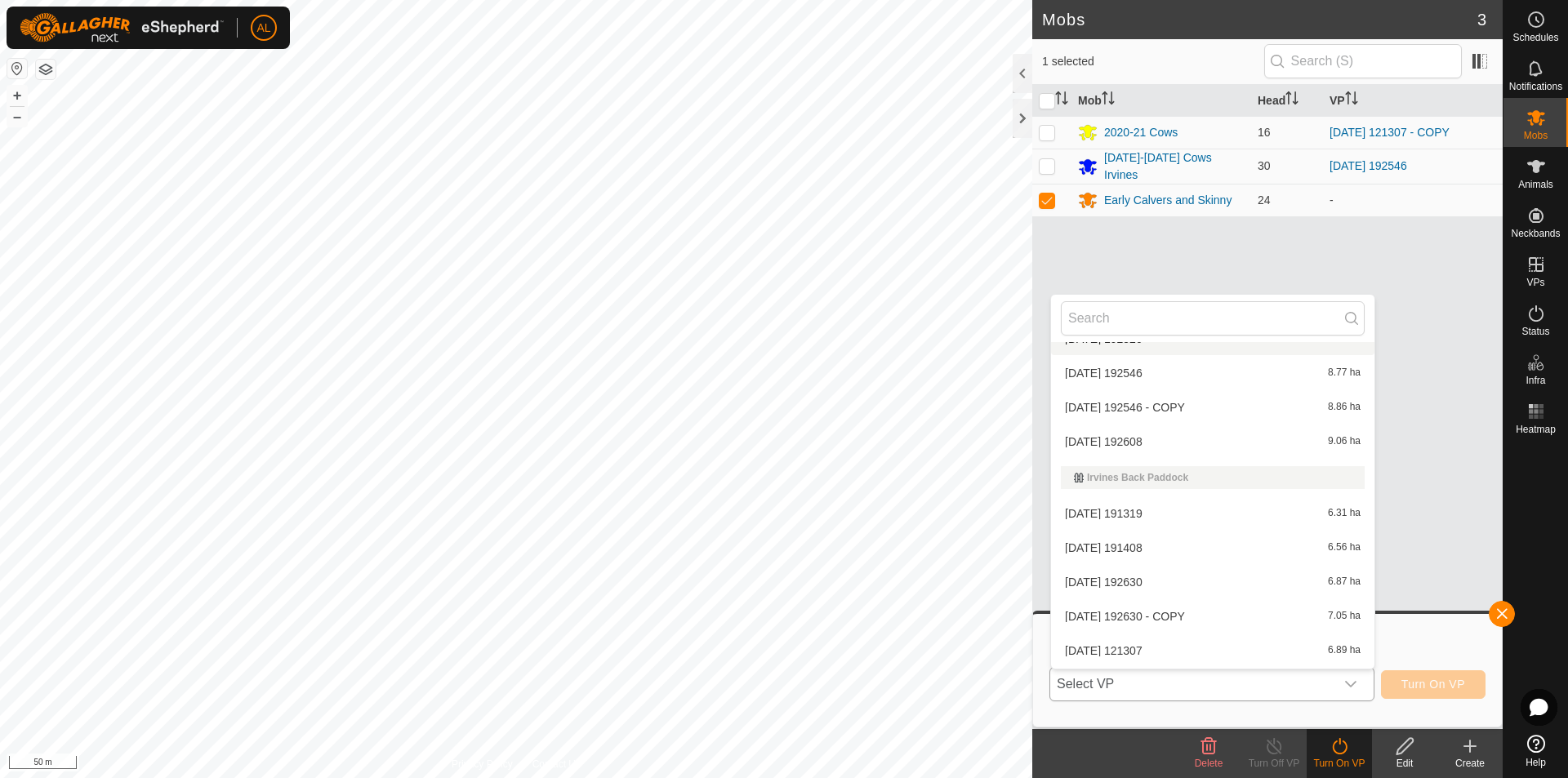
scroll to position [333, 0]
click at [1501, 604] on button "button" at bounding box center [1501, 614] width 26 height 26
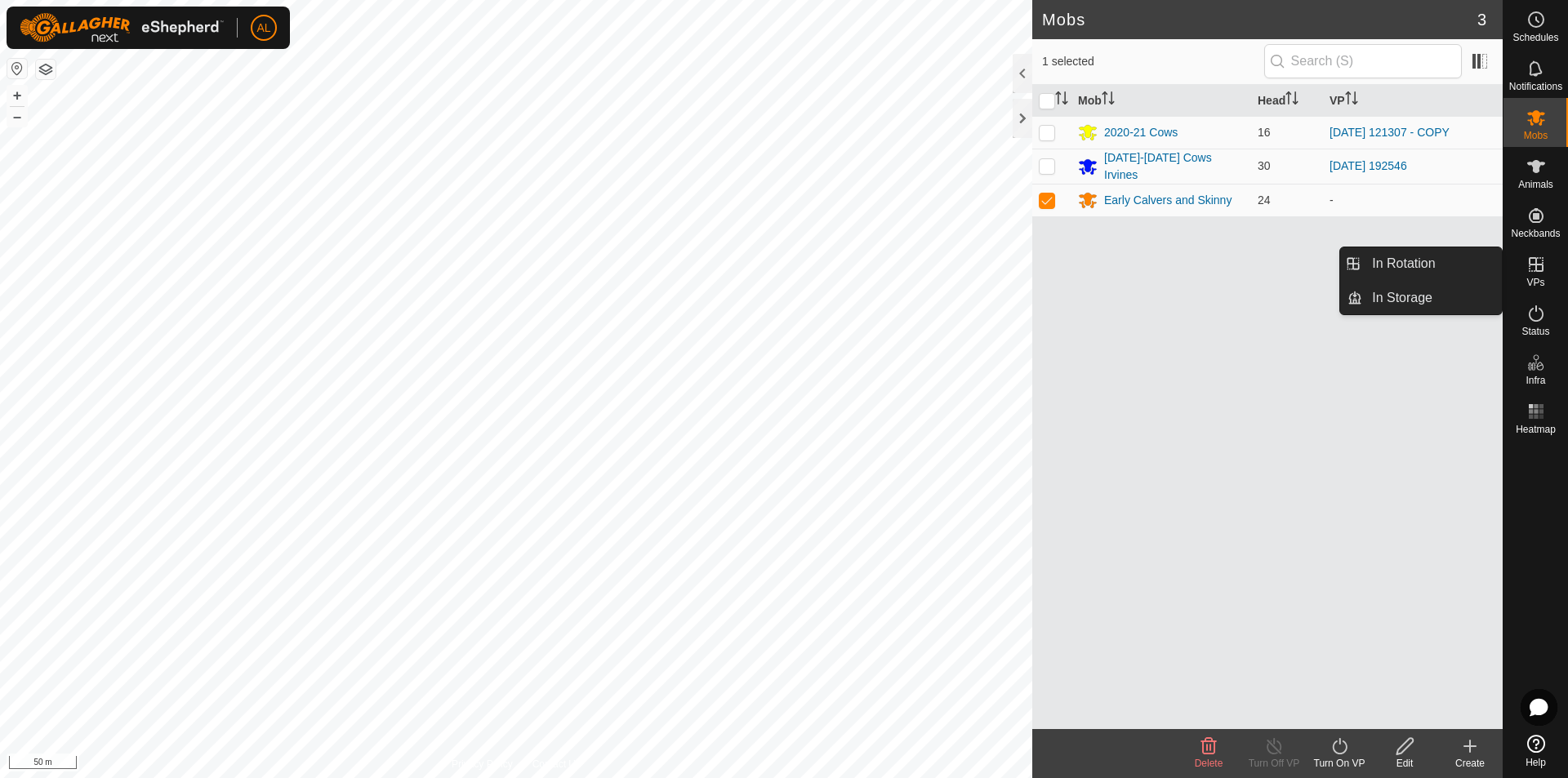
click at [1537, 272] on icon at bounding box center [1536, 265] width 15 height 15
click at [1462, 269] on link "In Rotation" at bounding box center [1432, 263] width 140 height 33
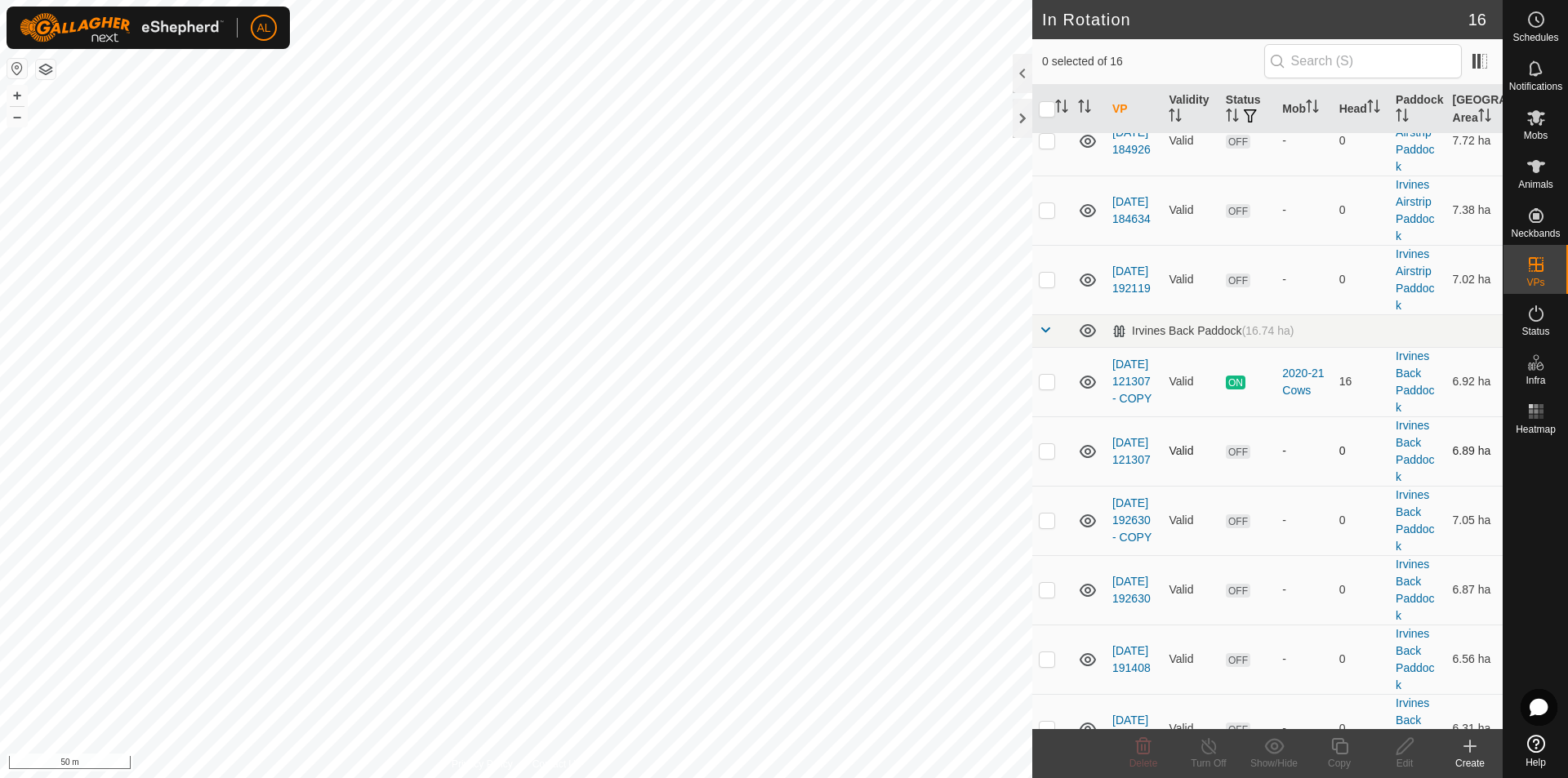
scroll to position [613, 0]
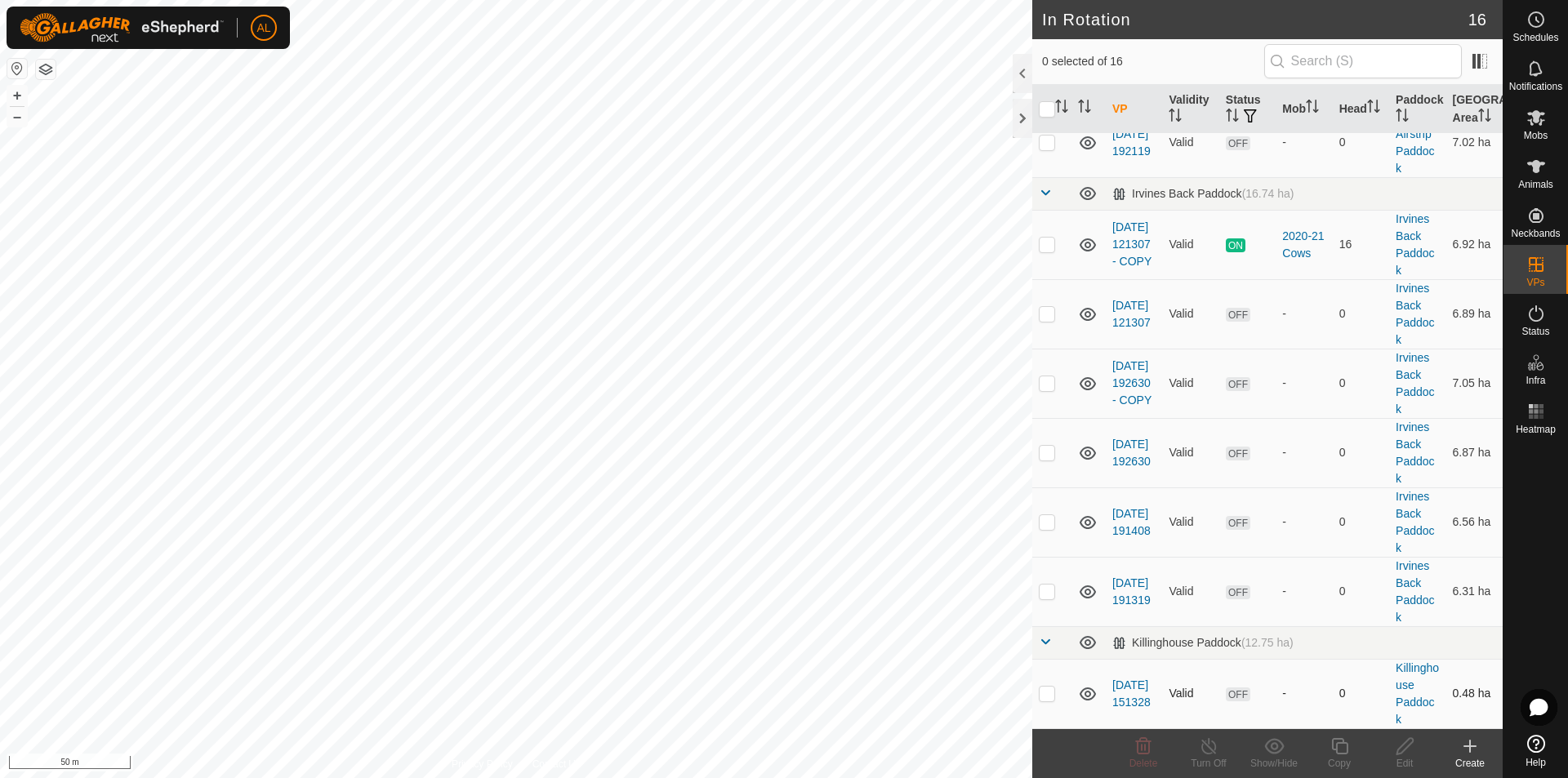
click at [1045, 691] on p-checkbox at bounding box center [1046, 692] width 16 height 13
checkbox input "true"
click at [1396, 749] on icon at bounding box center [1404, 745] width 21 height 20
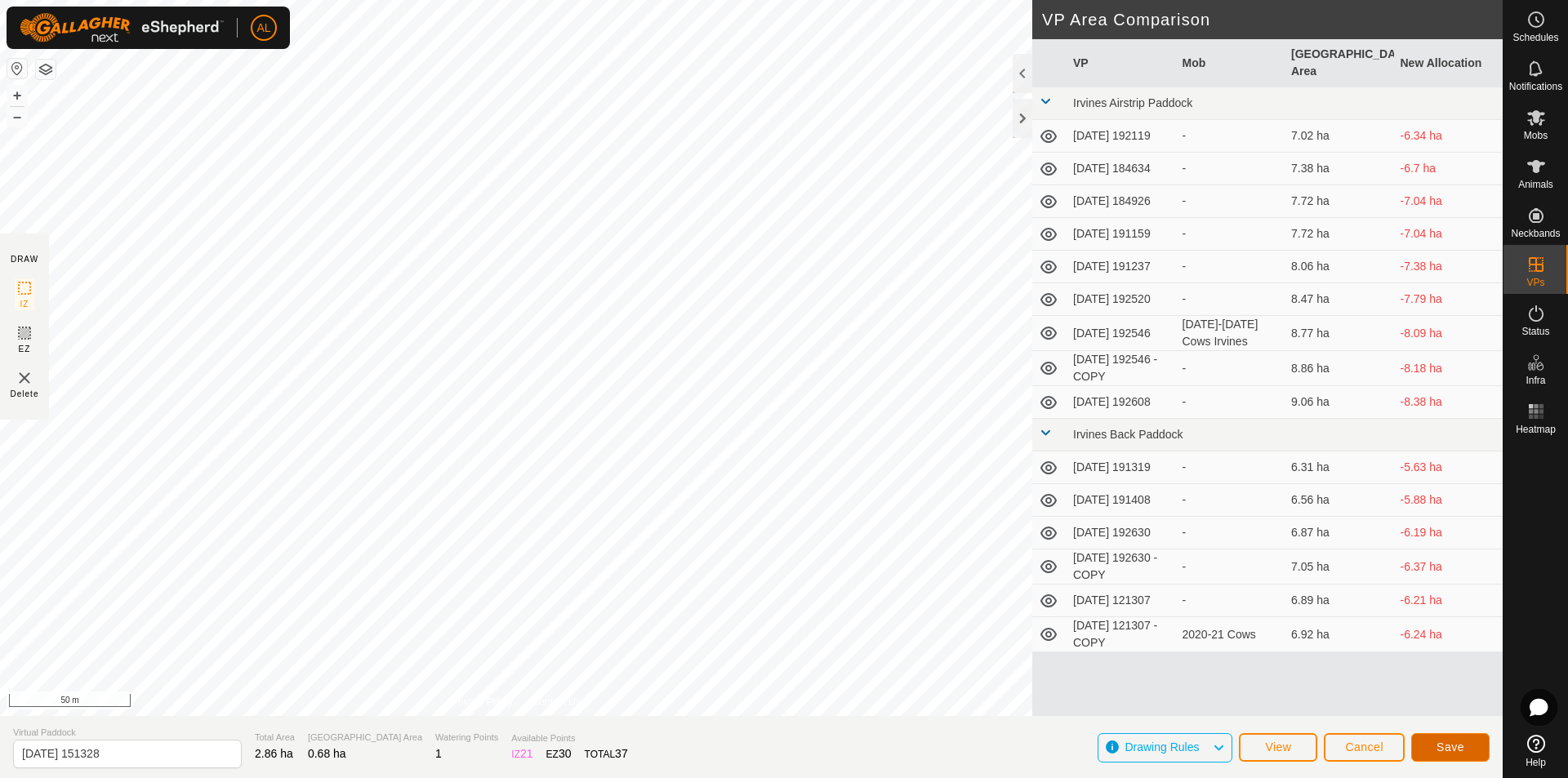
click at [1442, 739] on button "Save" at bounding box center [1450, 747] width 78 height 28
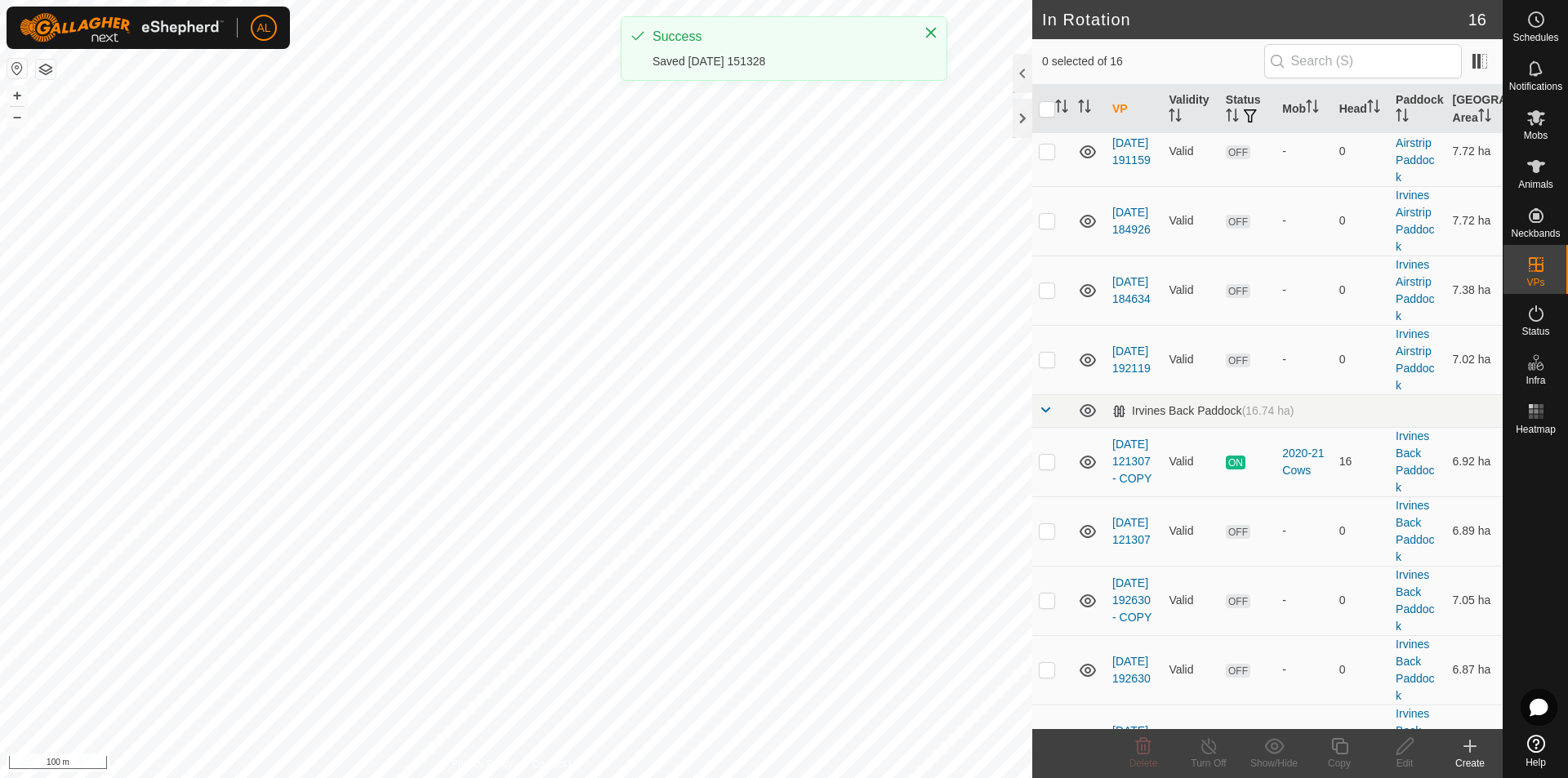
scroll to position [613, 0]
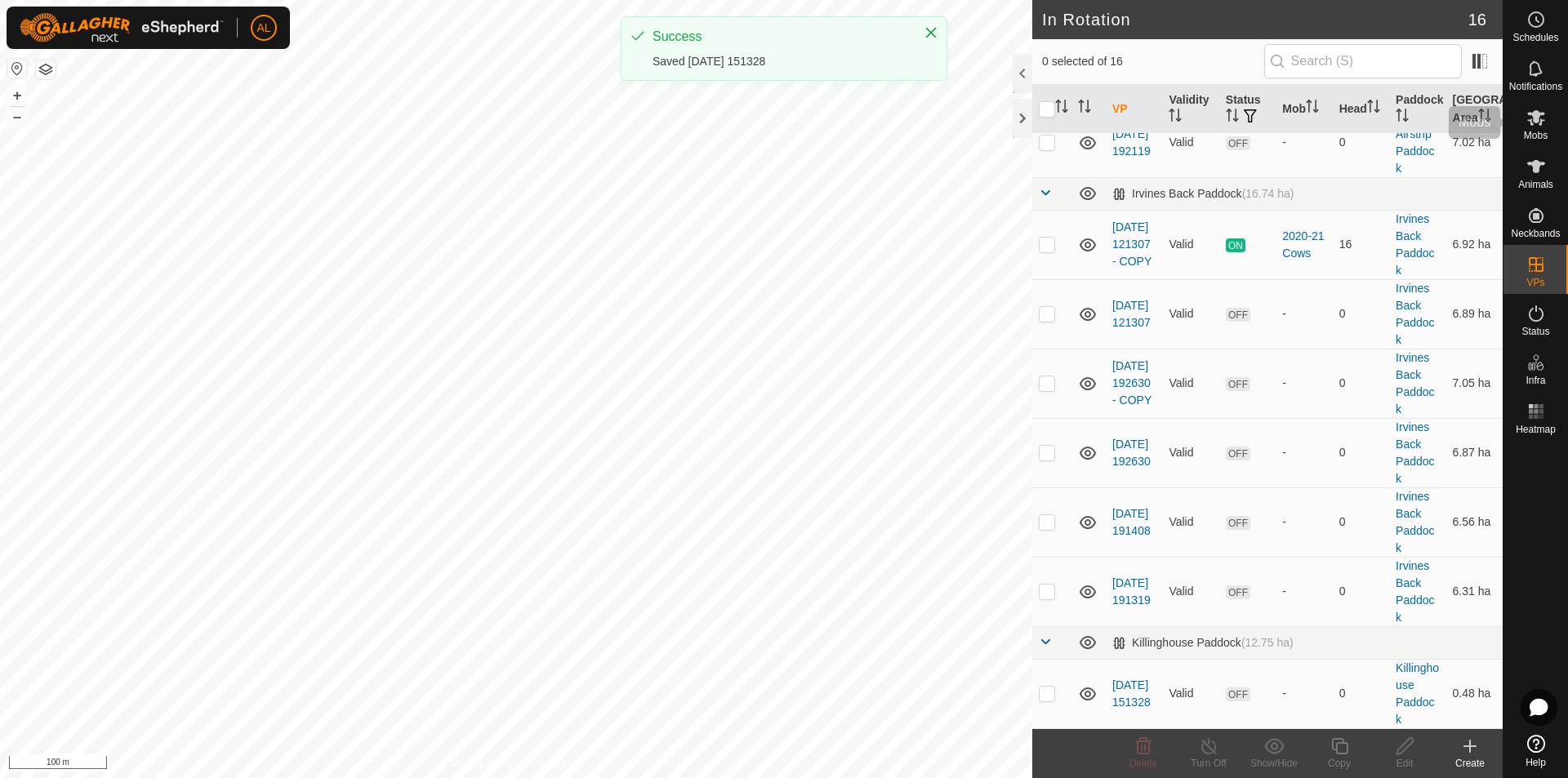
click at [1537, 111] on icon at bounding box center [1535, 117] width 18 height 16
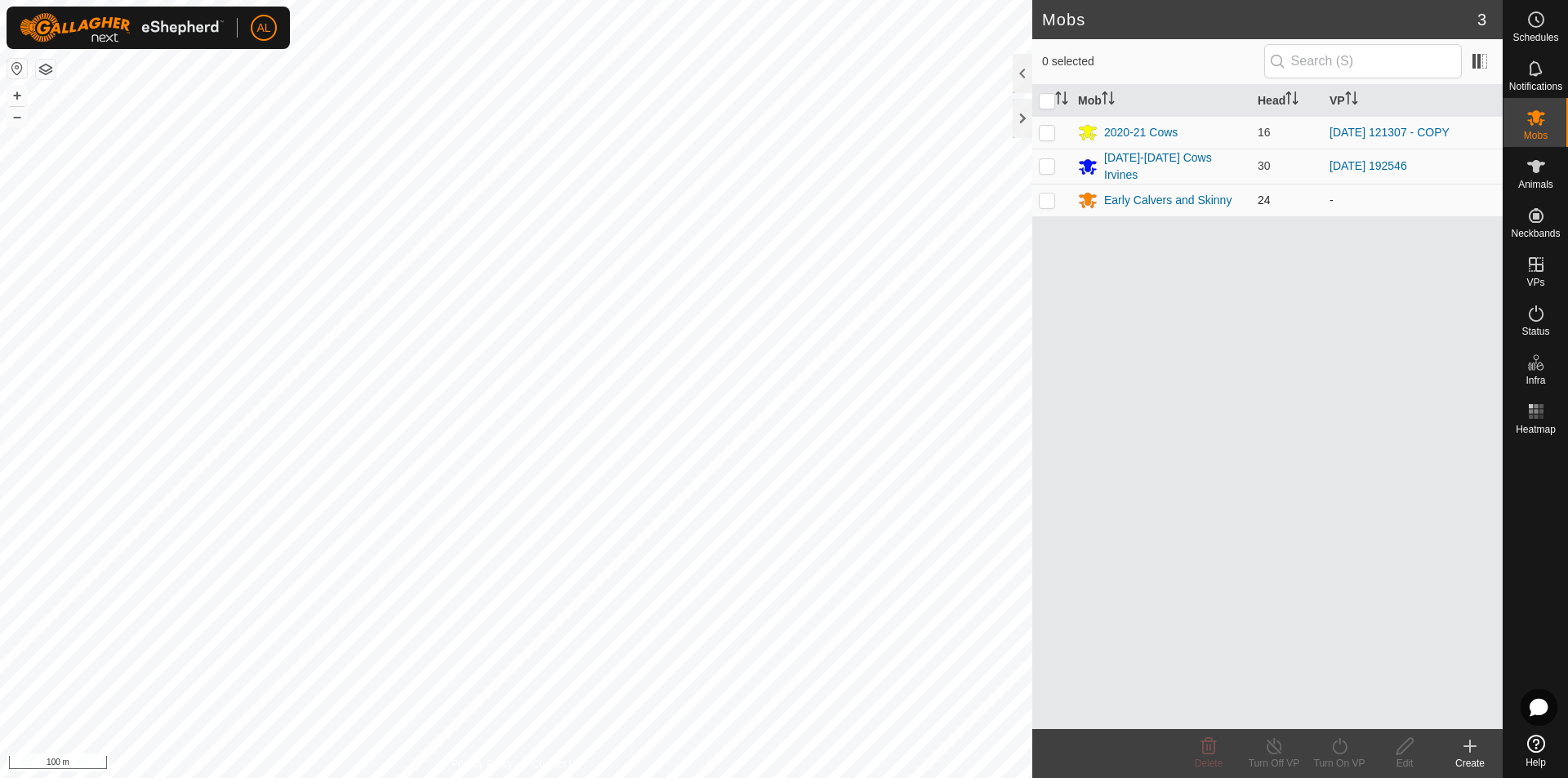
click at [1052, 204] on td at bounding box center [1052, 199] width 39 height 33
checkbox input "true"
click at [1345, 753] on icon at bounding box center [1340, 745] width 21 height 20
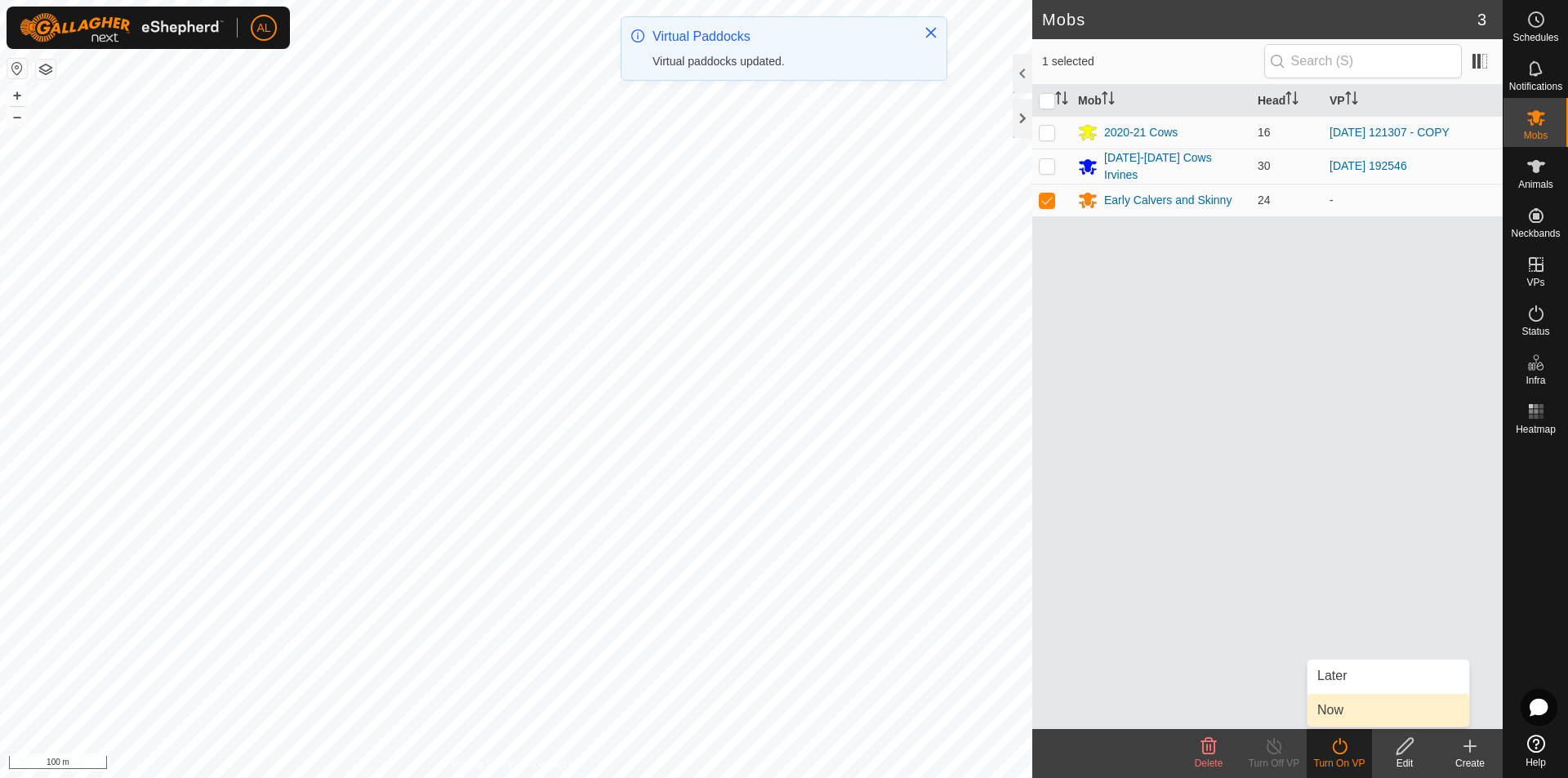
click at [1351, 702] on link "Now" at bounding box center [1388, 709] width 162 height 33
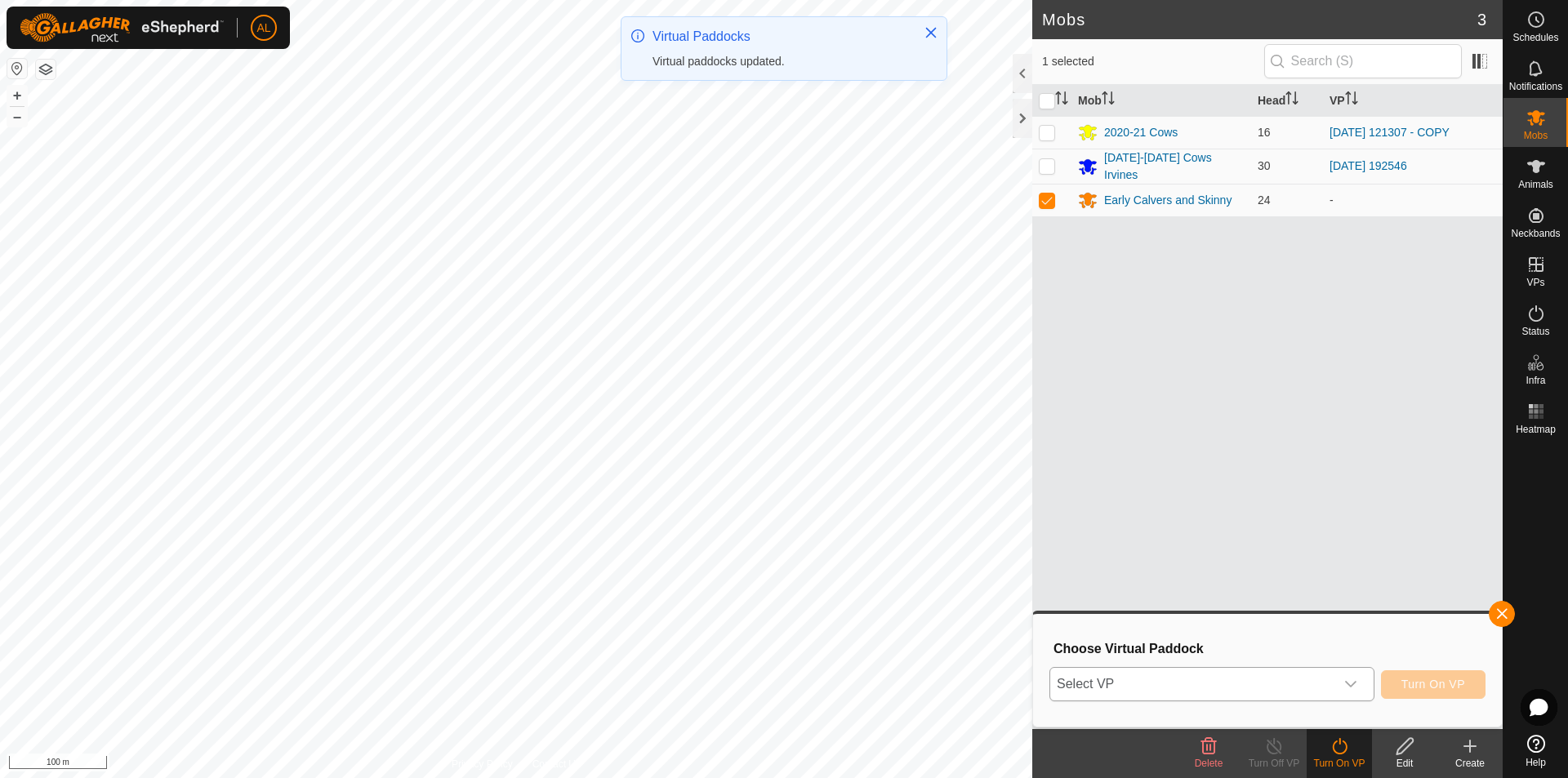
click at [1296, 675] on span "Select VP" at bounding box center [1192, 683] width 284 height 33
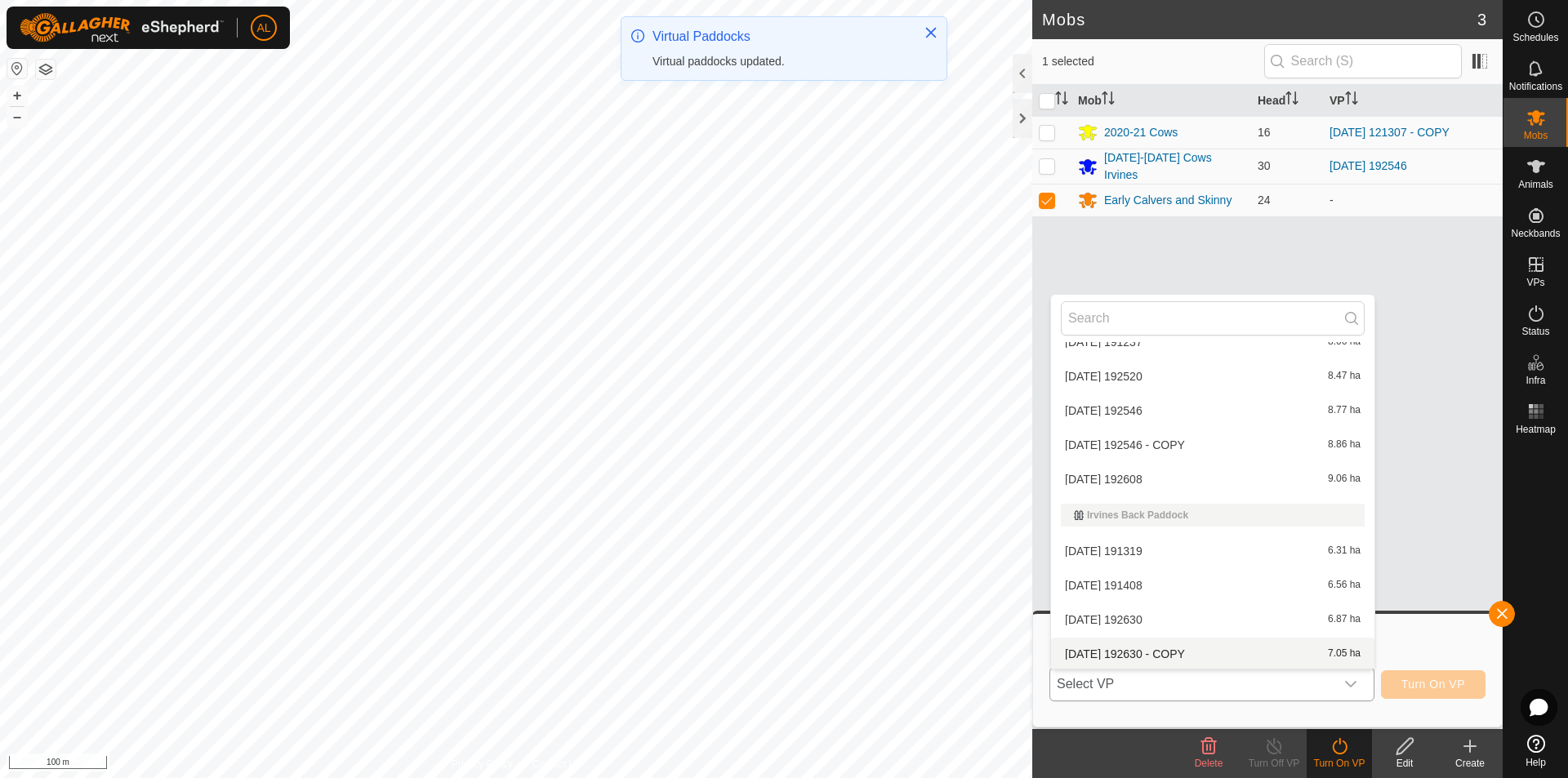
scroll to position [333, 0]
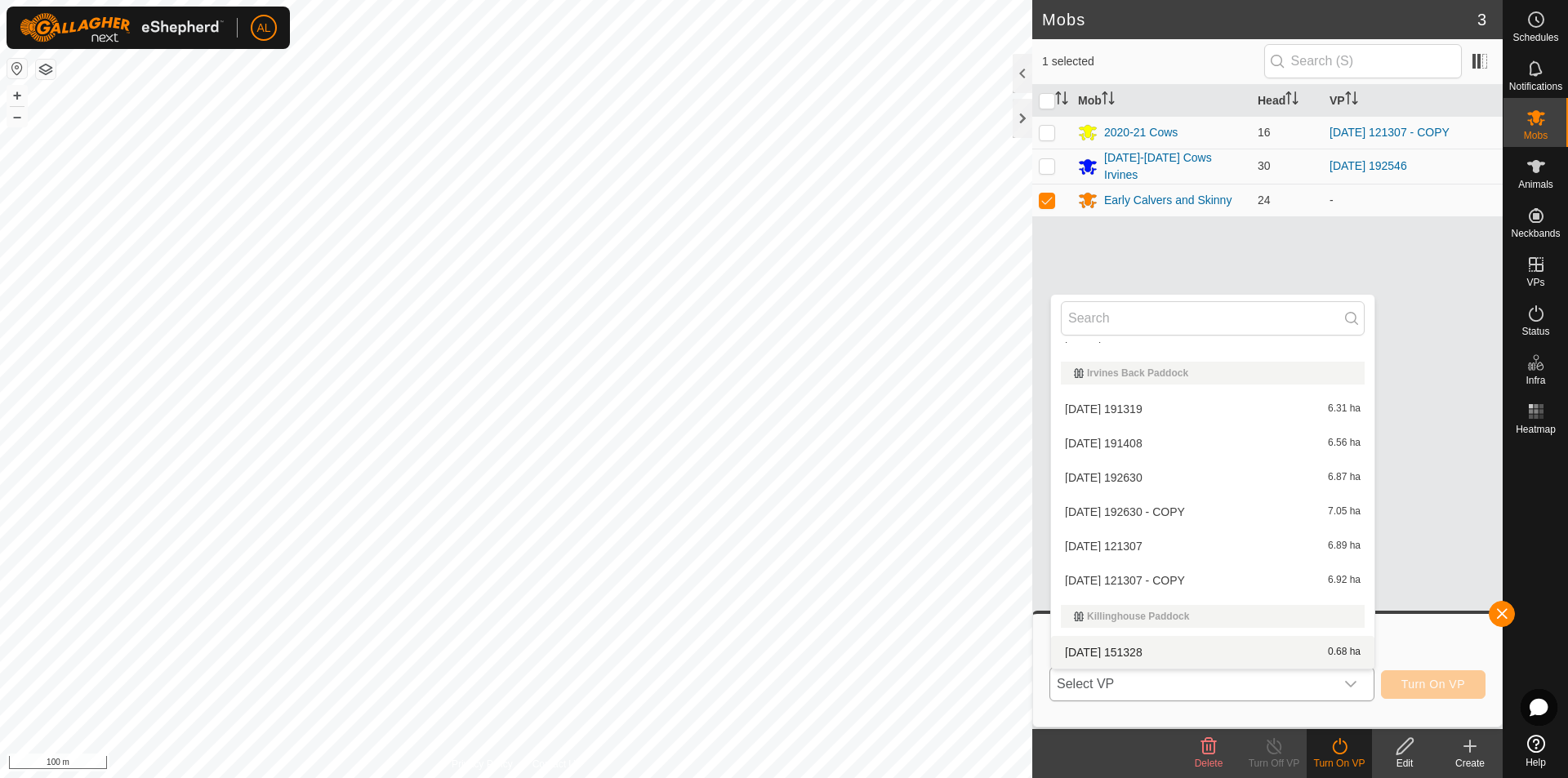
click at [1146, 648] on li "[DATE] 151328 0.68 ha" at bounding box center [1213, 652] width 323 height 33
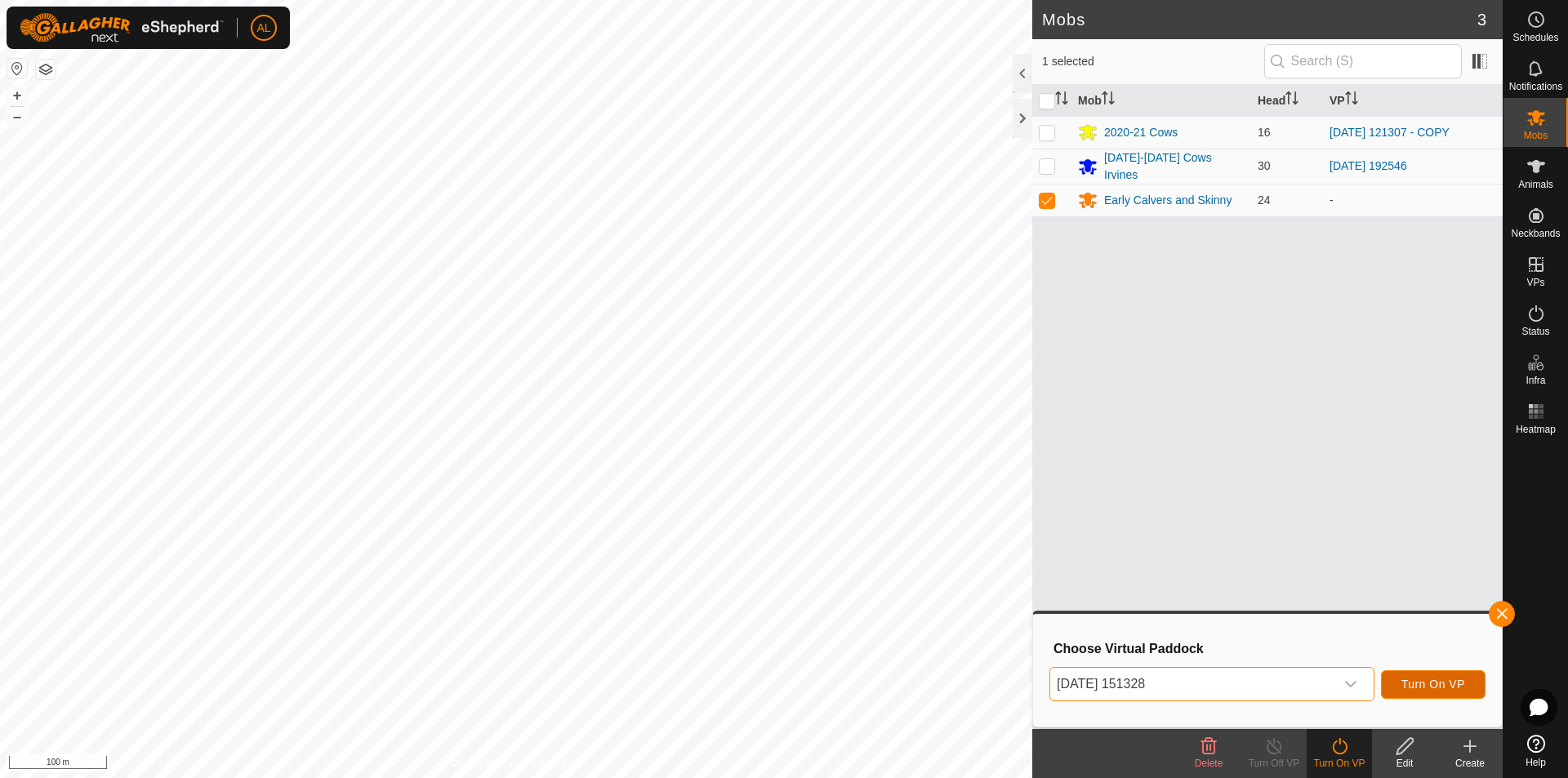
click at [1441, 683] on span "Turn On VP" at bounding box center [1433, 684] width 64 height 13
